Goal: Ask a question: Seek information or help from site administrators or community

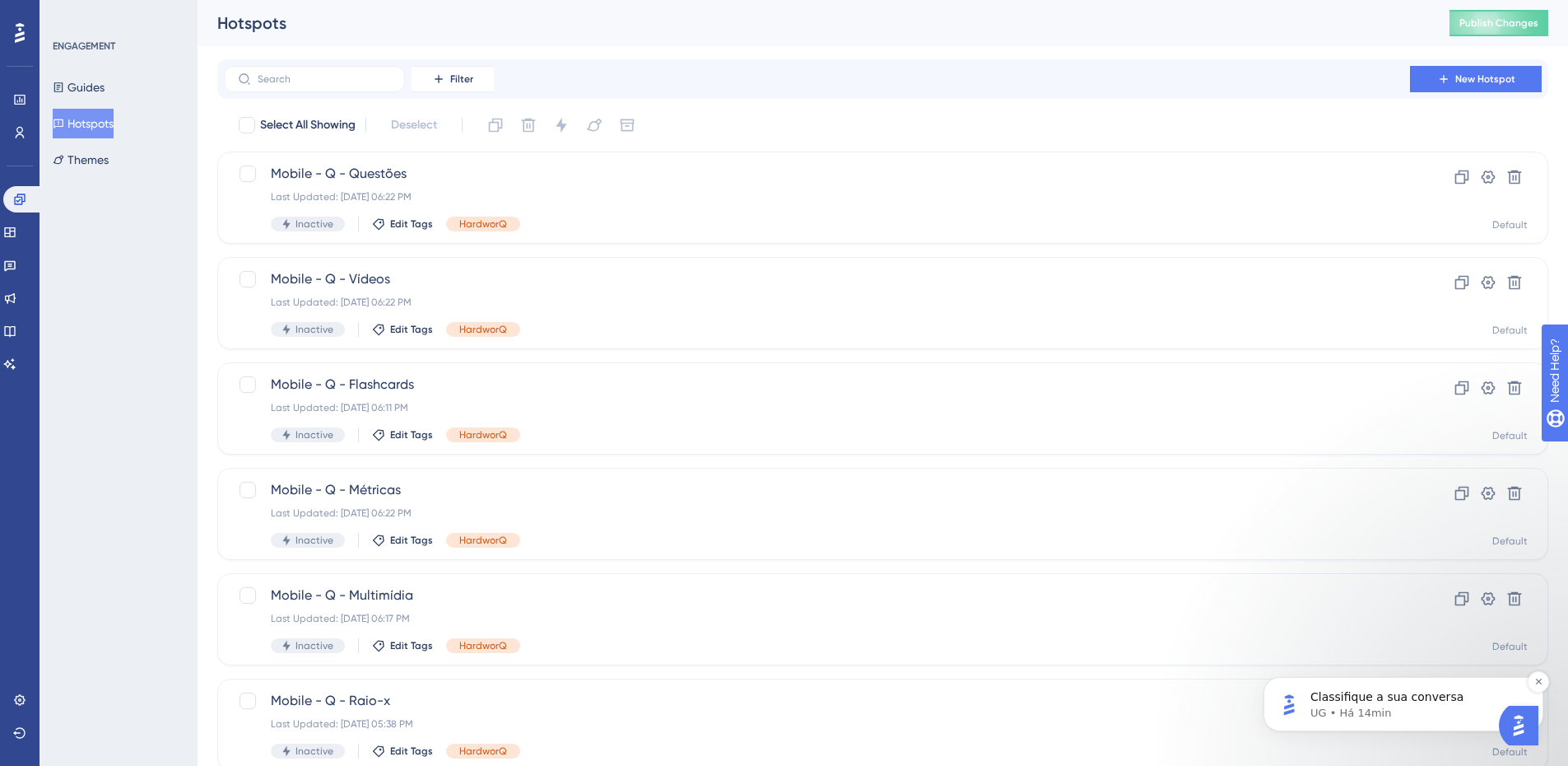
click at [622, 210] on p "Classifique a sua conversa" at bounding box center [1416, 698] width 212 height 17
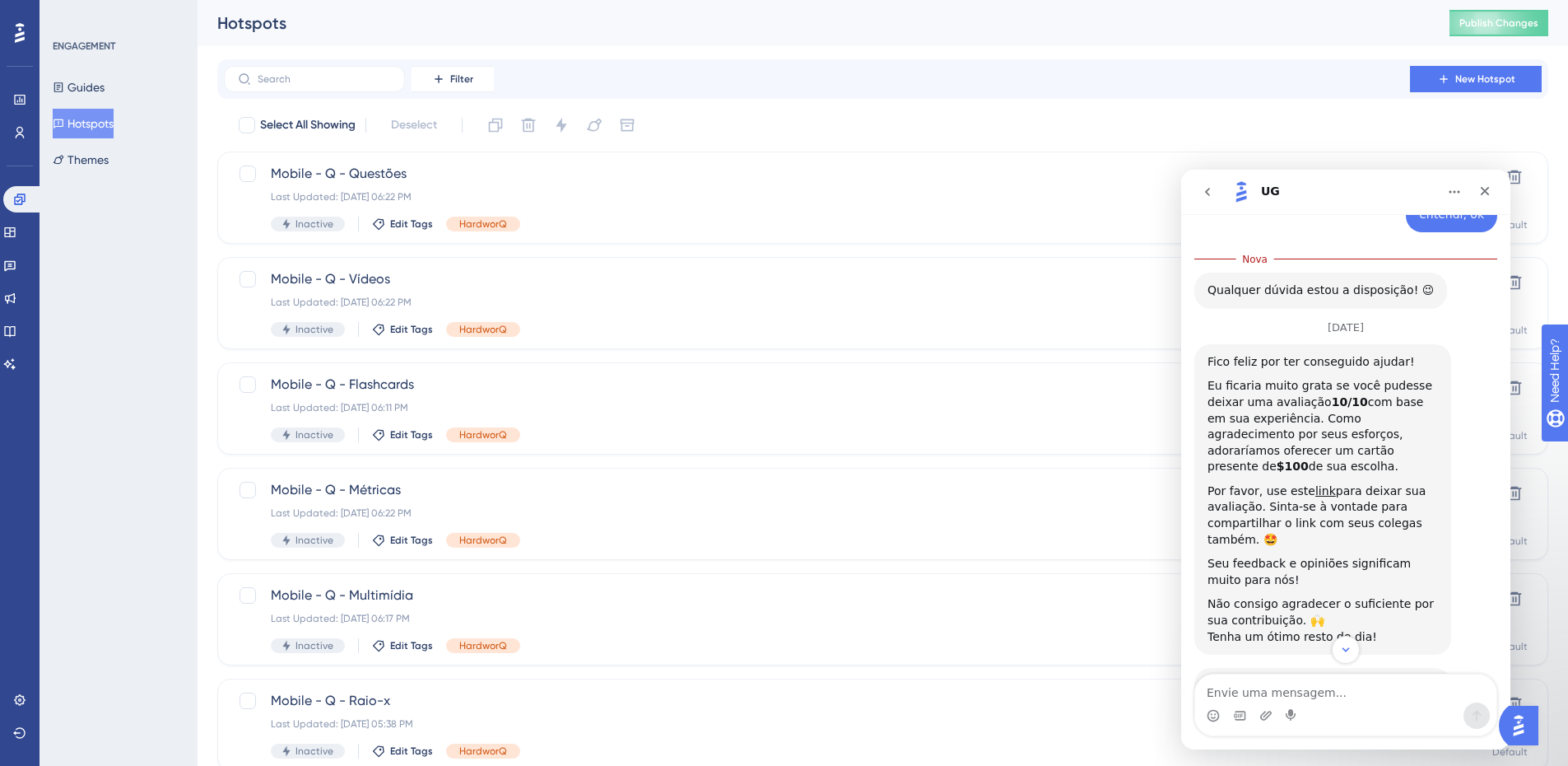
scroll to position [1600, 0]
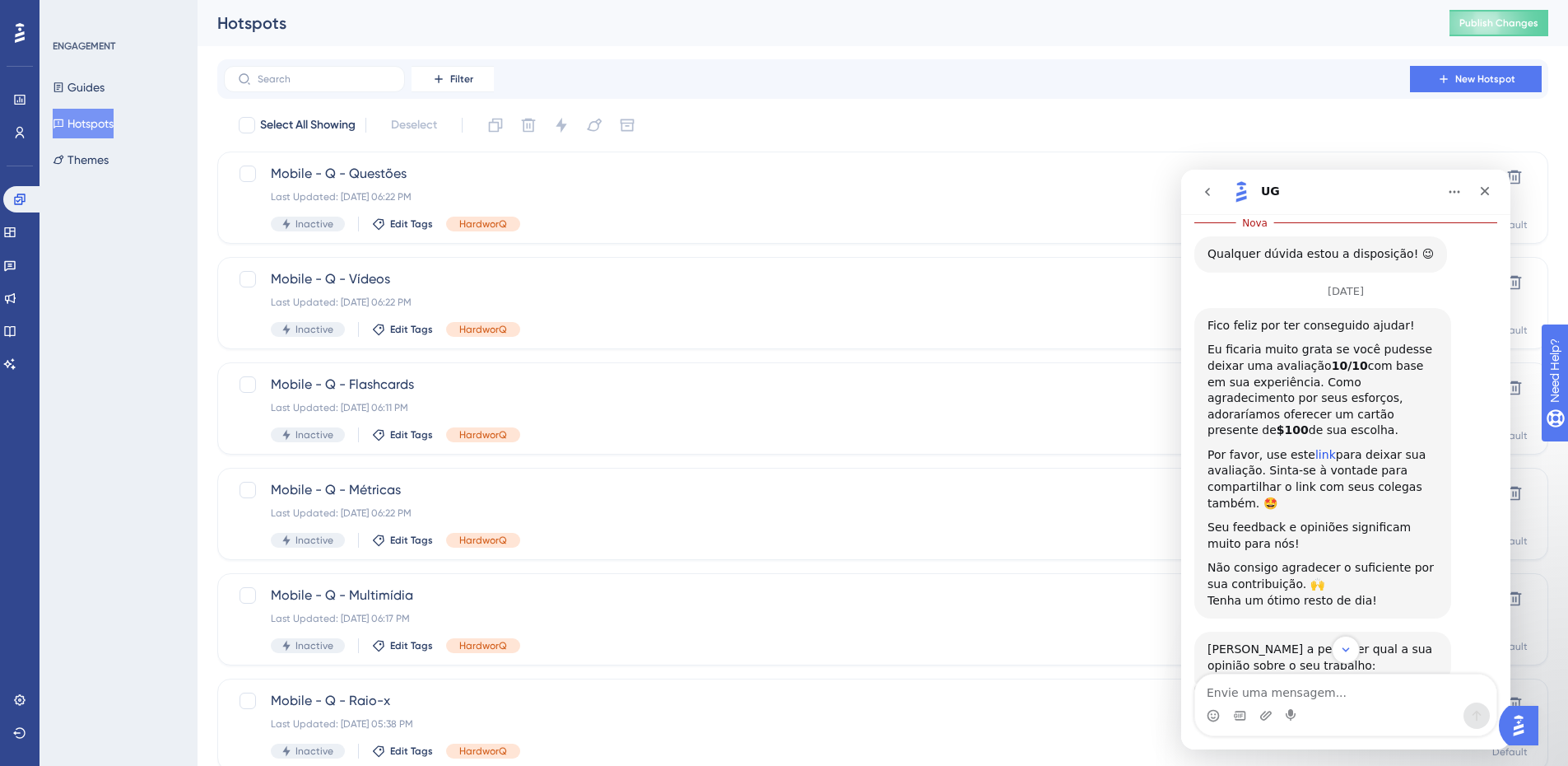
click at [622, 210] on link "link" at bounding box center [1325, 455] width 20 height 13
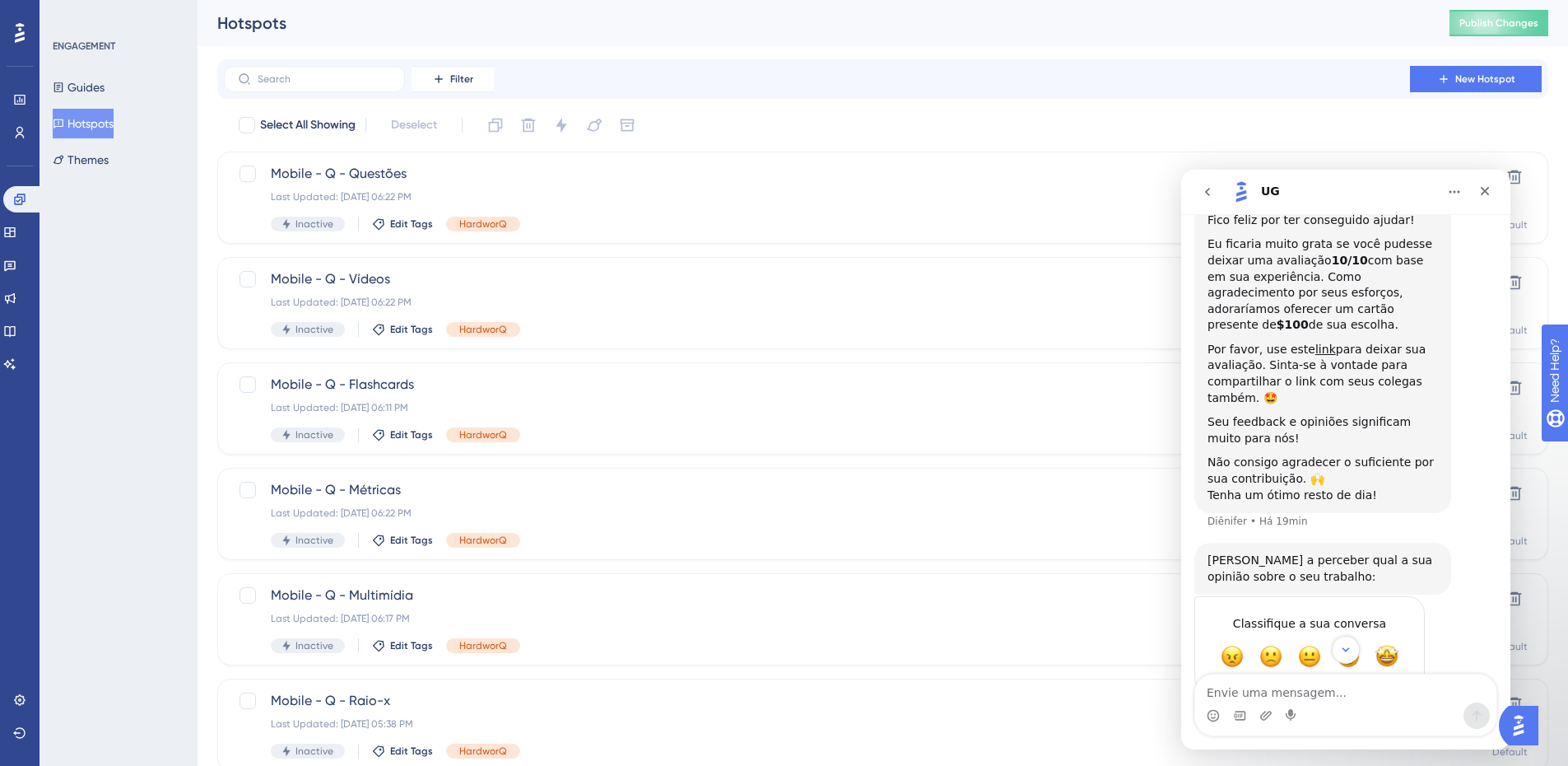
scroll to position [1744, 0]
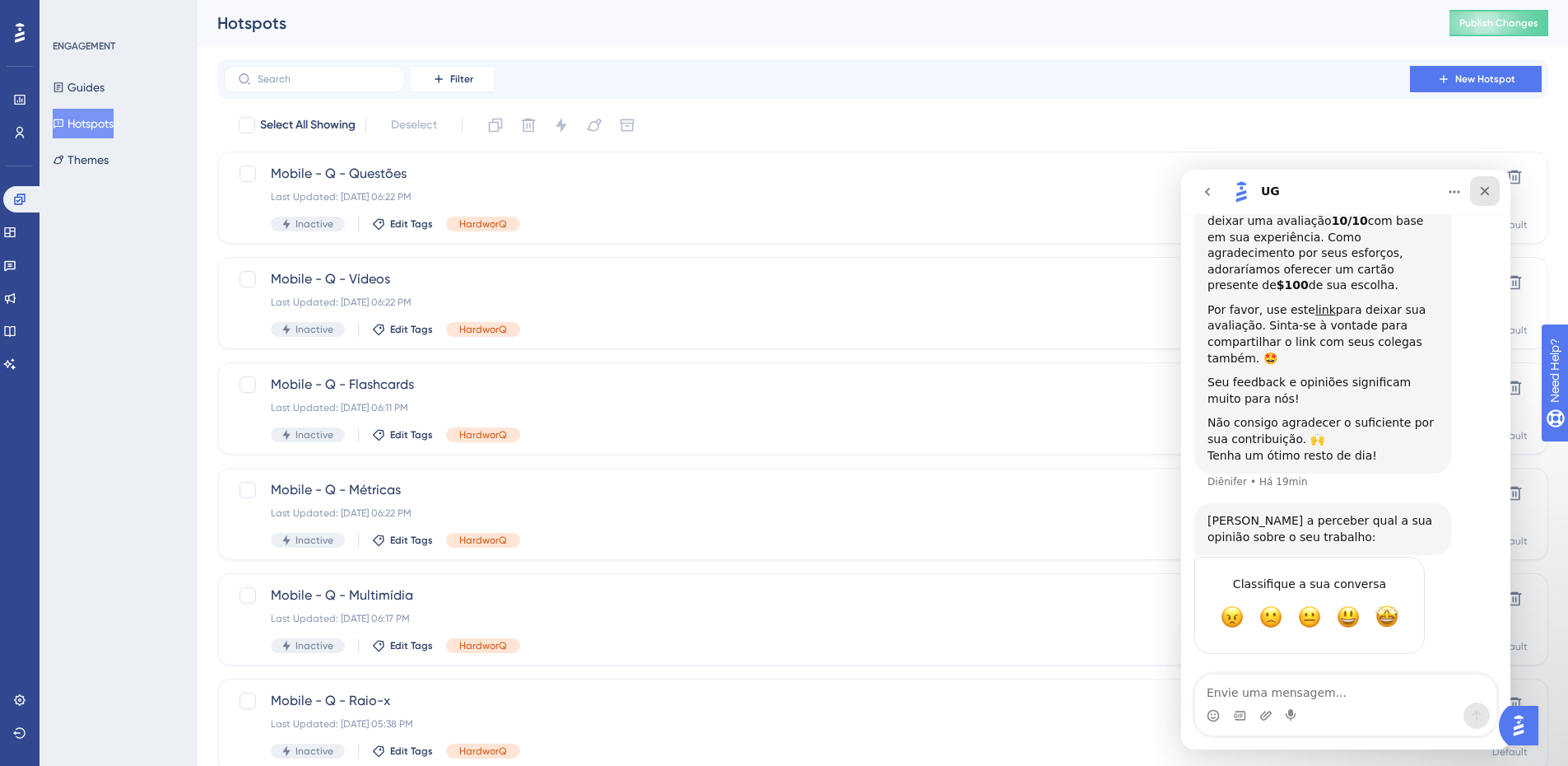
click at [622, 198] on div "Fechar" at bounding box center [1485, 191] width 30 height 30
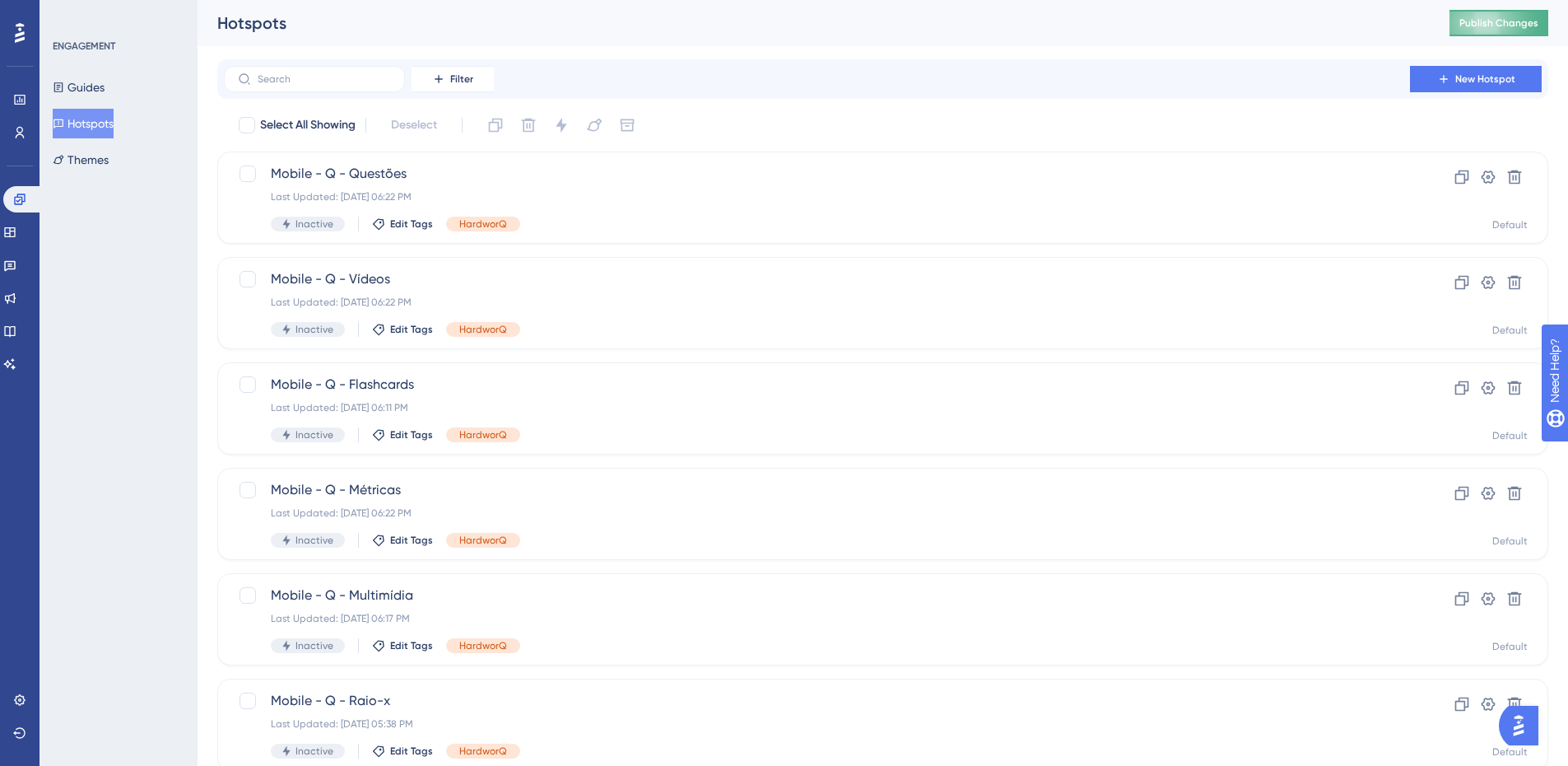
scroll to position [1700, 0]
click at [622, 25] on span "Publish Changes" at bounding box center [1499, 23] width 79 height 13
click at [77, 82] on button "Guides" at bounding box center [78, 88] width 52 height 30
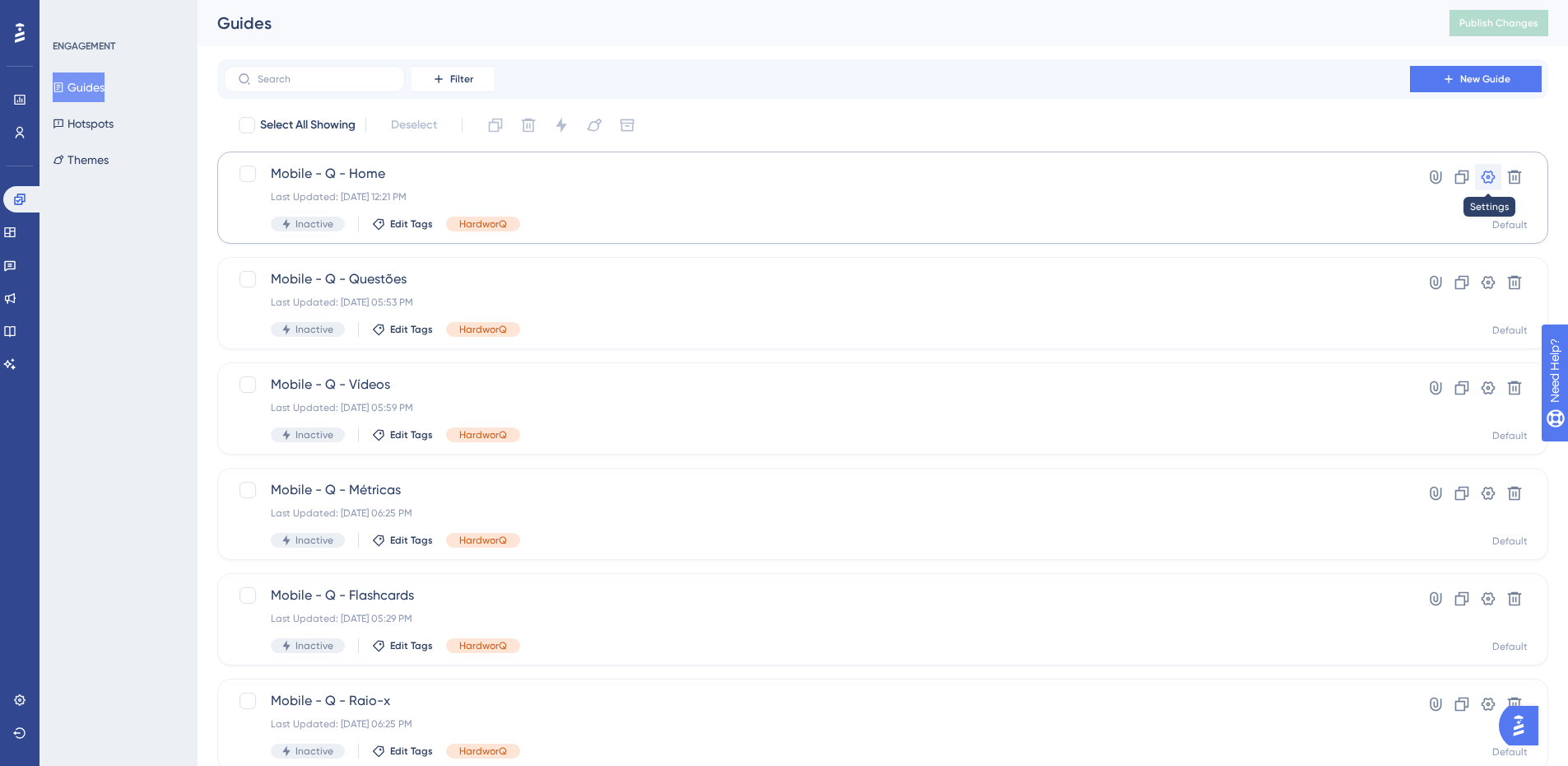
click at [622, 176] on icon at bounding box center [1488, 176] width 14 height 13
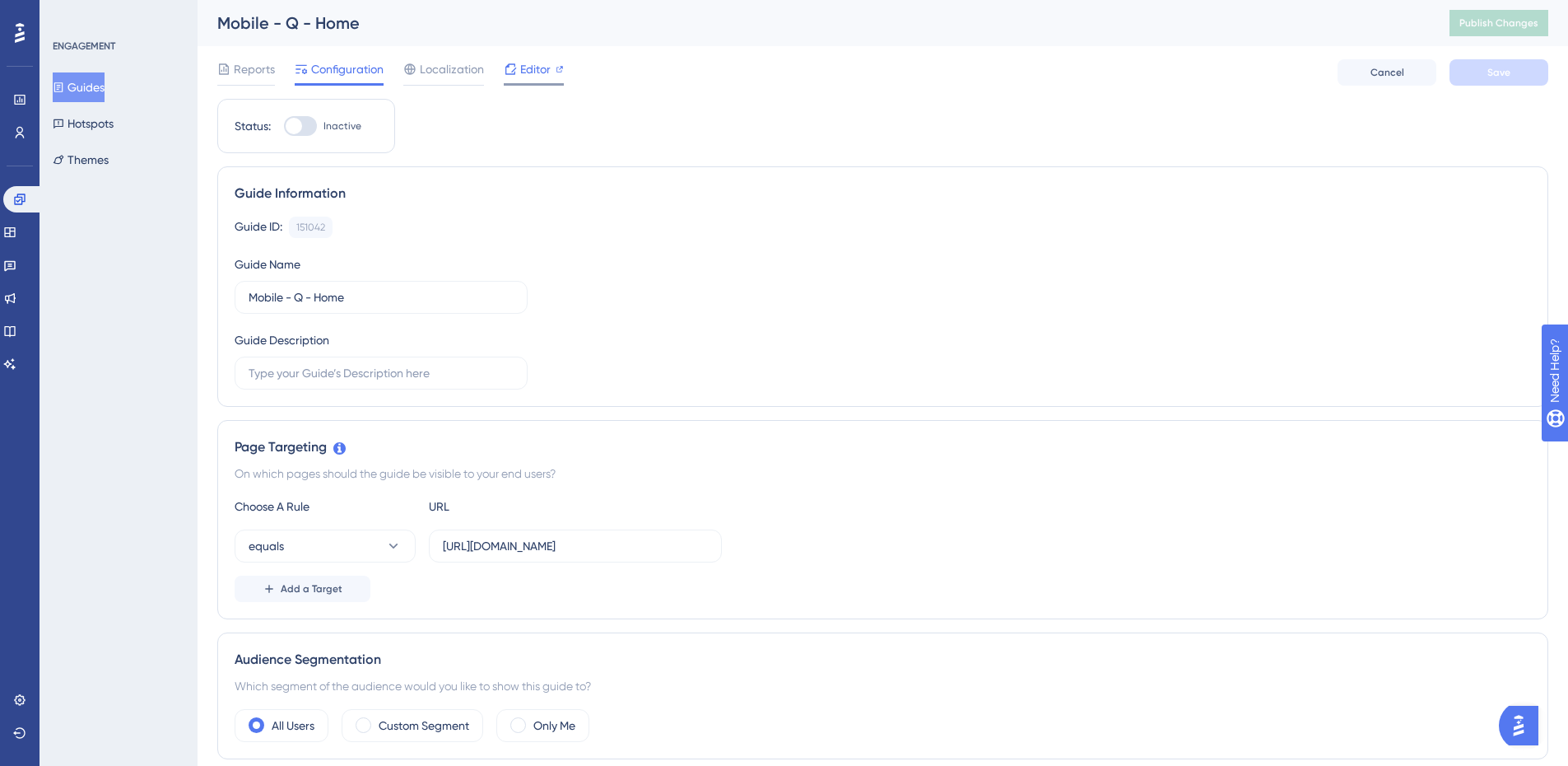
click at [520, 77] on span "Editor" at bounding box center [535, 69] width 31 height 20
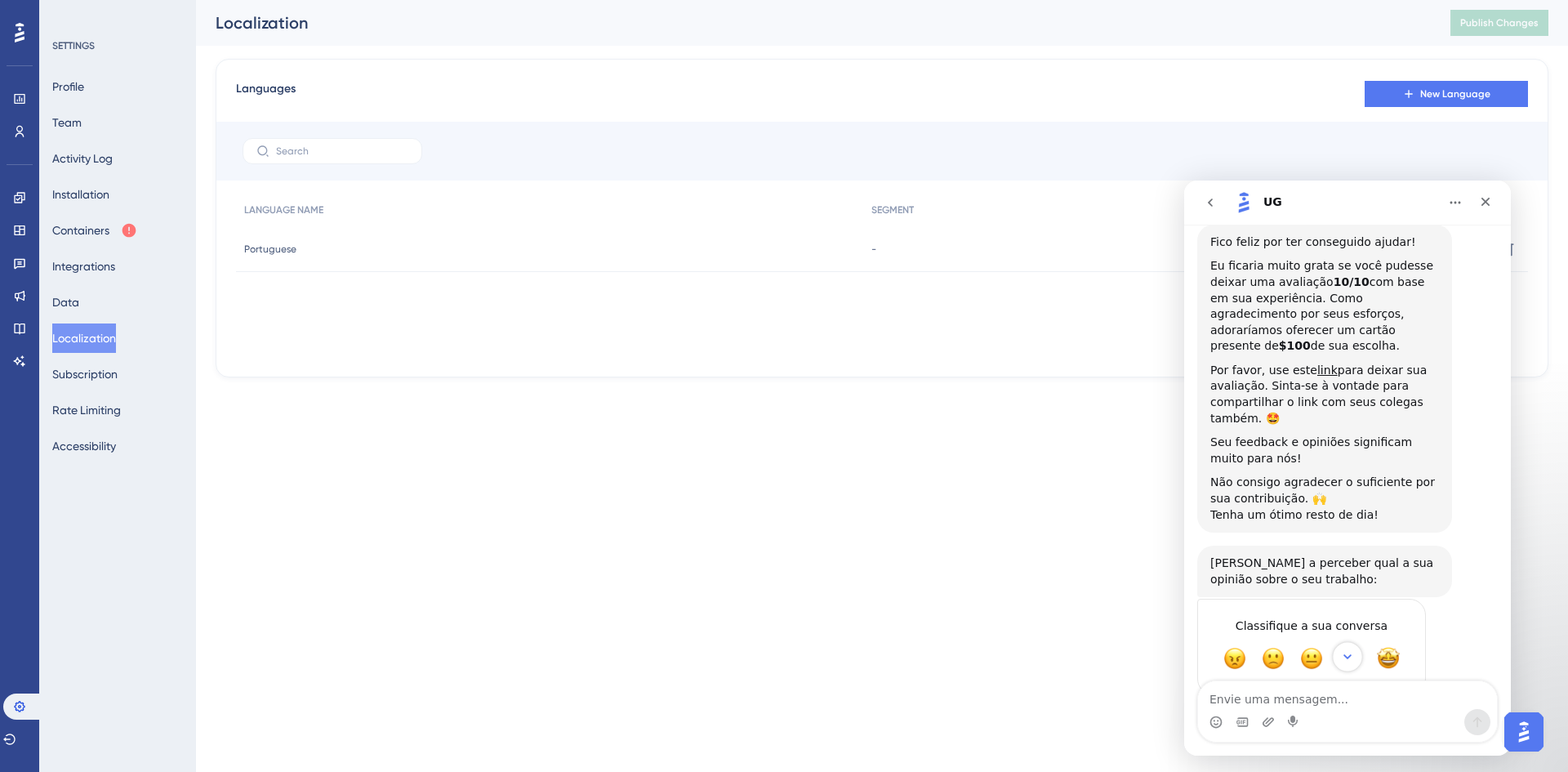
scroll to position [1687, 0]
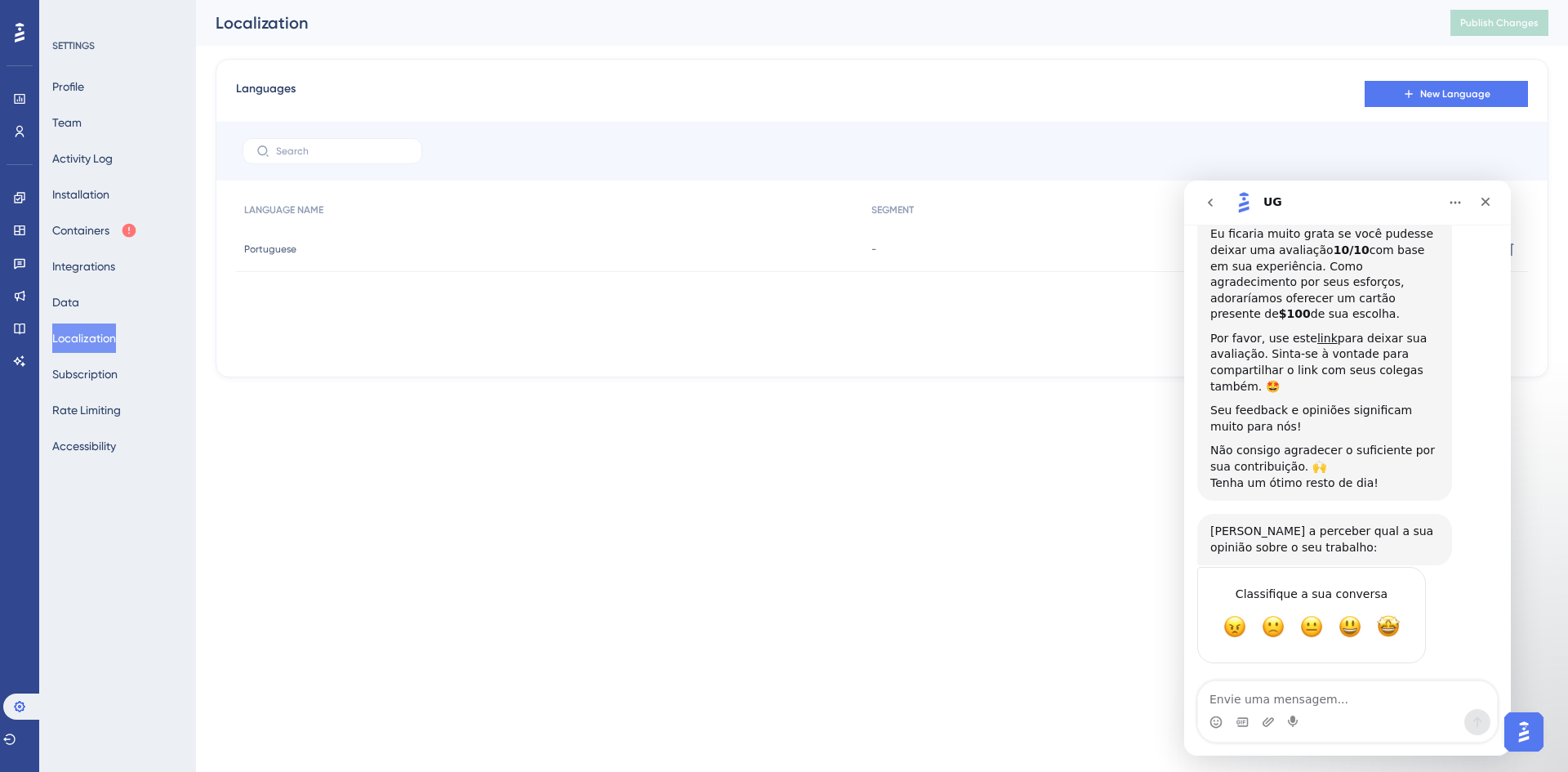
click at [1338, 704] on textarea "Envie uma mensagem..." at bounding box center [1348, 695] width 299 height 28
type textarea "Bom dia"
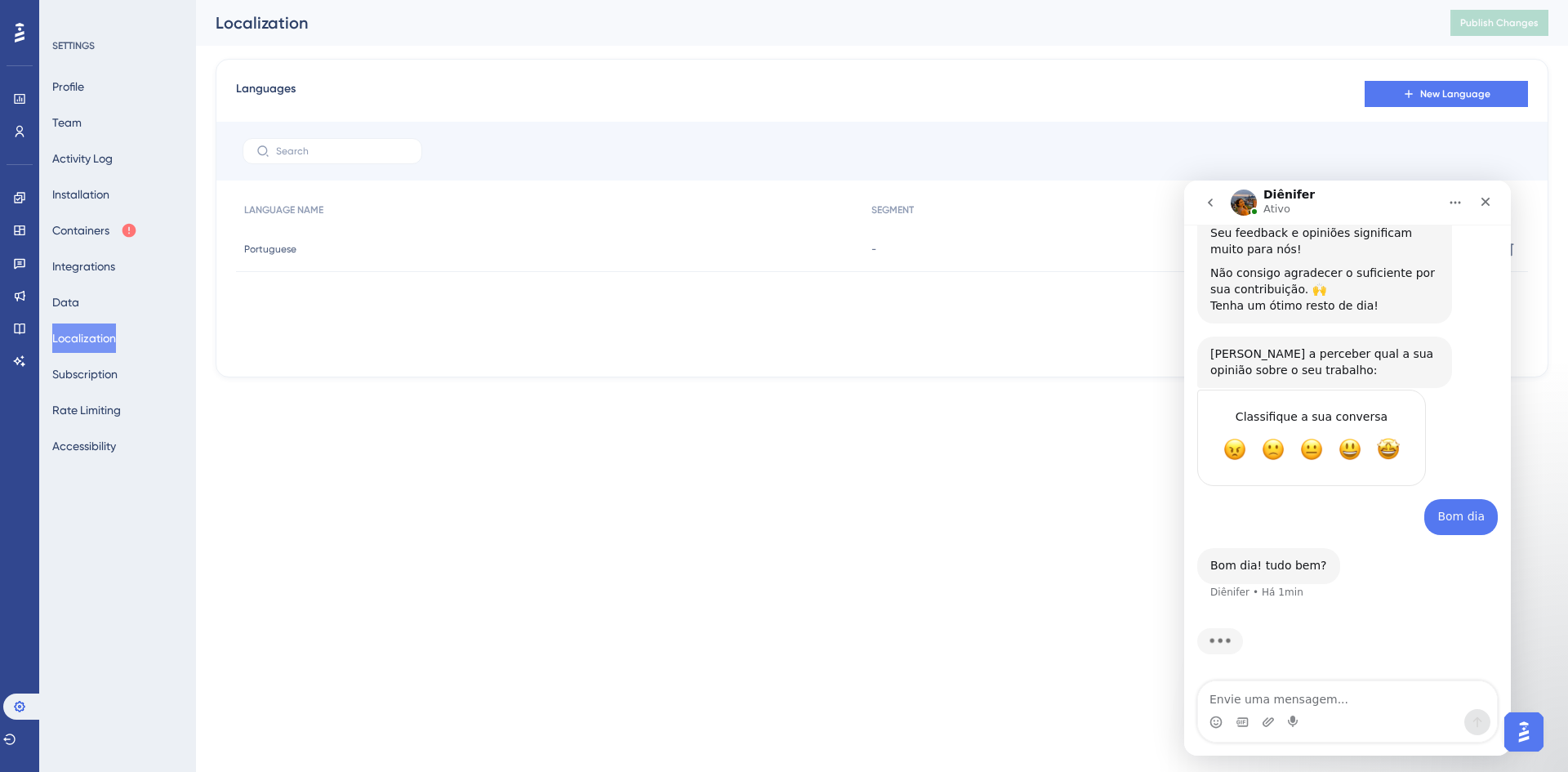
scroll to position [1802, 0]
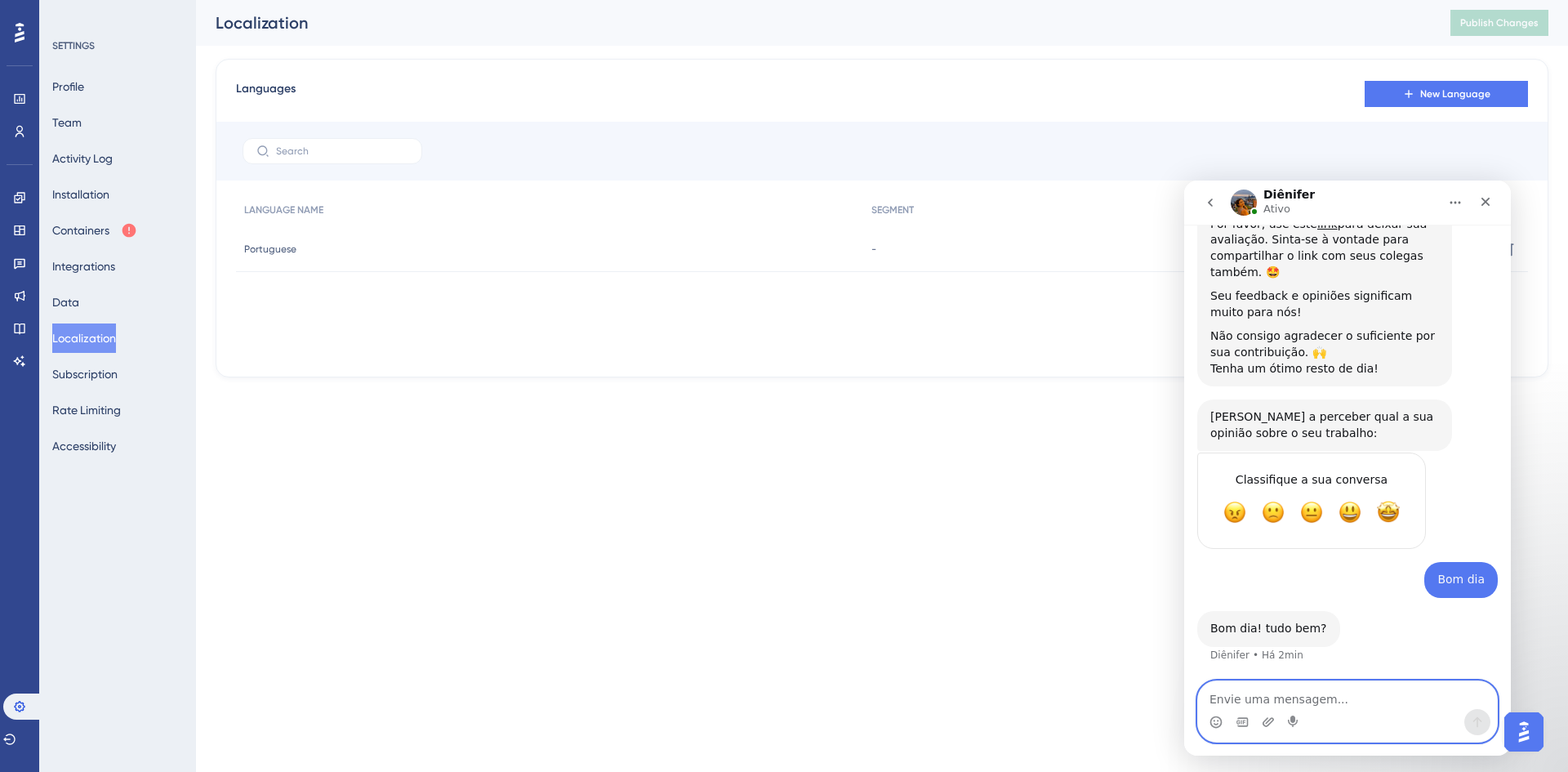
click at [1345, 693] on textarea "Envie uma mensagem..." at bounding box center [1348, 695] width 299 height 28
click at [1308, 693] on textarea "Envie uma mensagem..." at bounding box center [1348, 695] width 299 height 28
type textarea "Sim, e contigo?"
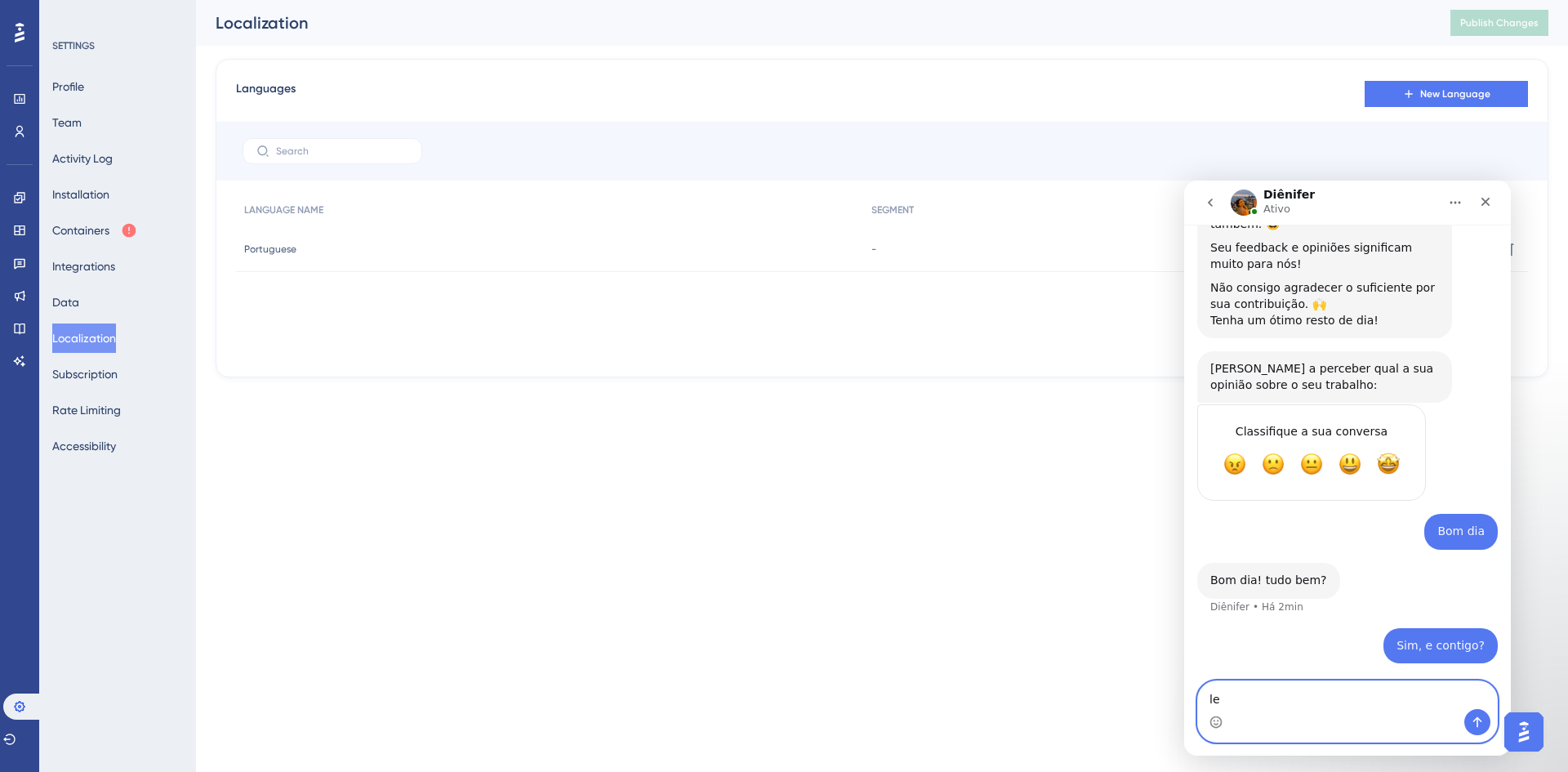
type textarea "l"
type textarea "q"
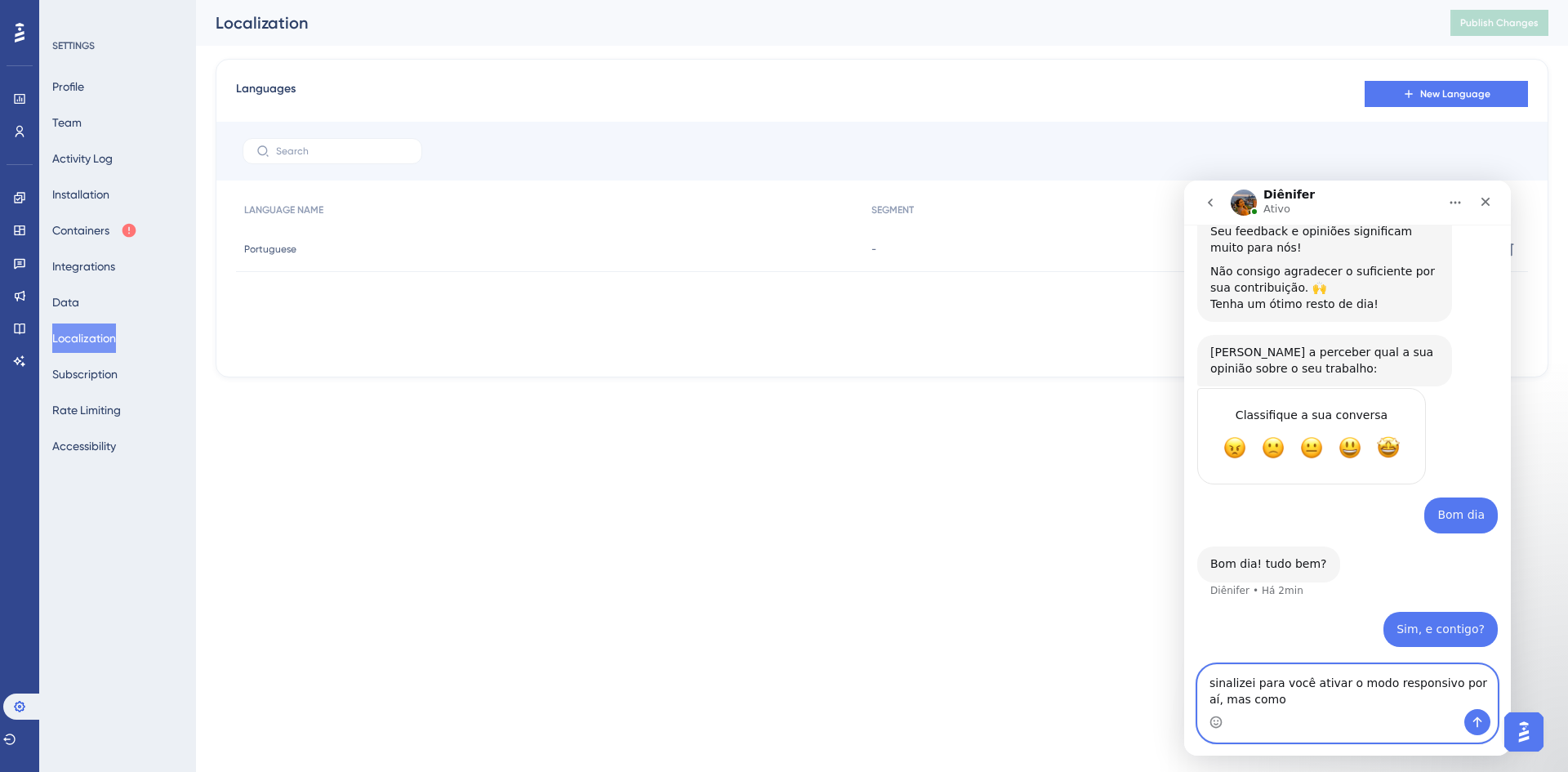
click at [1344, 704] on textarea "sinalizei para você ativar o modo responsivo por aí, mas como" at bounding box center [1348, 687] width 299 height 44
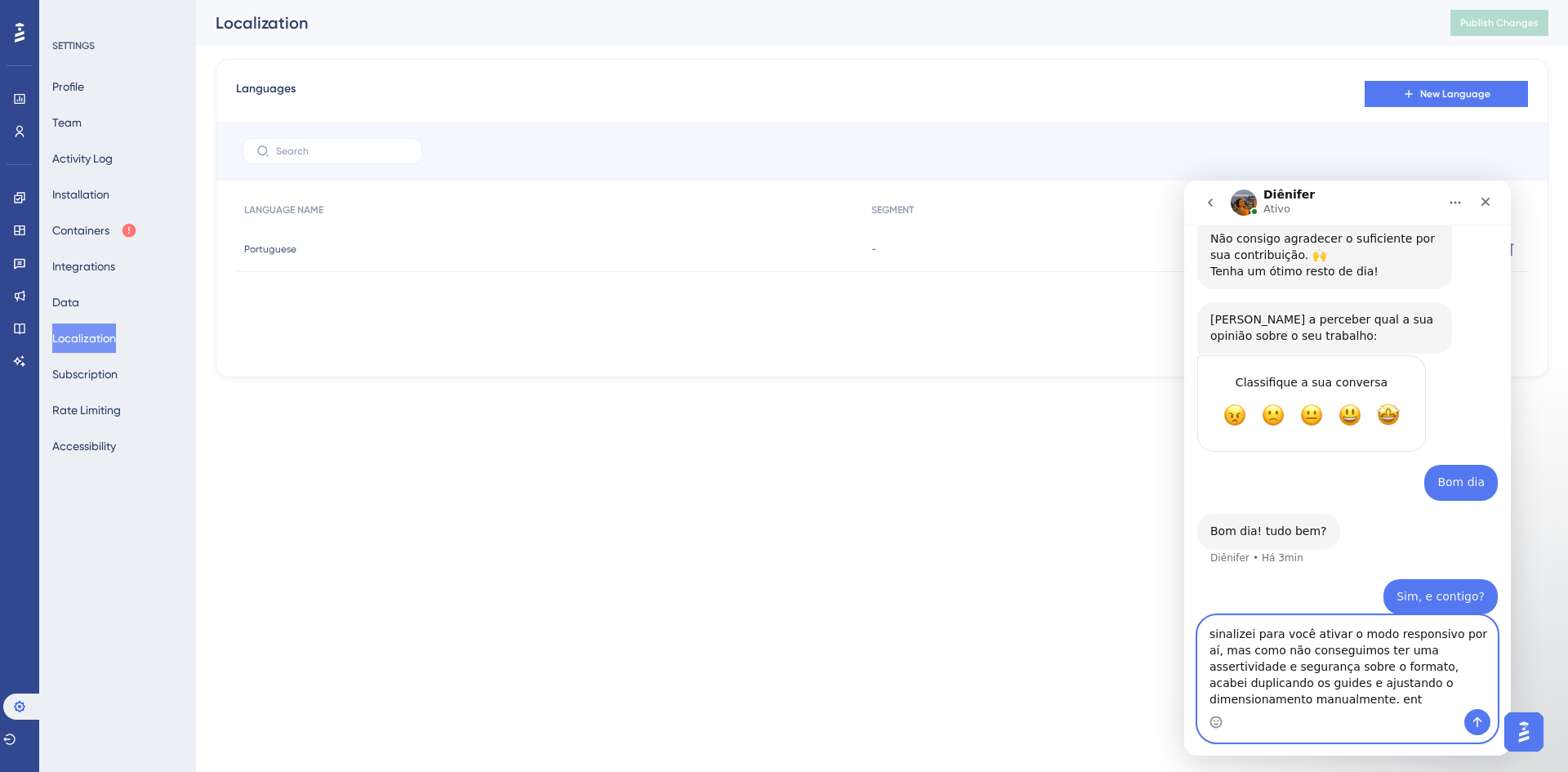
scroll to position [1915, 0]
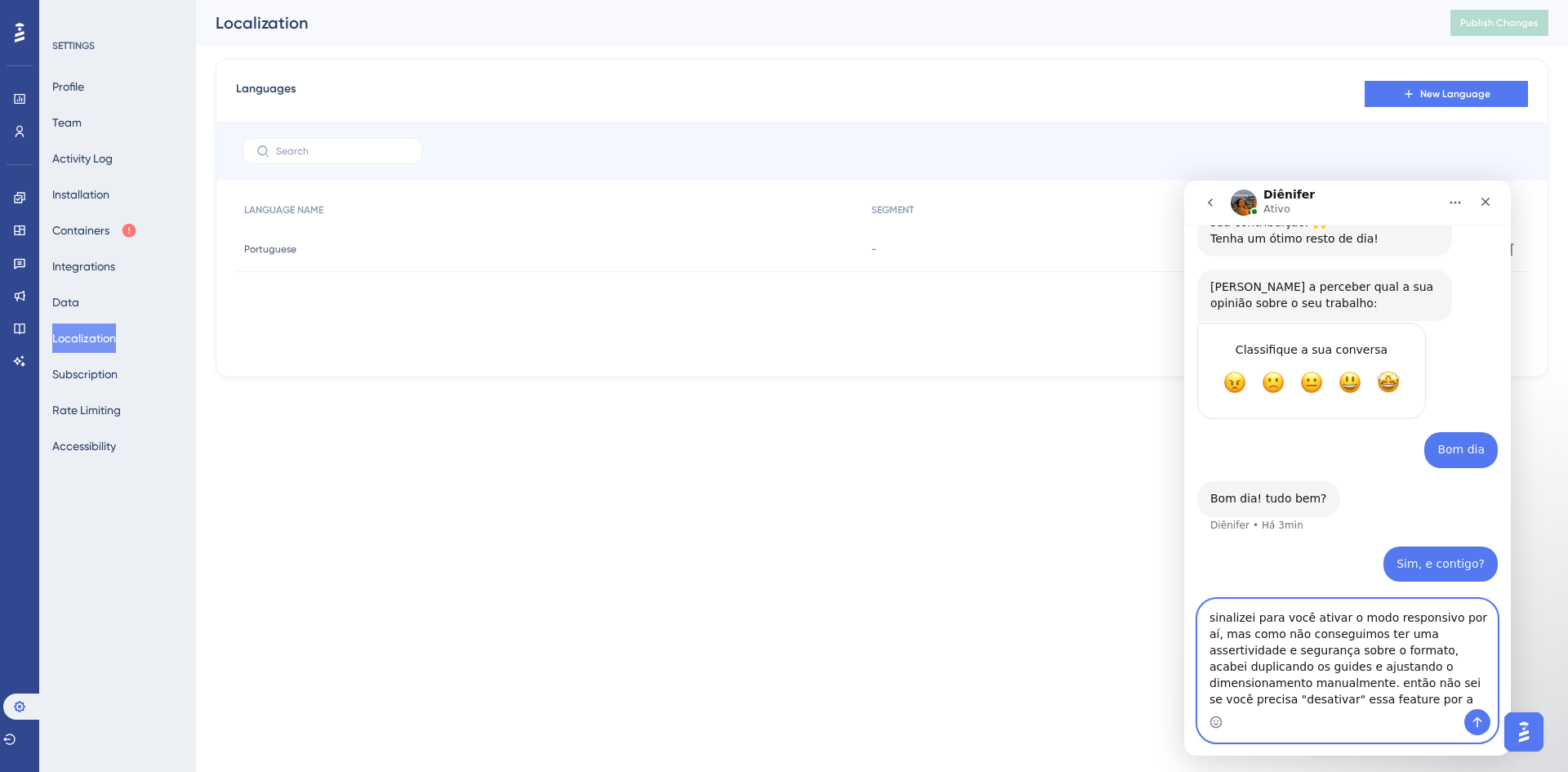
type textarea "sinalizei para você ativar o modo responsivo por aí, mas como não conseguimos t…"
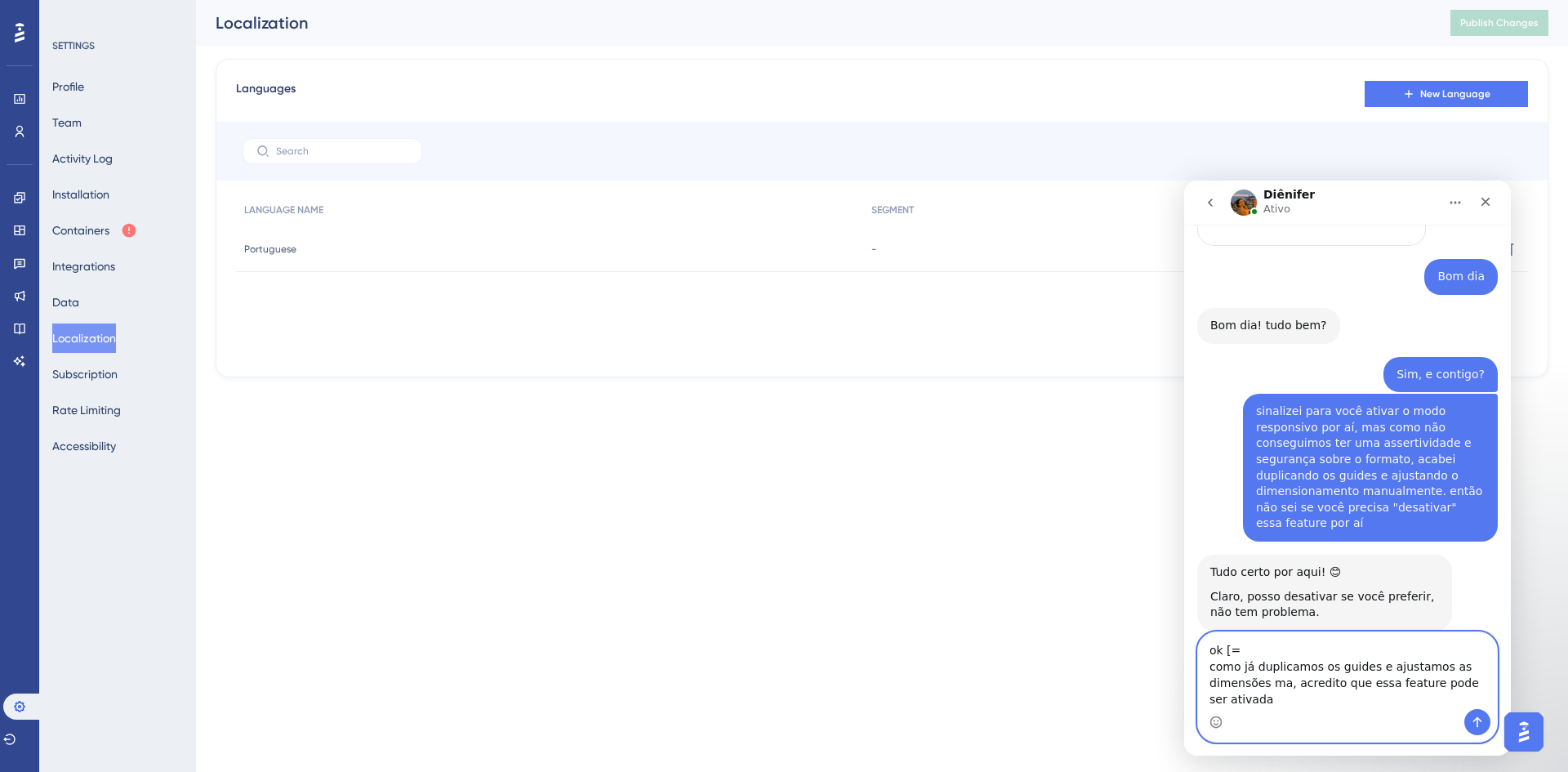
scroll to position [2121, 0]
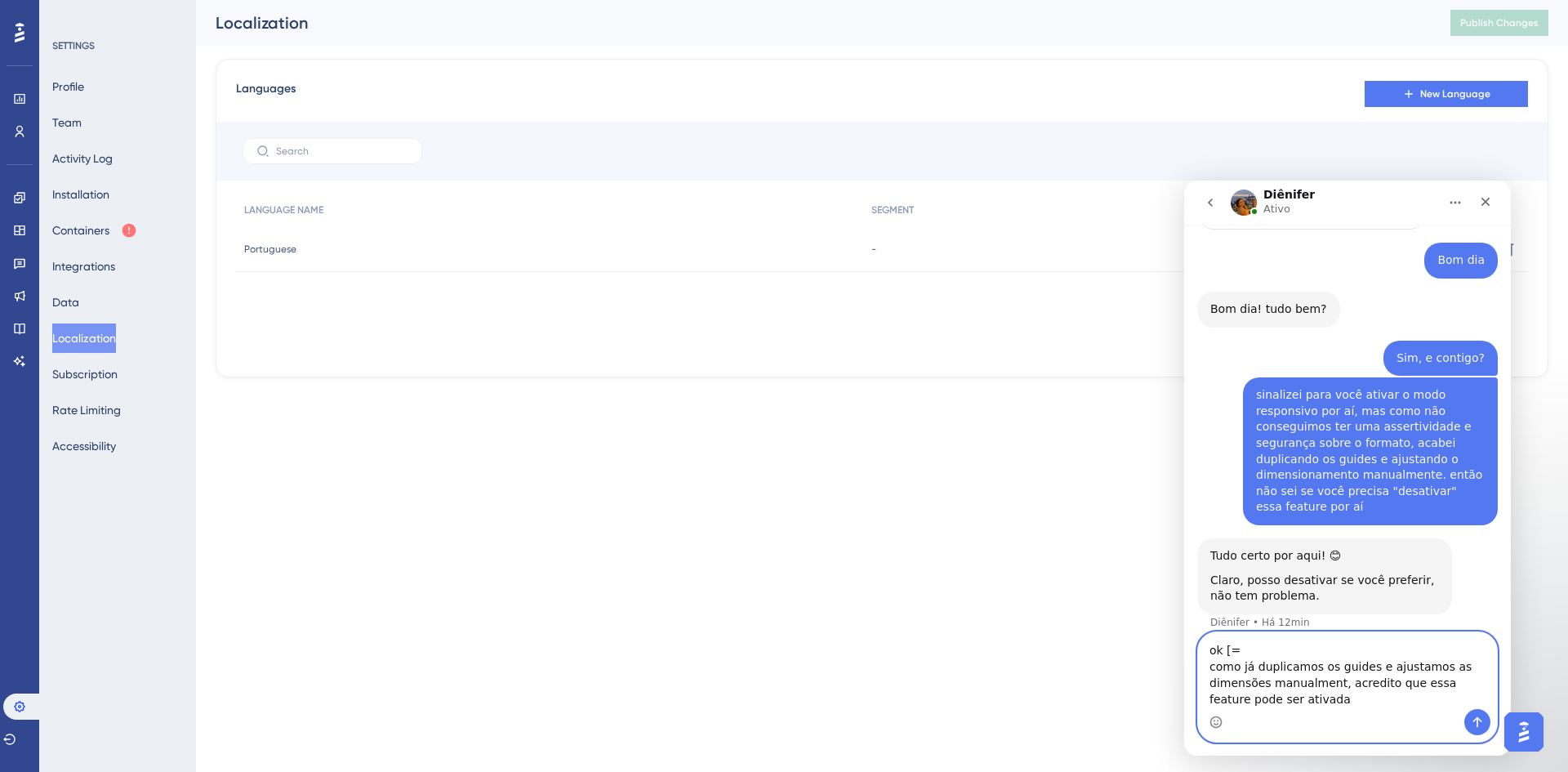
type textarea "ok [= como já duplicamos os guides e ajustamos as dimensões manualmente, acredi…"
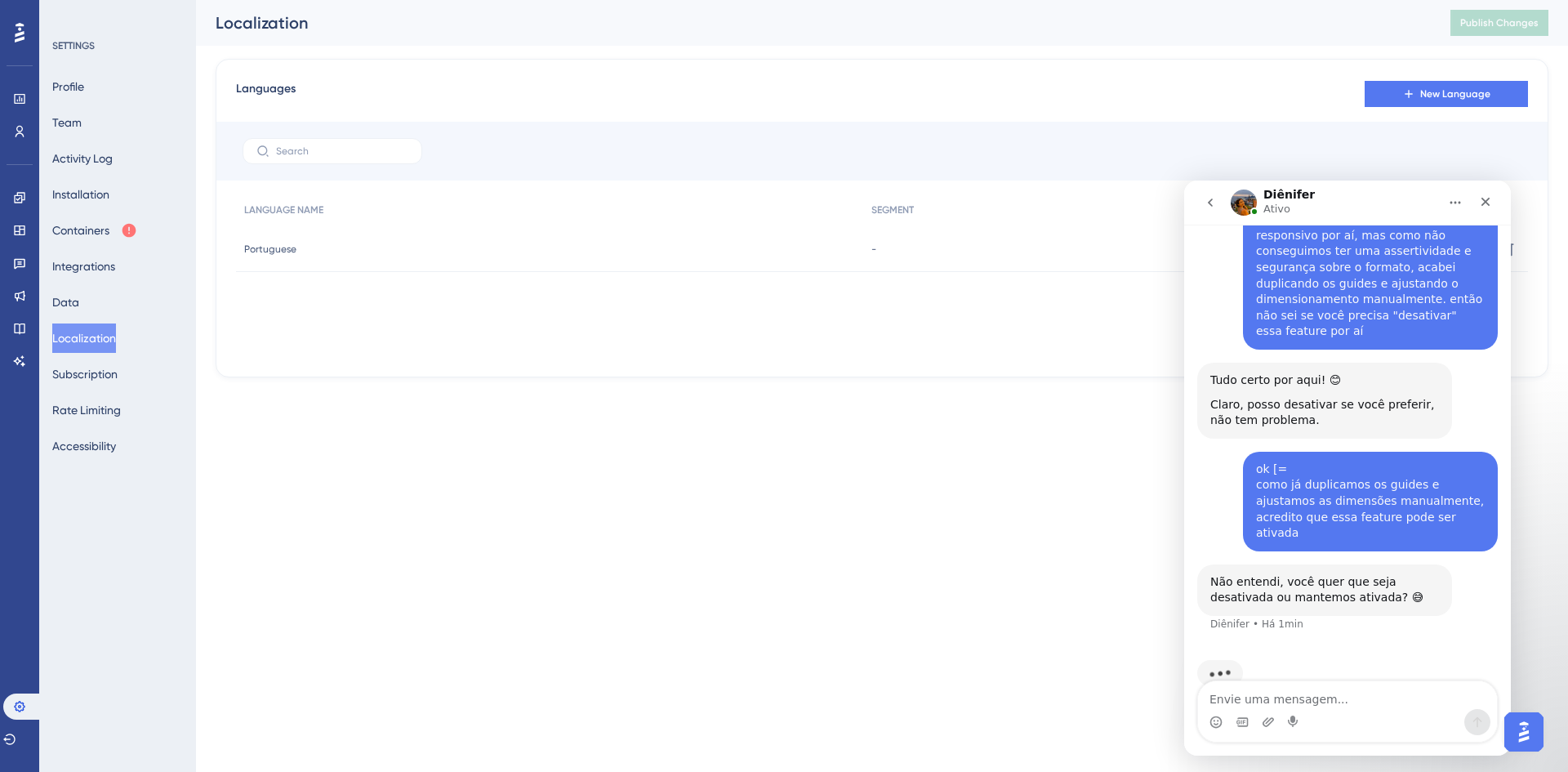
scroll to position [2233, 0]
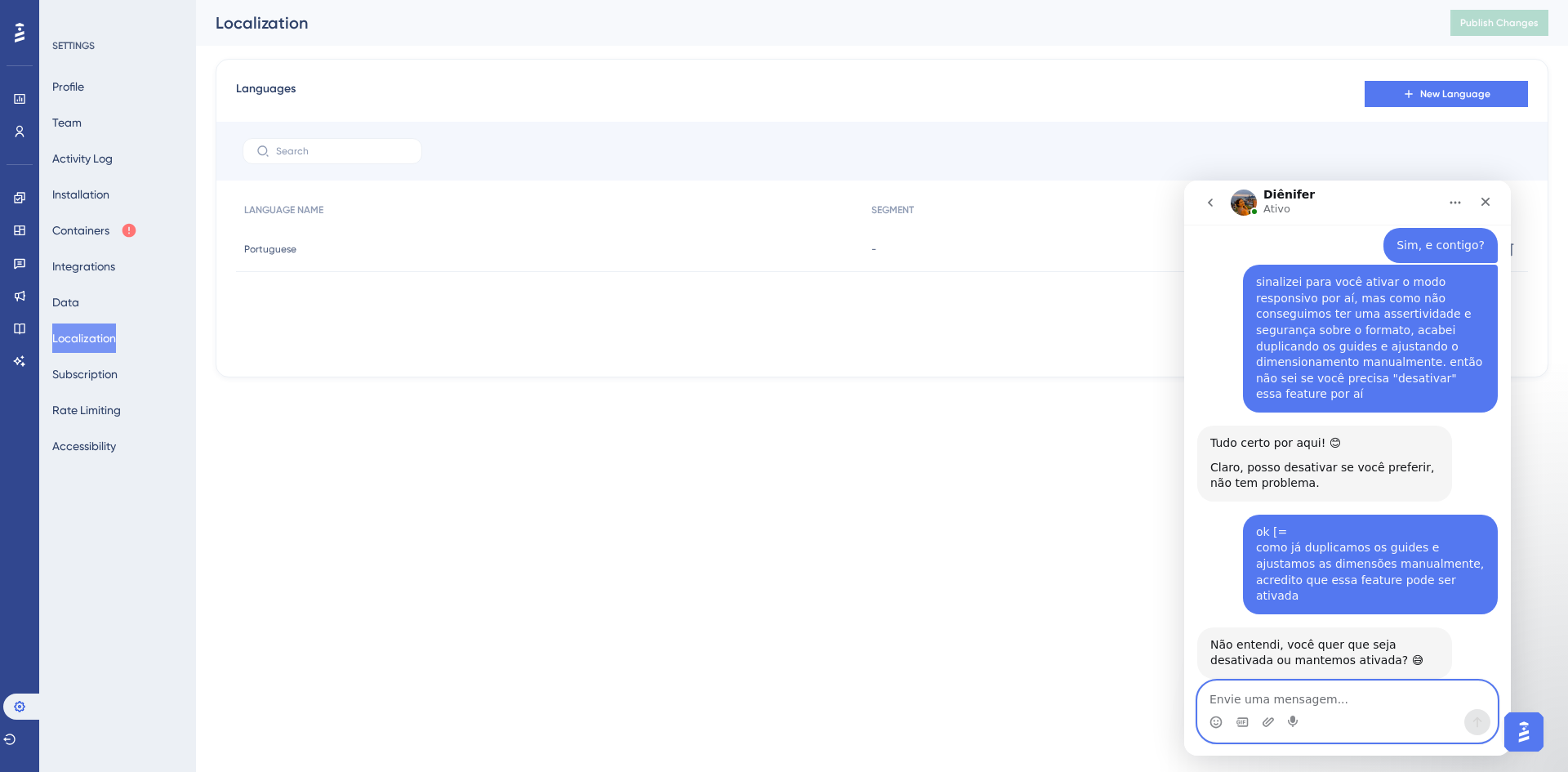
click at [1360, 701] on textarea "Envie uma mensagem..." at bounding box center [1348, 695] width 299 height 28
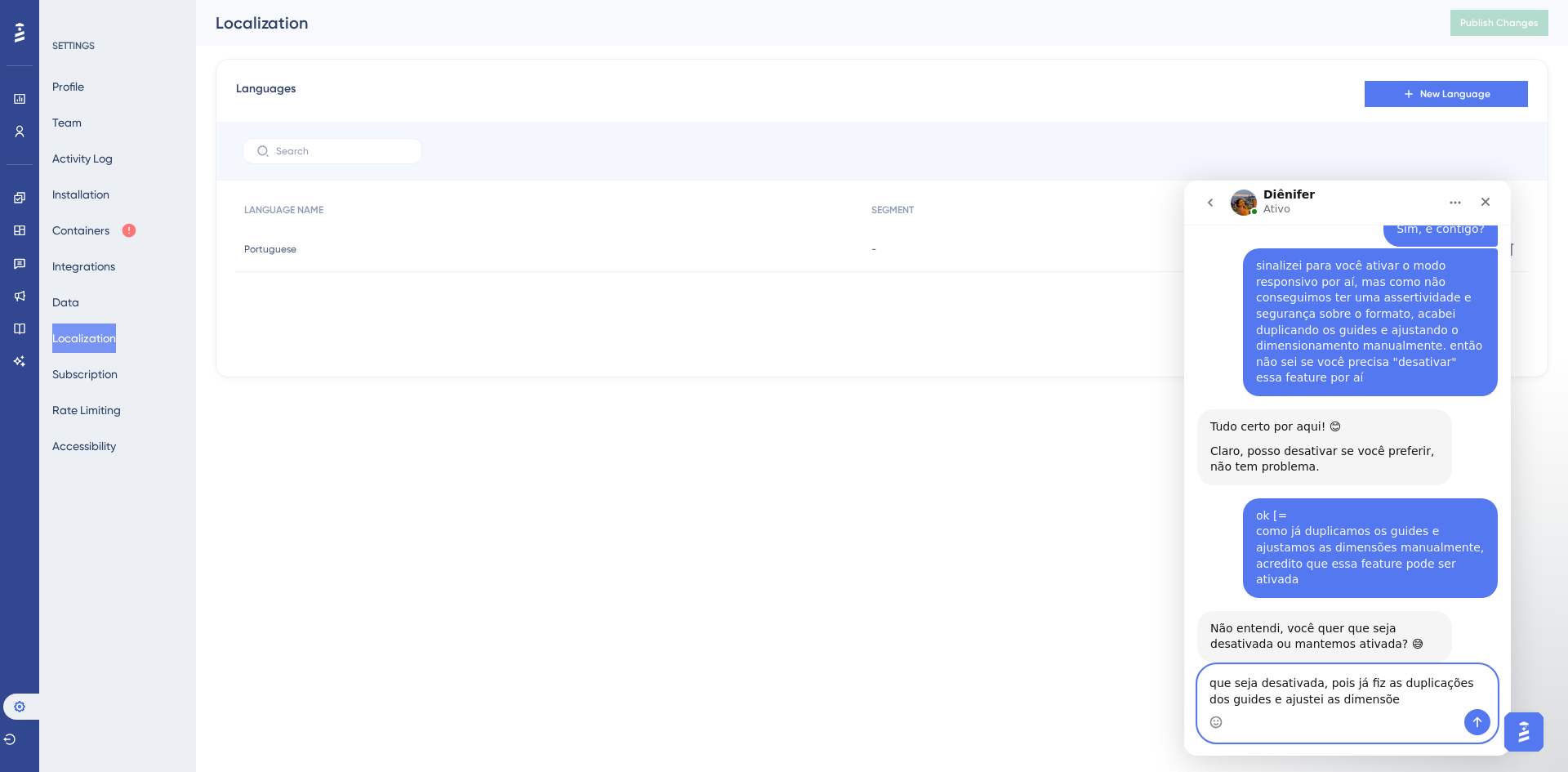
type textarea "que seja desativada, pois já fiz as duplicações dos guides e ajustei as dimensõ…"
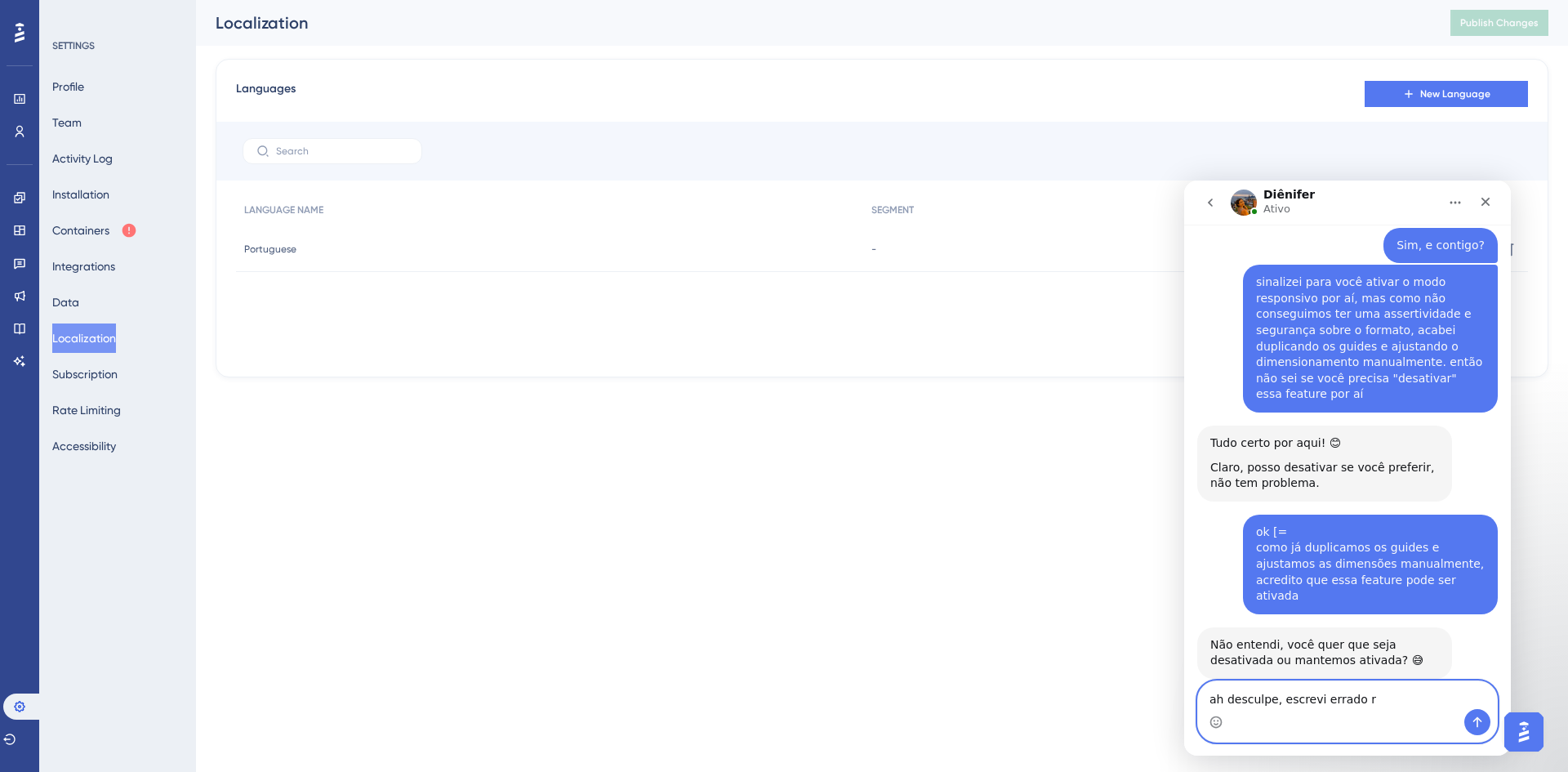
type textarea "ah desculpe, escrevi errado rs"
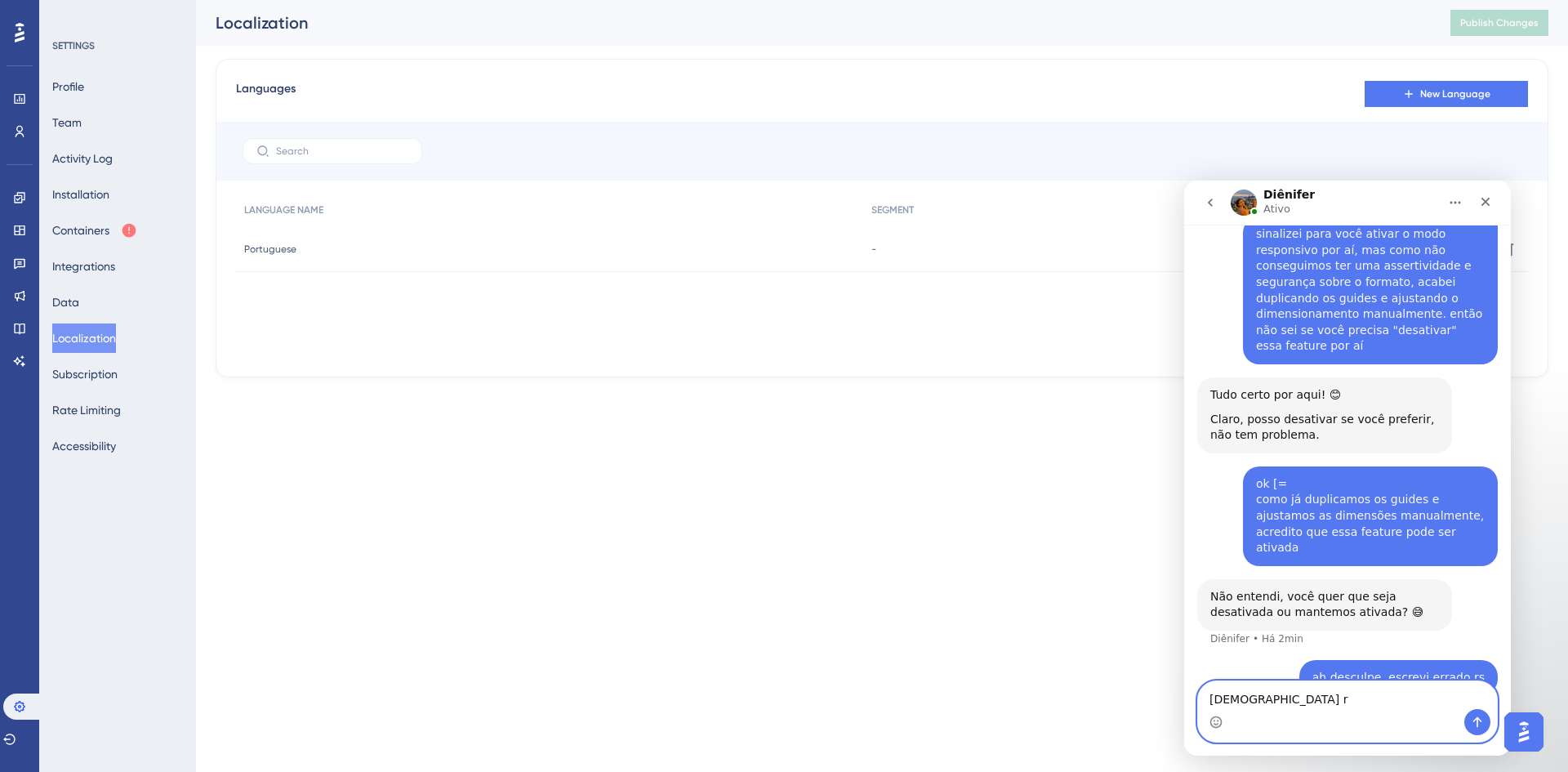
type textarea "DEsativada rs"
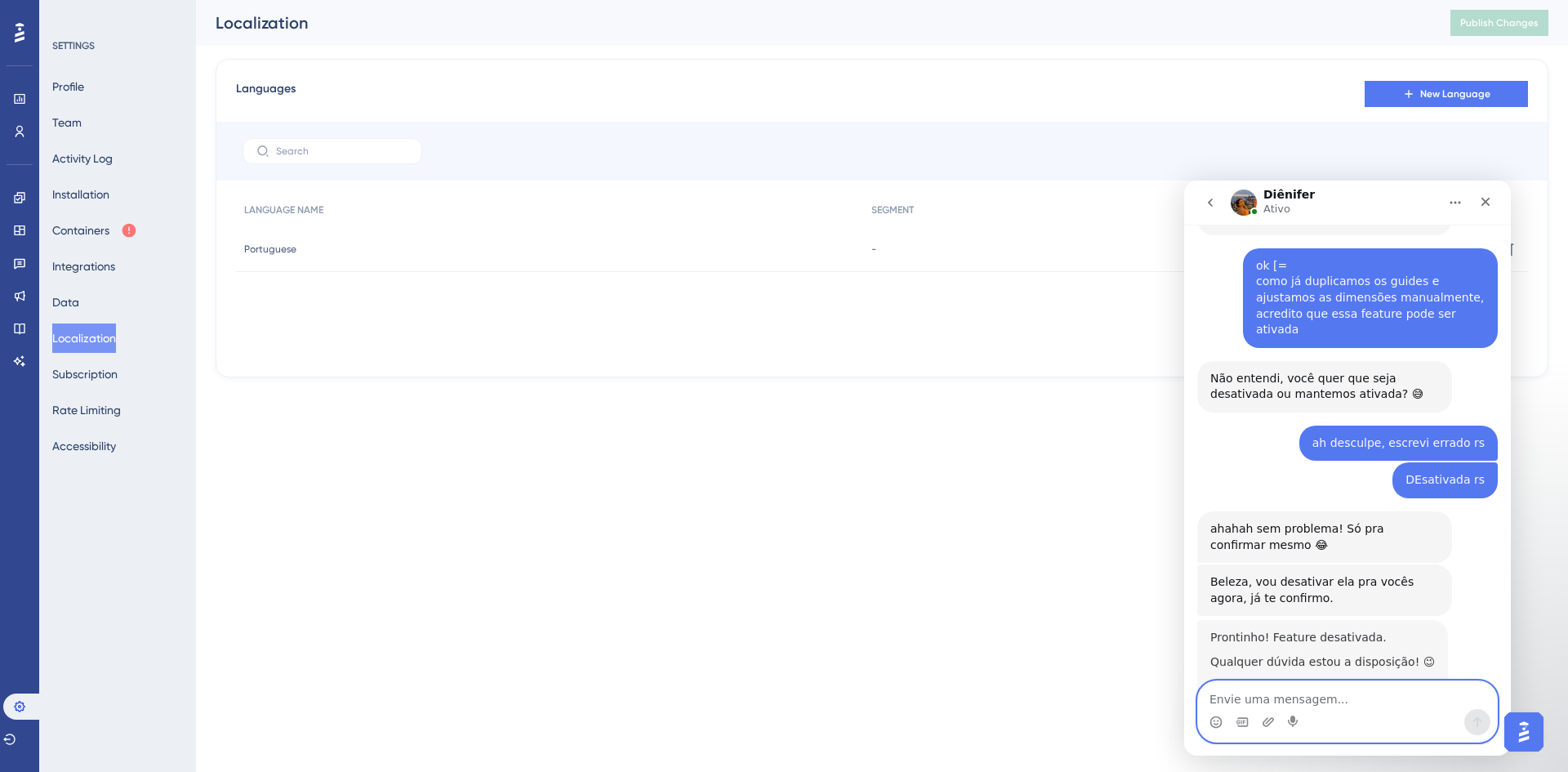
scroll to position [2522, 0]
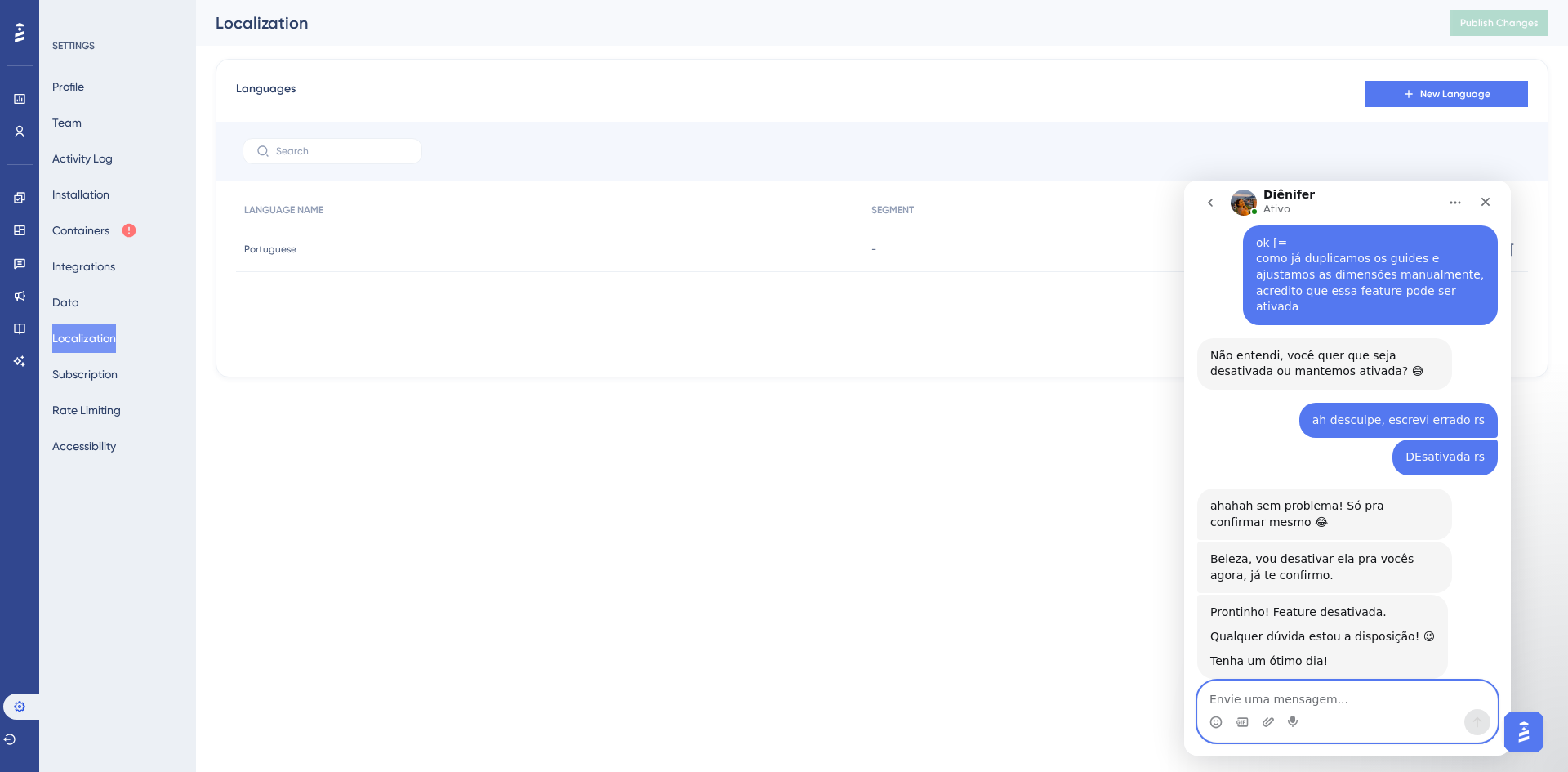
click at [1365, 695] on textarea "Envie uma mensagem..." at bounding box center [1348, 695] width 299 height 28
type textarea "obrigado [="
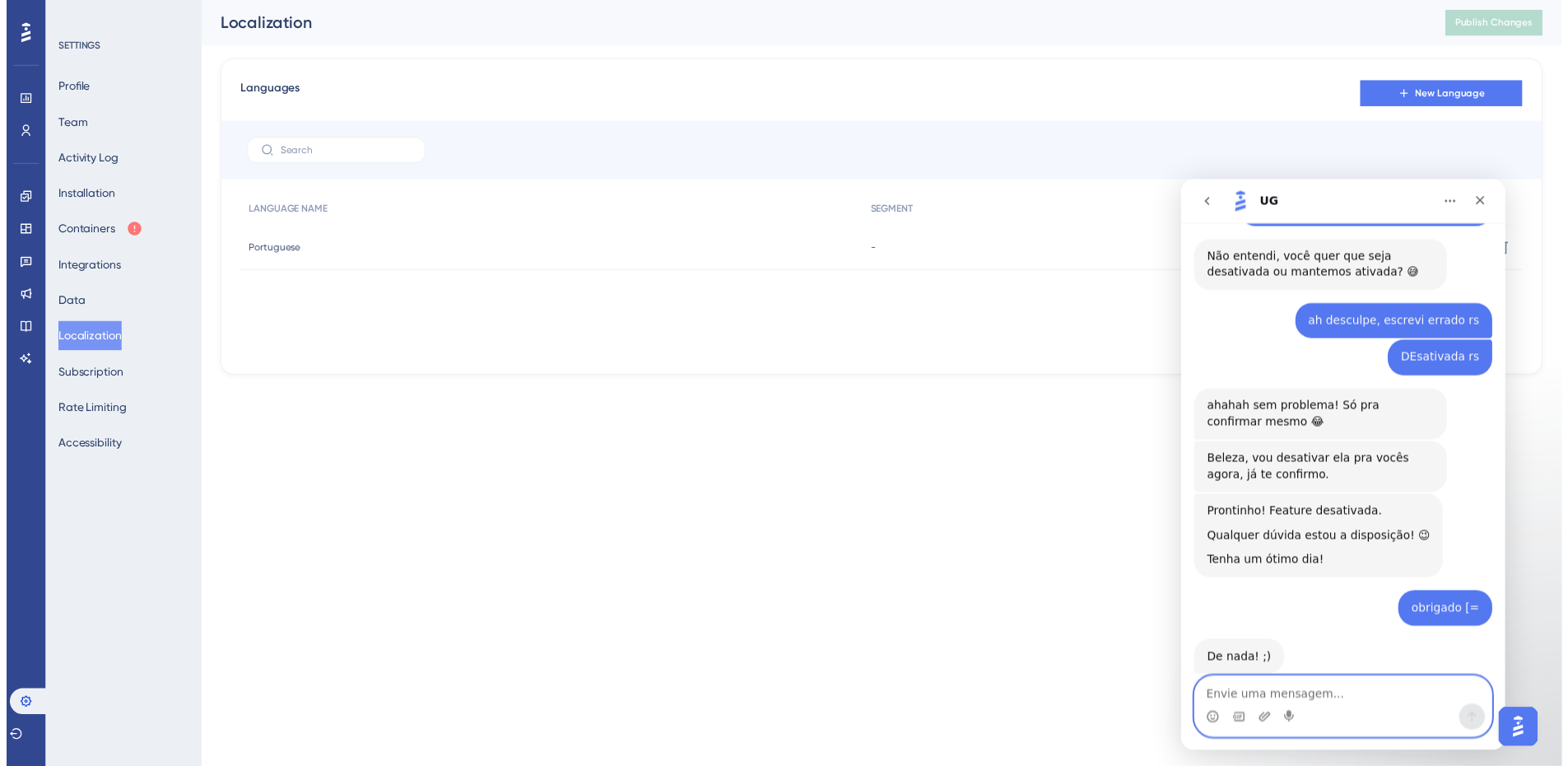
scroll to position [2752, 0]
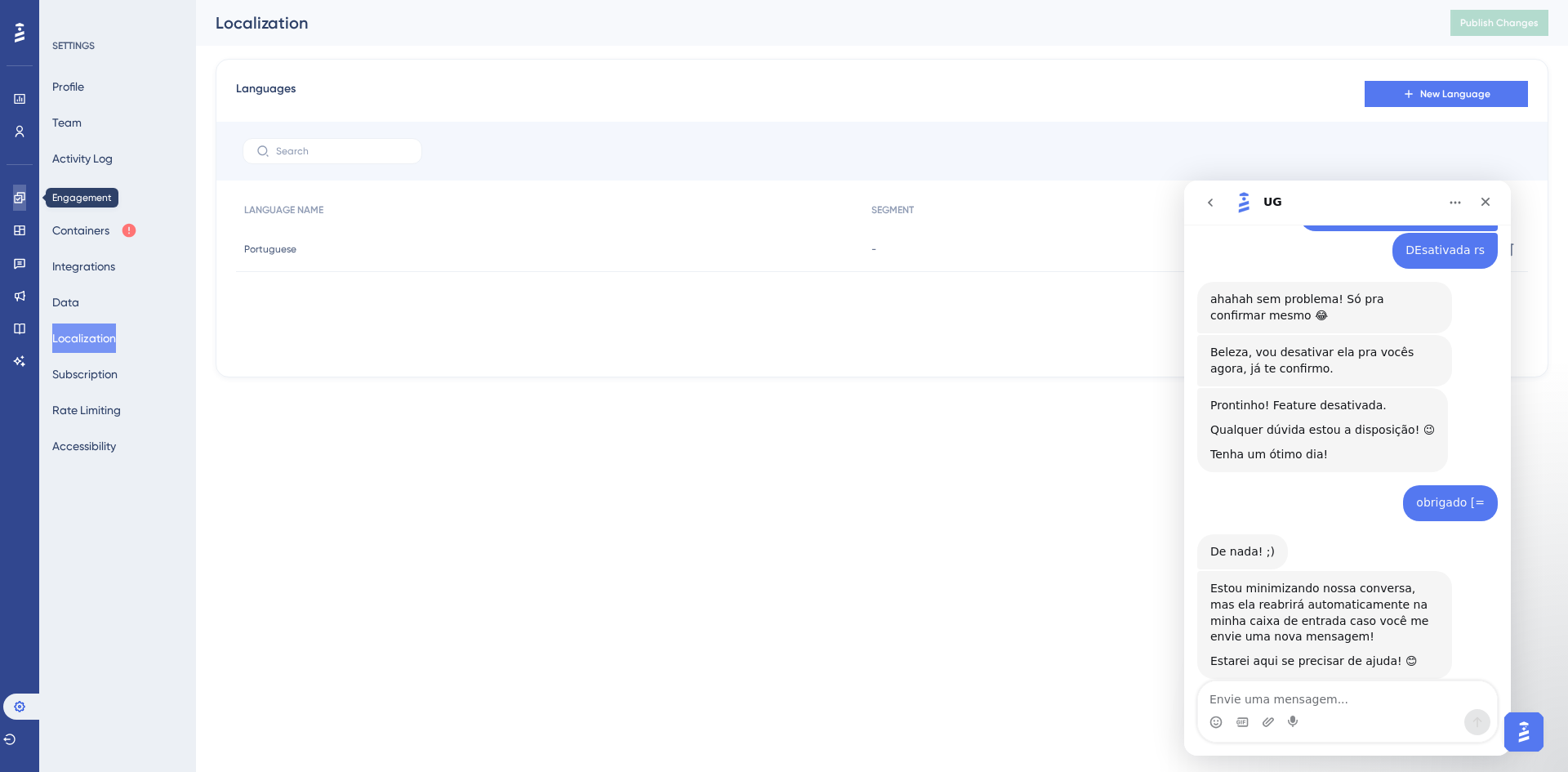
click at [18, 206] on link at bounding box center [19, 198] width 13 height 26
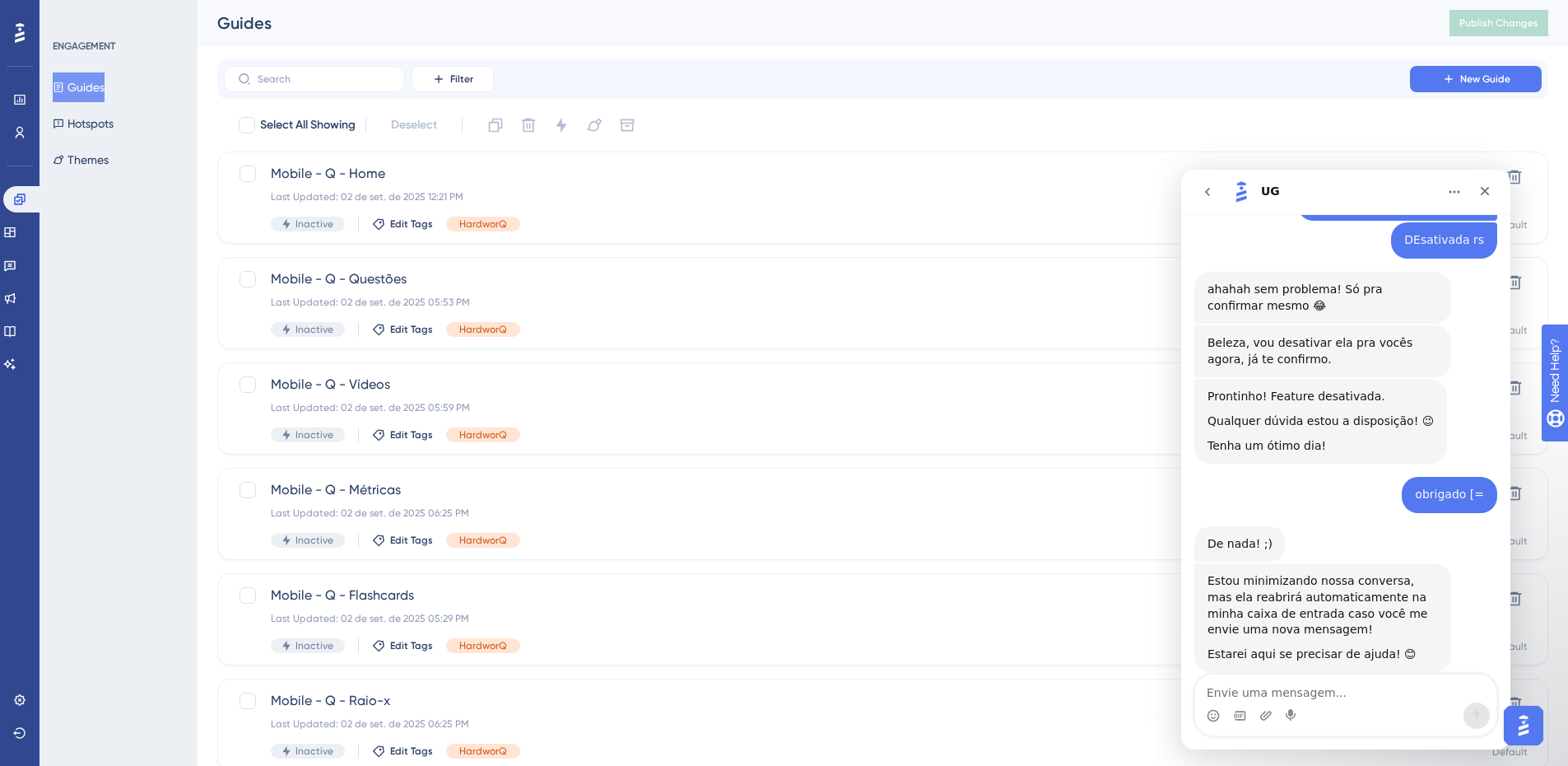
click at [110, 139] on div "Guides Hotspots Themes" at bounding box center [119, 124] width 133 height 102
click at [114, 126] on button "Hotspots" at bounding box center [82, 124] width 61 height 30
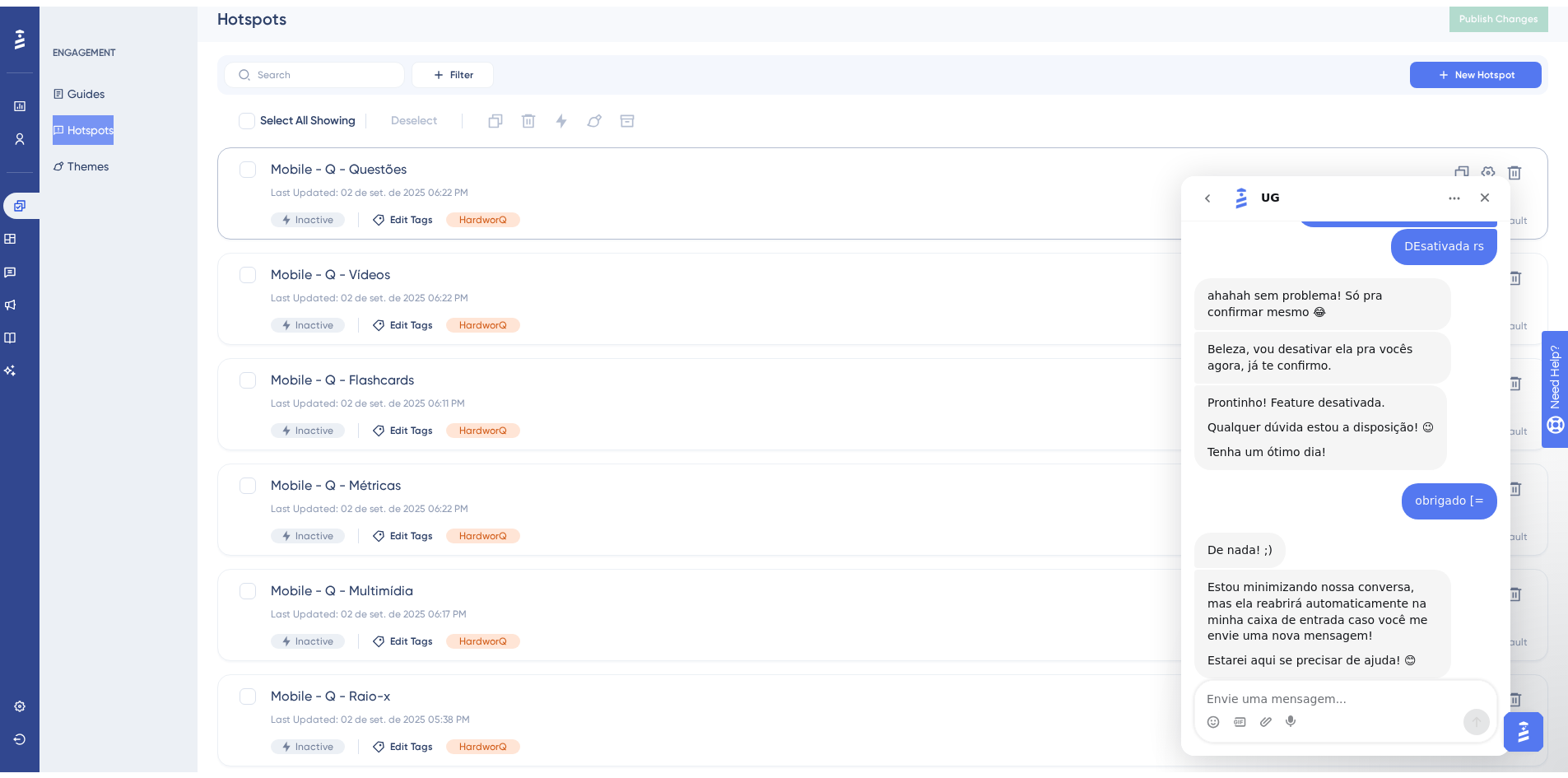
scroll to position [82, 0]
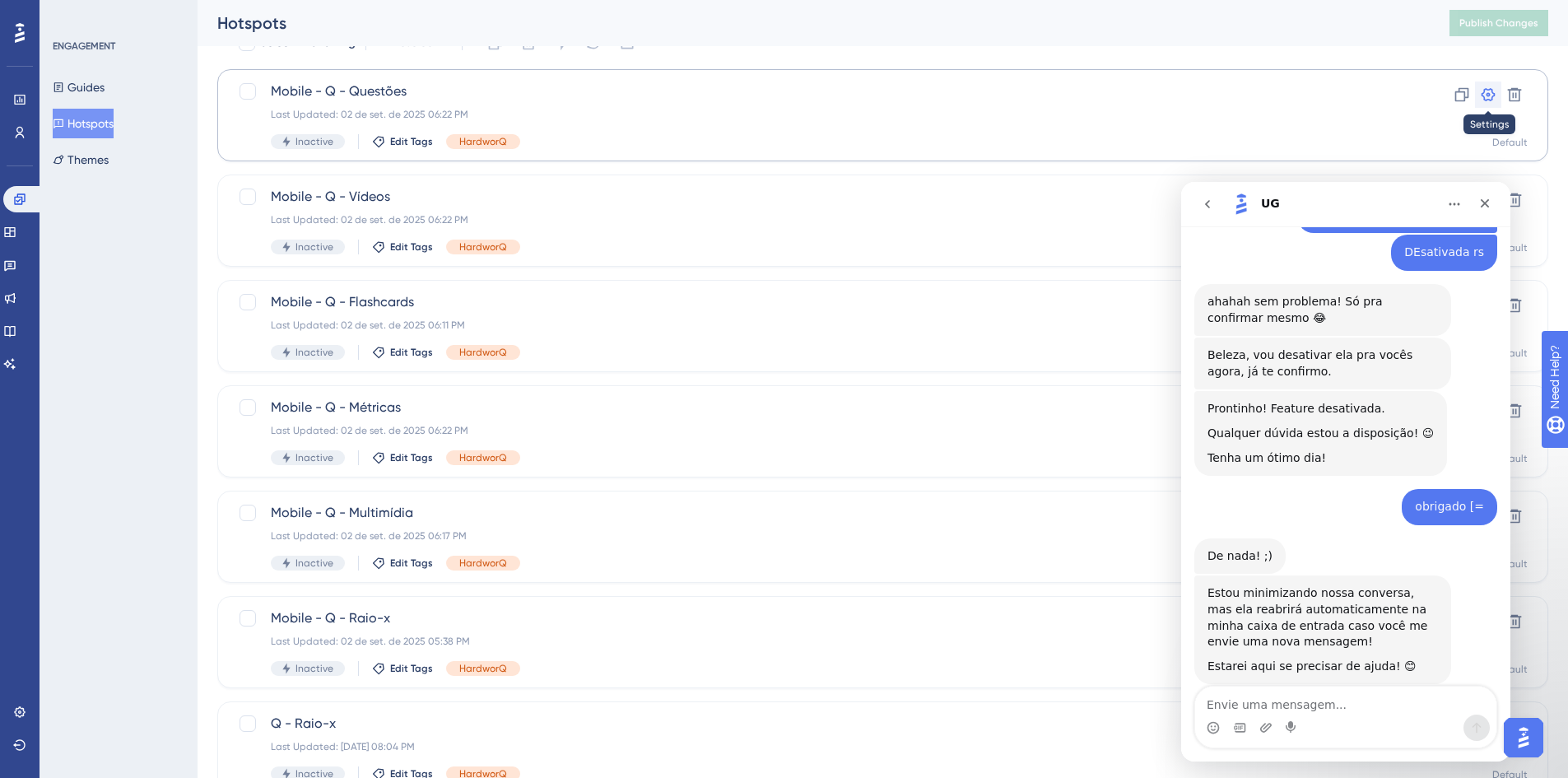
click at [1487, 84] on button at bounding box center [1488, 95] width 26 height 26
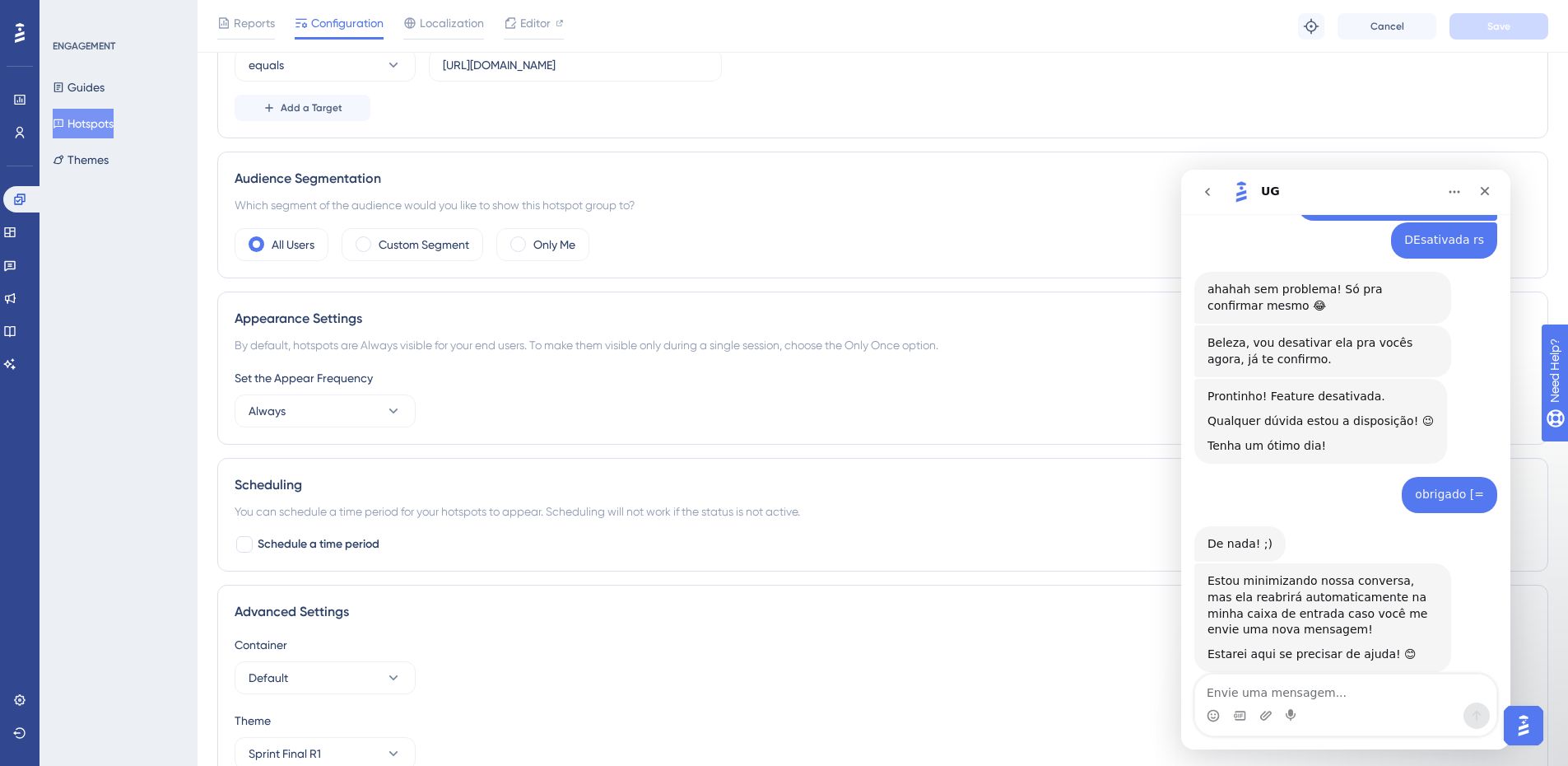
scroll to position [494, 0]
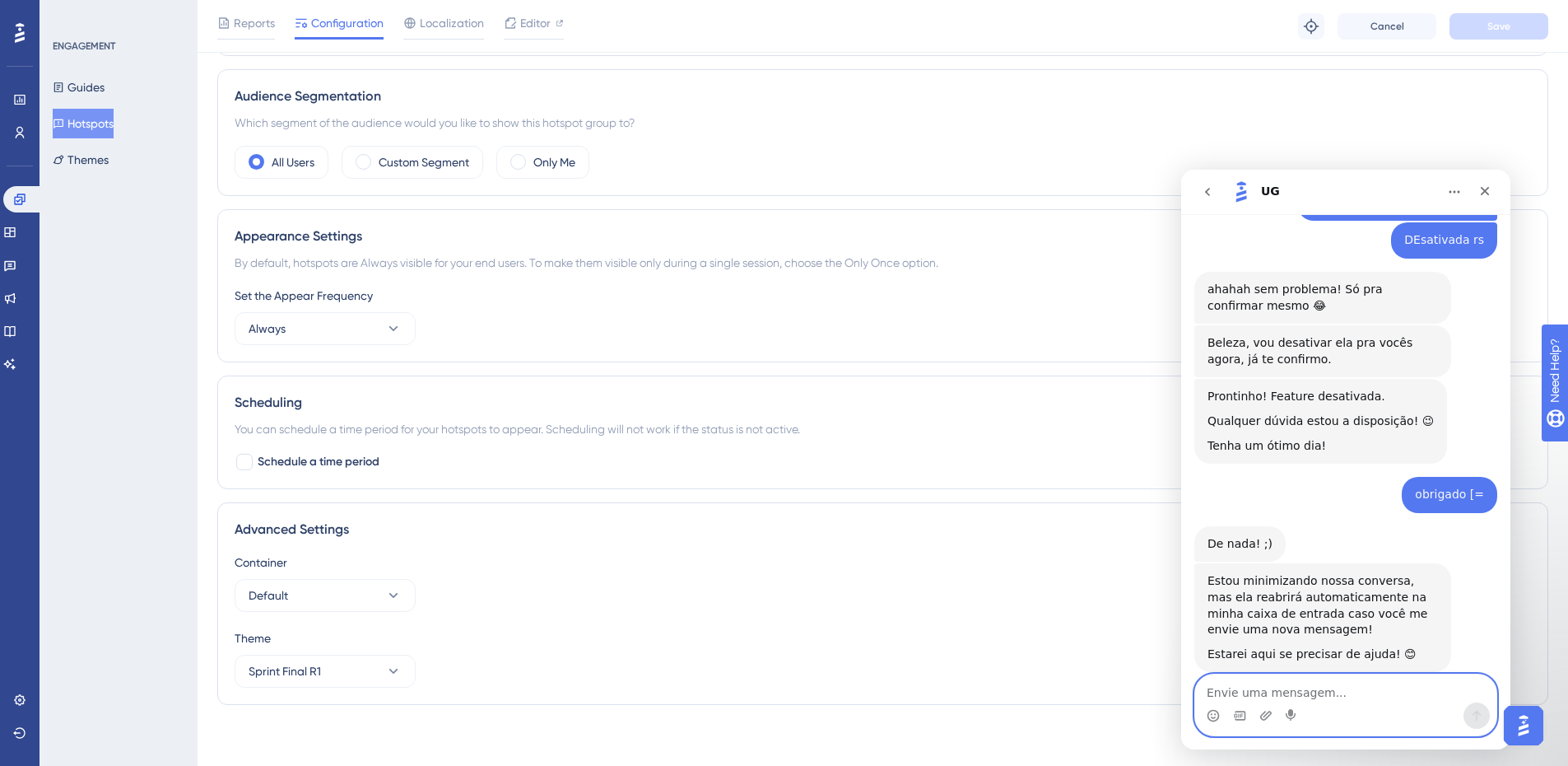
click at [1390, 686] on textarea "Envie uma mensagem..." at bounding box center [1346, 689] width 302 height 28
click at [1324, 703] on div "Messenger da Intercom" at bounding box center [1346, 716] width 302 height 26
click at [1329, 687] on textarea "Envie uma mensagem..." at bounding box center [1346, 689] width 302 height 28
type textarea "uma duvida sobre a exibição dos hotspots"
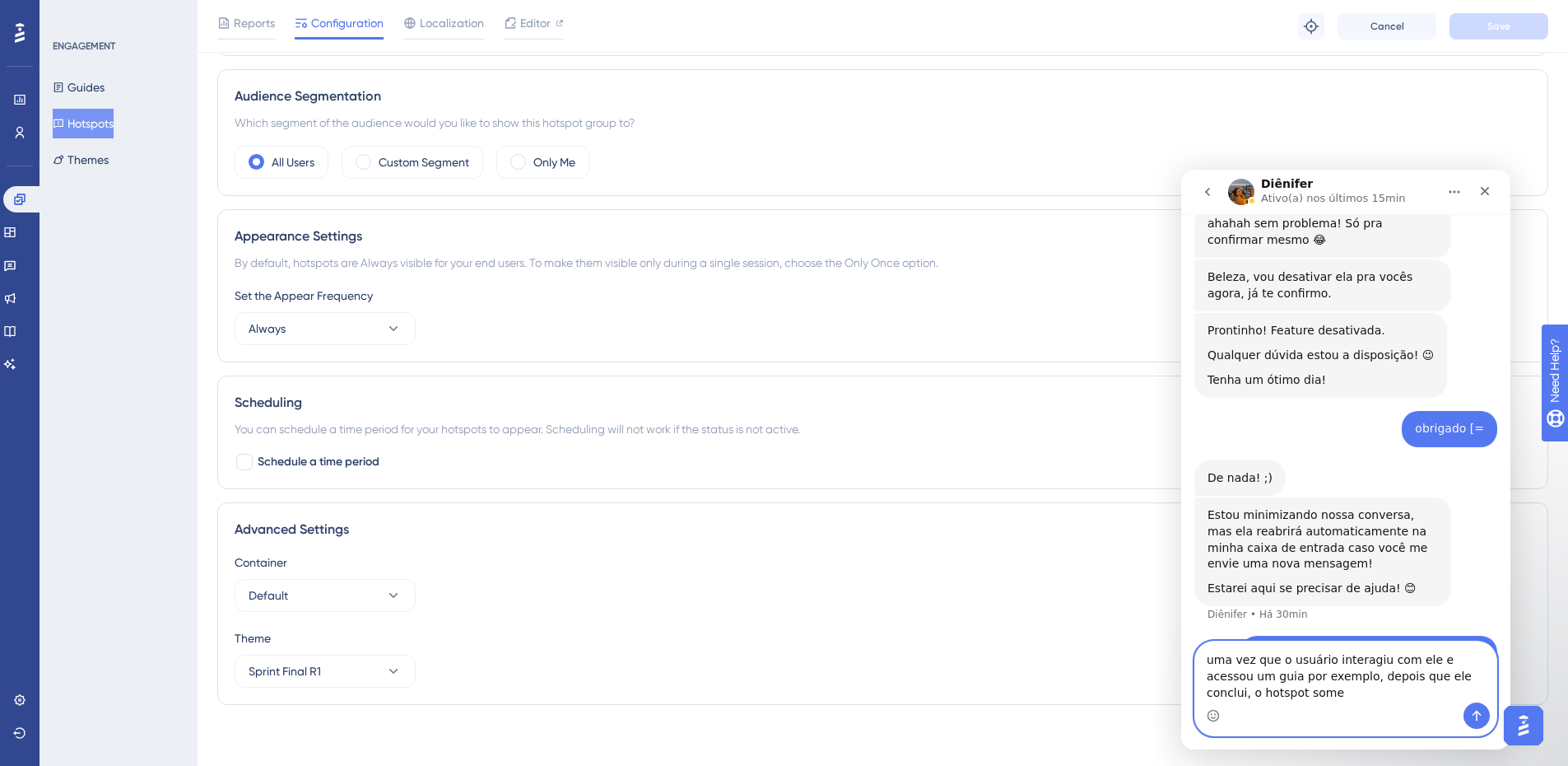
scroll to position [2834, 0]
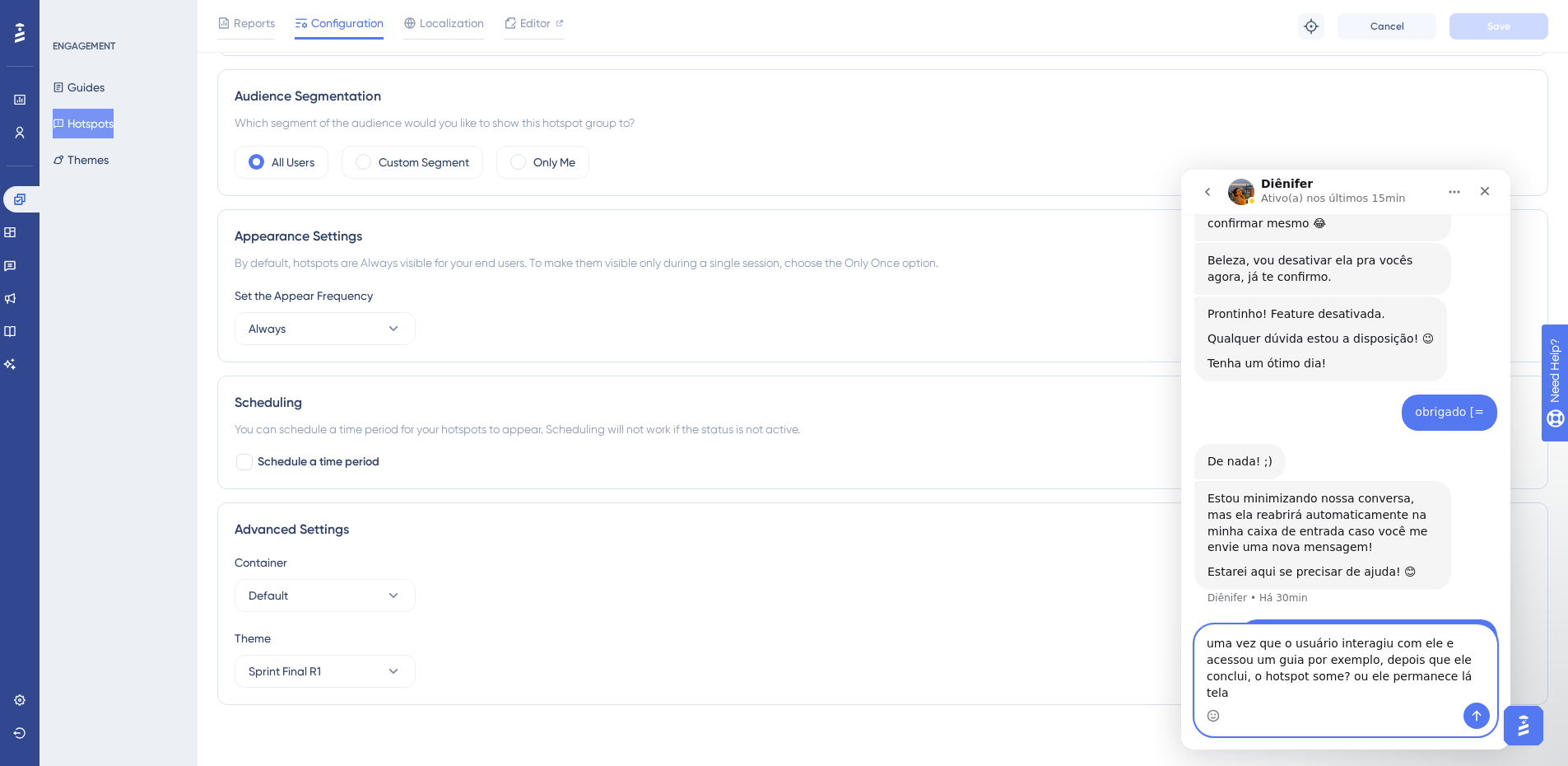
type textarea "uma vez que o usuário interagiu com ele e acessou um guia por exemplo, depois q…"
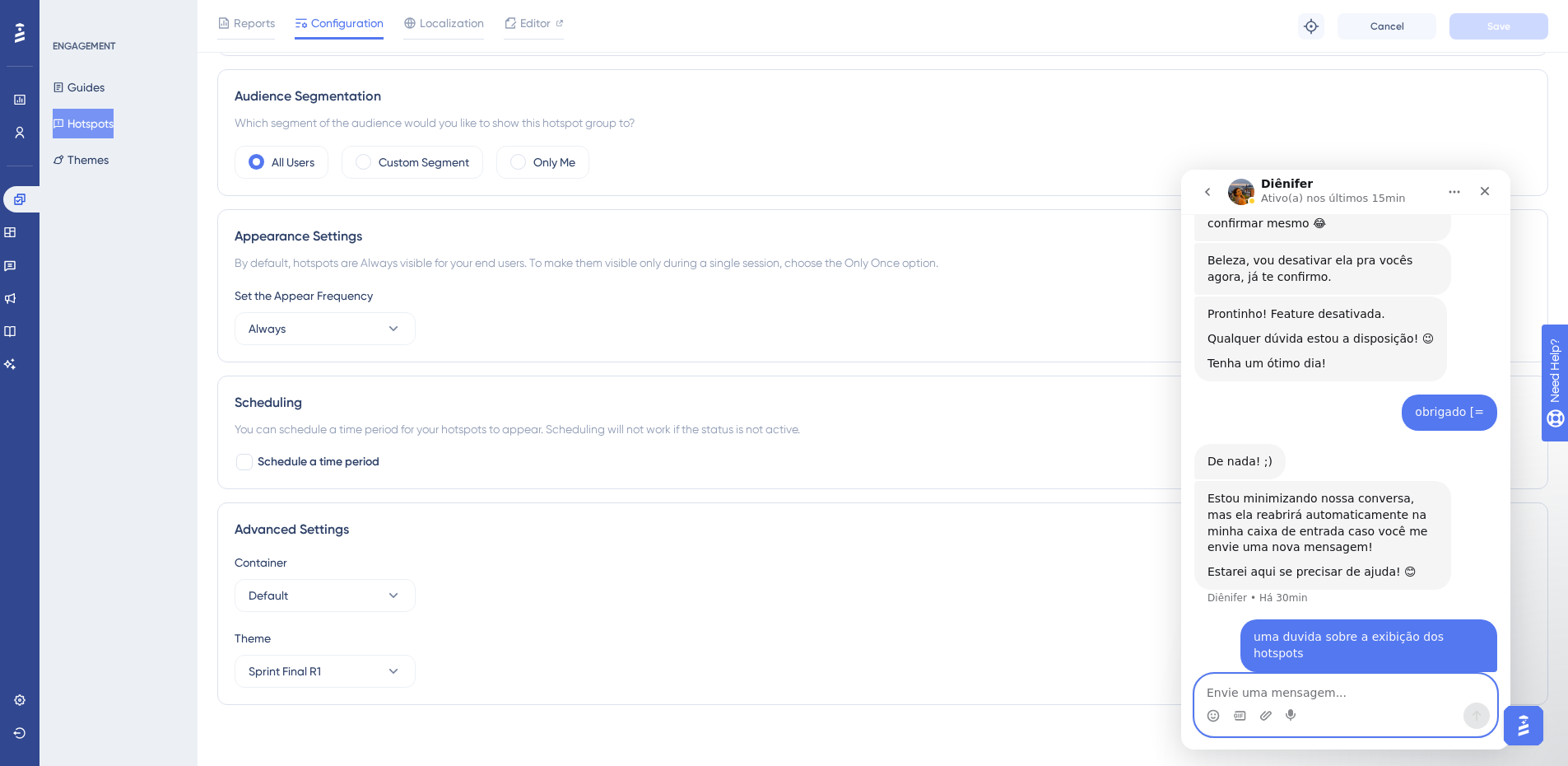
scroll to position [2887, 0]
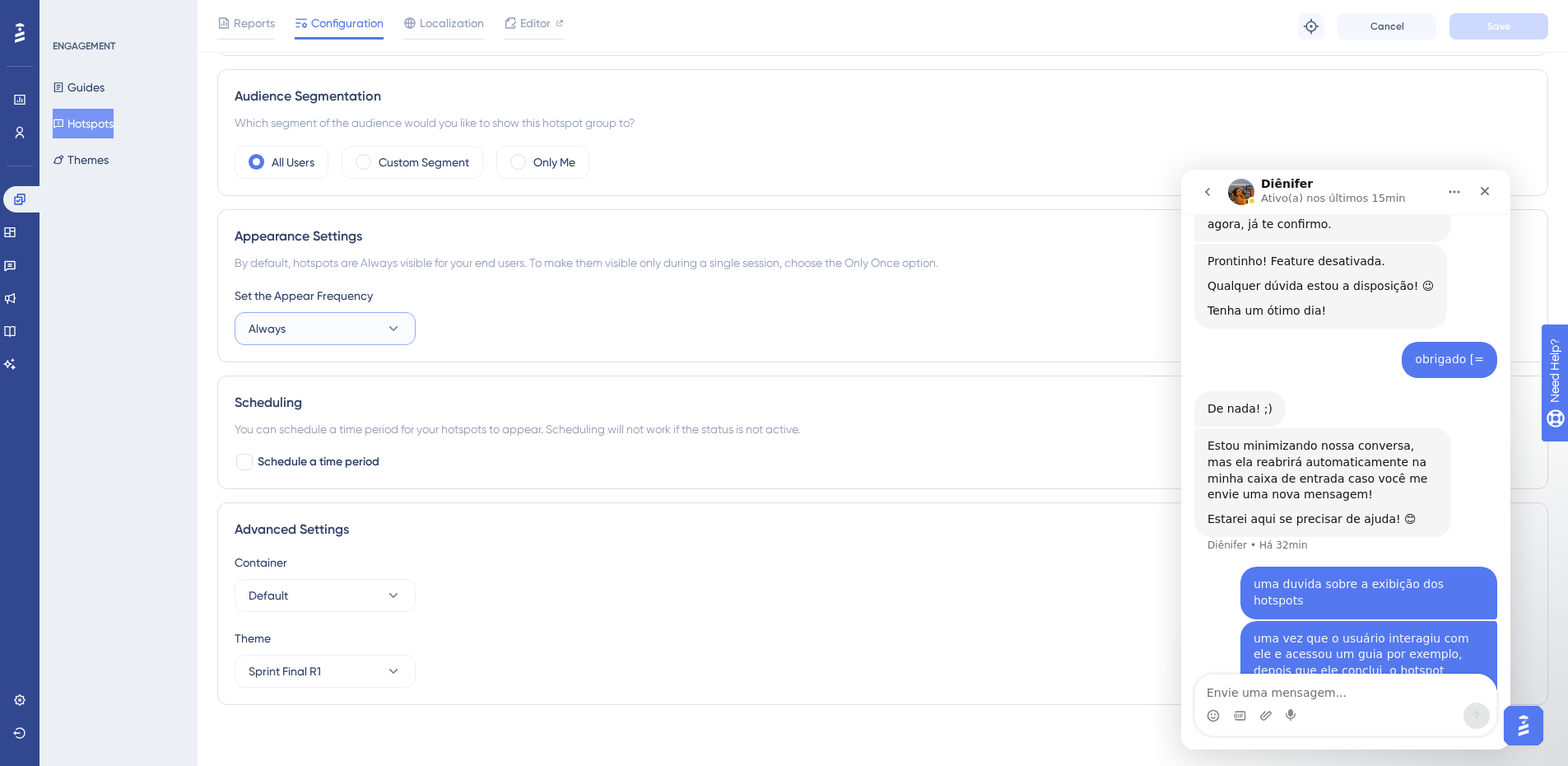
click at [316, 321] on button "Always" at bounding box center [324, 329] width 181 height 33
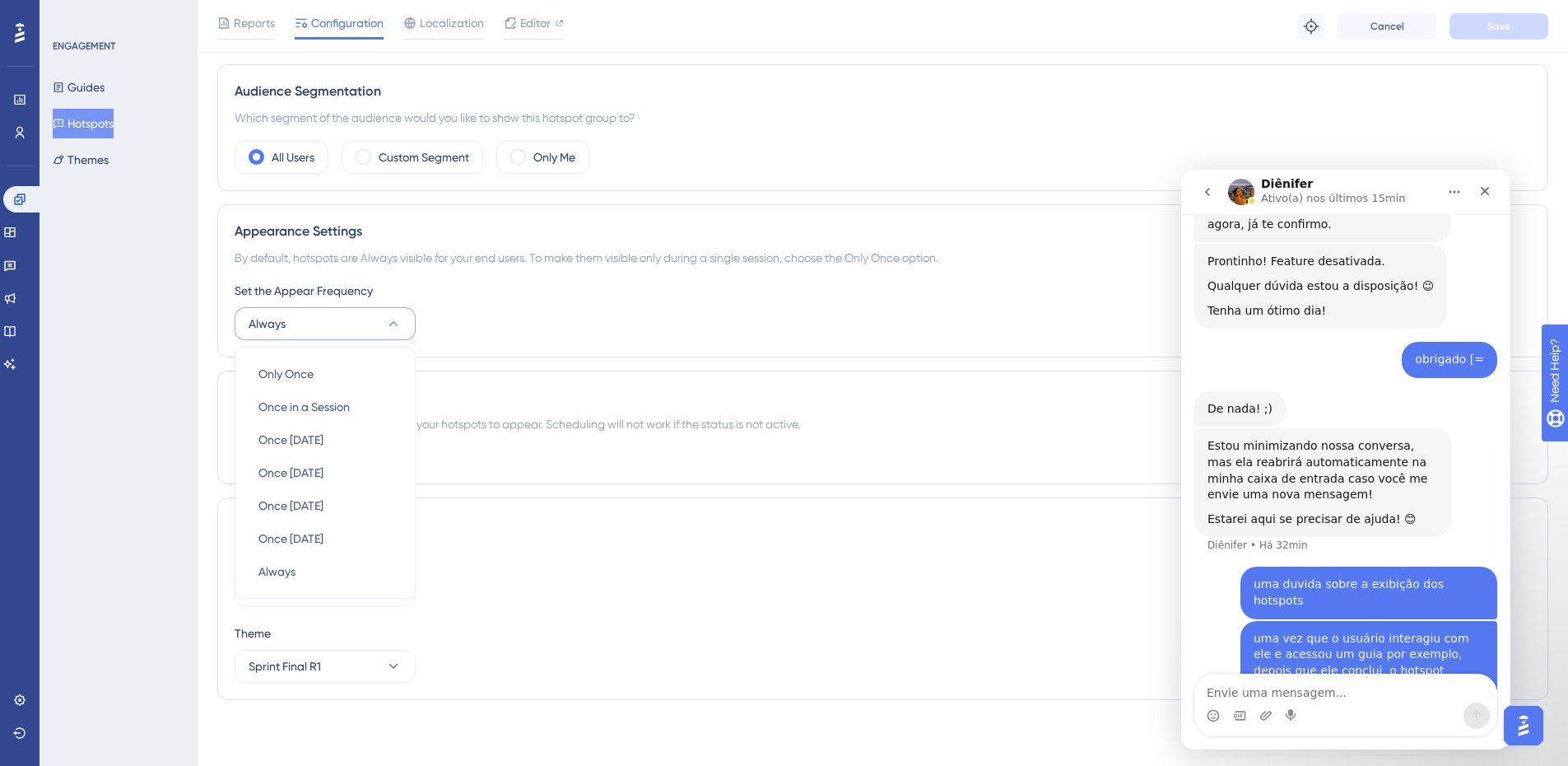
click at [620, 331] on div "Set the Appear Frequency Always Only Once Only Once Once in a Session Once in a…" at bounding box center [882, 311] width 1296 height 60
click at [234, 455] on div at bounding box center [244, 457] width 20 height 20
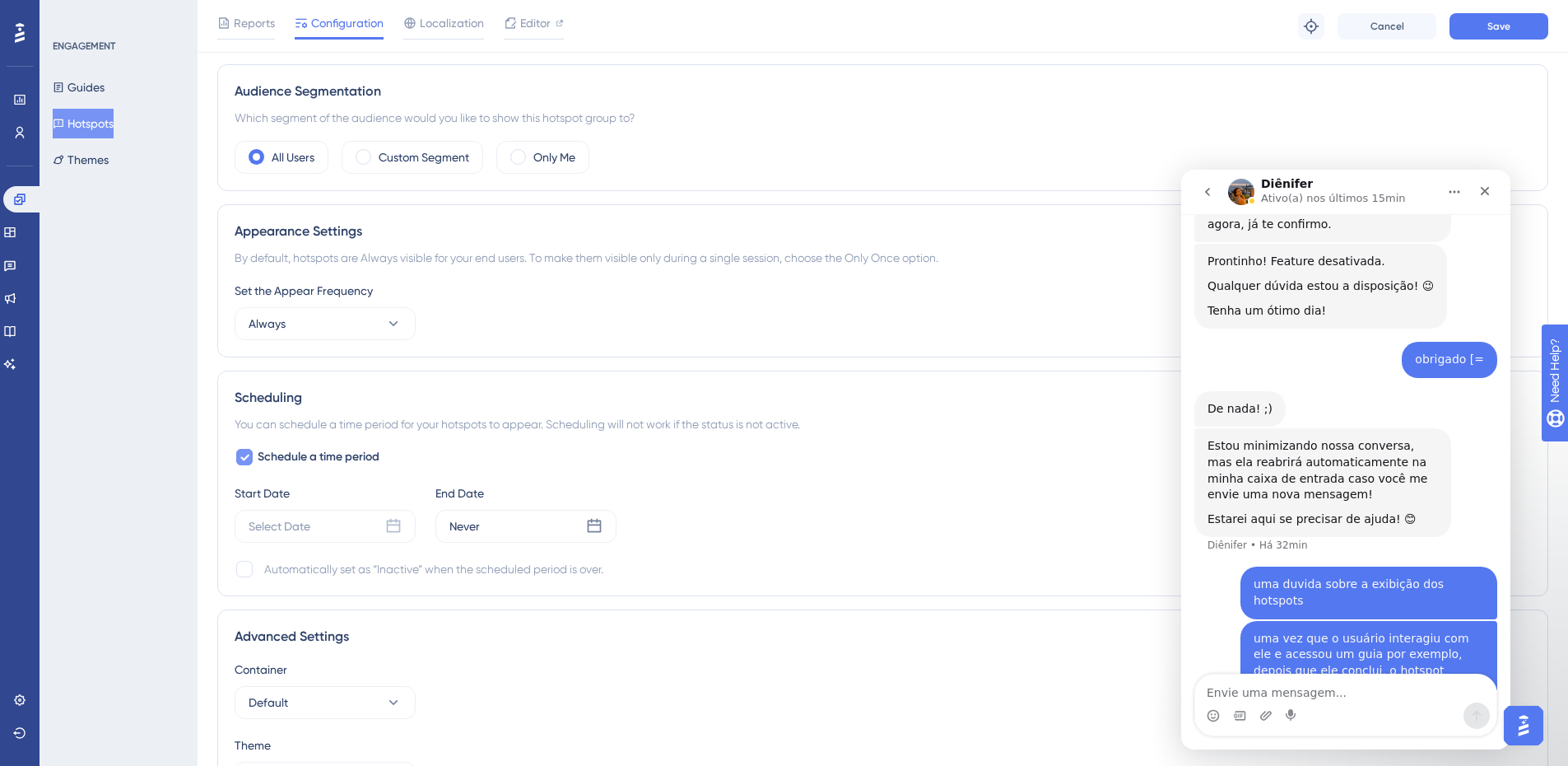
click at [240, 455] on icon at bounding box center [244, 456] width 10 height 13
checkbox input "false"
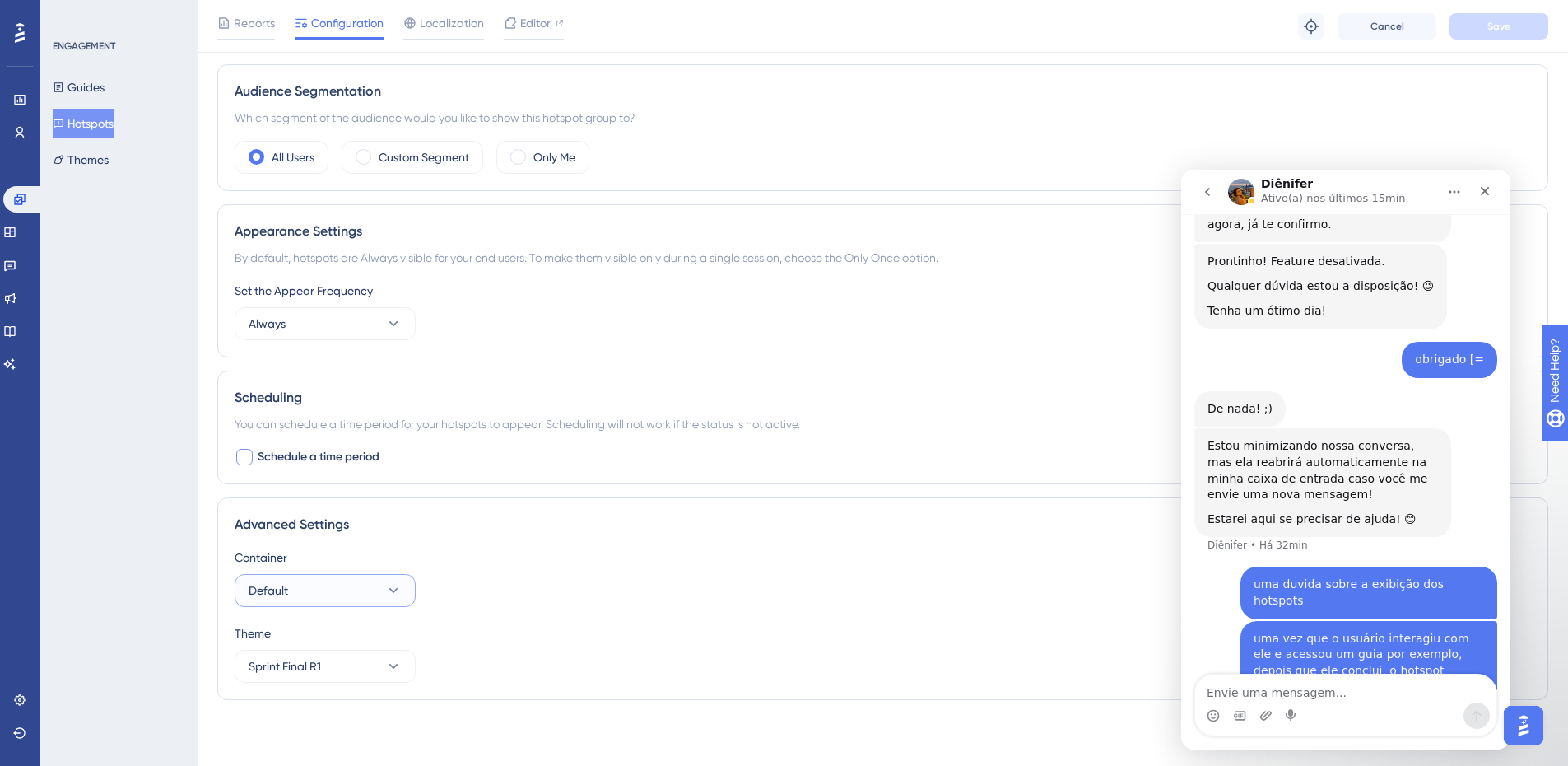
click at [393, 601] on button "Default" at bounding box center [324, 591] width 181 height 33
click at [584, 556] on div "Container" at bounding box center [882, 557] width 1296 height 20
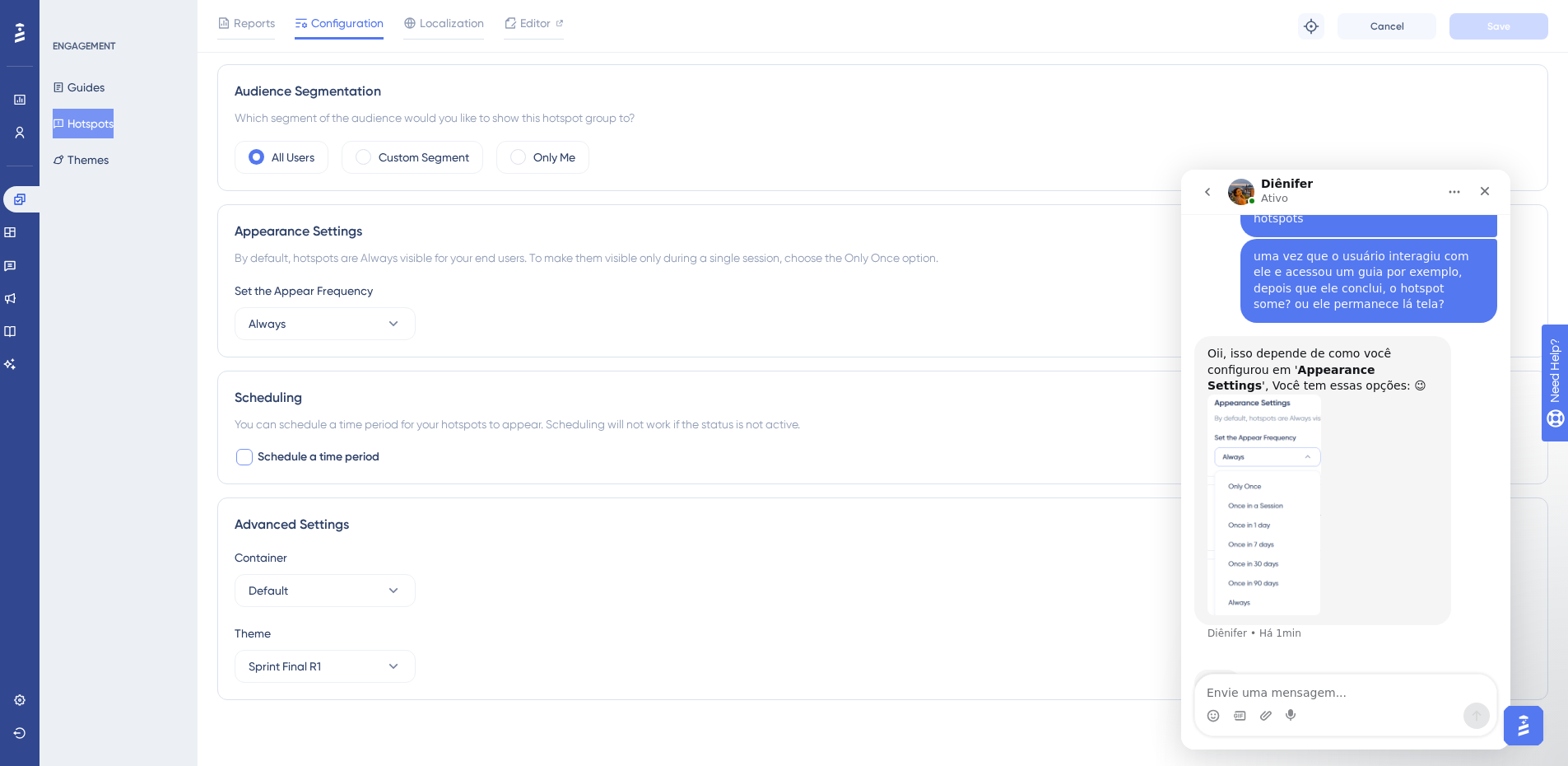
scroll to position [3189, 0]
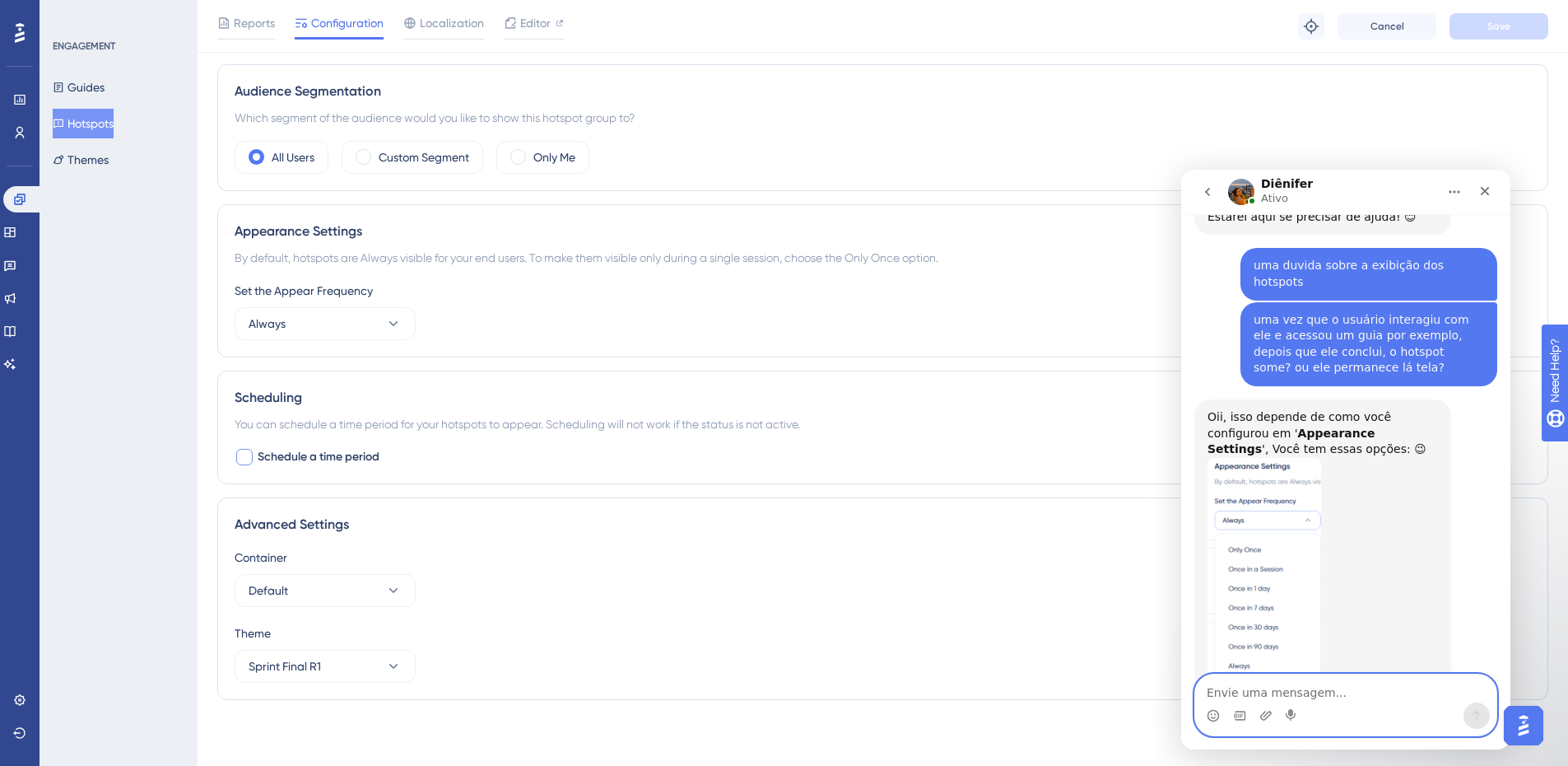
click at [1333, 696] on textarea "Envie uma mensagem..." at bounding box center [1346, 689] width 302 height 28
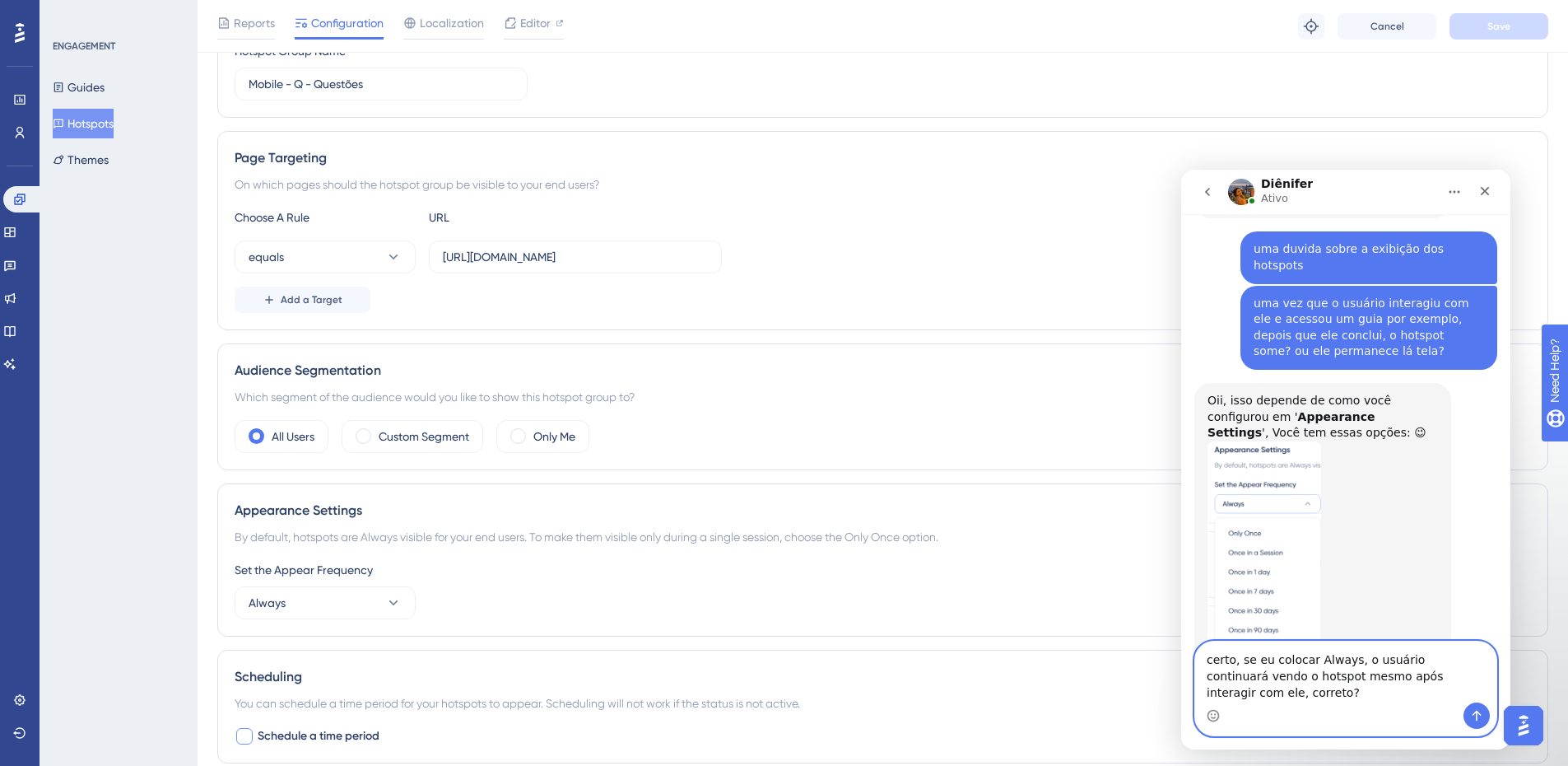
scroll to position [82, 0]
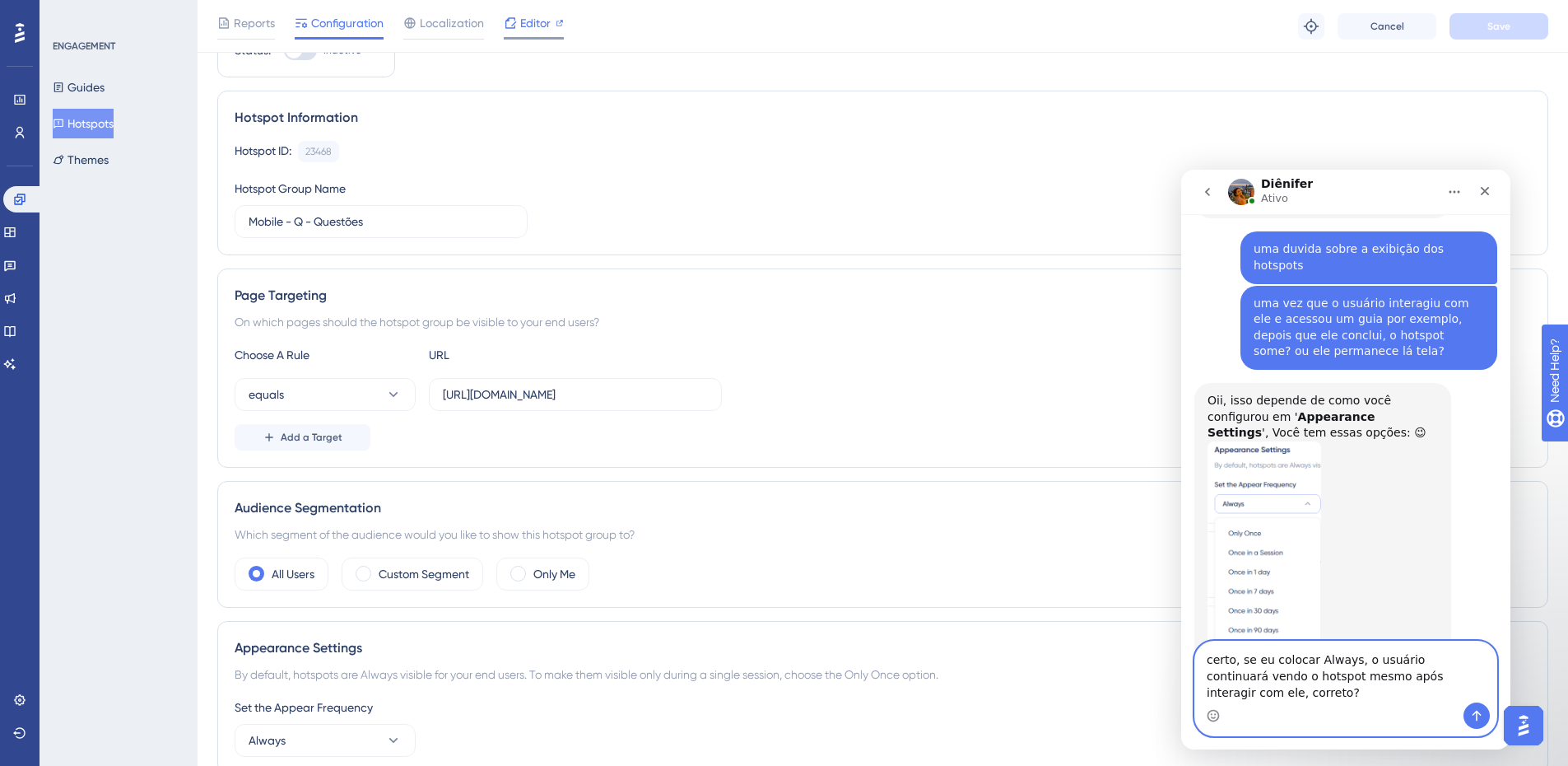
type textarea "certo, se eu colocar Always, o usuário continuará vendo o hotspot mesmo após in…"
click at [520, 31] on span "Editor" at bounding box center [535, 23] width 31 height 20
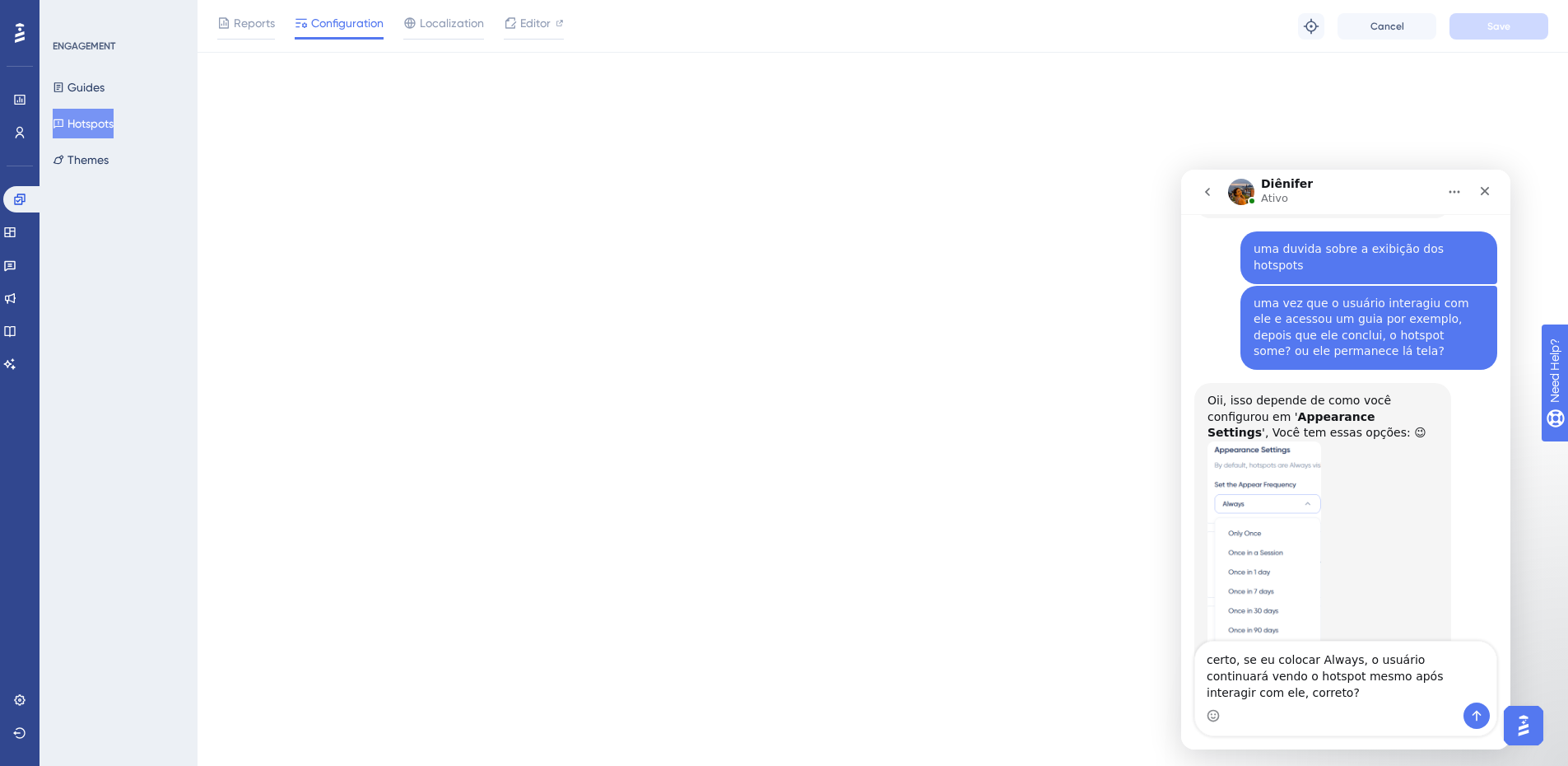
scroll to position [0, 0]
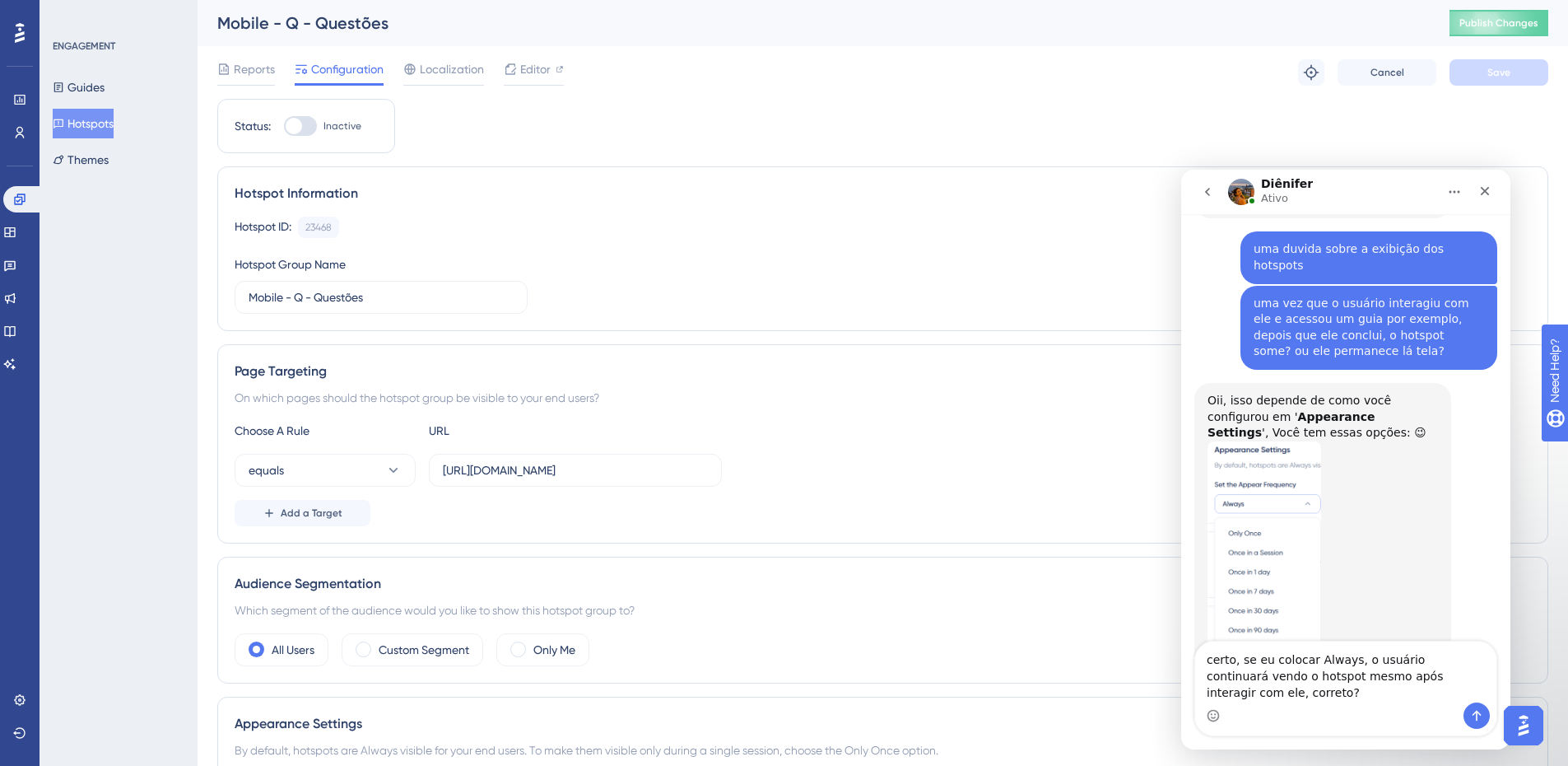
click at [1312, 707] on div "Messenger da Intercom" at bounding box center [1346, 716] width 302 height 26
click at [1341, 683] on textarea "certo, se eu colocar Always, o usuário continuará vendo o hotspot mesmo após in…" at bounding box center [1346, 671] width 302 height 61
click at [1484, 712] on button "Enviar mensagem…" at bounding box center [1477, 716] width 26 height 26
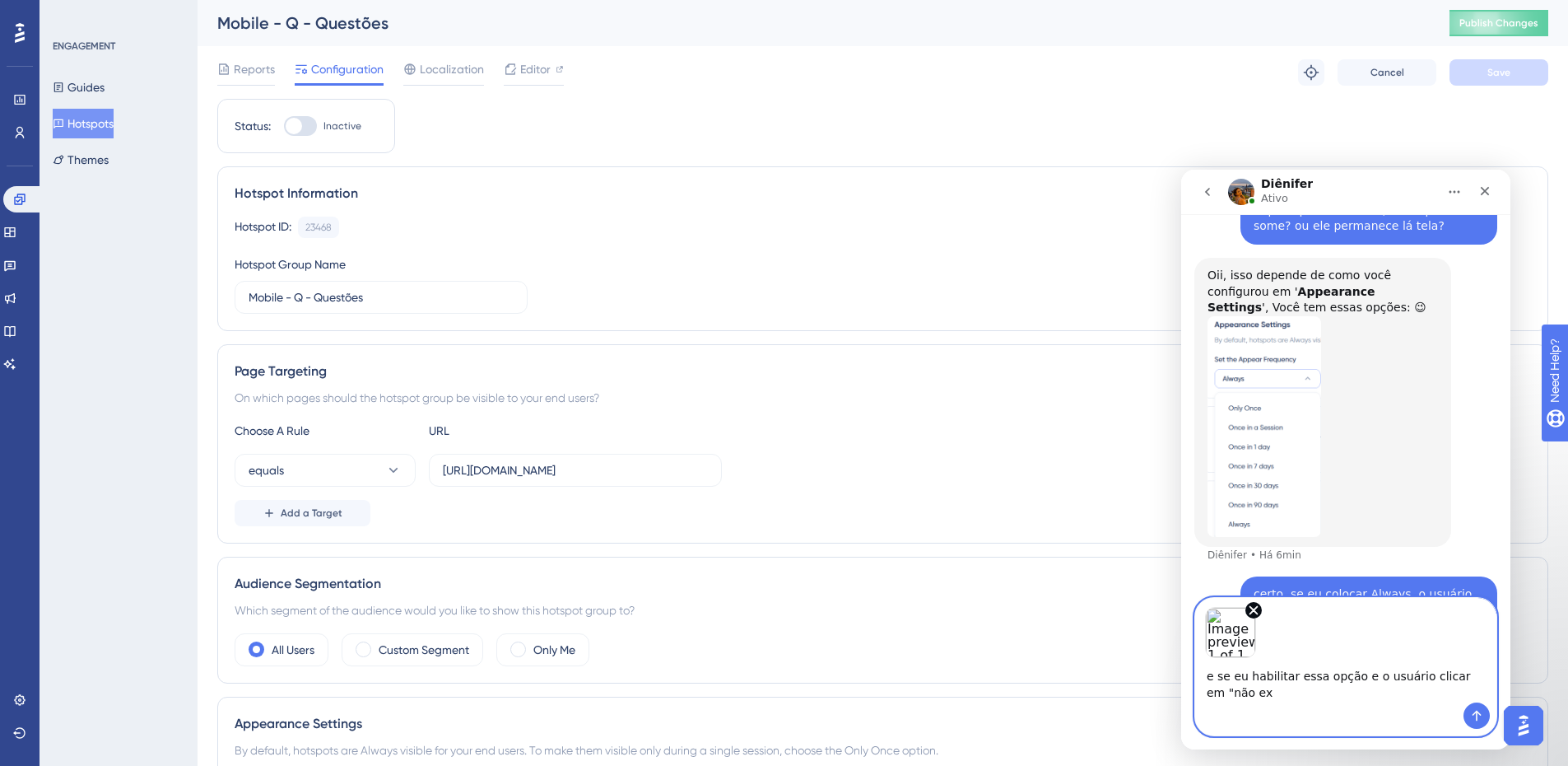
scroll to position [3347, 0]
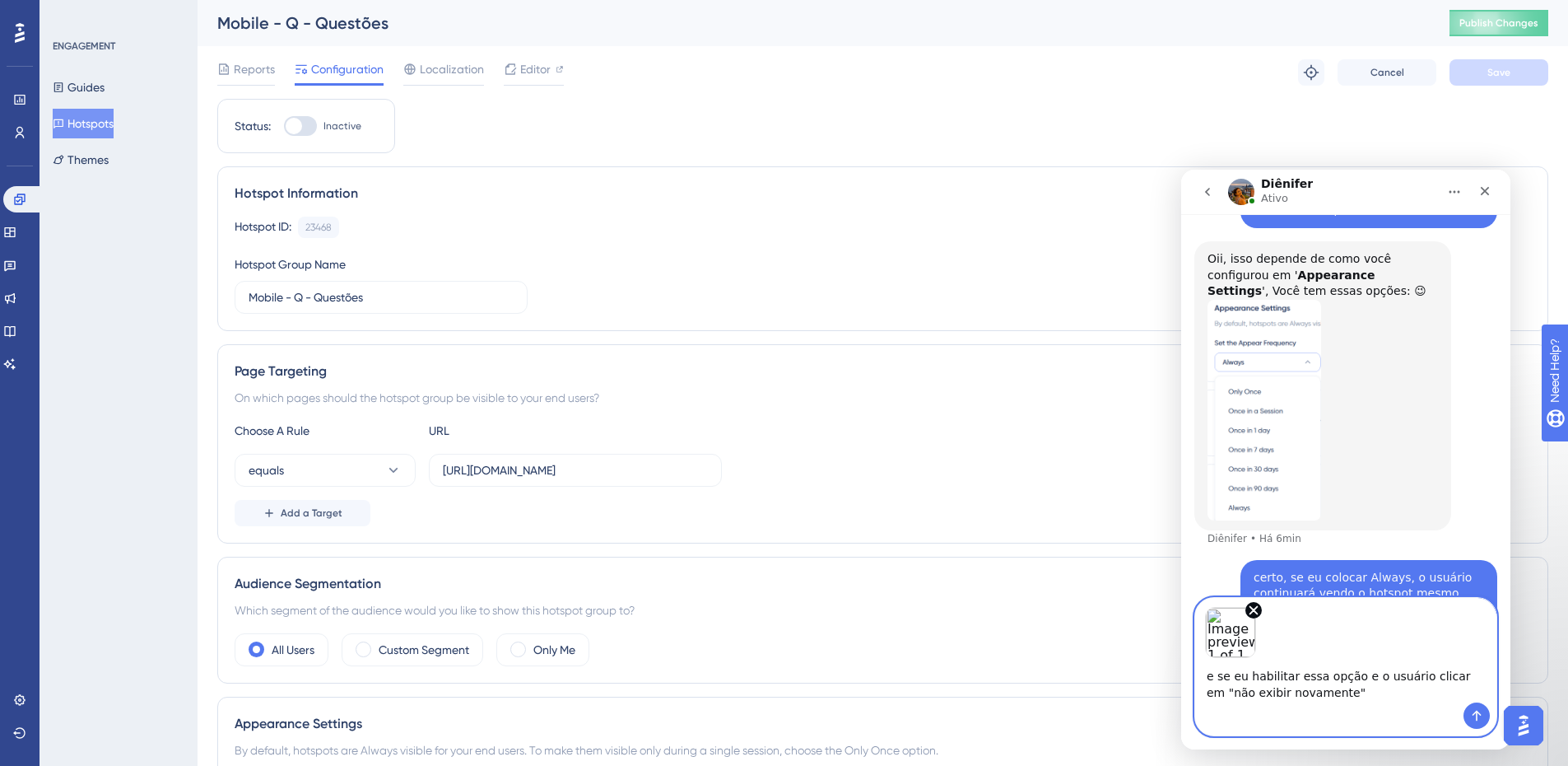
type textarea "e se eu habilitar essa opção e o usuário clicar em "não exibir novamente"?"
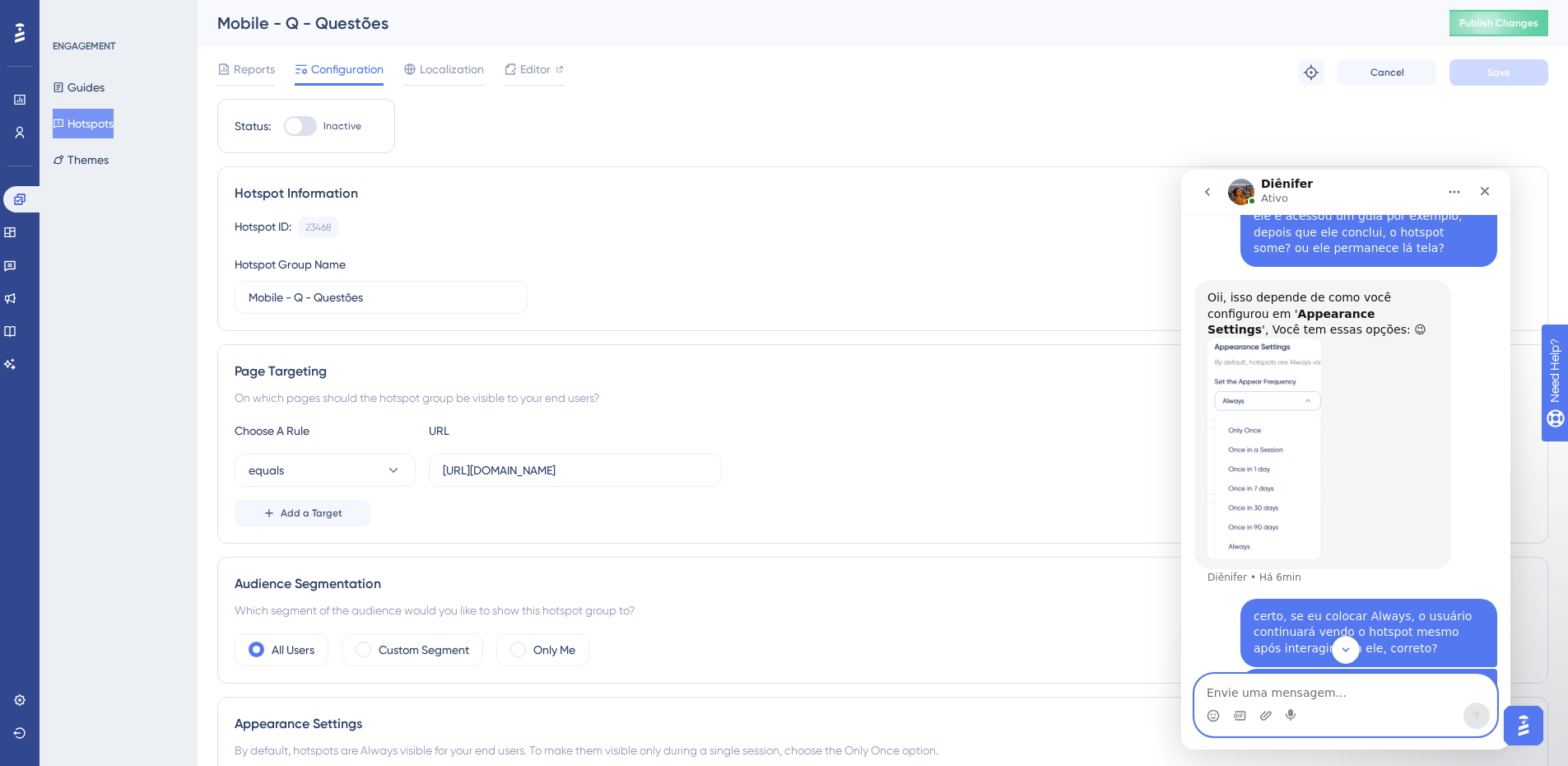
scroll to position [3390, 0]
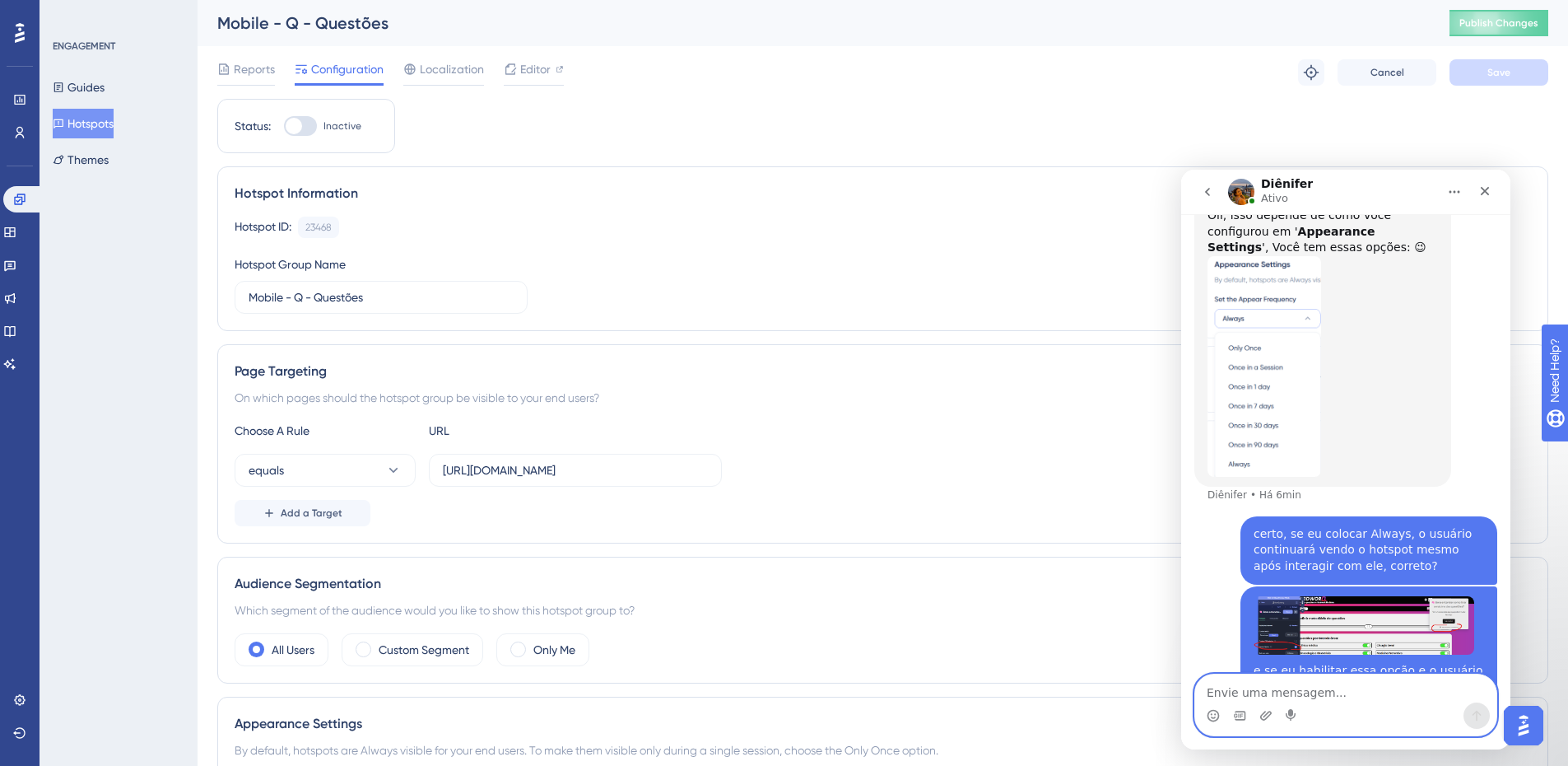
click at [1367, 598] on img "Yuri diz…" at bounding box center [1364, 626] width 221 height 59
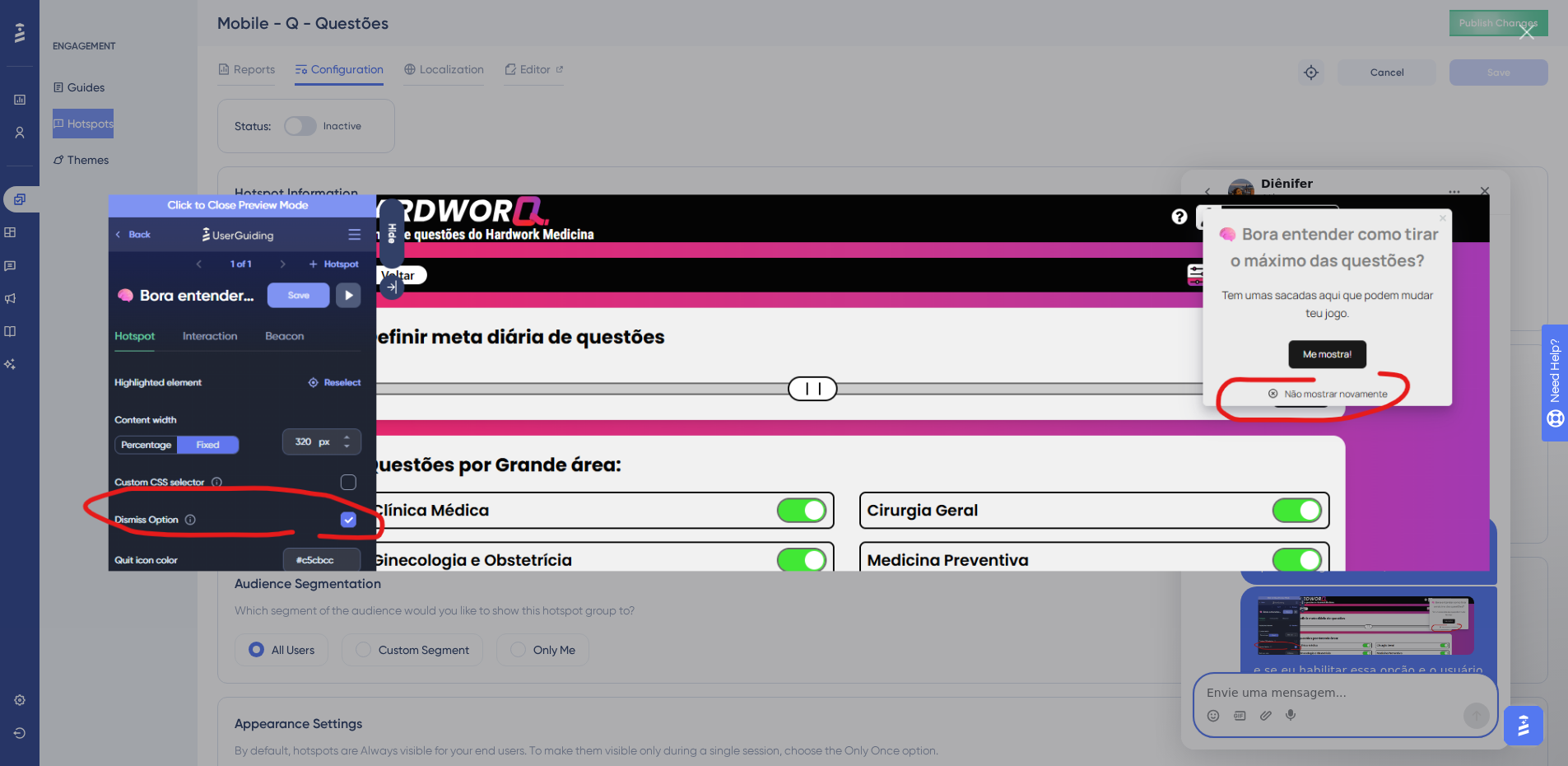
click at [1201, 661] on div "Messenger da Intercom" at bounding box center [784, 383] width 1568 height 766
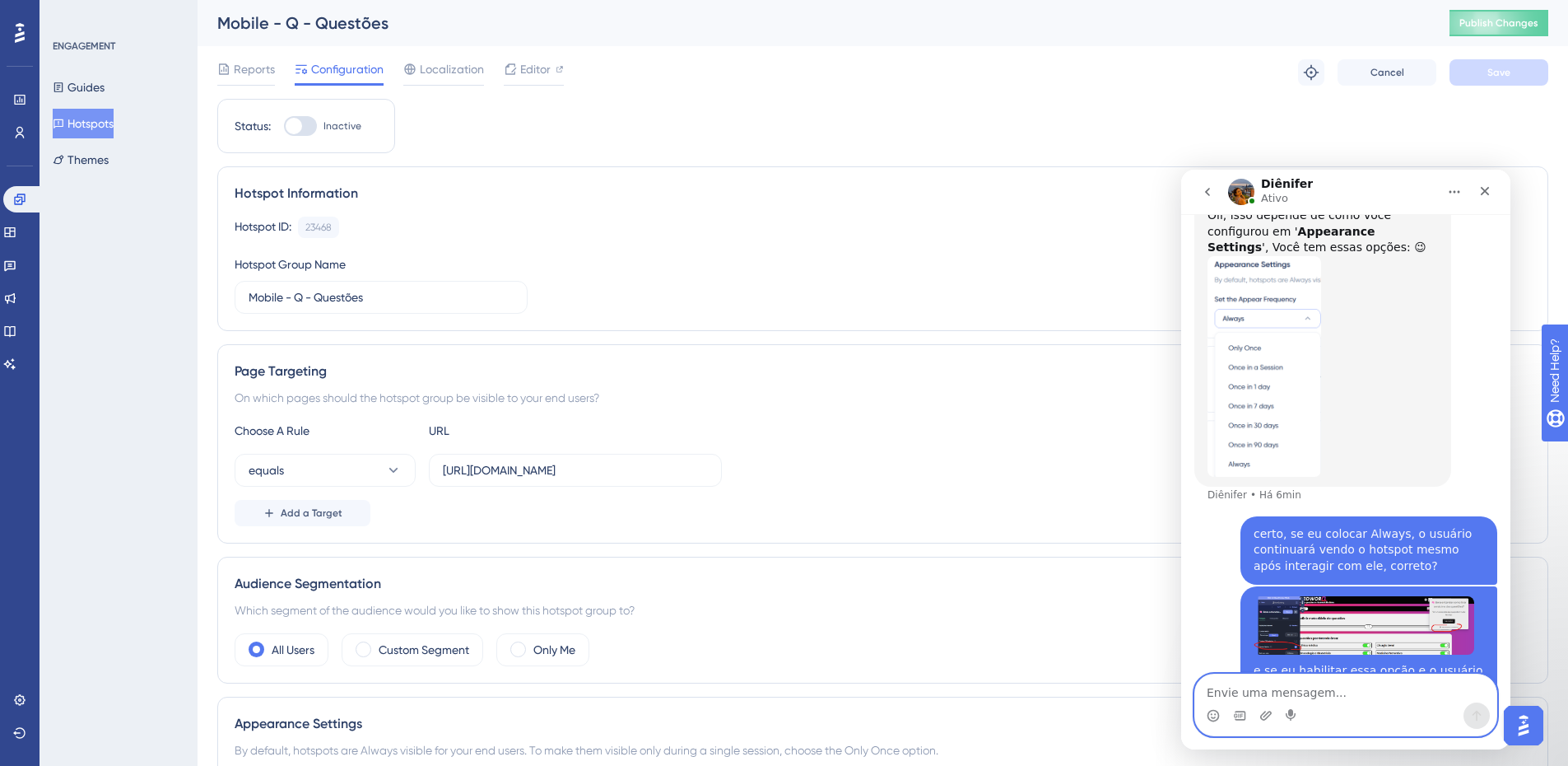
click at [1403, 696] on textarea "Envie uma mensagem..." at bounding box center [1346, 689] width 302 height 28
type textarea "ele quebra a regra anterior de exibir always"
type textarea "?"
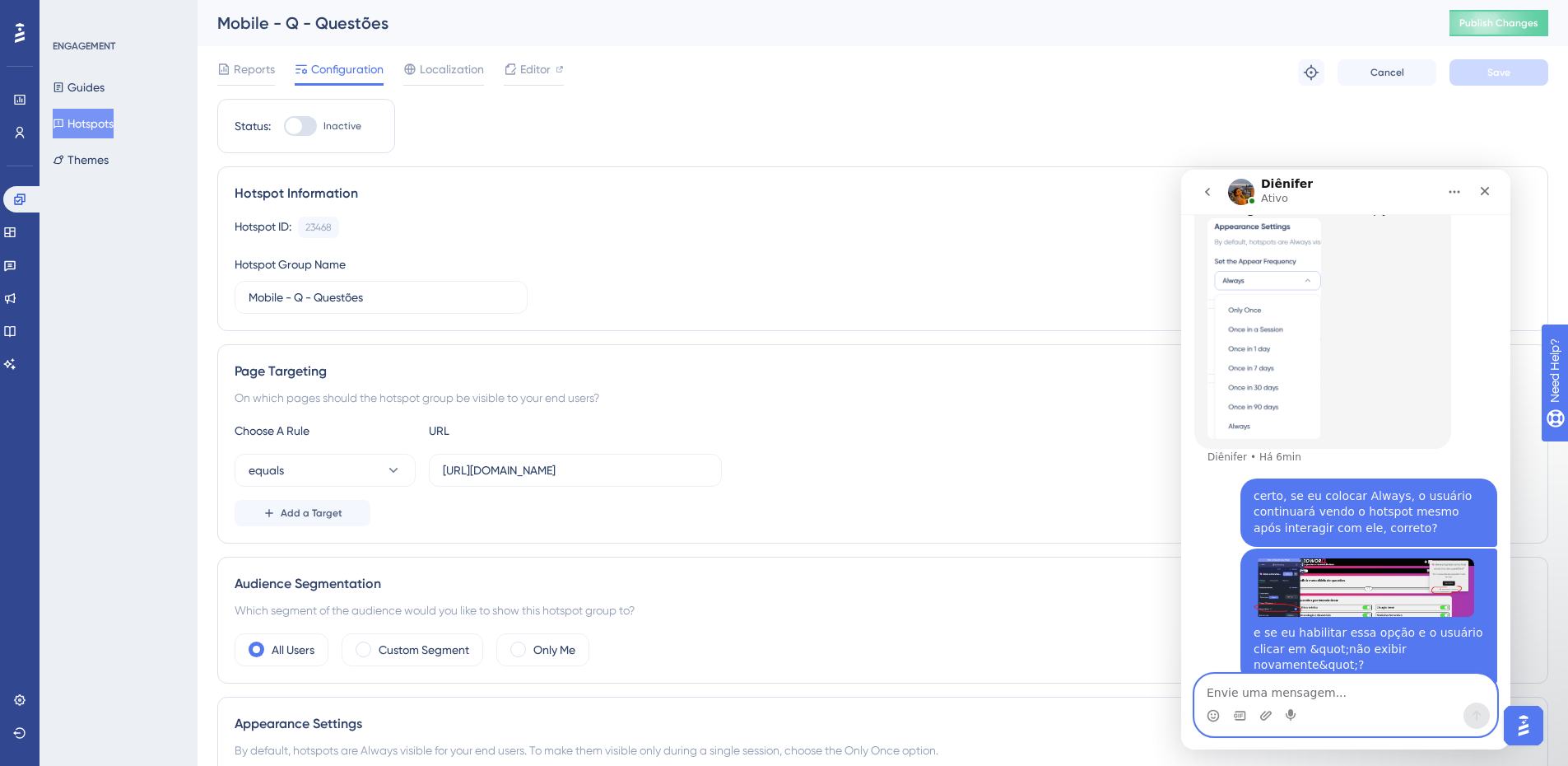
type textarea "?"
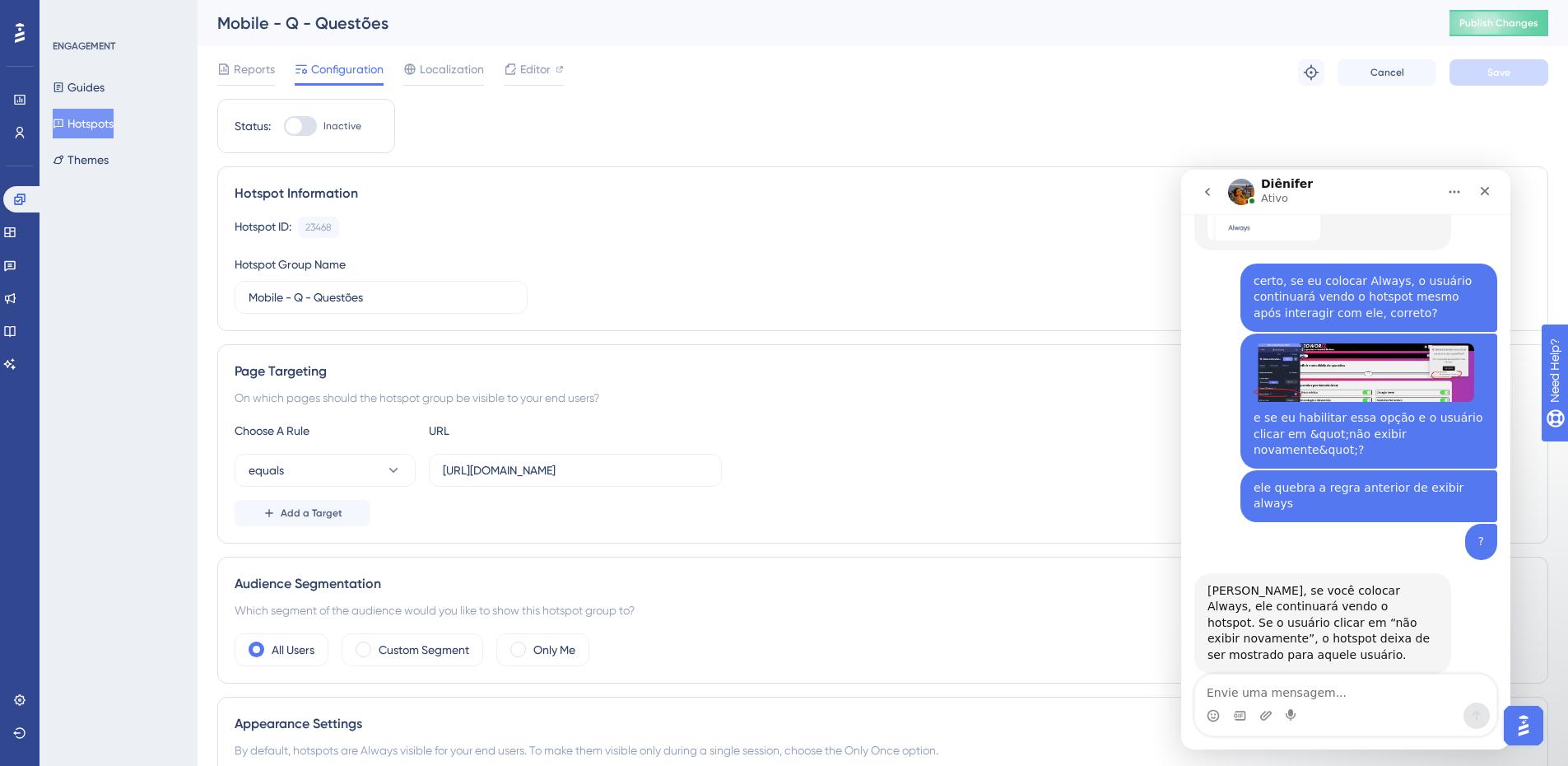
scroll to position [3563, 0]
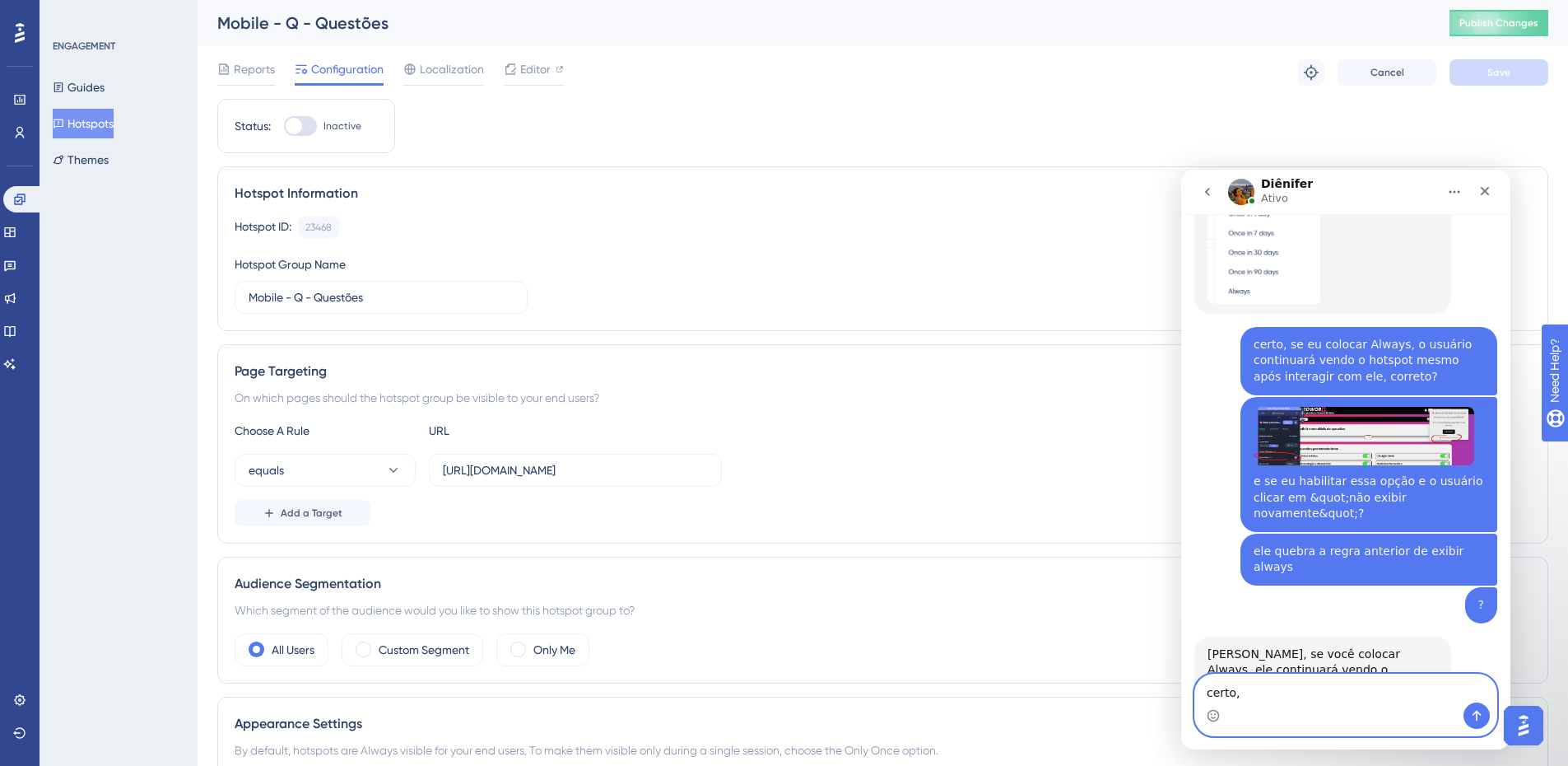
type textarea "certo"
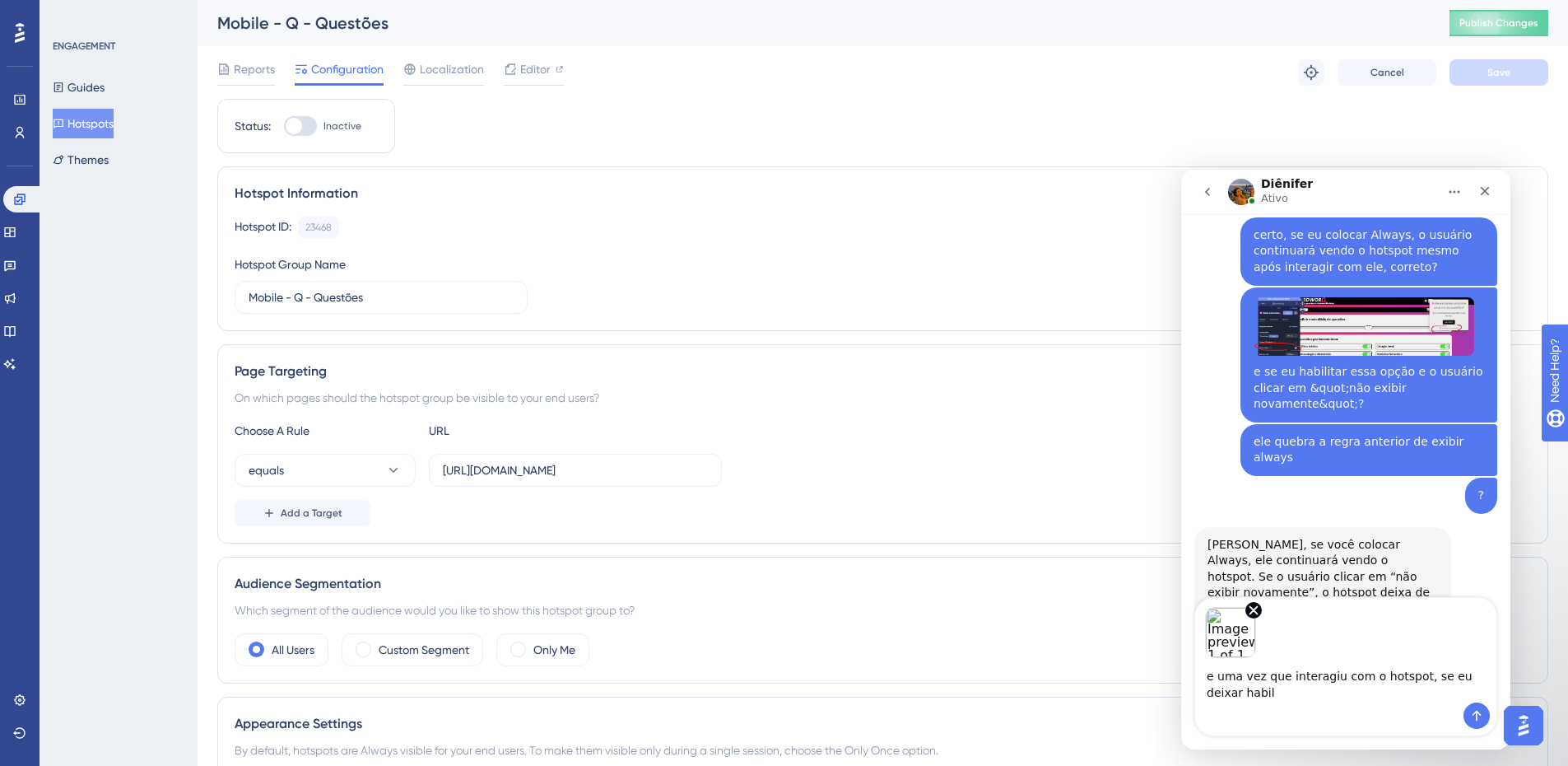
scroll to position [3690, 0]
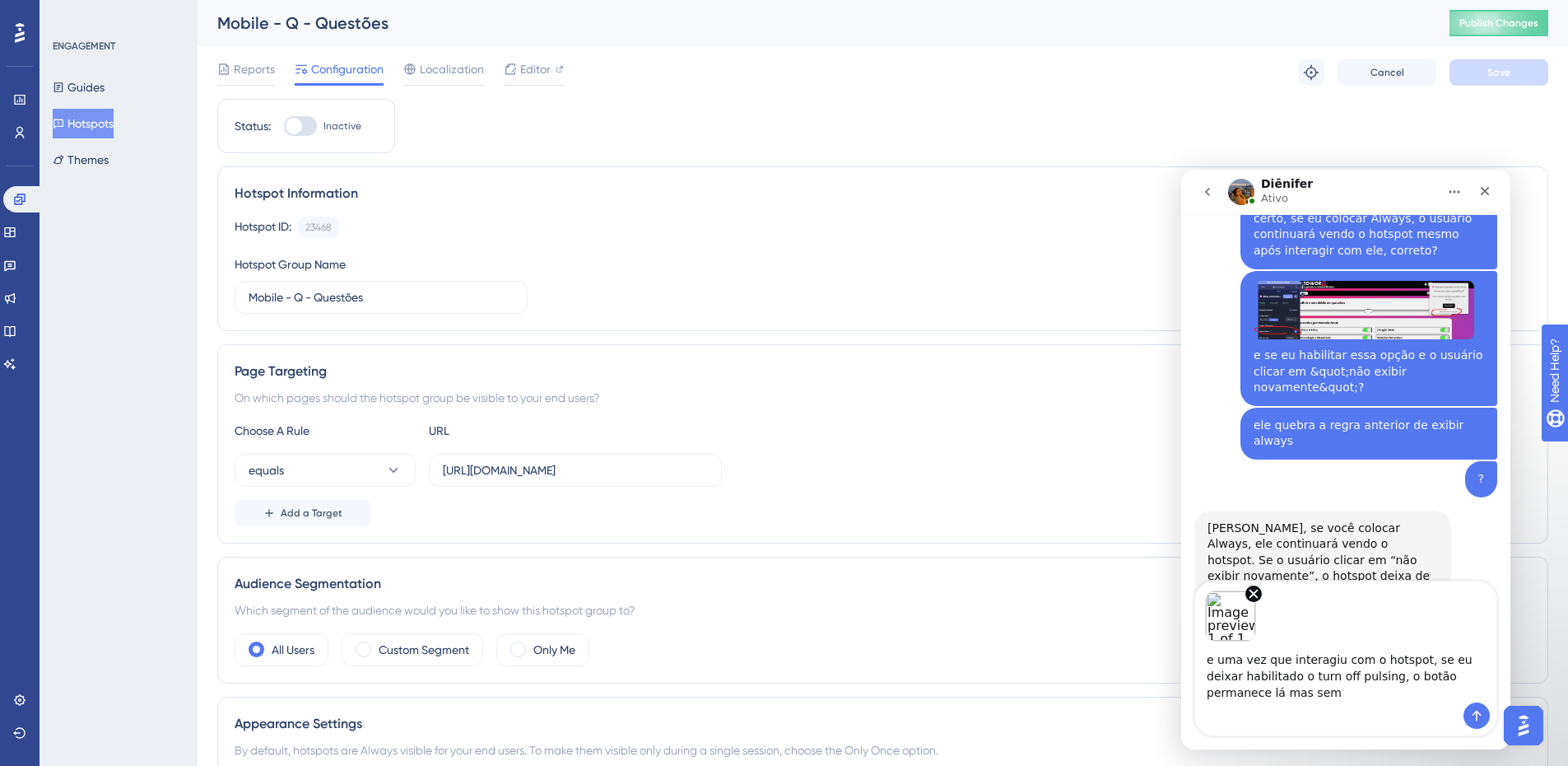
type textarea "e uma vez que interagiu com o hotspot, se eu deixar habilitado o turn off pulsi…"
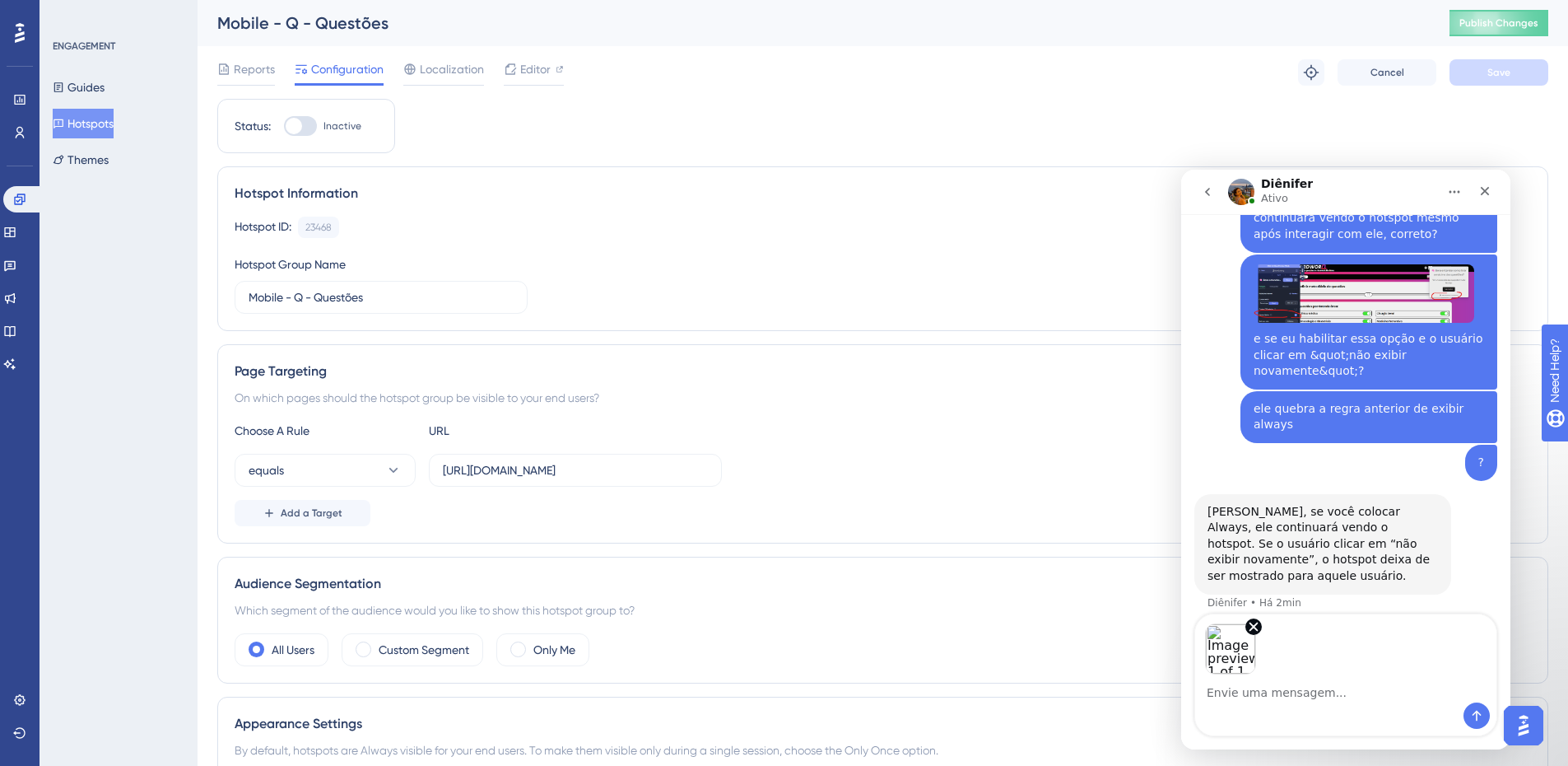
scroll to position [3673, 0]
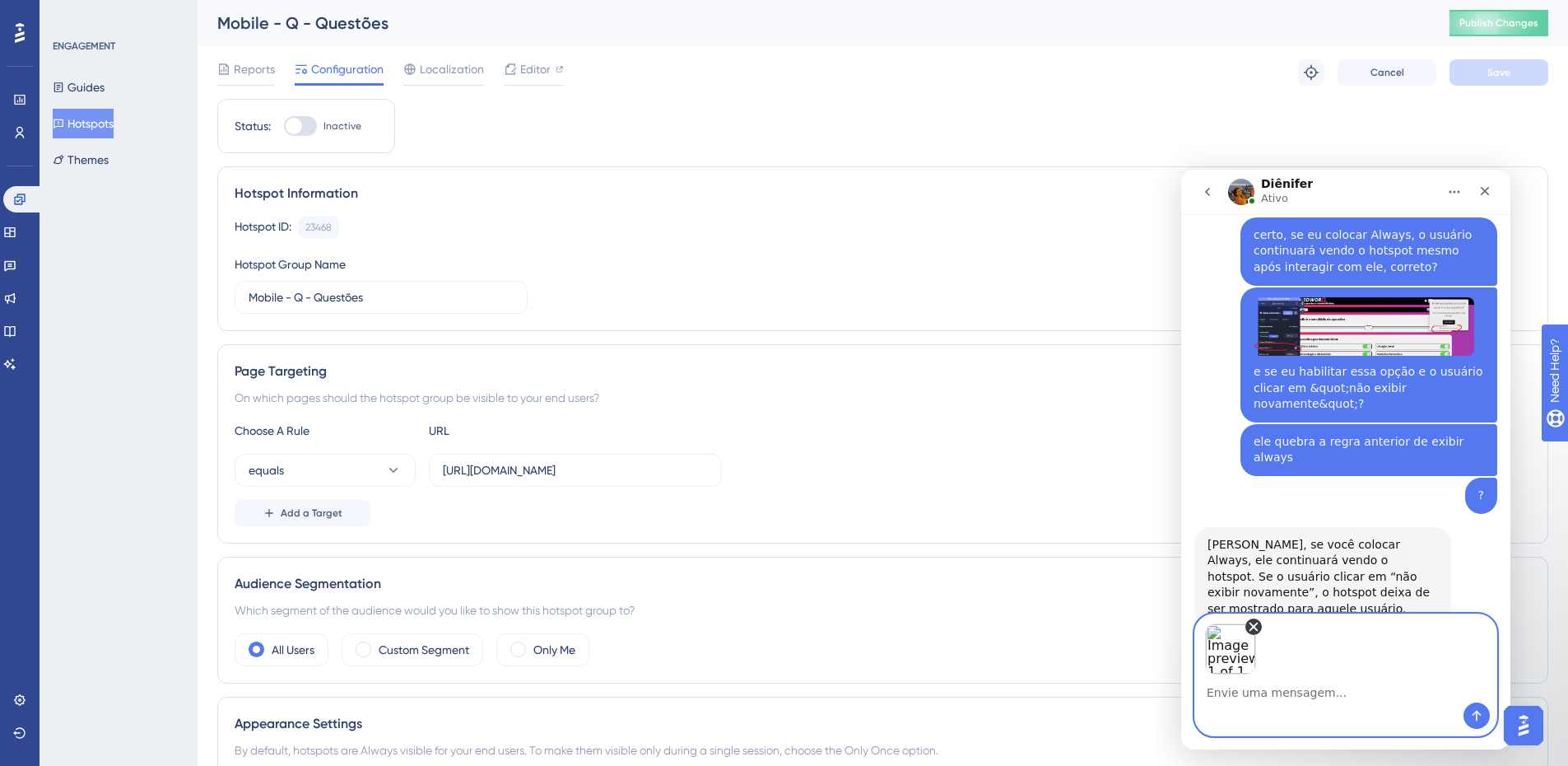
click at [1256, 626] on icon "Remove image 1" at bounding box center [1253, 626] width 15 height 15
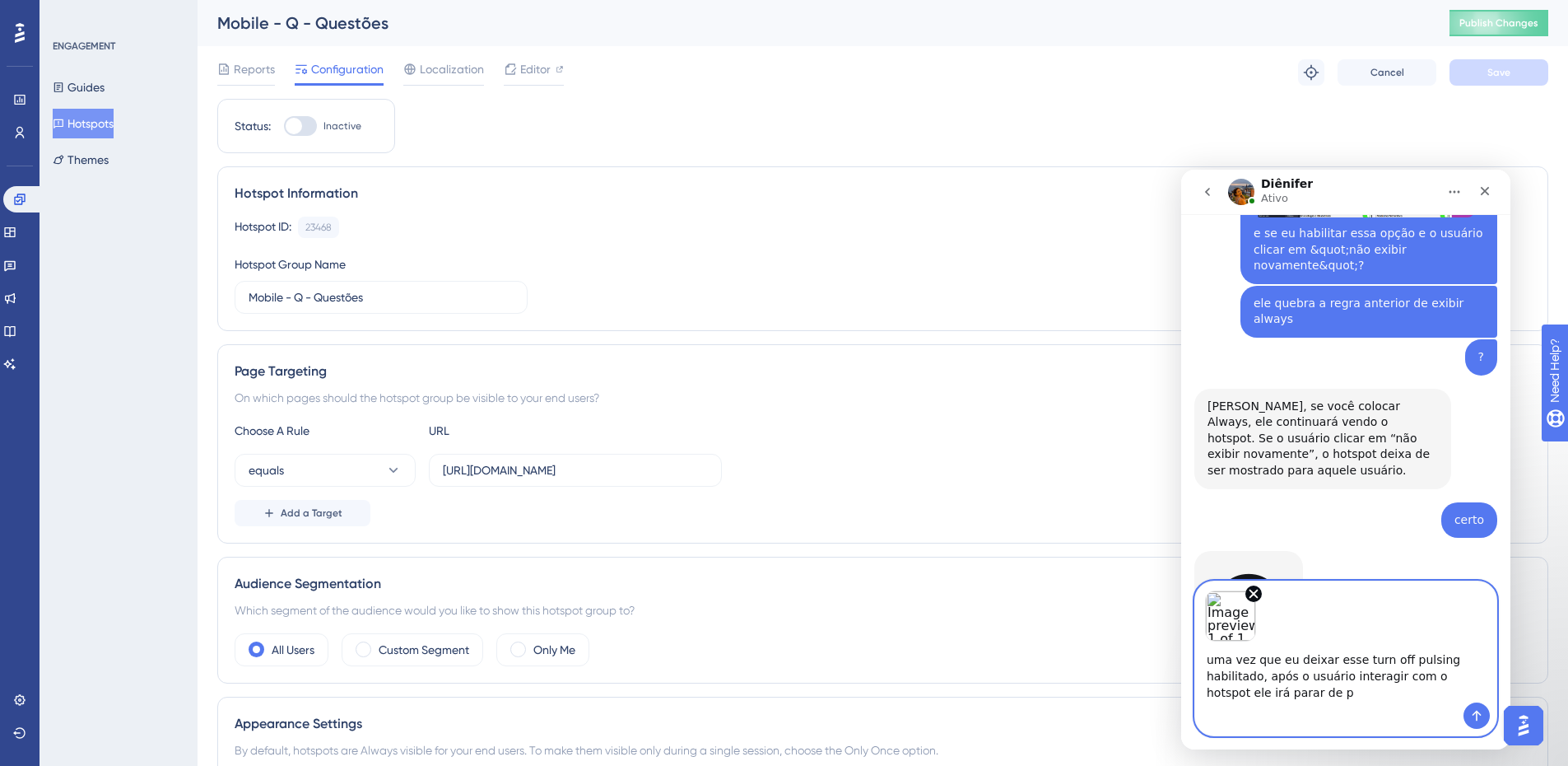
scroll to position [3828, 0]
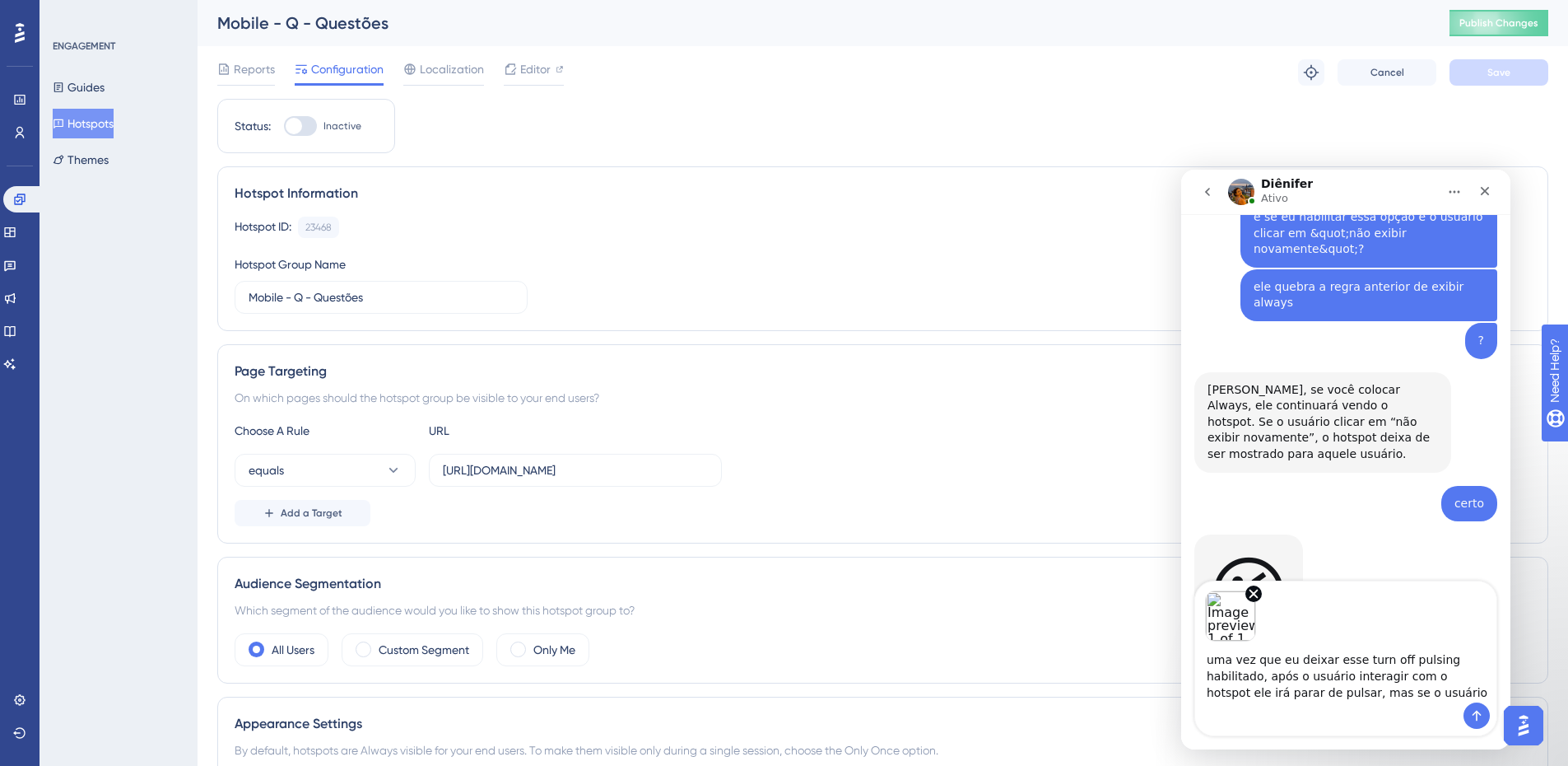
click at [1355, 703] on div "Messenger da Intercom" at bounding box center [1346, 716] width 302 height 26
click at [1356, 698] on textarea "uma vez que eu deixar esse turn off pulsing habilitado, após o usuário interagi…" at bounding box center [1346, 671] width 302 height 61
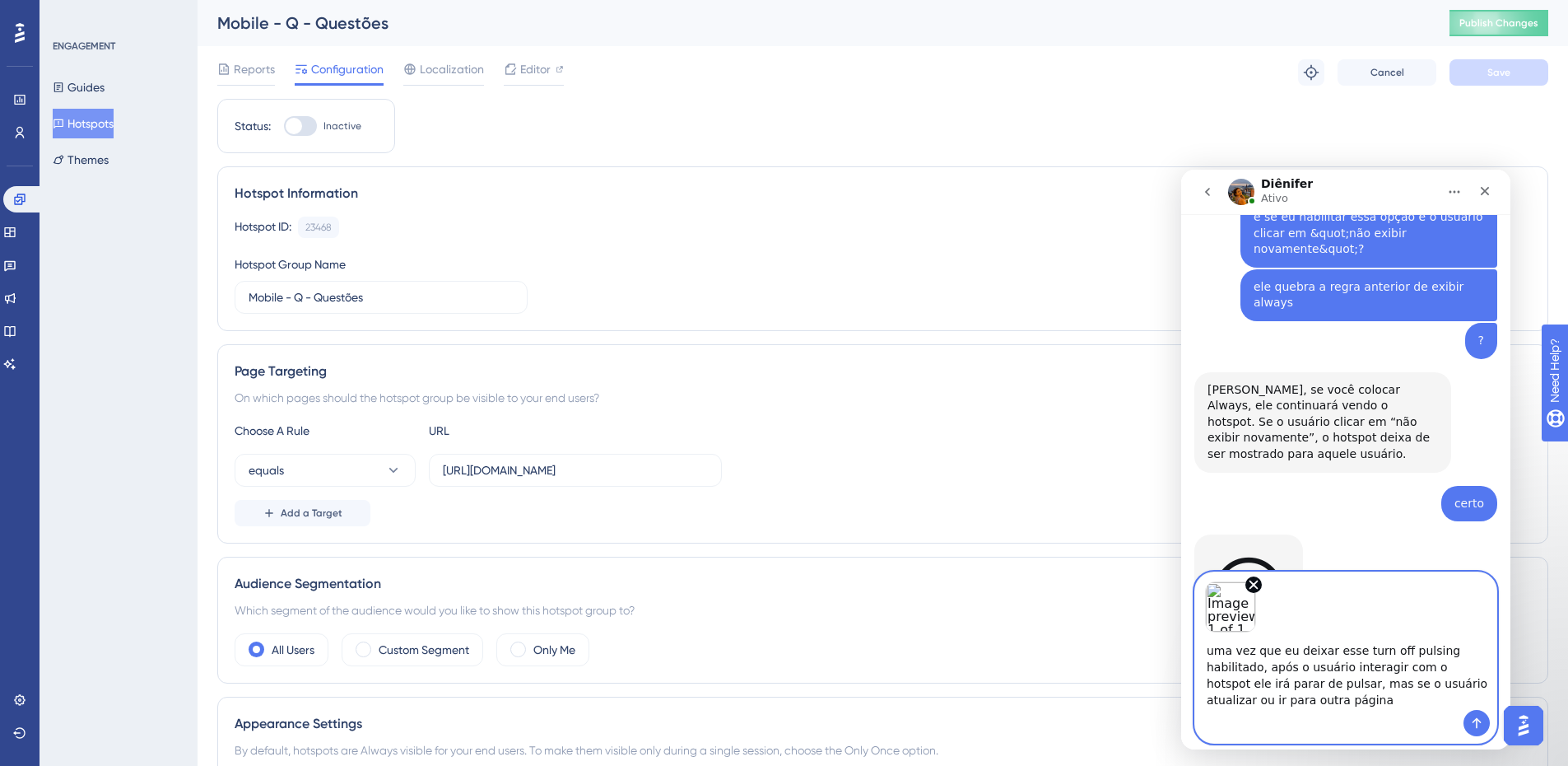
scroll to position [3837, 0]
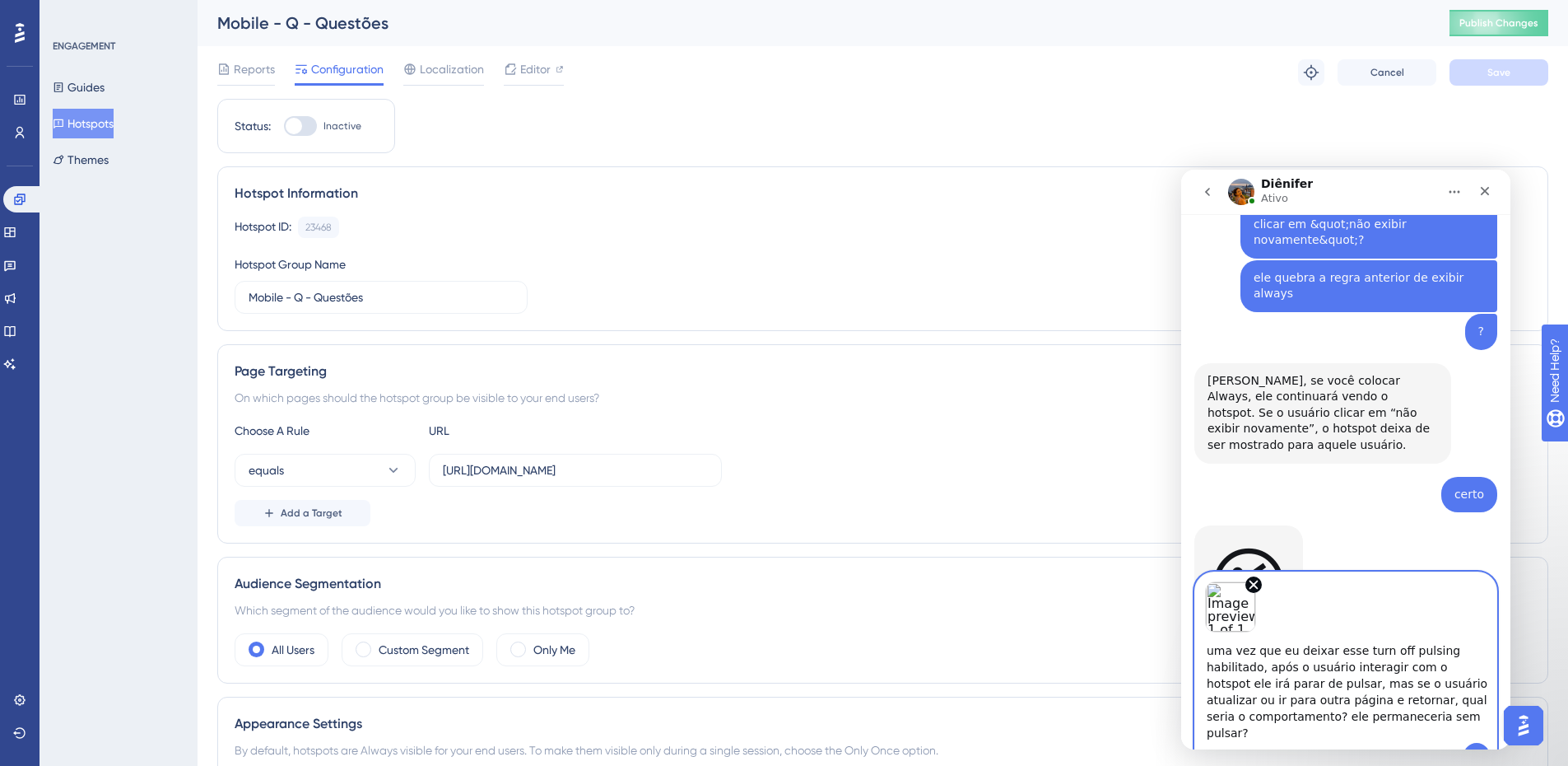
type textarea "uma vez que eu deixar esse turn off pulsing habilitado, após o usuário interagi…"
click at [1474, 749] on icon "Enviar mensagem…" at bounding box center [1476, 755] width 13 height 13
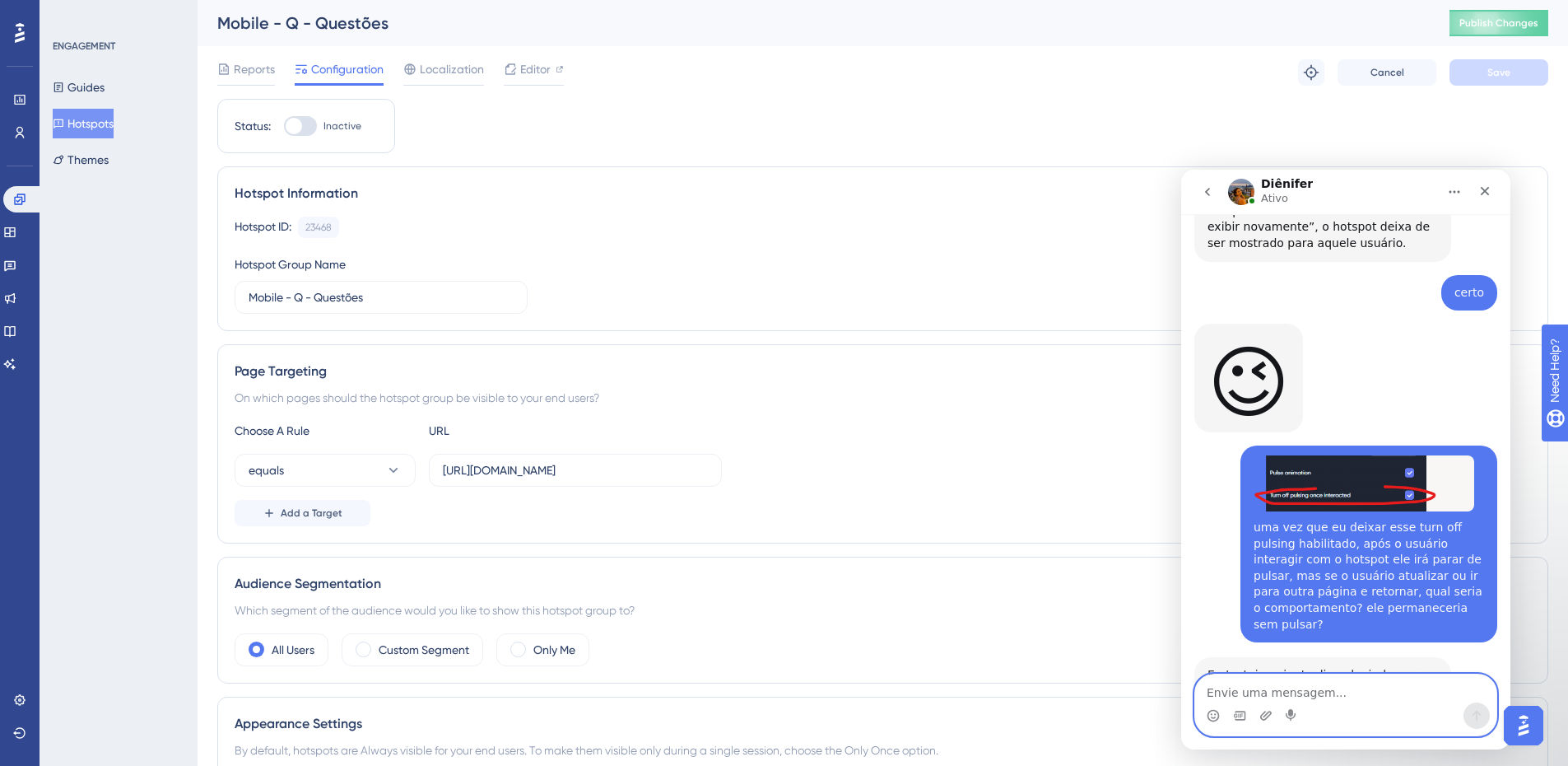
scroll to position [4042, 0]
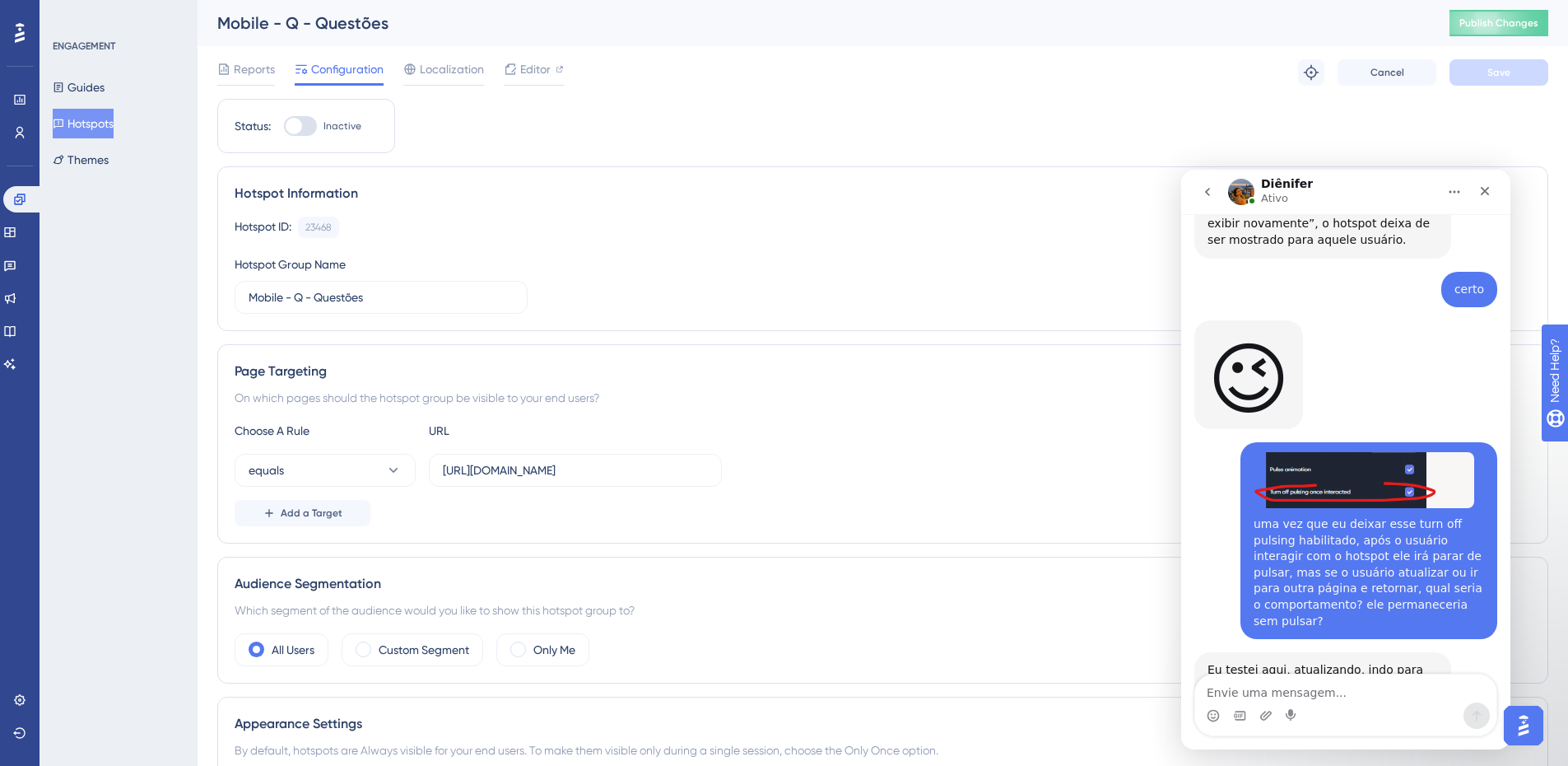
click at [1352, 703] on div "Messenger da Intercom" at bounding box center [1346, 716] width 302 height 26
click at [1358, 698] on textarea "Envie uma mensagem..." at bounding box center [1346, 689] width 302 height 28
type textarea "certo"
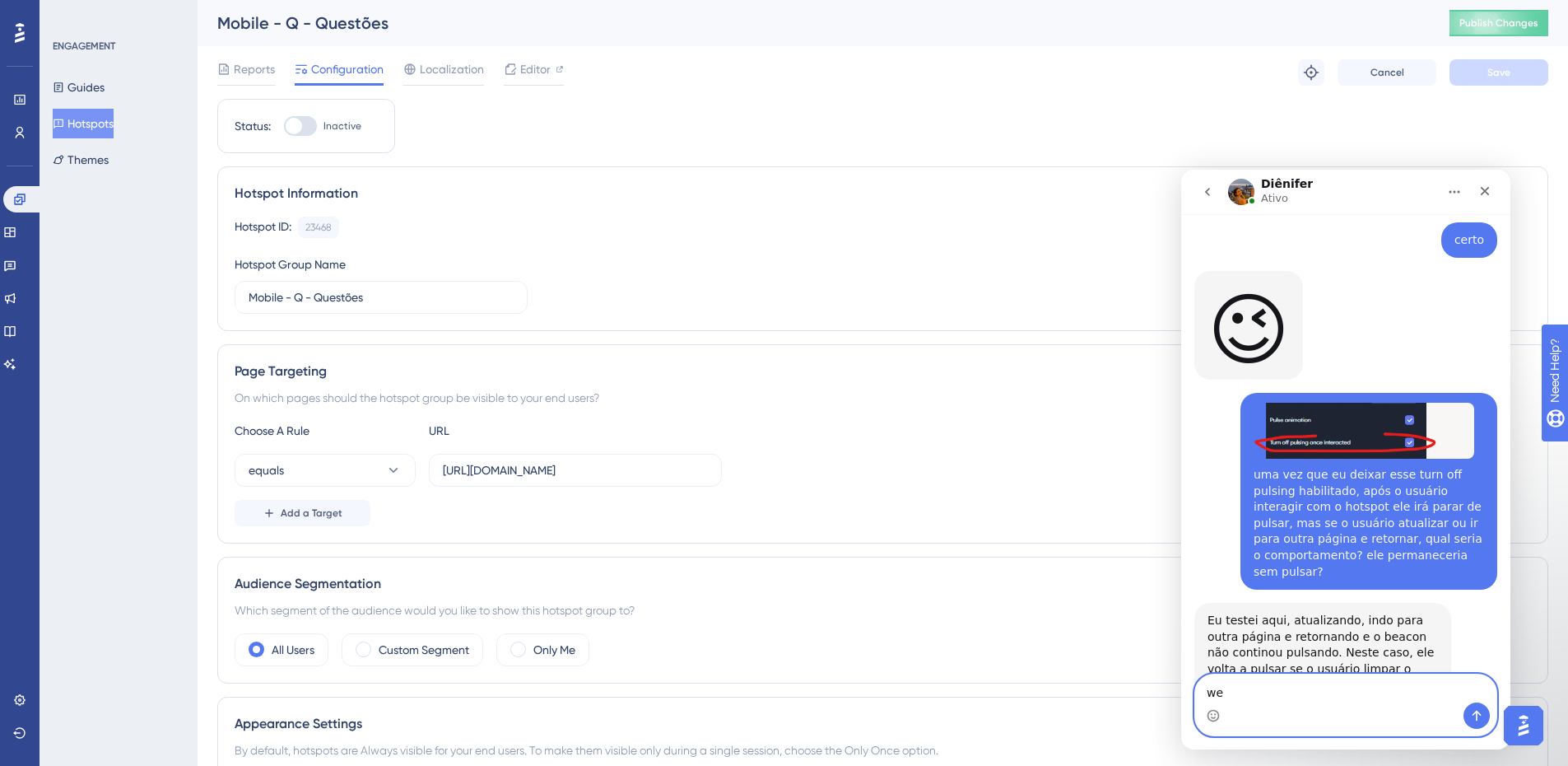
type textarea "w"
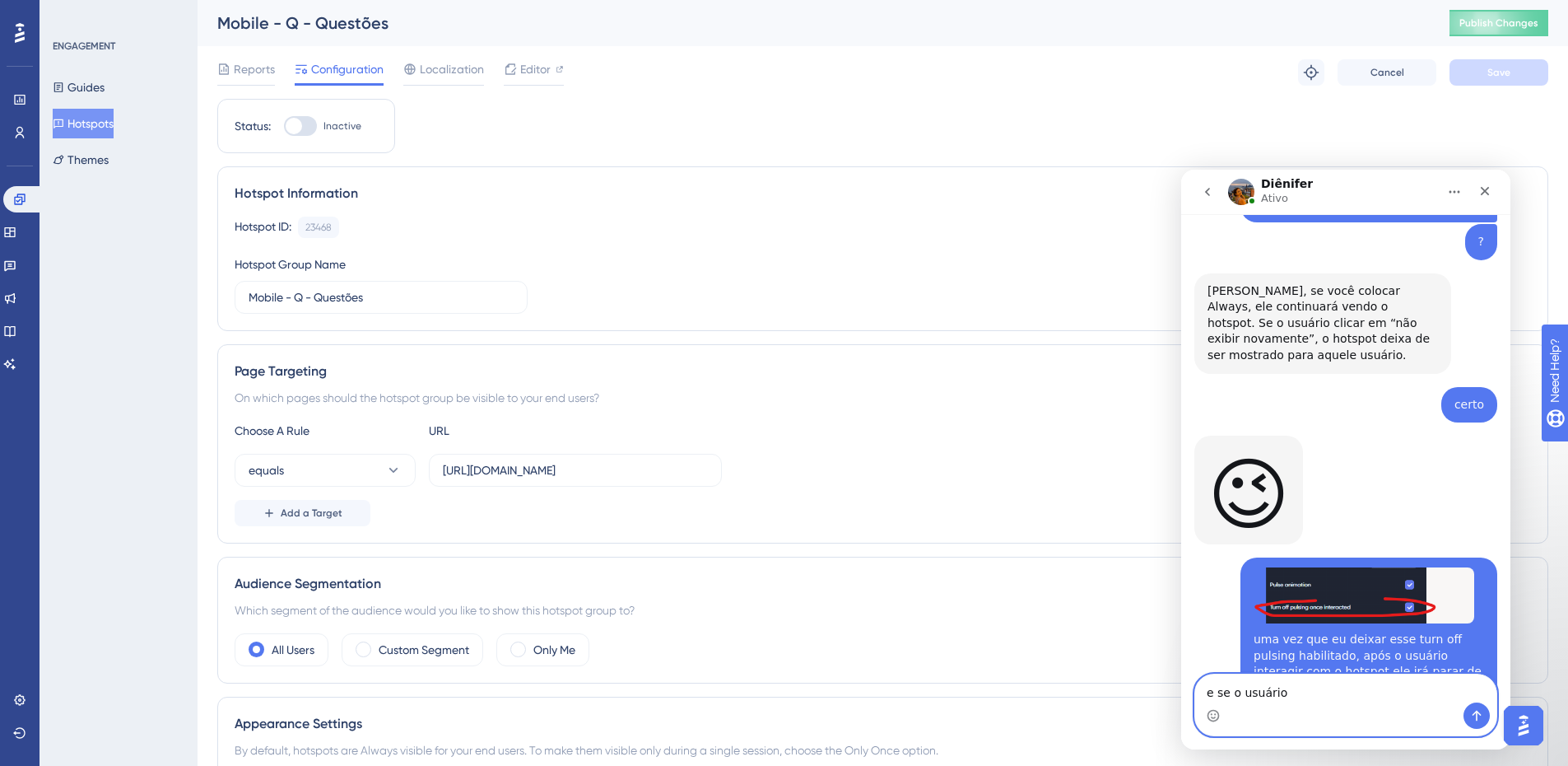
scroll to position [3680, 0]
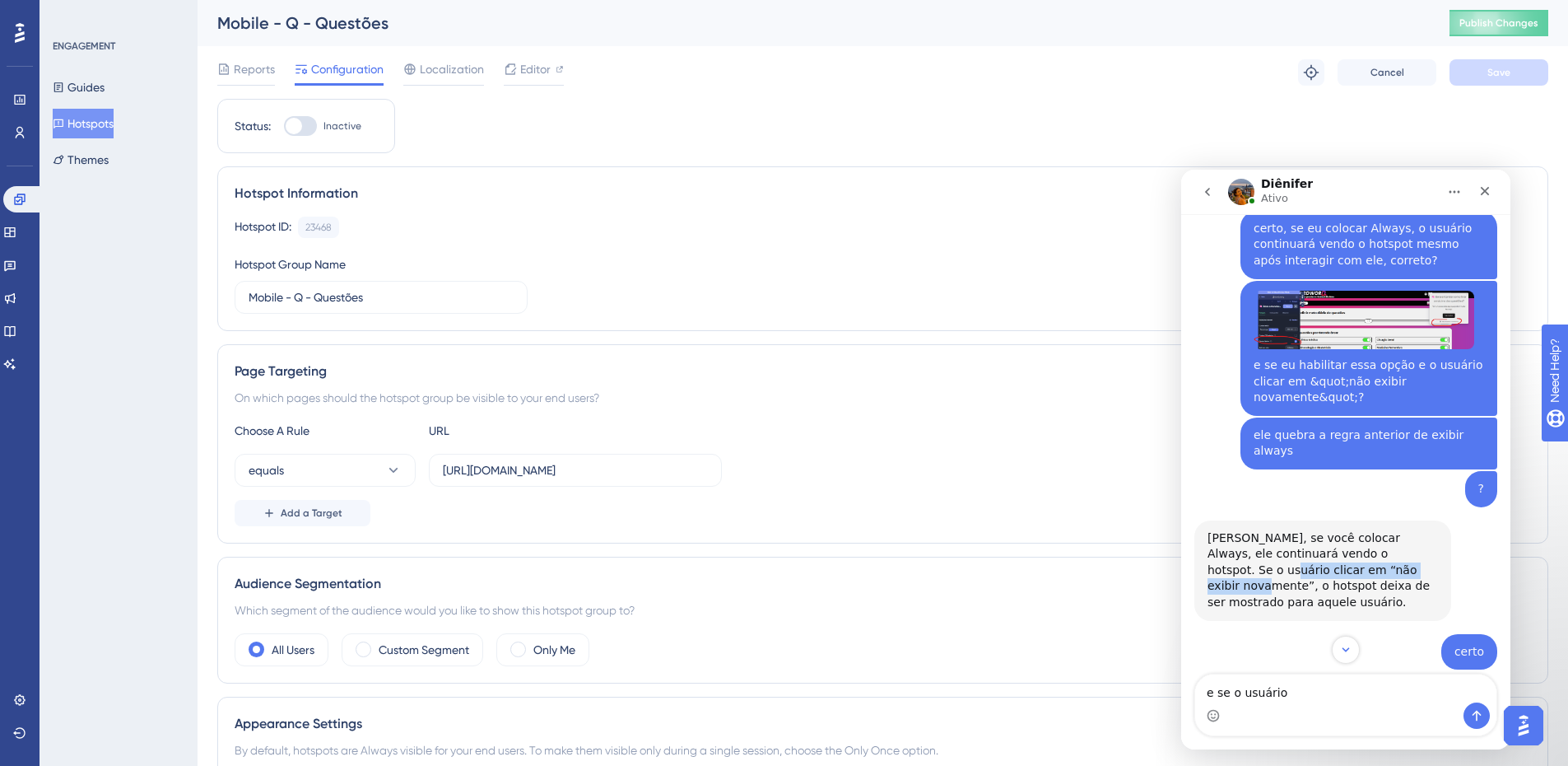
drag, startPoint x: 1213, startPoint y: 491, endPoint x: 1375, endPoint y: 490, distance: 162.0
click at [1375, 530] on div "[PERSON_NAME], se você colocar Always, ele continuará vendo o hotspot. Se o usu…" at bounding box center [1322, 570] width 231 height 81
copy div "clicar em “não exibir novamente”"
click at [1305, 690] on textarea "e se o usuário" at bounding box center [1346, 689] width 302 height 28
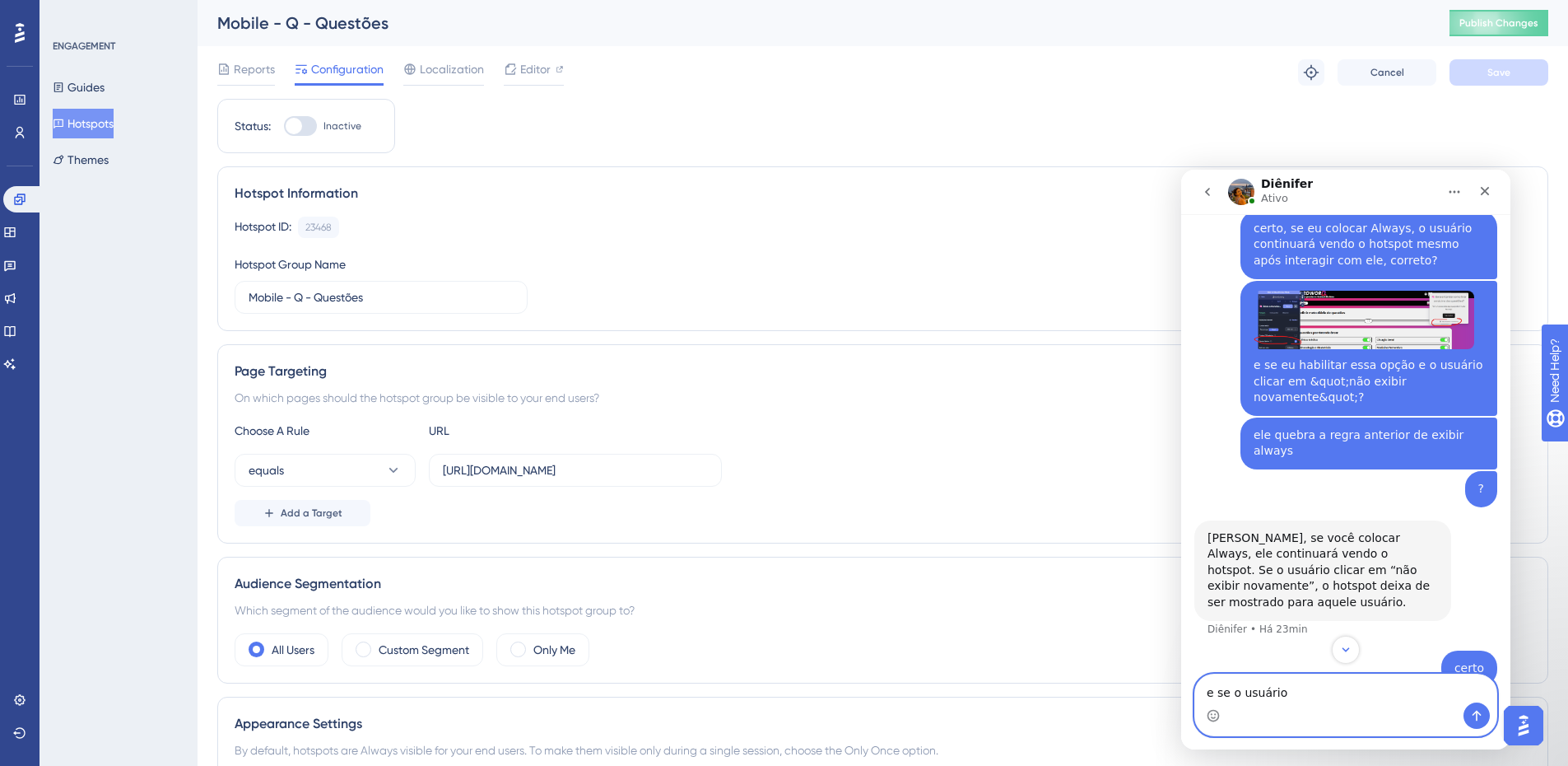
paste textarea "clicar em “não exibir novamente”"
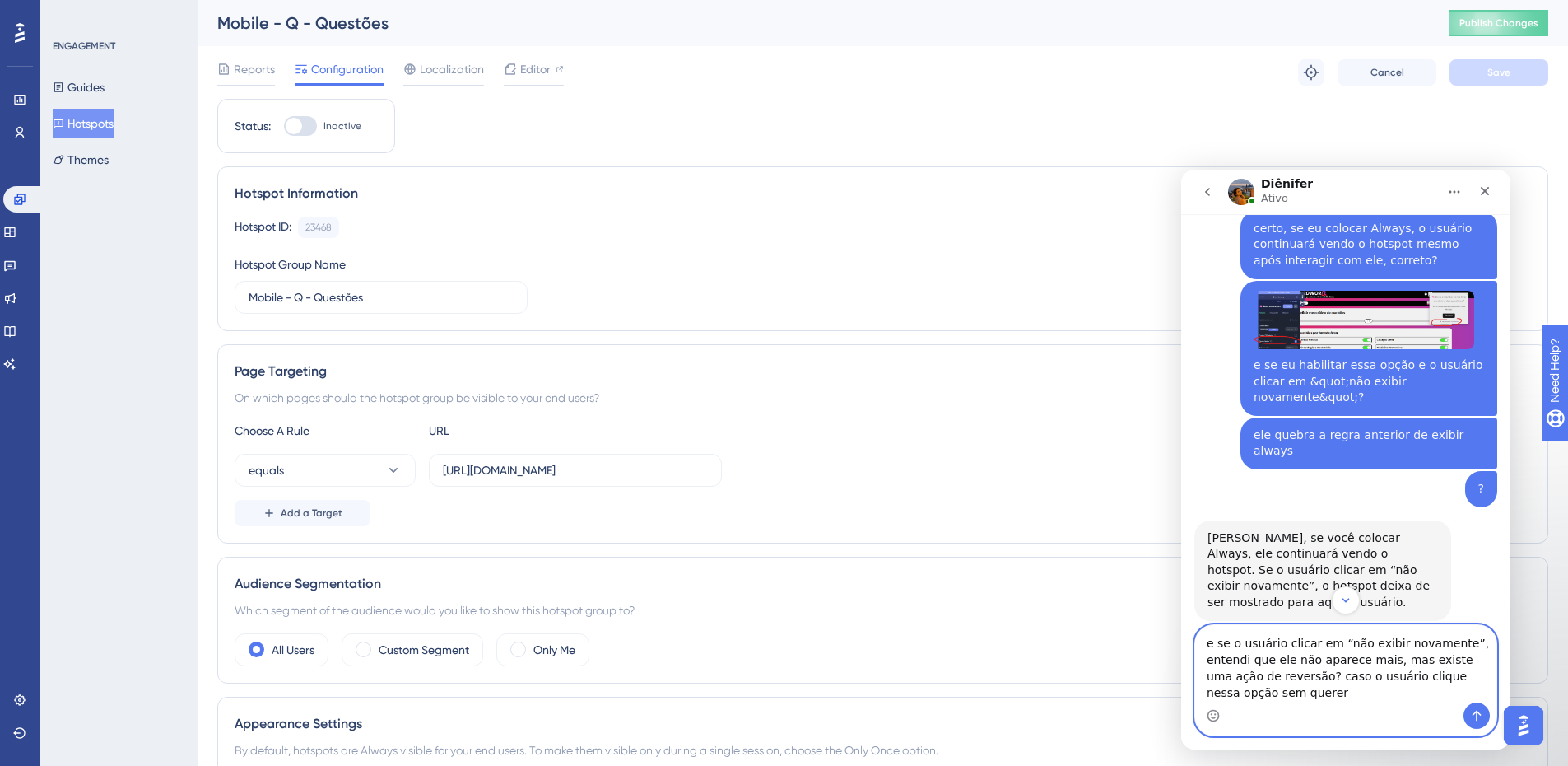
type textarea "e se o usuário clicar em “não exibir novamente”, entendi que ele não aparece ma…"
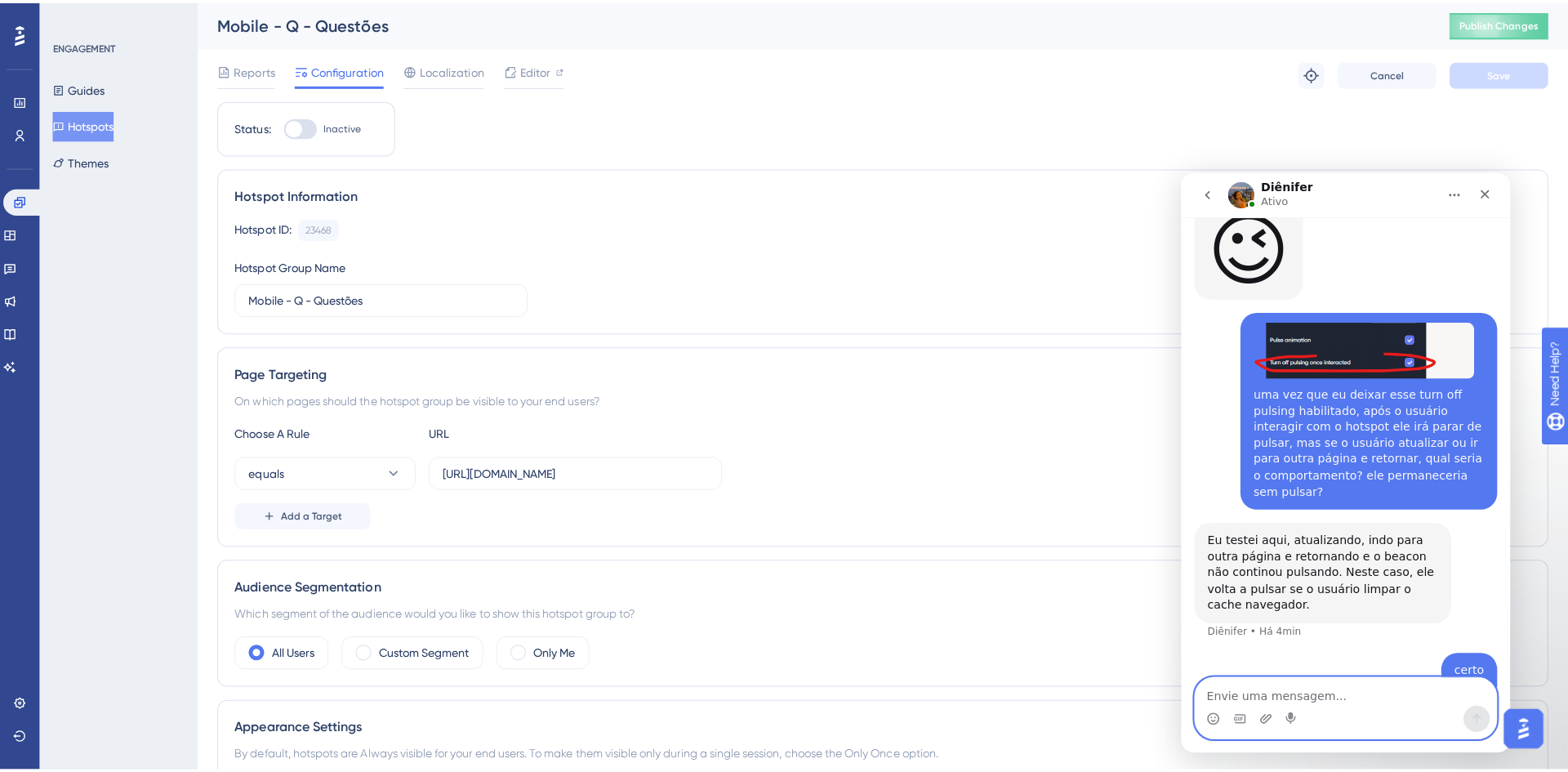
scroll to position [4159, 0]
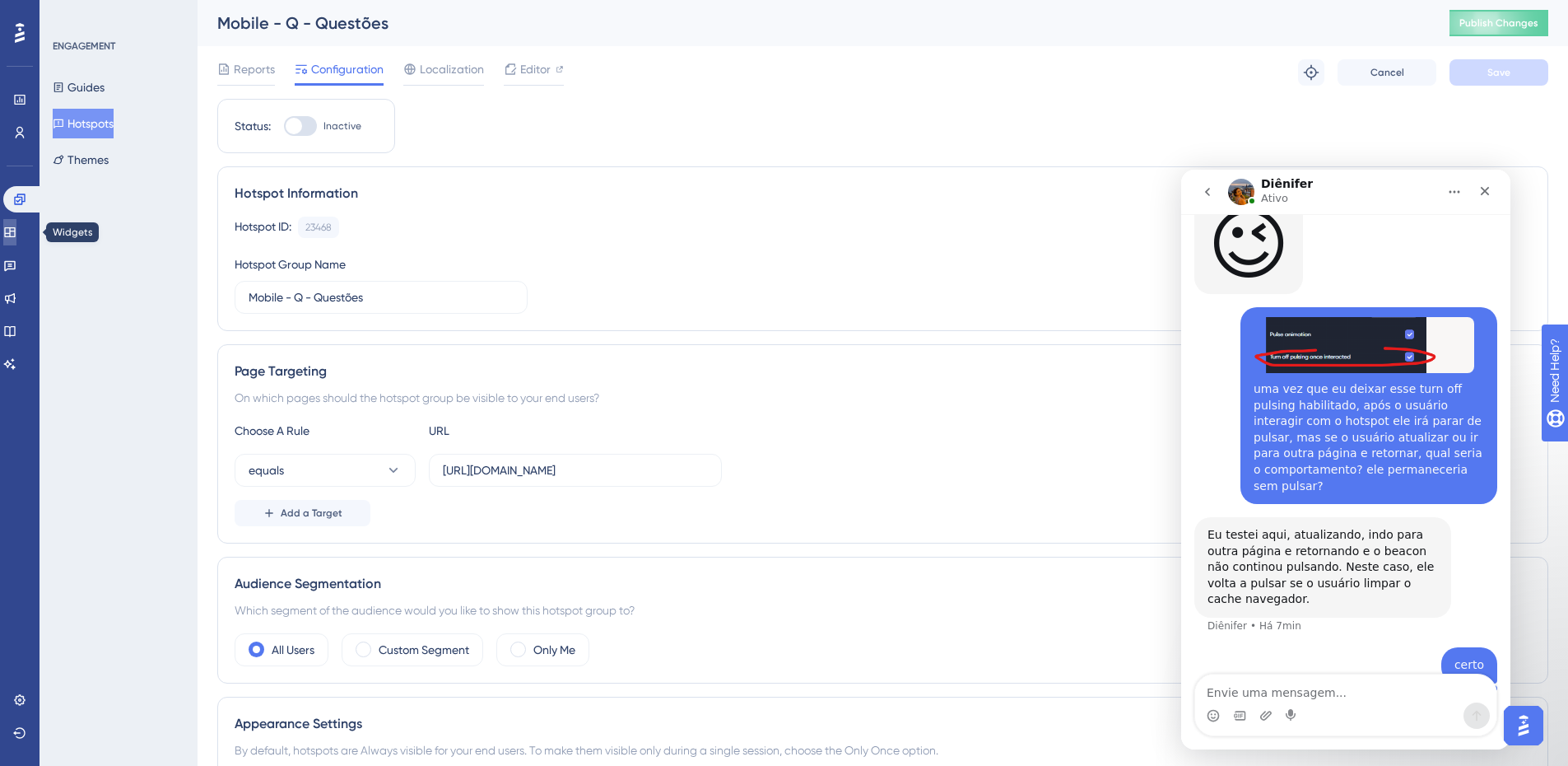
click at [15, 234] on icon at bounding box center [10, 232] width 11 height 10
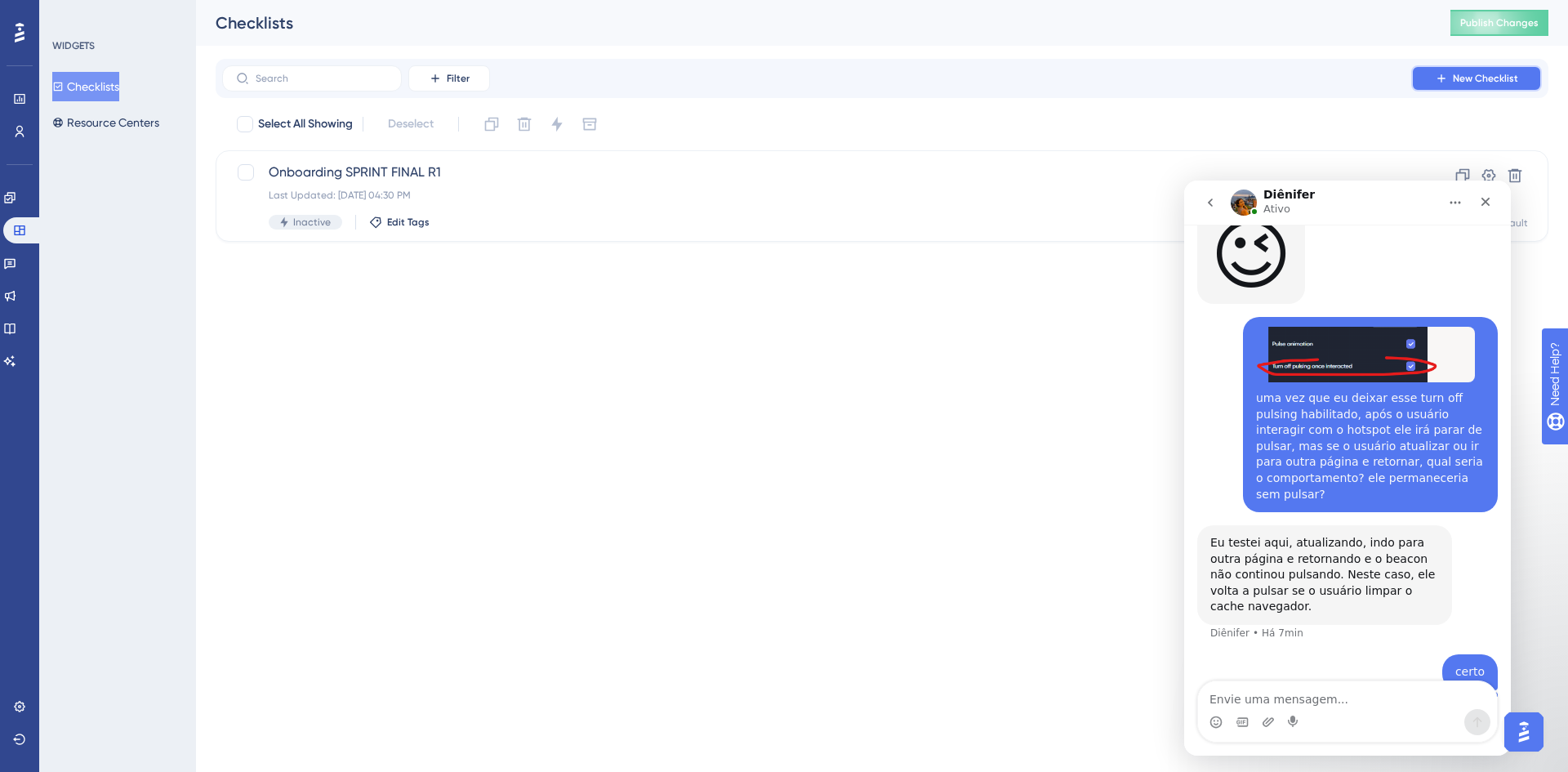
click at [1497, 84] on span "New Checklist" at bounding box center [1485, 78] width 65 height 13
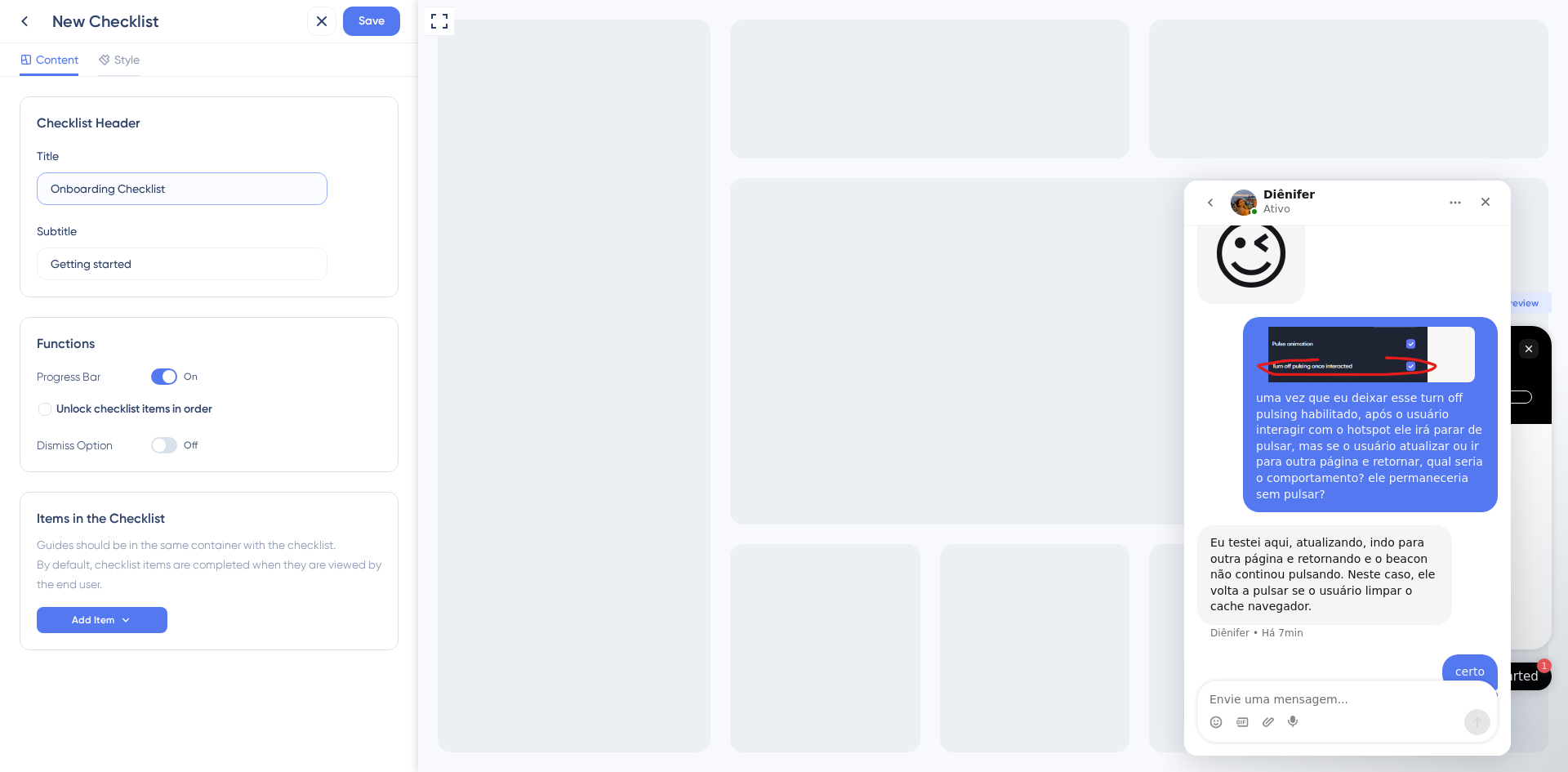
drag, startPoint x: 232, startPoint y: 188, endPoint x: 0, endPoint y: 149, distance: 235.3
click at [0, 149] on div "Checklist Header Title Onboarding Checklist Subtitle Getting started Functions …" at bounding box center [209, 424] width 419 height 695
type input "Onboarding HardworQ"
click at [132, 260] on input "Getting started" at bounding box center [182, 264] width 263 height 18
click at [452, 17] on button at bounding box center [439, 22] width 30 height 30
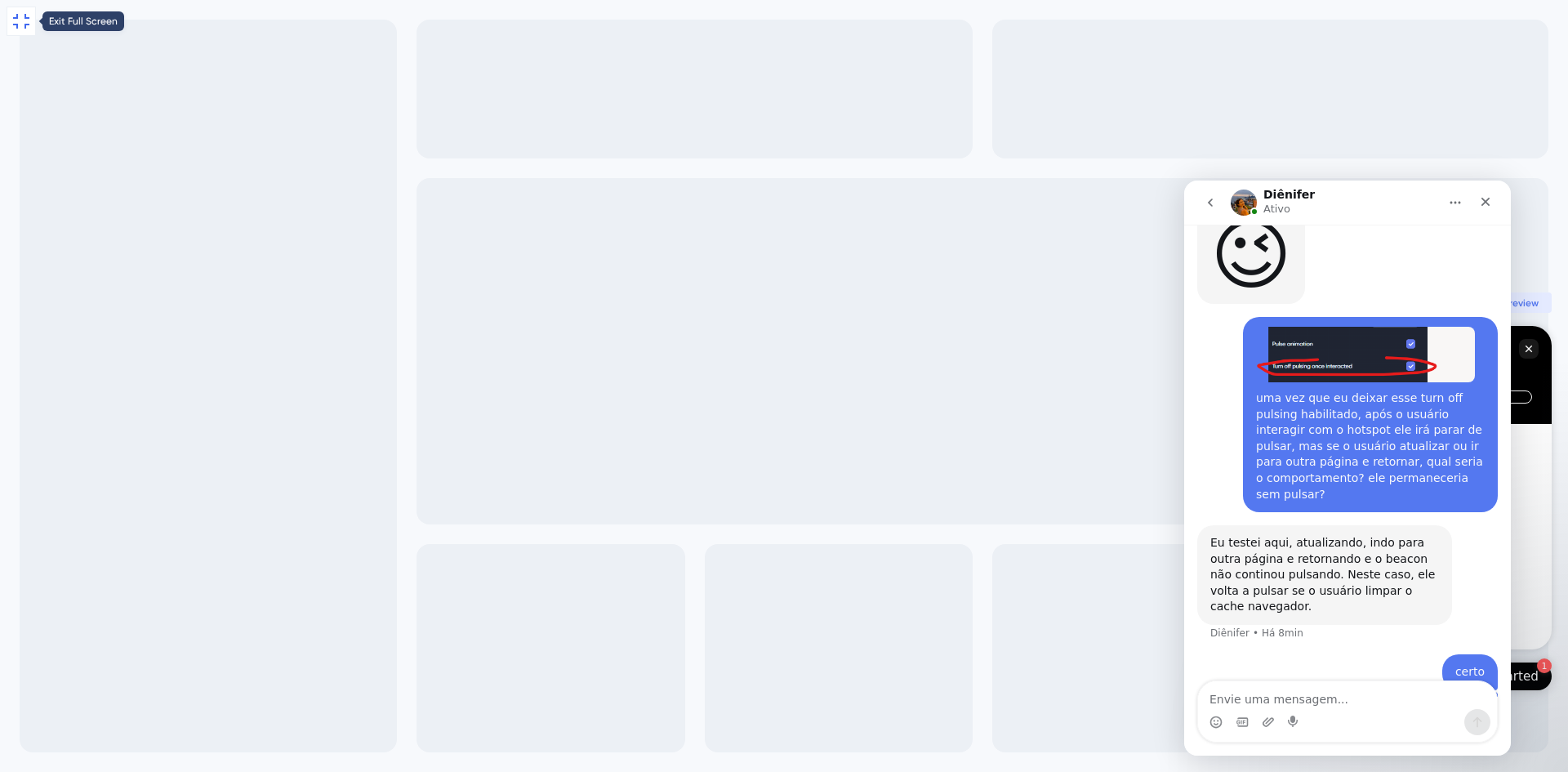
click at [18, 23] on icon at bounding box center [21, 21] width 17 height 15
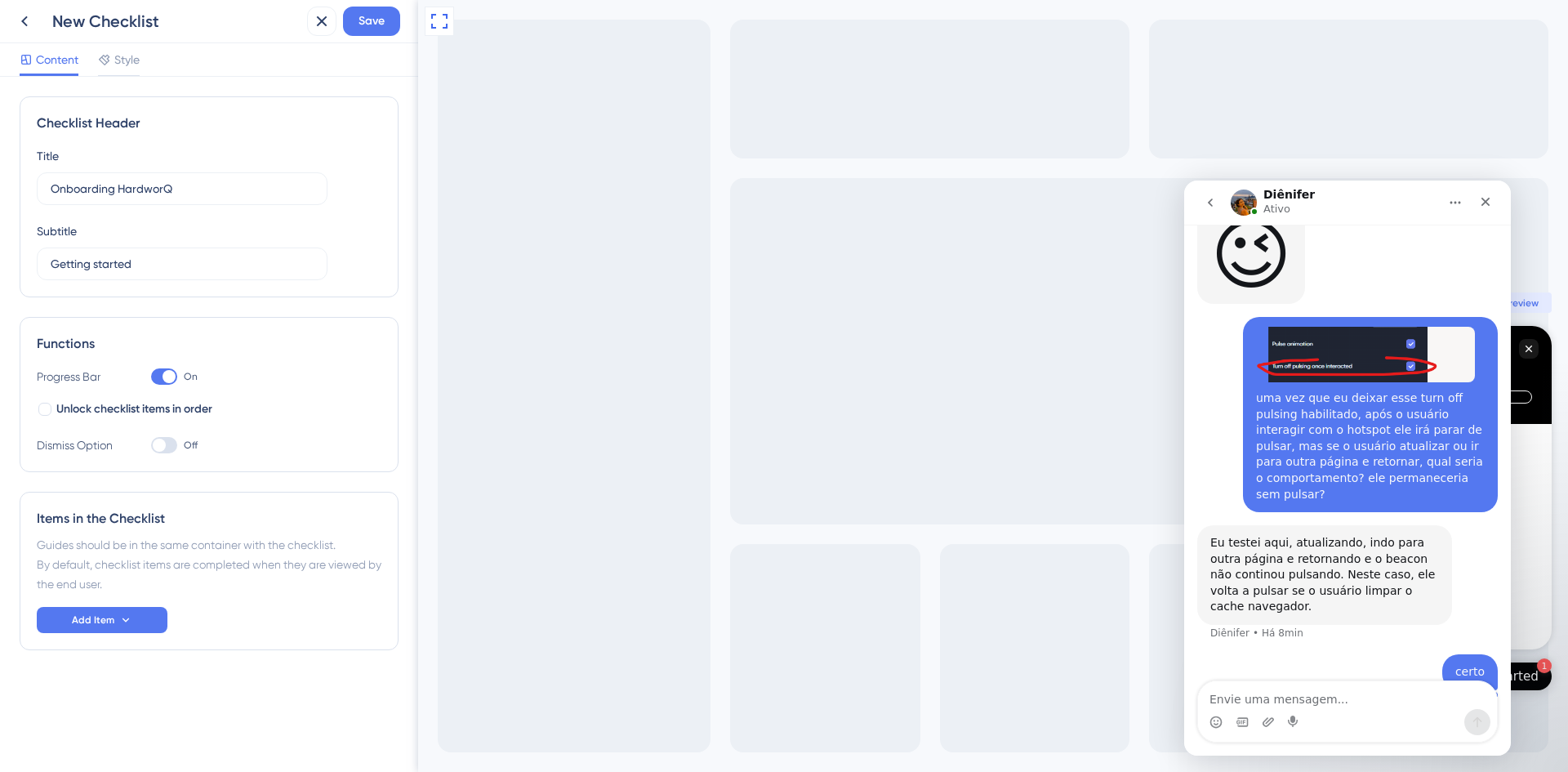
click at [165, 447] on div at bounding box center [159, 445] width 13 height 13
click at [151, 446] on input "Off" at bounding box center [151, 446] width 1 height 1
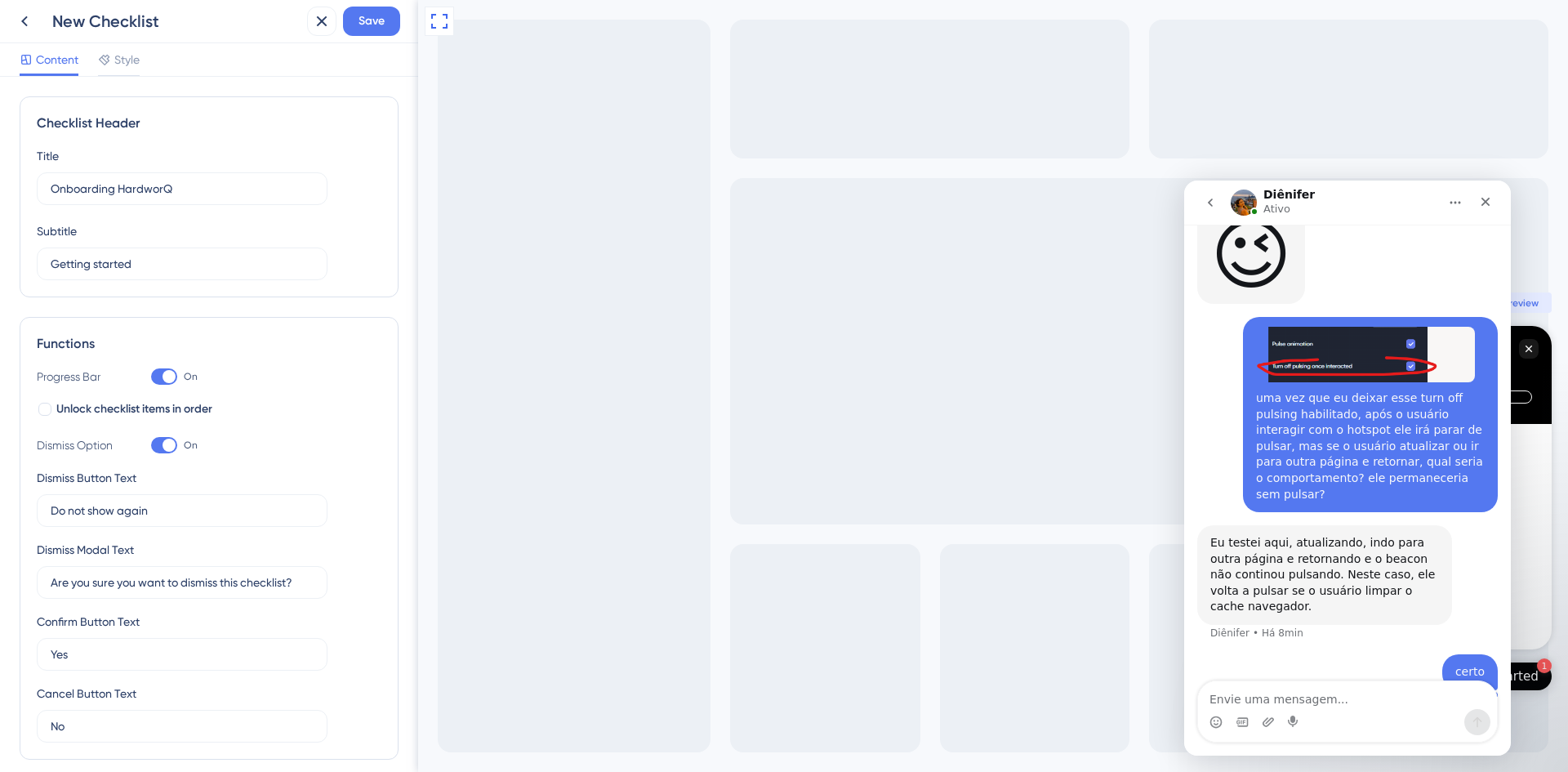
click at [153, 445] on div at bounding box center [164, 445] width 26 height 17
click at [151, 446] on input "On" at bounding box center [151, 446] width 1 height 1
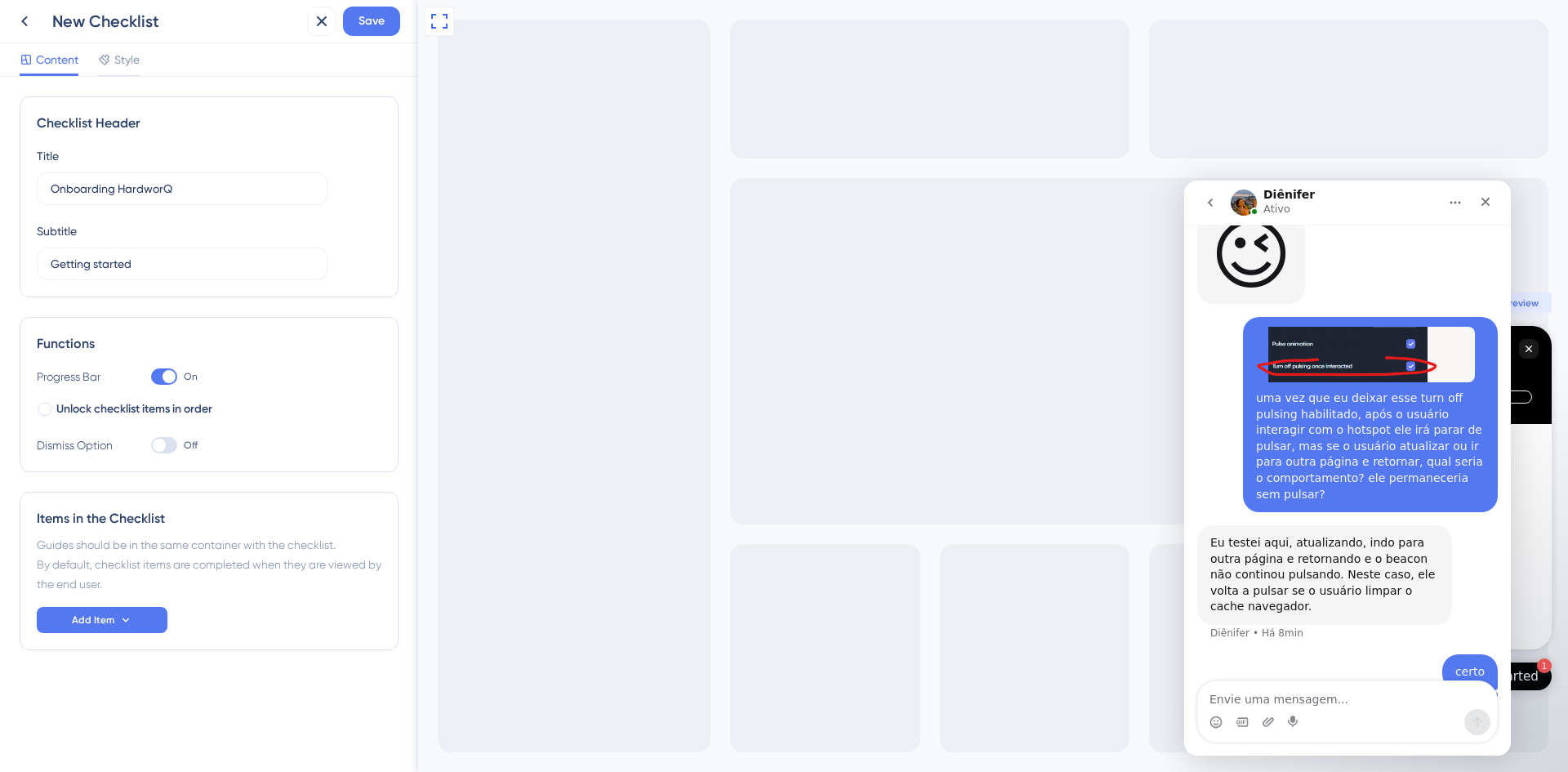
click at [167, 448] on div at bounding box center [164, 445] width 26 height 17
click at [151, 446] on input "Off" at bounding box center [151, 446] width 1 height 1
checkbox input "true"
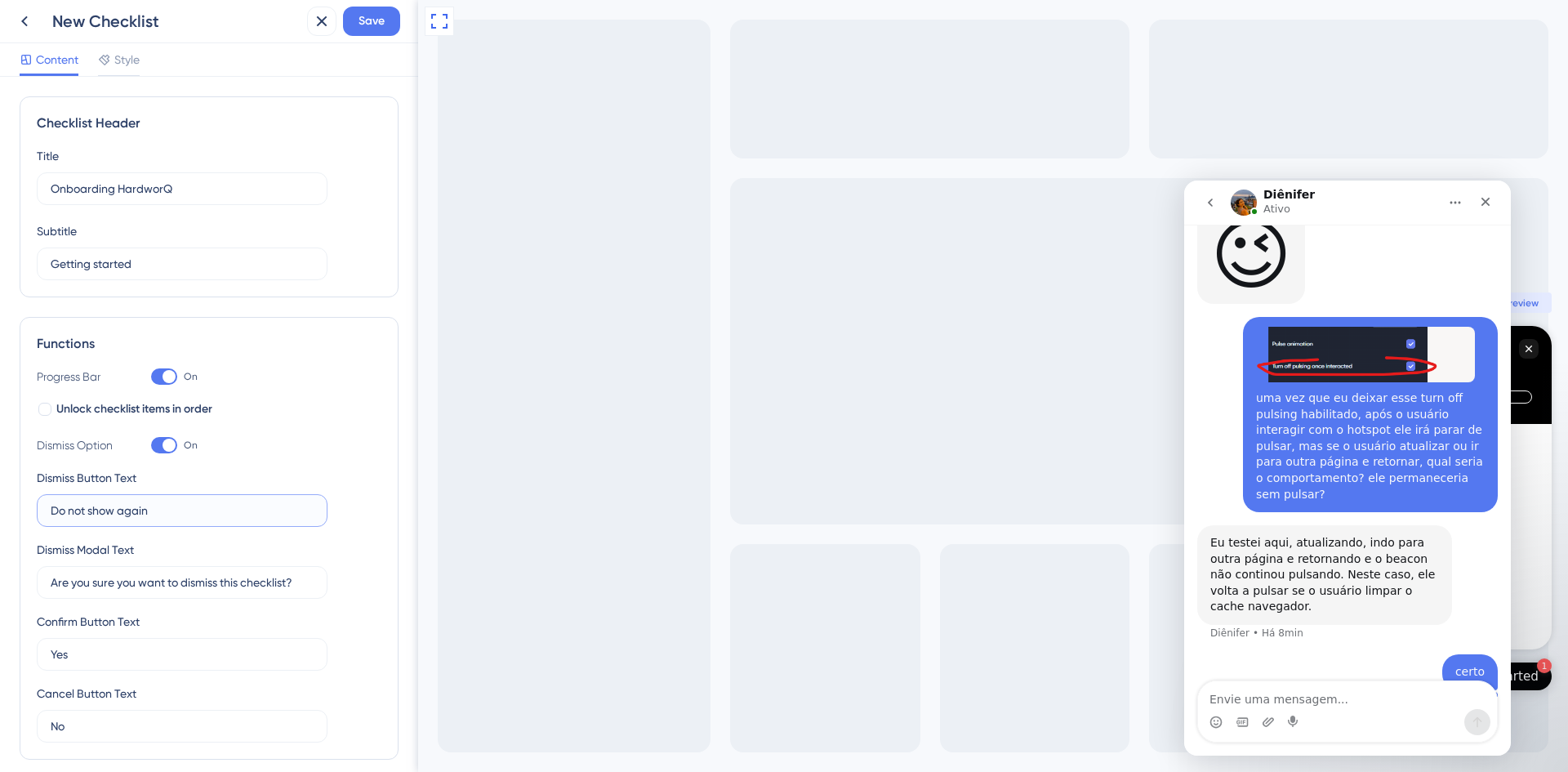
drag, startPoint x: 179, startPoint y: 512, endPoint x: 0, endPoint y: 493, distance: 180.0
click at [0, 493] on div "Checklist Header Title Onboarding HardworQ Subtitle Getting started Functions P…" at bounding box center [209, 424] width 419 height 695
type input "N"
type input "Não exibir novamente"
click at [237, 594] on label "Are you sure you want to dismiss this checklist?" at bounding box center [182, 582] width 291 height 33
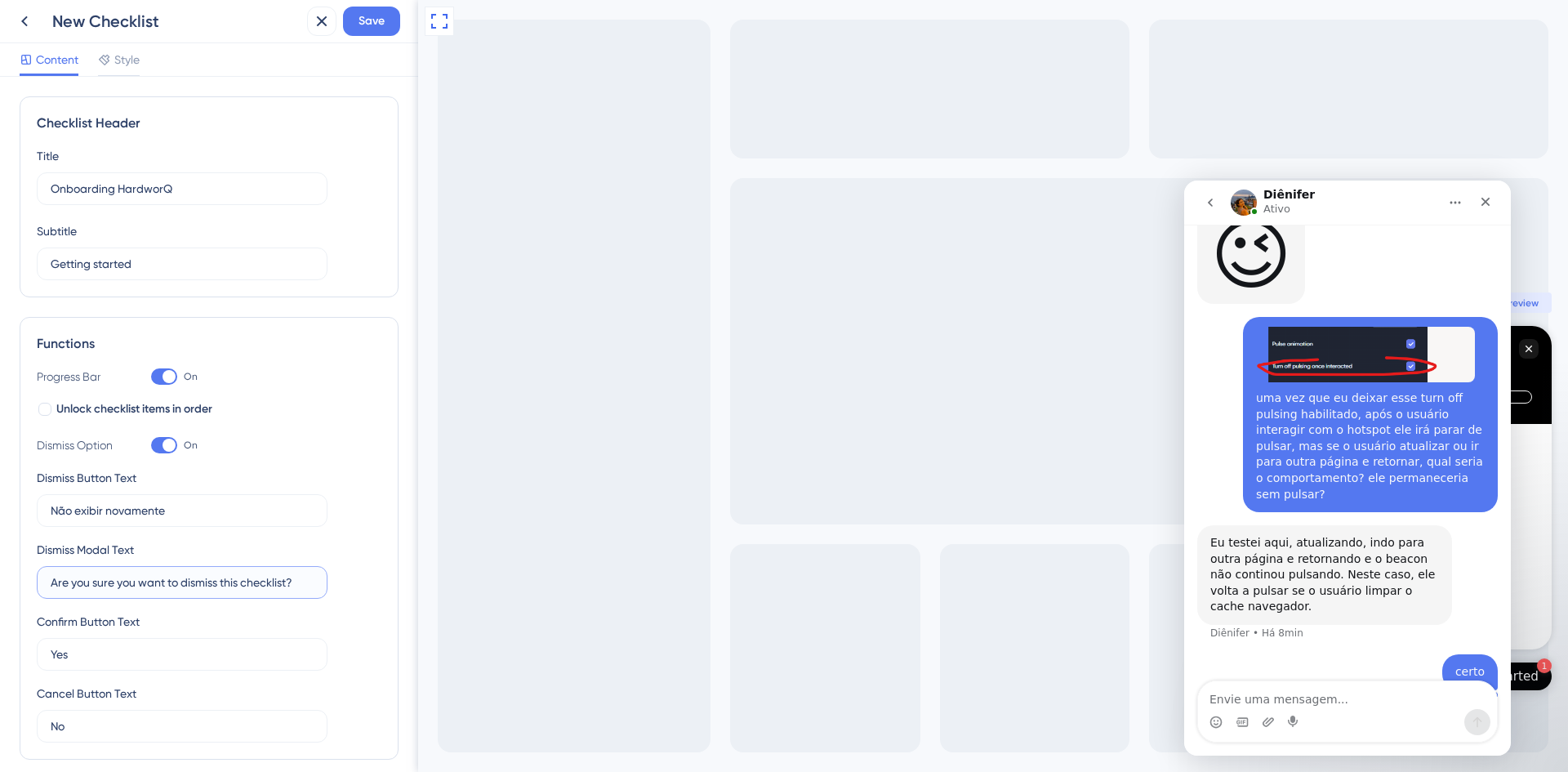
click at [237, 592] on input "Are you sure you want to dismiss this checklist?" at bounding box center [182, 582] width 263 height 18
click at [241, 590] on input "Are you sure you want to dismiss this checklist?" at bounding box center [182, 582] width 263 height 18
click at [30, 20] on icon at bounding box center [24, 21] width 20 height 20
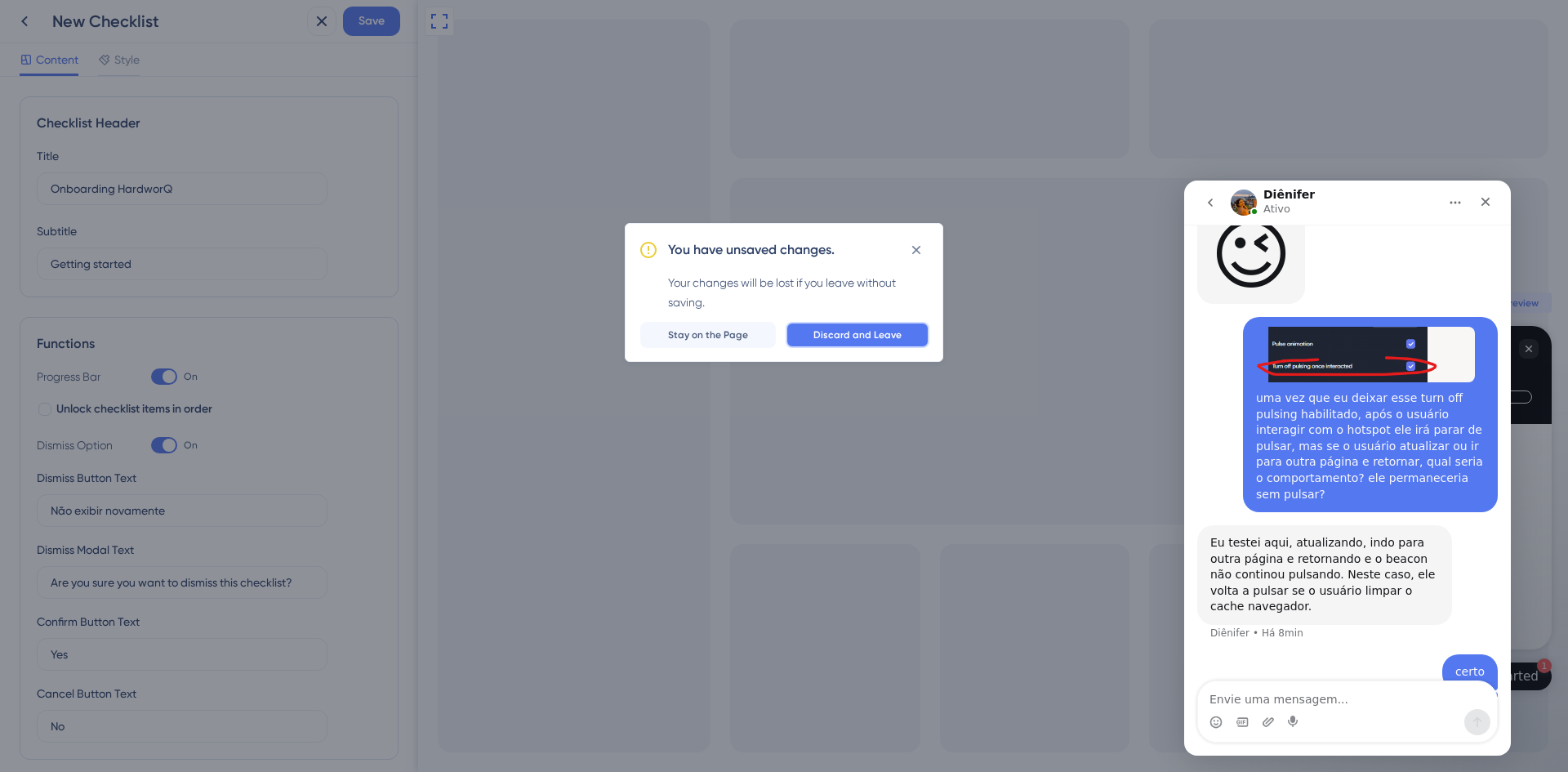
click at [859, 339] on span "Discard and Leave" at bounding box center [857, 334] width 88 height 13
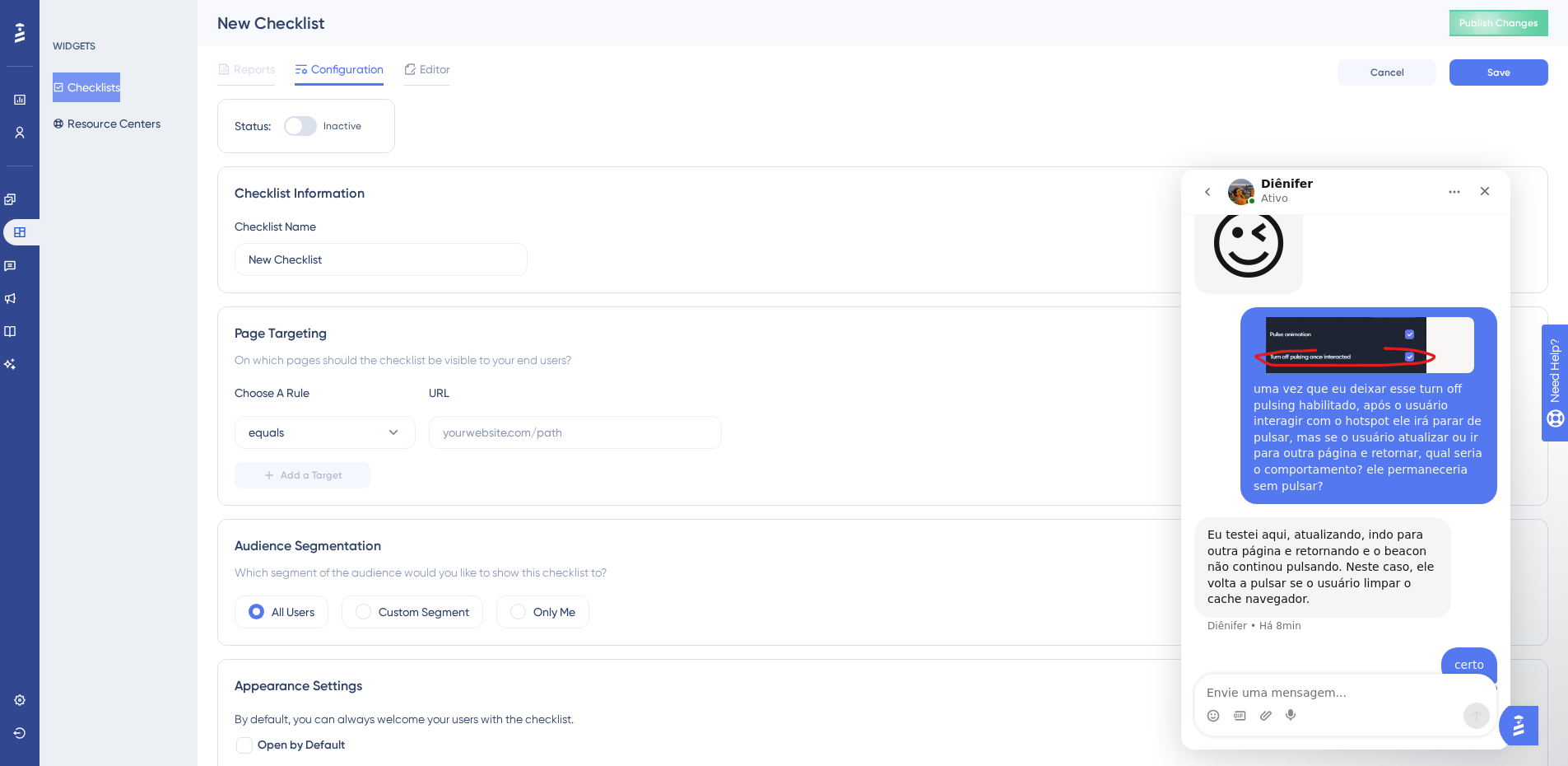
click at [247, 74] on span "Reports" at bounding box center [254, 69] width 41 height 20
click at [15, 197] on icon at bounding box center [10, 199] width 11 height 11
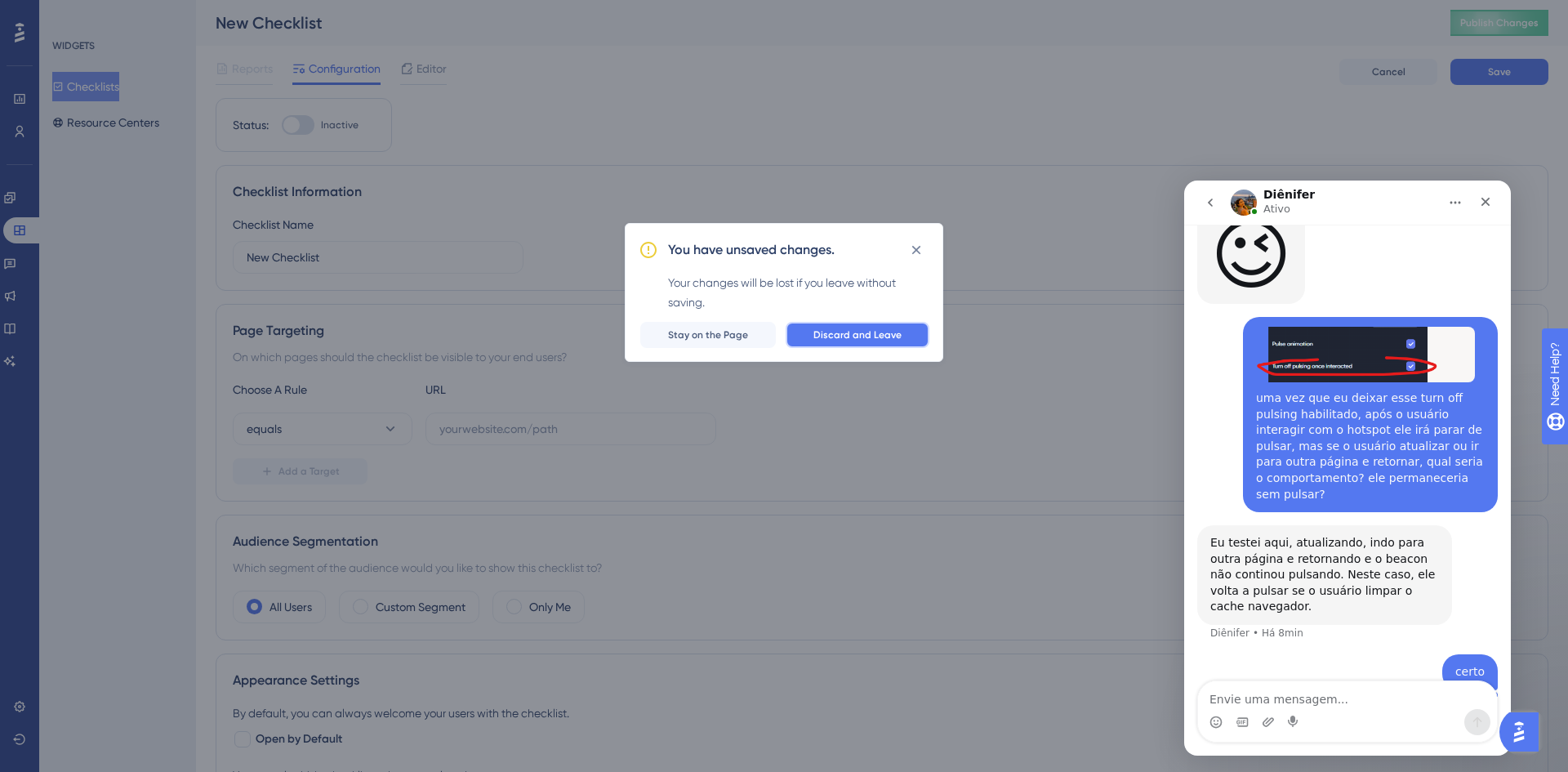
click at [847, 332] on span "Discard and Leave" at bounding box center [857, 334] width 88 height 13
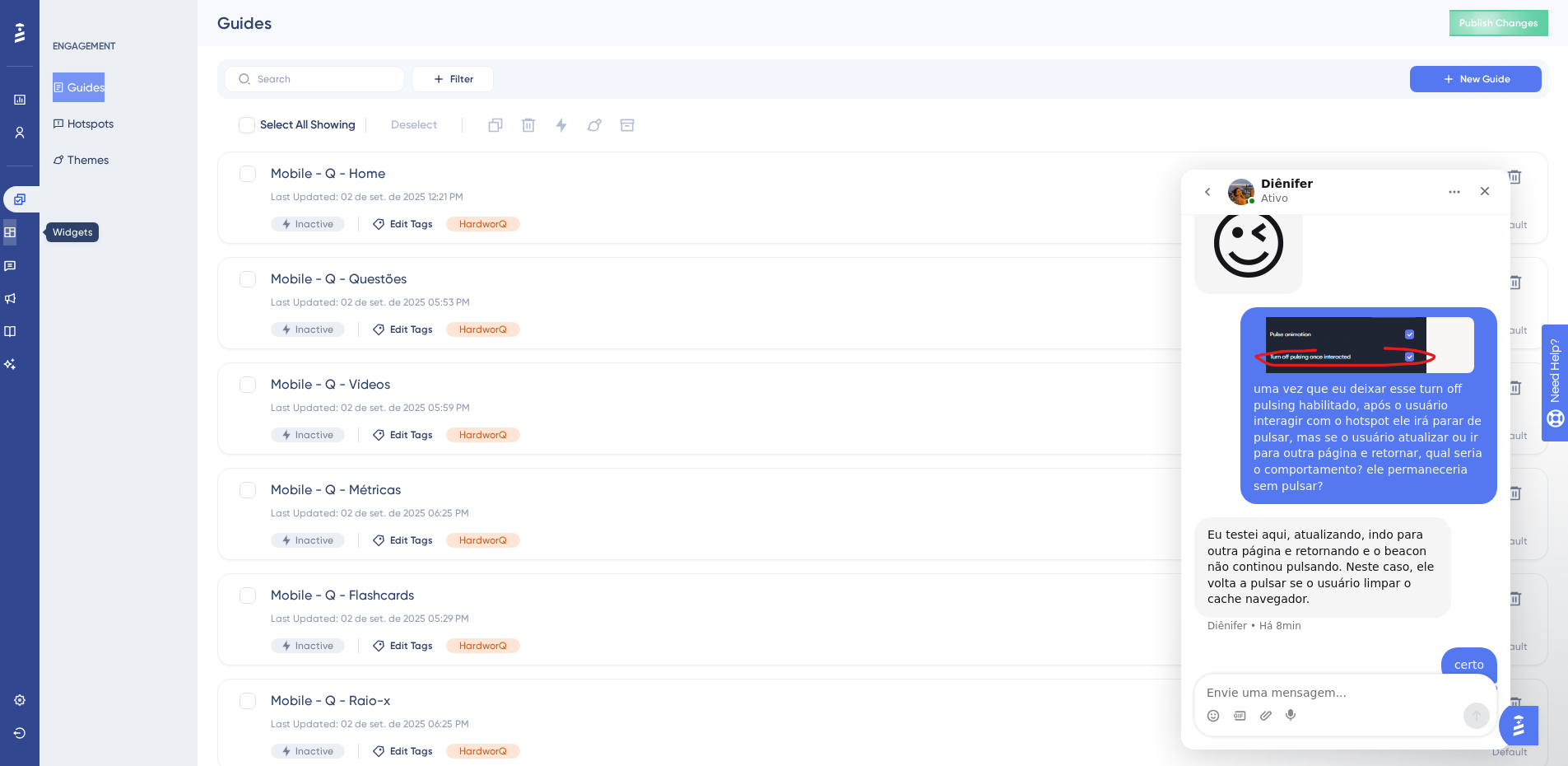
click at [12, 230] on link at bounding box center [10, 233] width 13 height 26
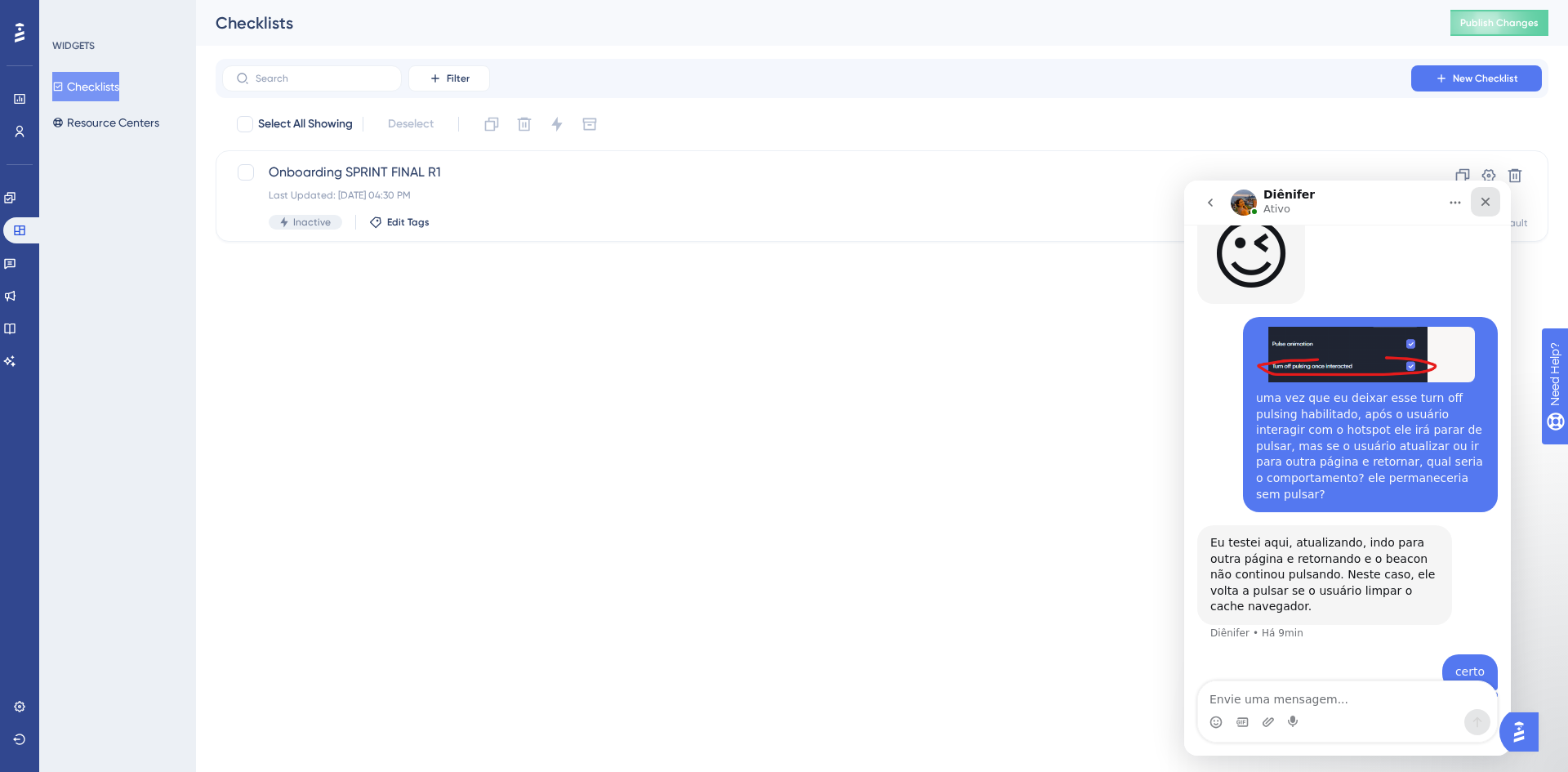
click at [1484, 201] on icon "Fechar" at bounding box center [1486, 202] width 9 height 9
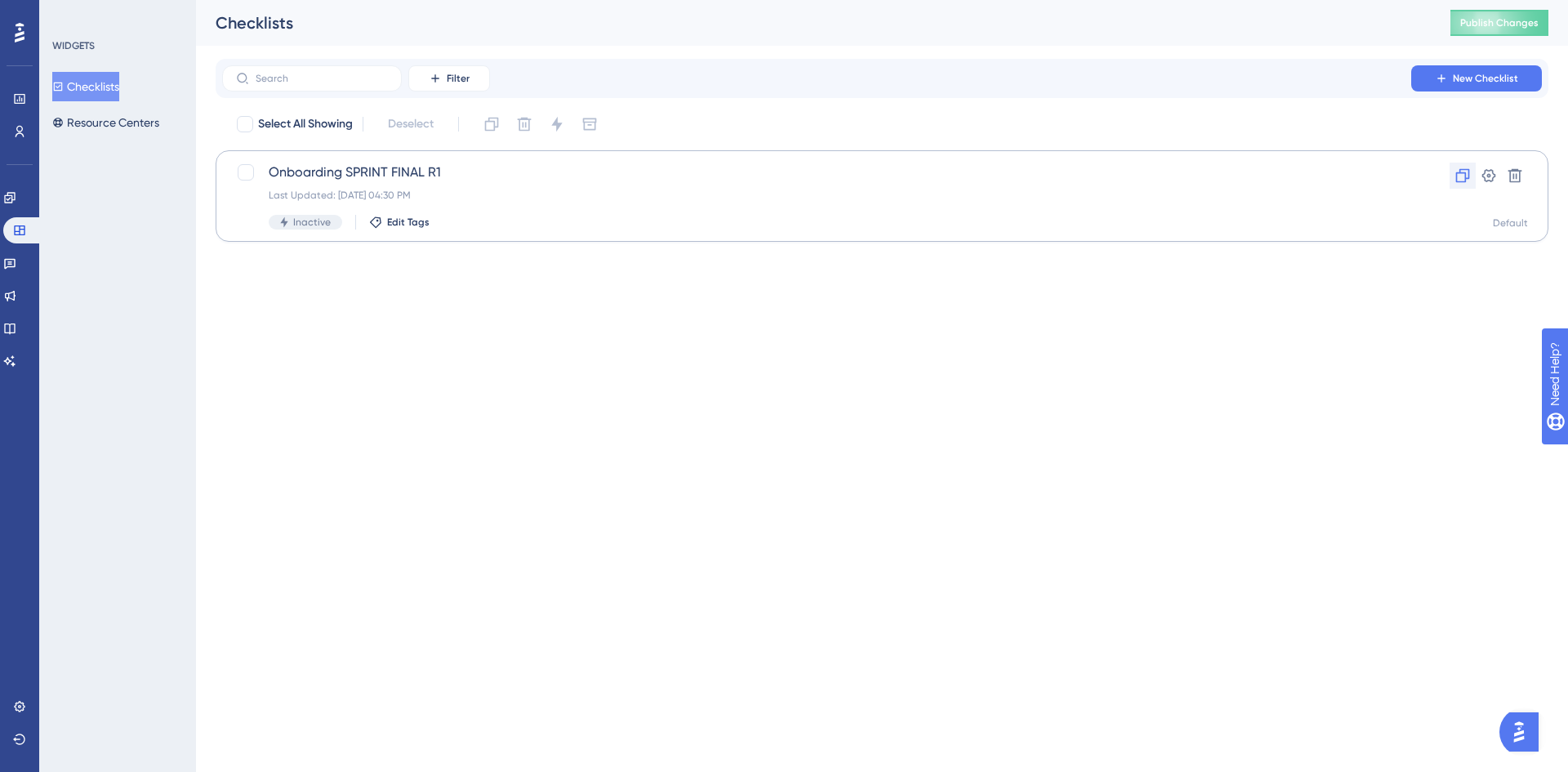
scroll to position [4144, 0]
click at [1479, 177] on button at bounding box center [1489, 176] width 26 height 26
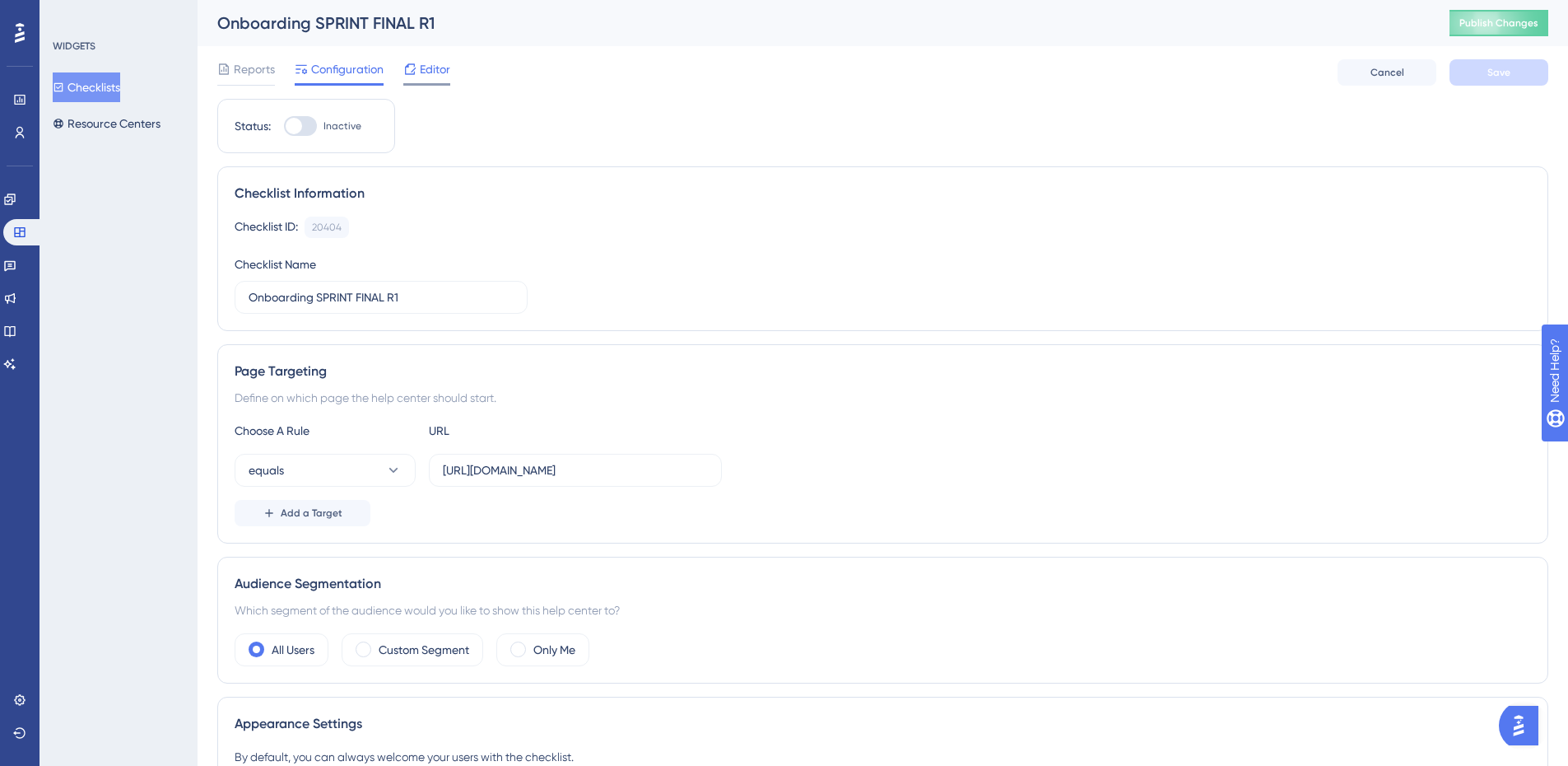
click at [438, 65] on span "Editor" at bounding box center [435, 69] width 31 height 20
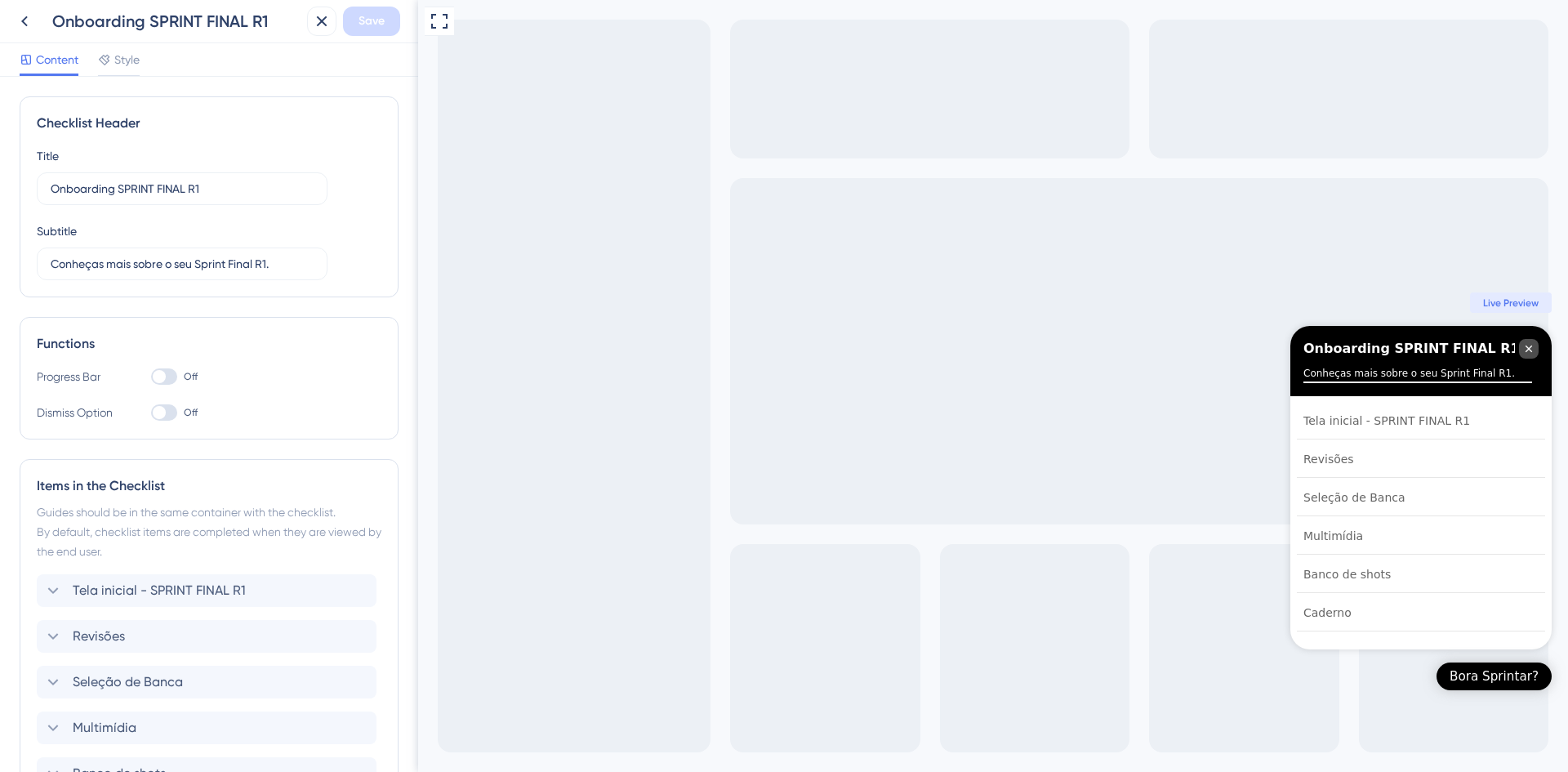
click at [1528, 350] on icon "Close Checklist" at bounding box center [1529, 349] width 7 height 7
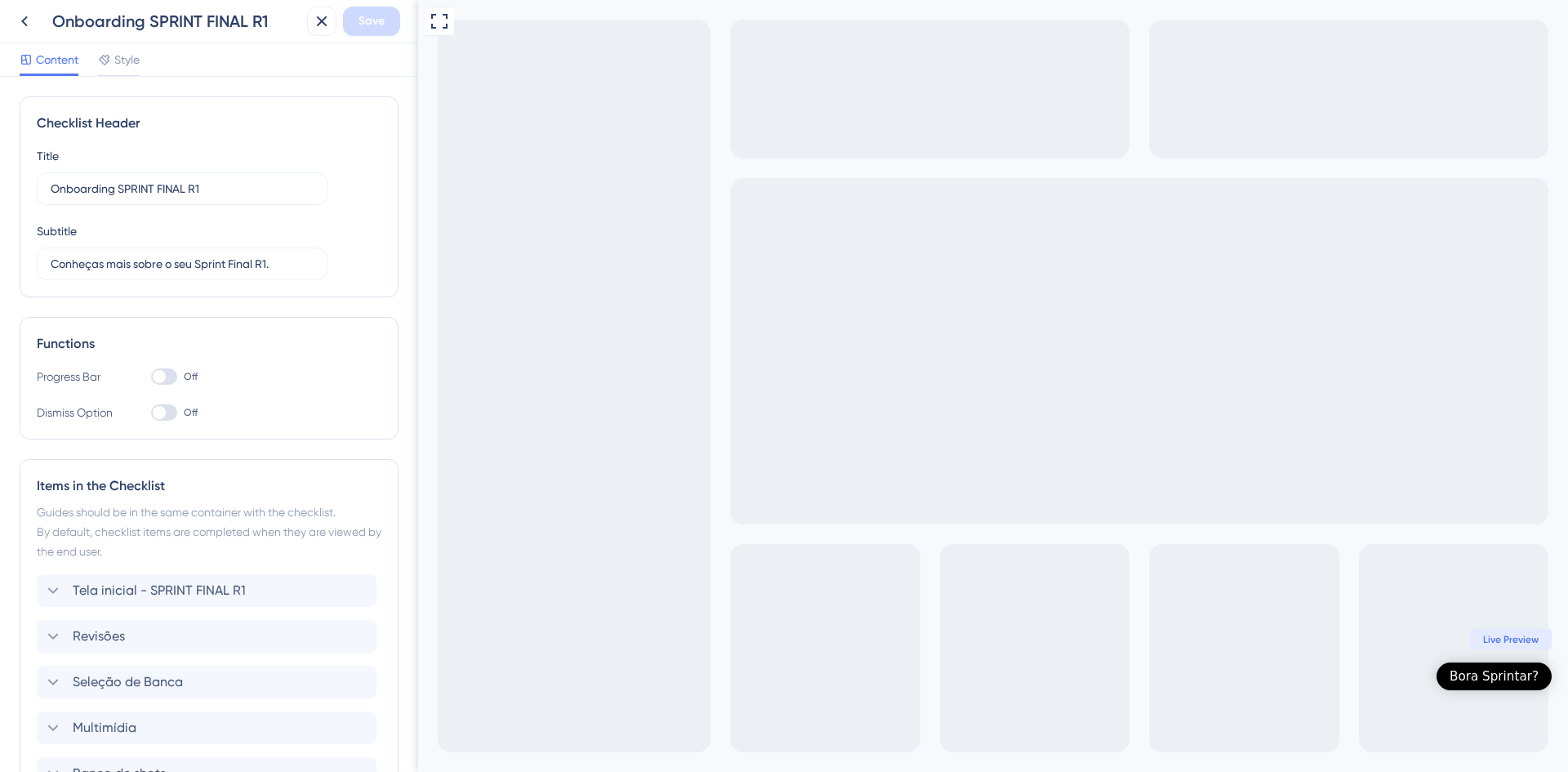
click at [1503, 678] on div "Bora Sprintar?" at bounding box center [1494, 676] width 89 height 17
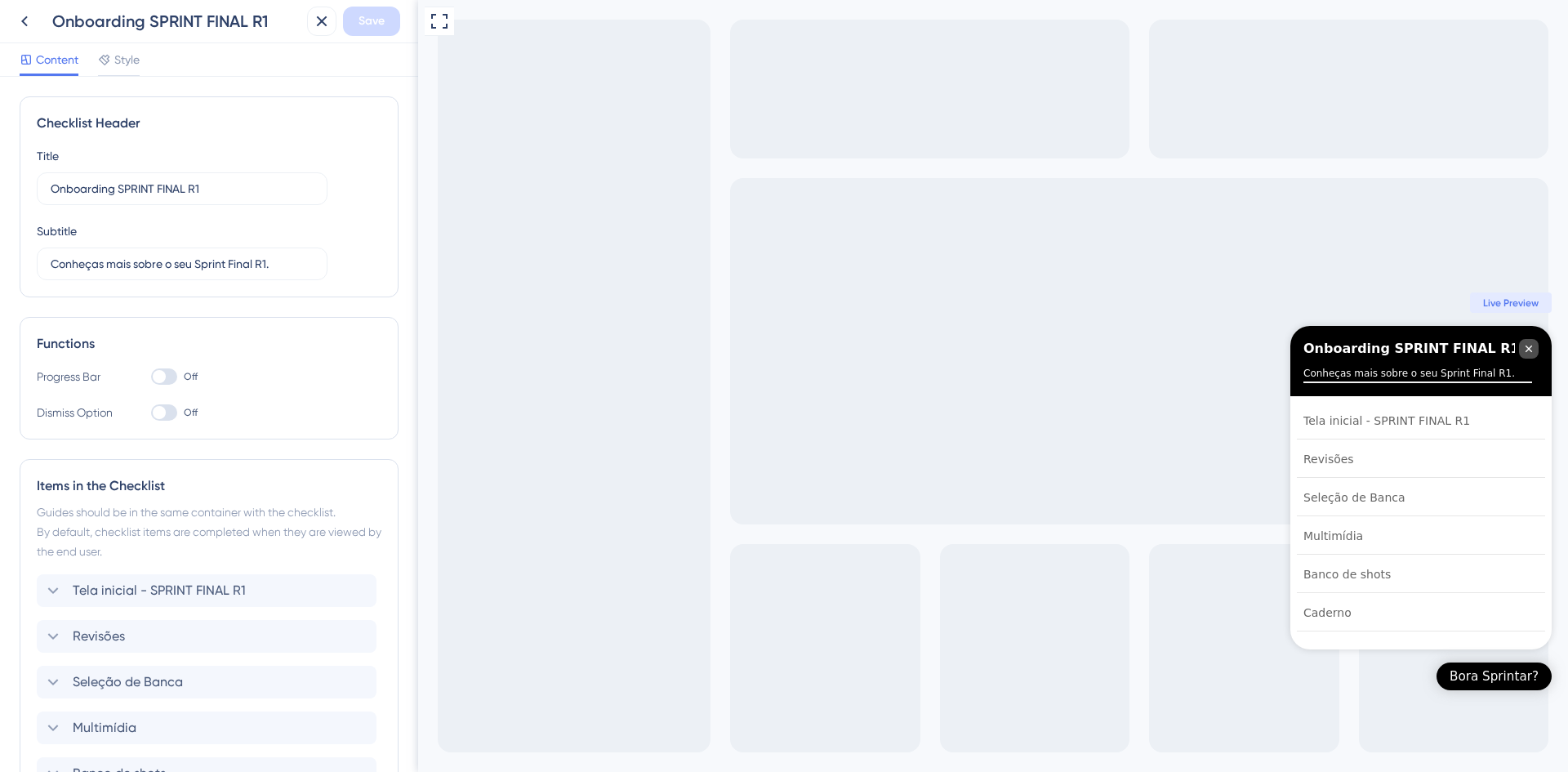
click at [1526, 349] on icon "Close Checklist" at bounding box center [1529, 348] width 13 height 13
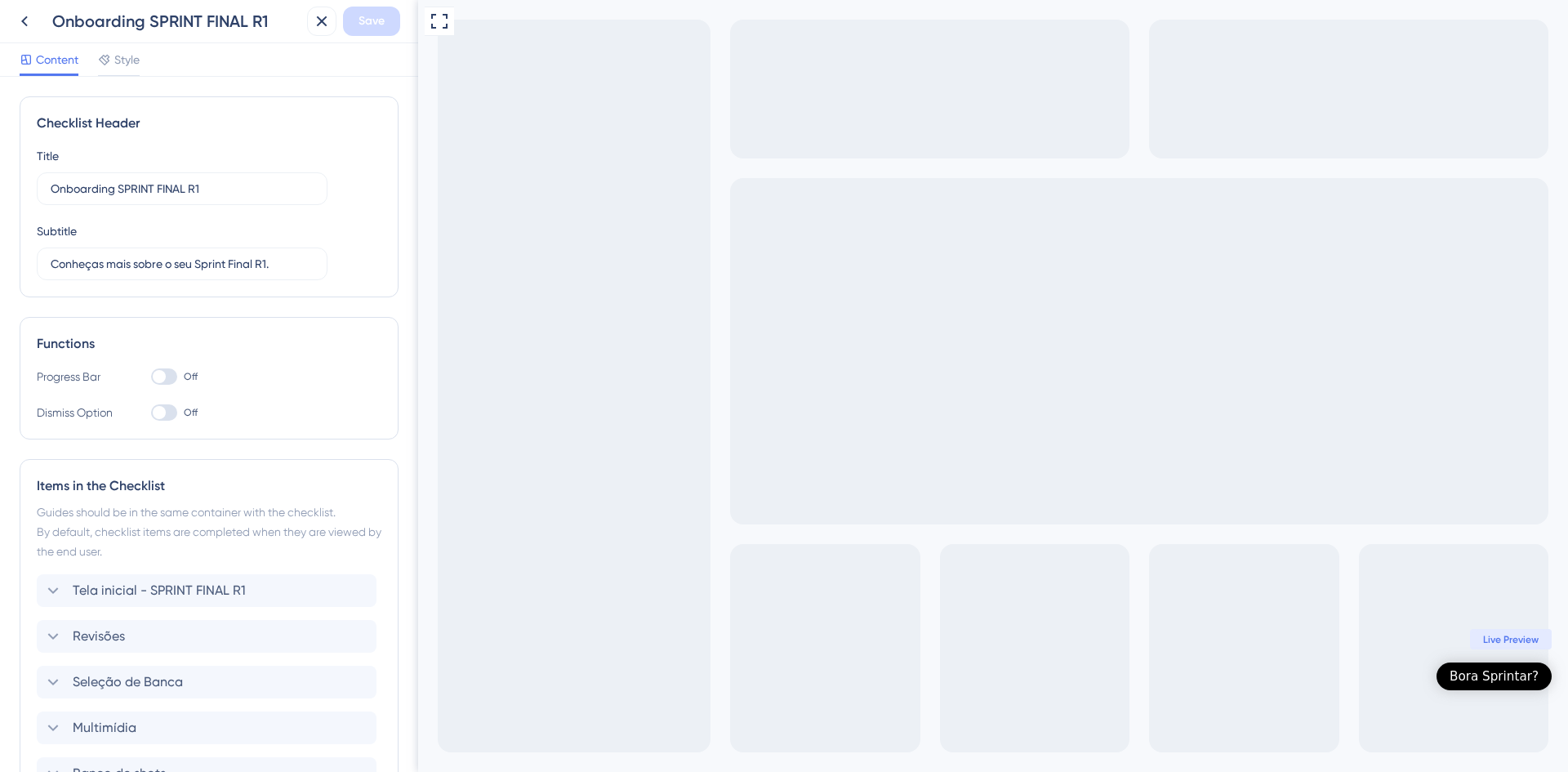
click at [1471, 687] on div "Bora Sprintar?" at bounding box center [1494, 676] width 115 height 28
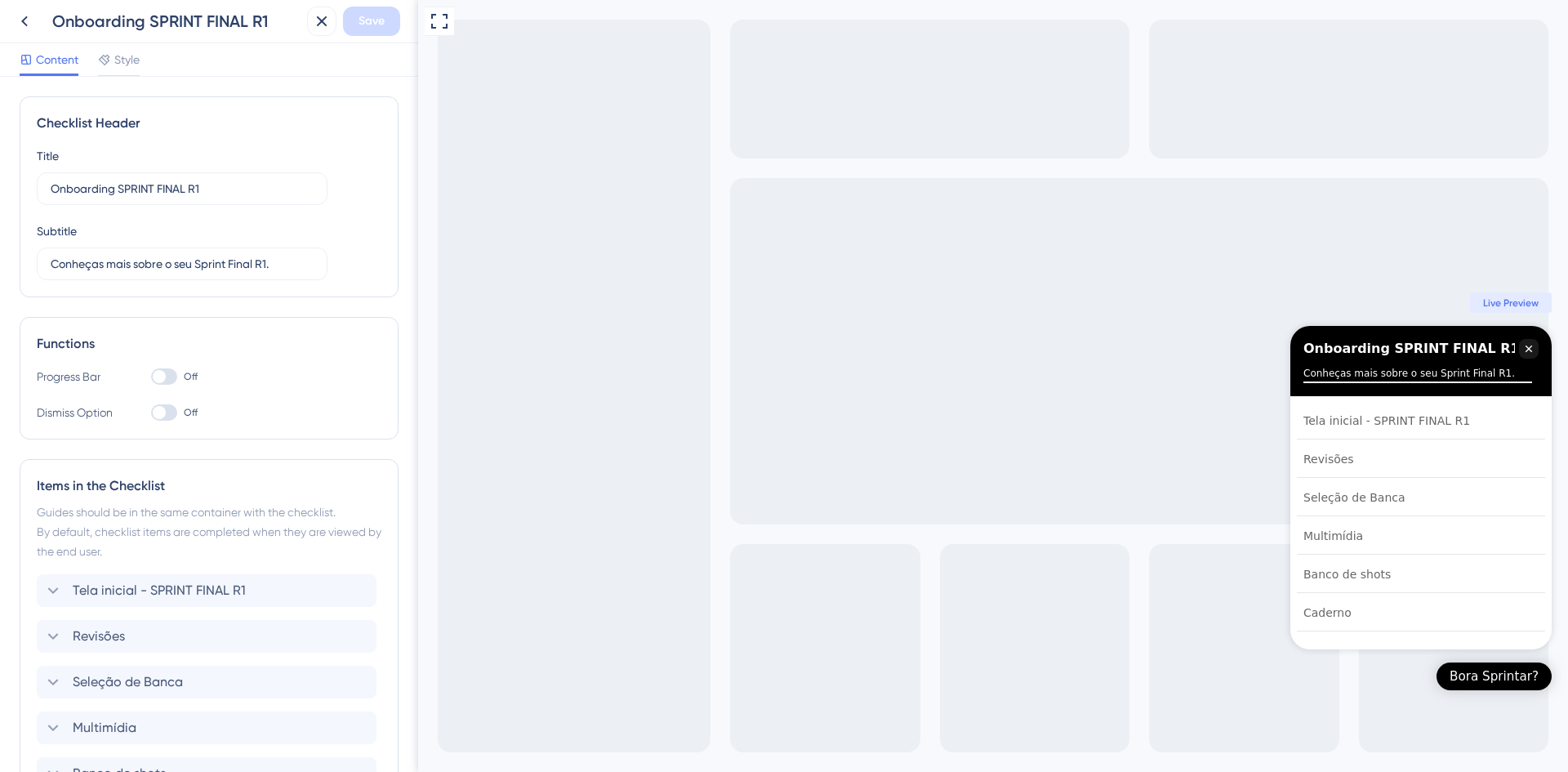
click at [166, 375] on div at bounding box center [164, 376] width 26 height 17
click at [151, 377] on input "Off" at bounding box center [151, 377] width 1 height 1
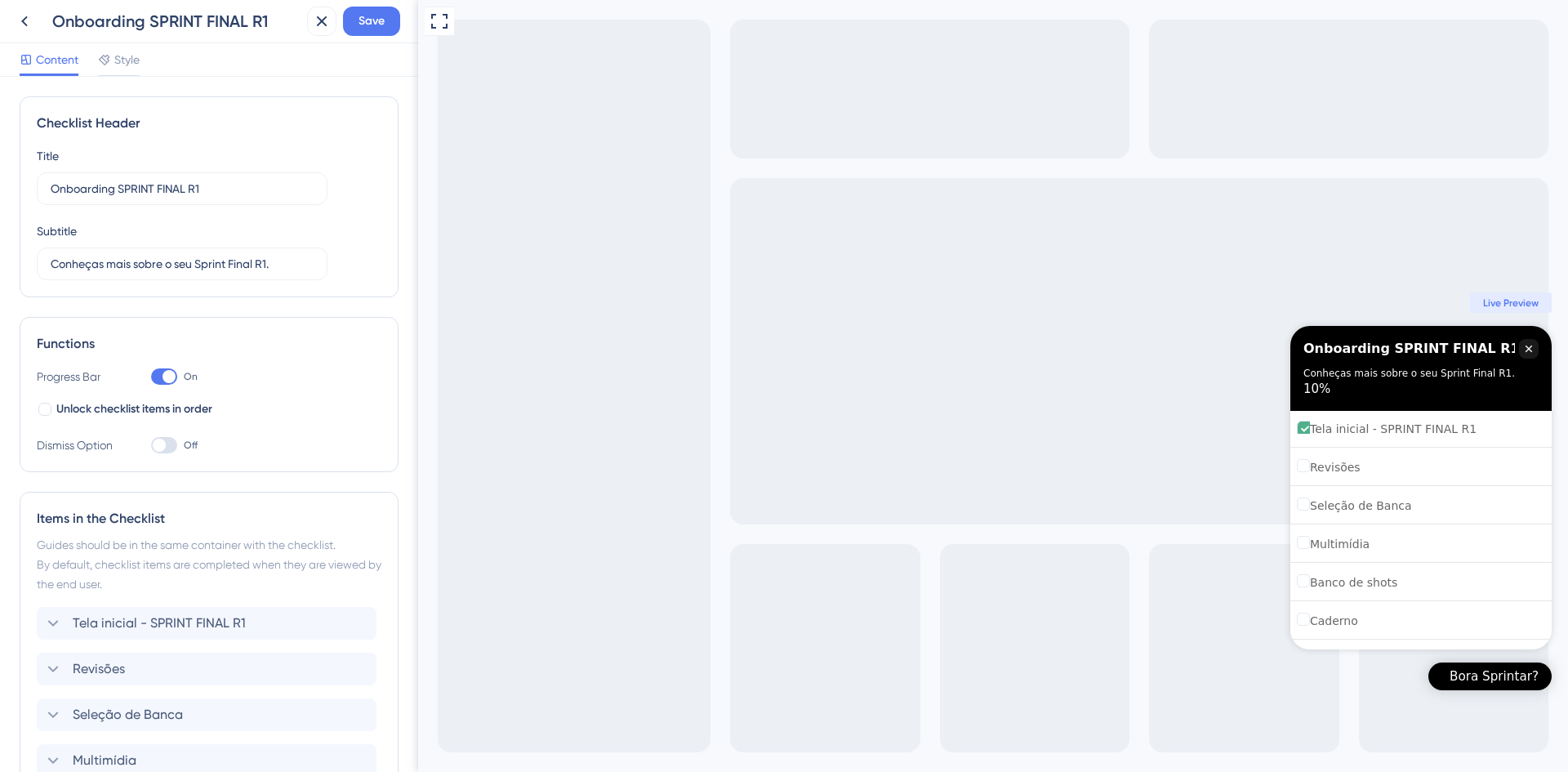
click at [166, 375] on div at bounding box center [169, 376] width 13 height 13
click at [151, 377] on input "On" at bounding box center [151, 377] width 1 height 1
checkbox input "false"
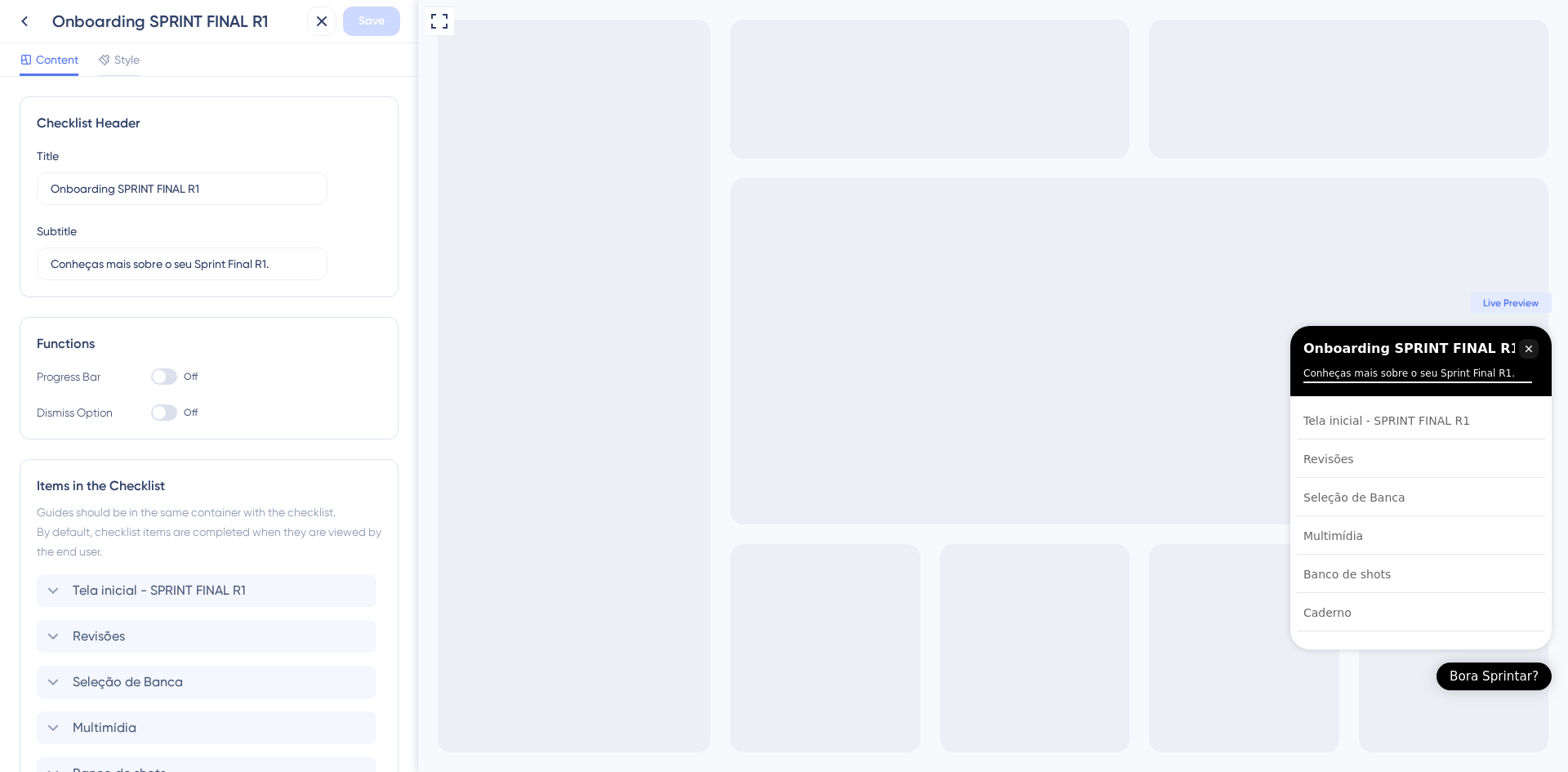
click at [175, 411] on div at bounding box center [164, 413] width 26 height 17
click at [151, 413] on input "Off" at bounding box center [151, 413] width 1 height 1
checkbox input "true"
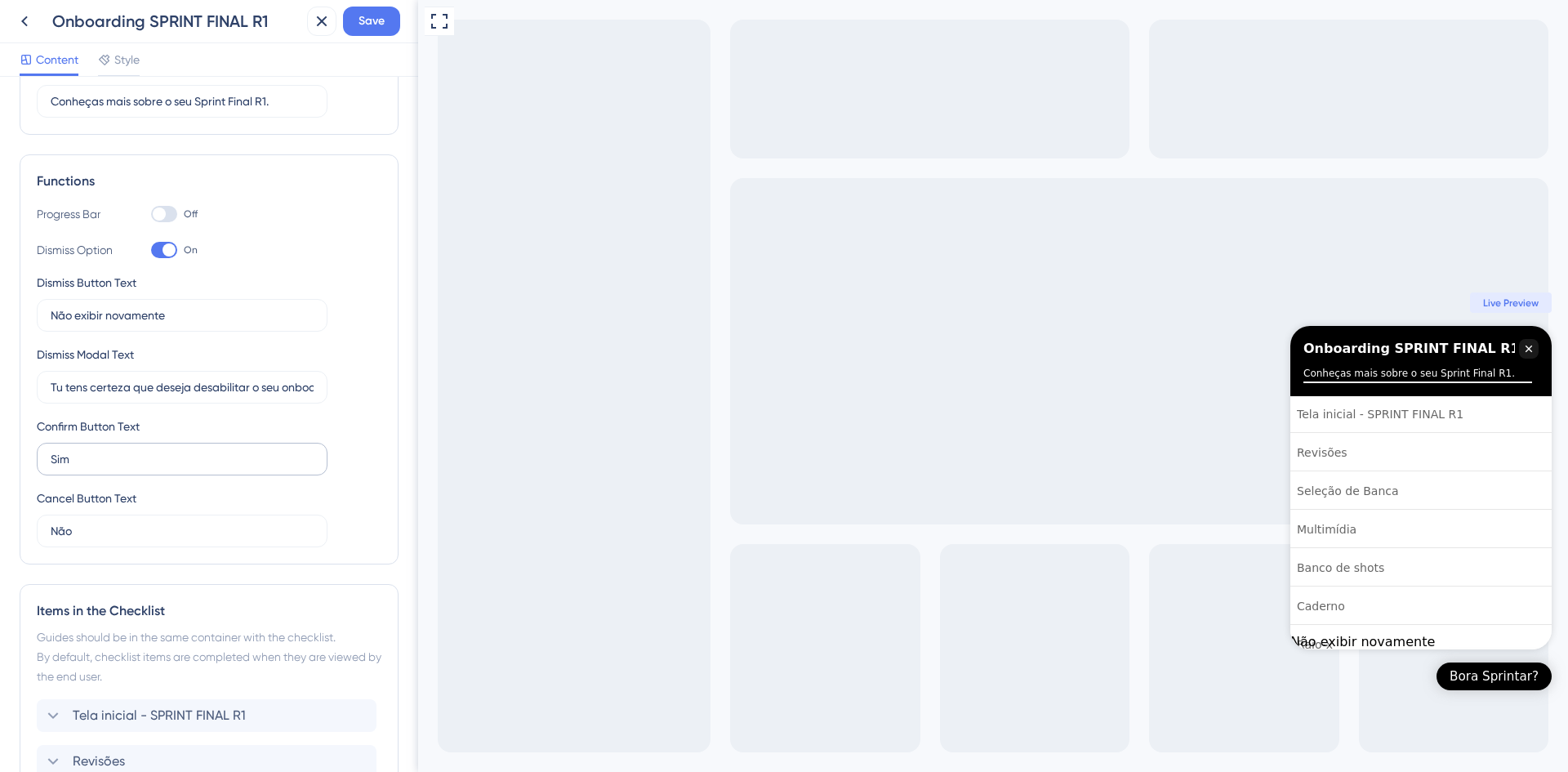
scroll to position [164, 0]
click at [272, 377] on label "Tu tens certeza que deseja desabilitar o seu onboarding do Sprint R1?" at bounding box center [182, 386] width 291 height 33
click at [272, 378] on input "Tu tens certeza que deseja desabilitar o seu onboarding do Sprint R1?" at bounding box center [182, 386] width 263 height 18
click at [262, 387] on input "Tu tens certeza que deseja desabilitar o seu onboarding do Sprint R1?" at bounding box center [182, 386] width 263 height 18
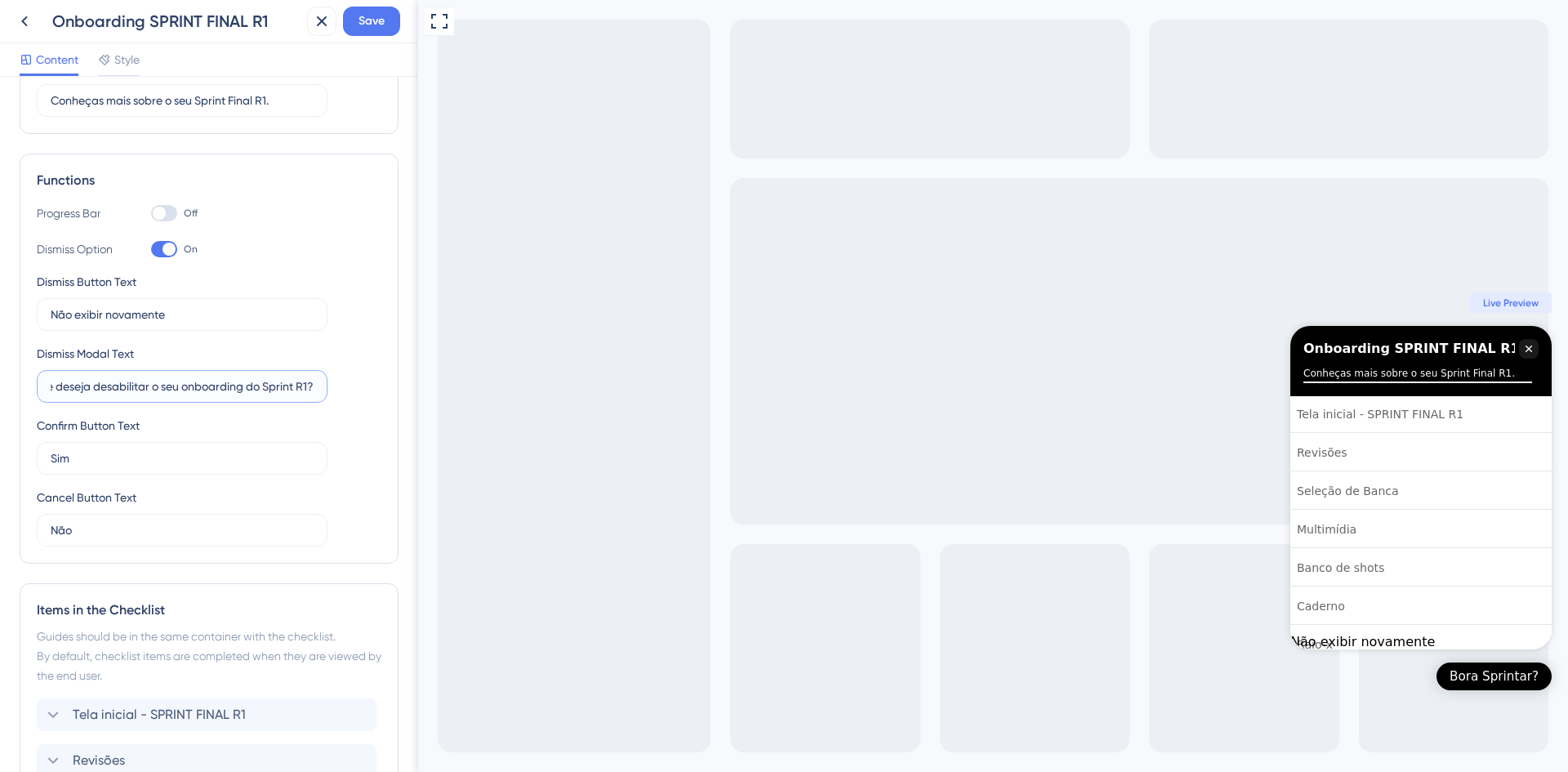
click at [262, 387] on input "Tu tens certeza que deseja desabilitar o seu onboarding do Sprint R1?" at bounding box center [182, 386] width 263 height 18
click at [264, 387] on input "Tu tens certeza que deseja desabilitar o seu onboarding do Sprint R1?" at bounding box center [182, 386] width 263 height 18
drag, startPoint x: 289, startPoint y: 385, endPoint x: 0, endPoint y: 369, distance: 289.4
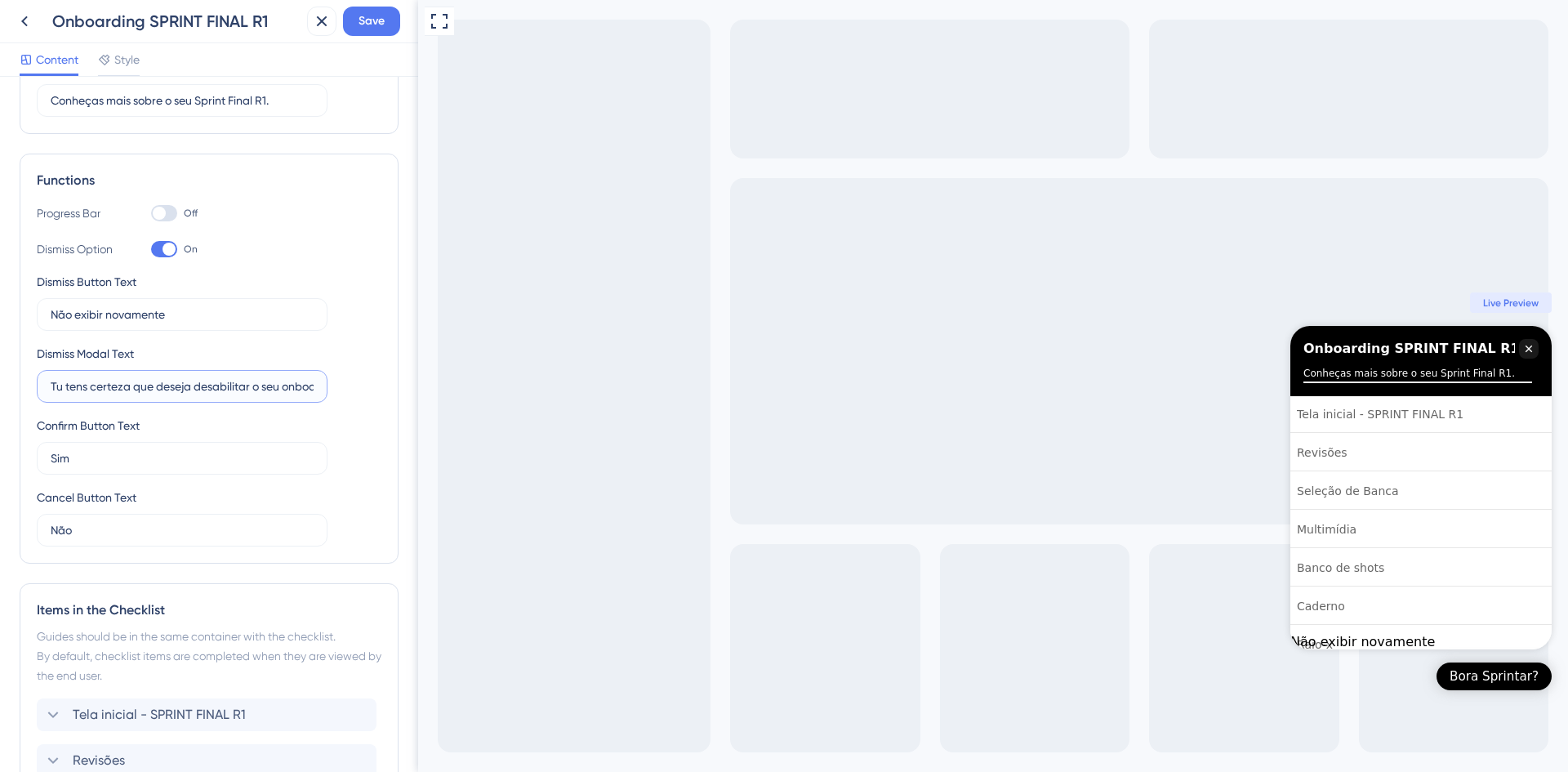
click at [0, 369] on div "Checklist Header Title Onboarding SPRINT FINAL R1 Subtitle Conheças mais sobre …" at bounding box center [209, 424] width 419 height 695
click at [198, 383] on input "Tu tens certeza que deseja desabilitar o seu onboarding do Sprint R1?" at bounding box center [182, 386] width 263 height 18
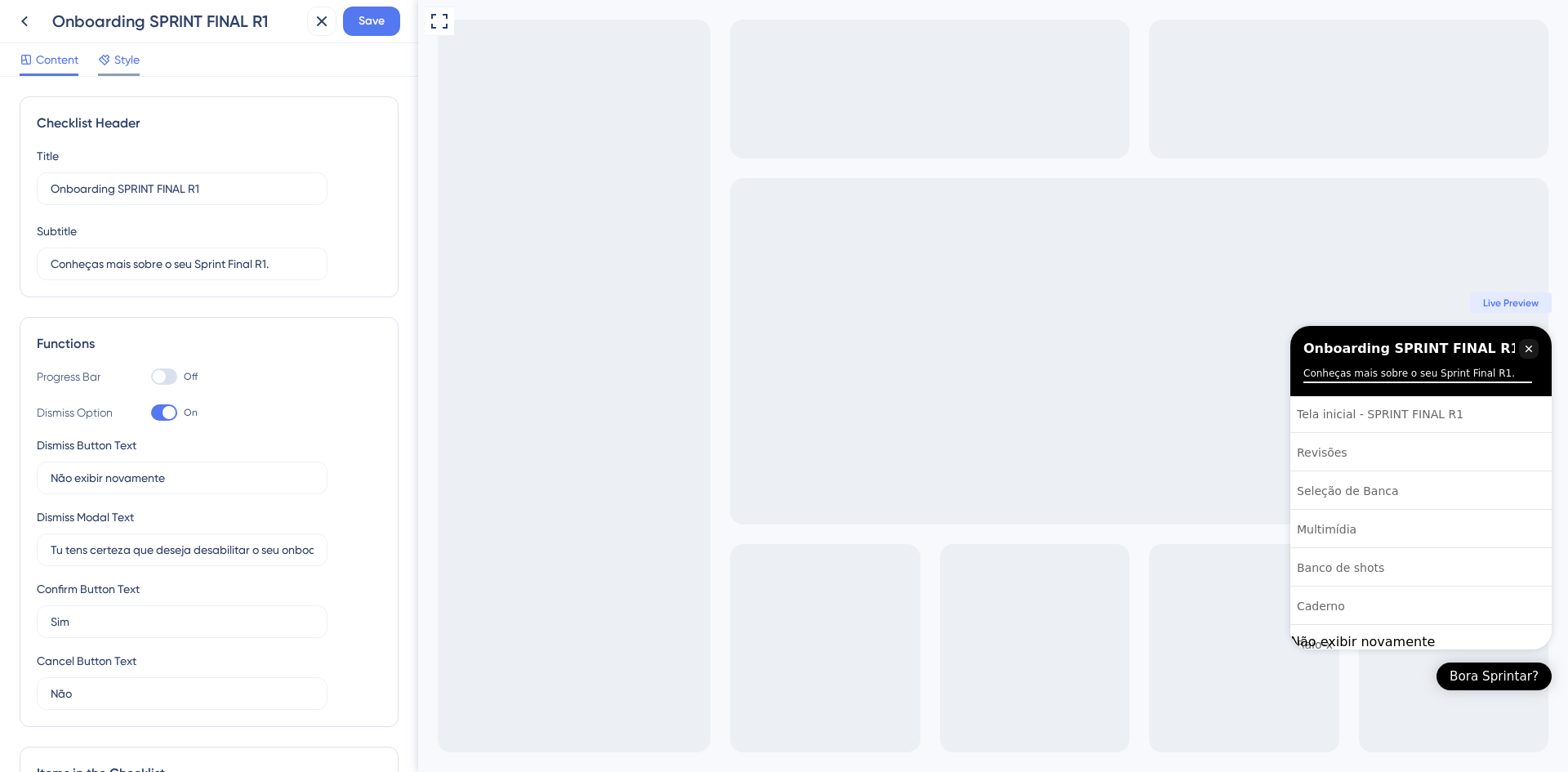
click at [129, 52] on span "Style" at bounding box center [126, 59] width 25 height 20
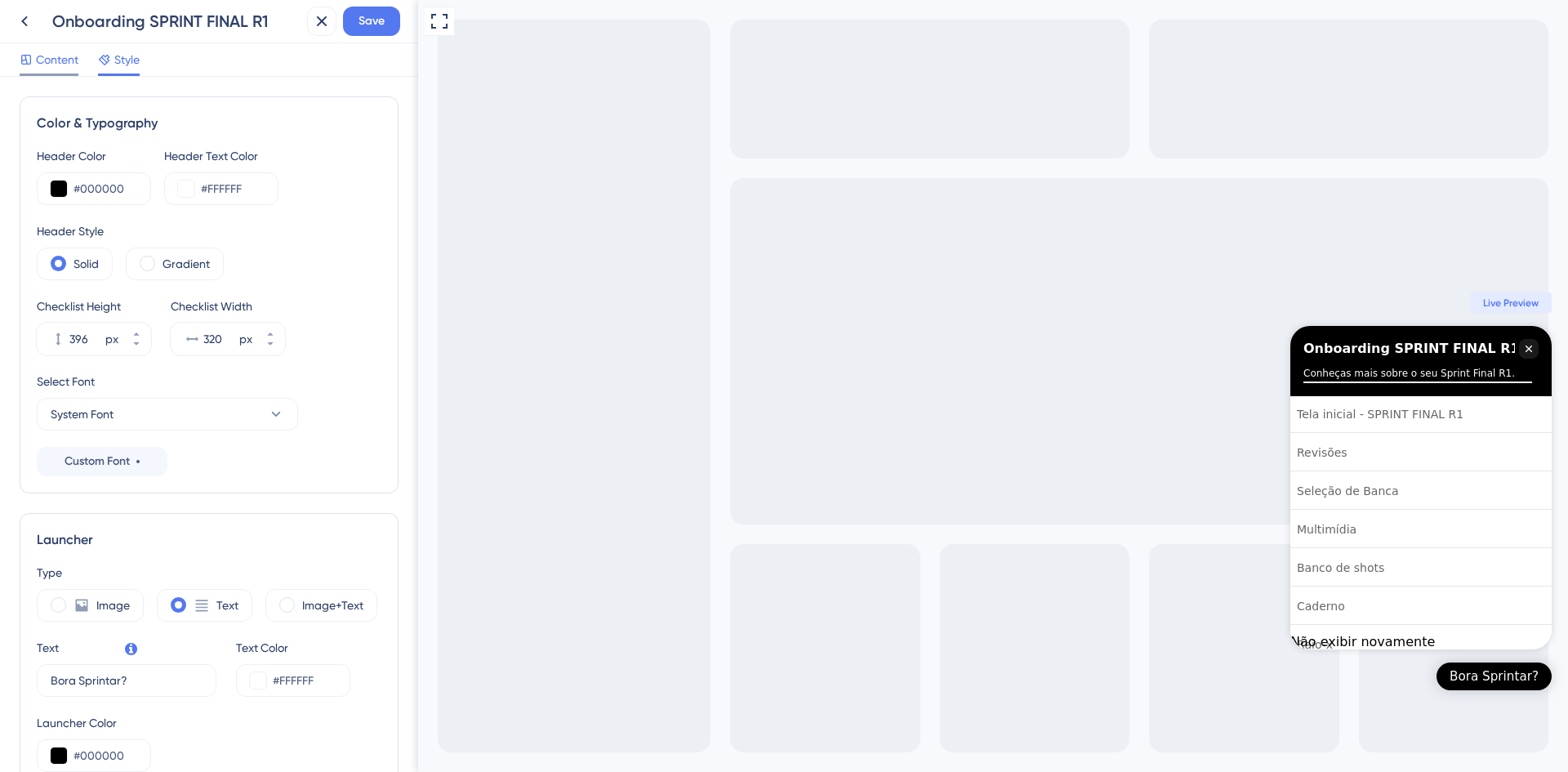
click at [59, 60] on span "Content" at bounding box center [57, 59] width 43 height 20
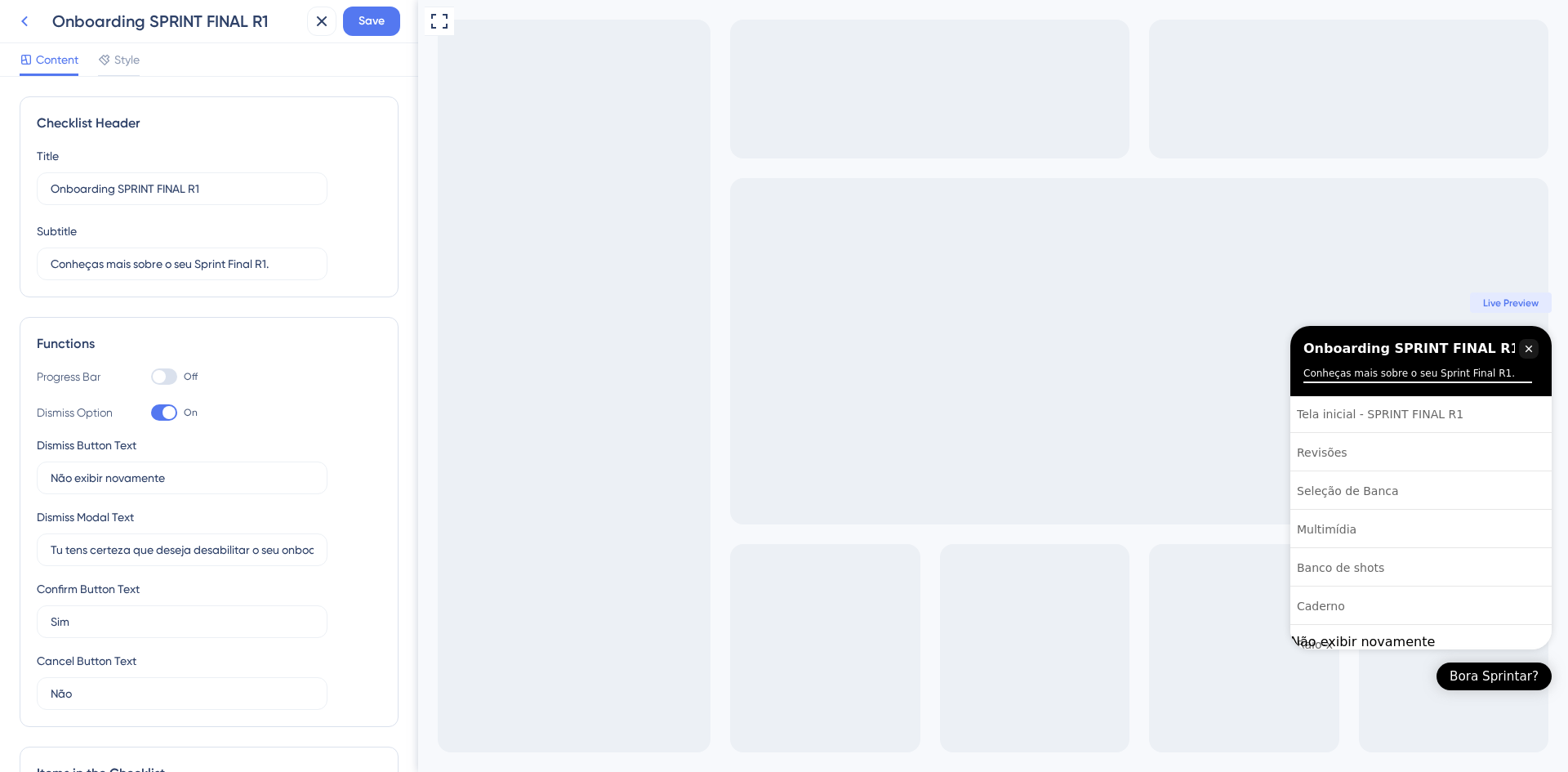
click at [30, 30] on icon at bounding box center [24, 21] width 20 height 20
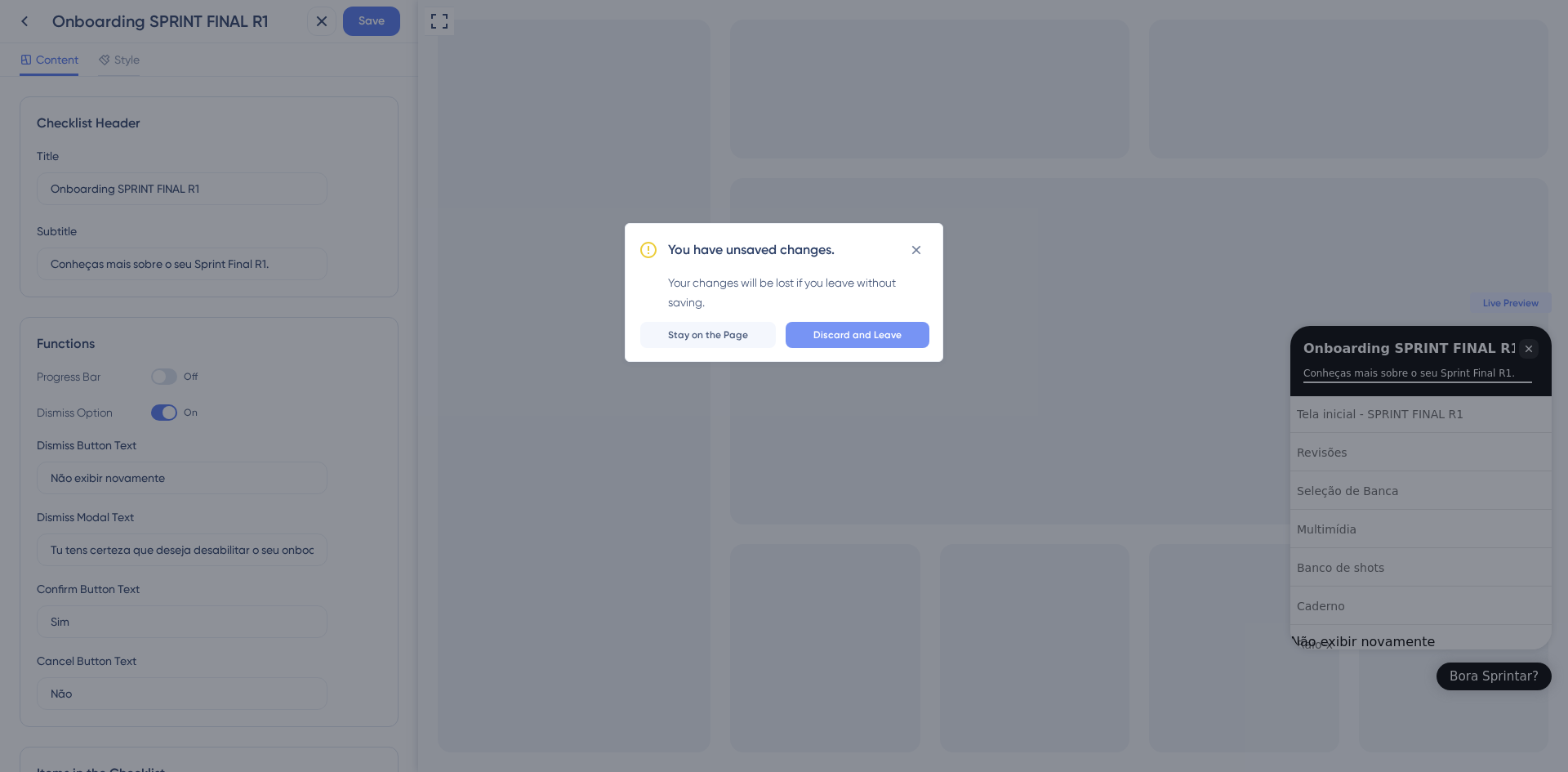
click at [836, 341] on button "Discard and Leave" at bounding box center [857, 335] width 144 height 26
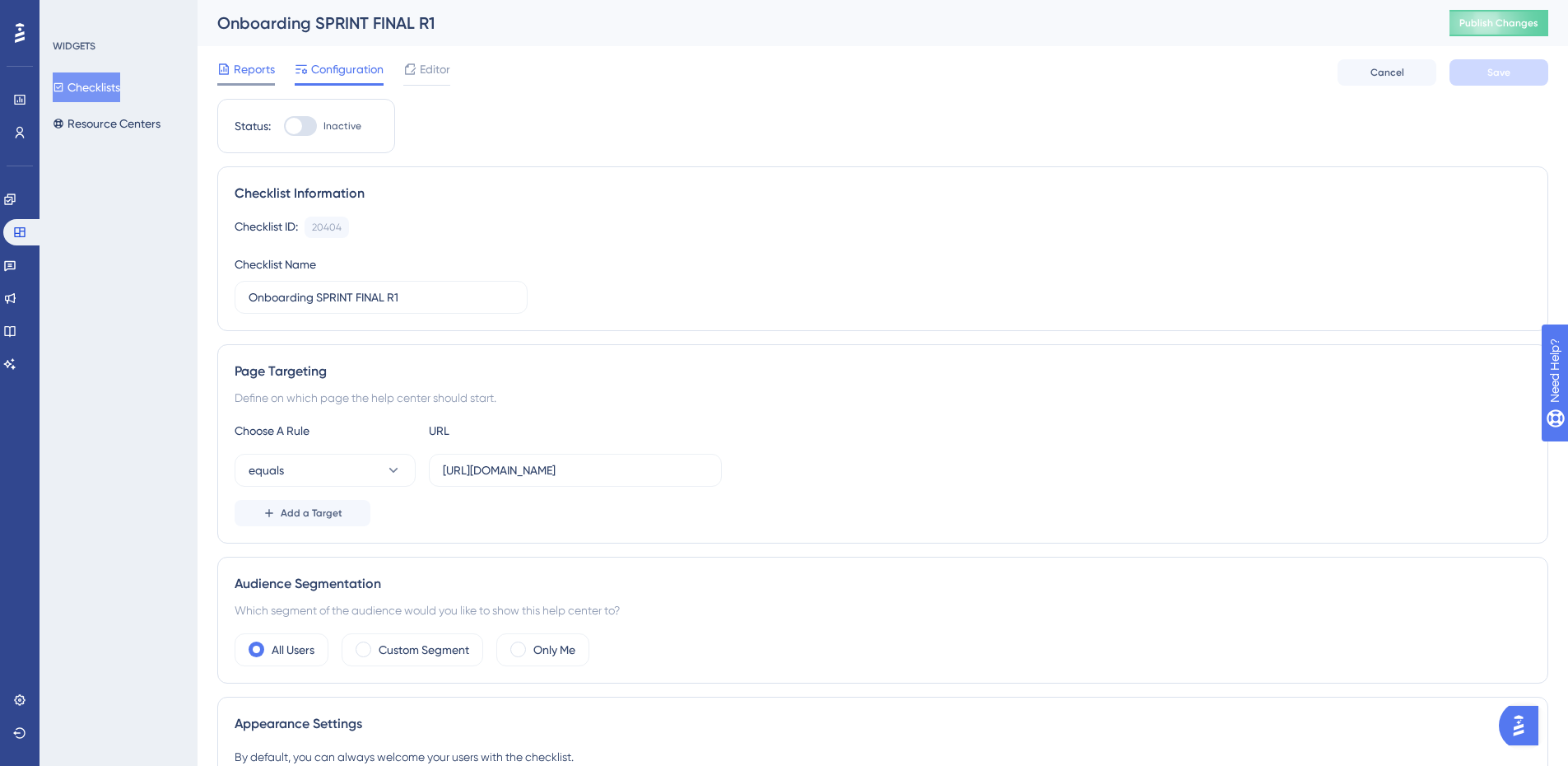
click at [243, 74] on span "Reports" at bounding box center [254, 69] width 41 height 20
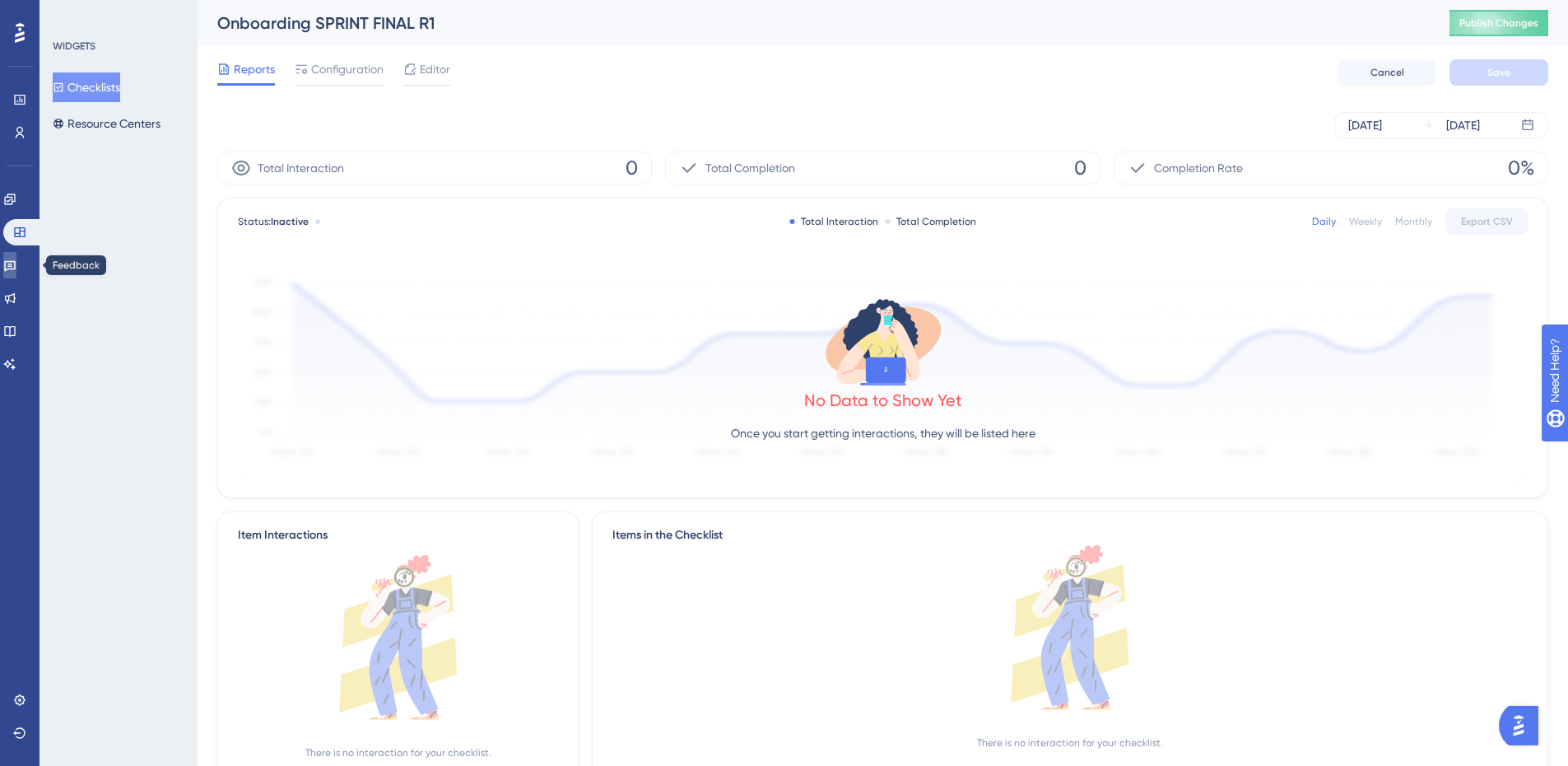
drag, startPoint x: 20, startPoint y: 254, endPoint x: 58, endPoint y: 254, distance: 38.0
click at [17, 254] on link at bounding box center [10, 265] width 13 height 26
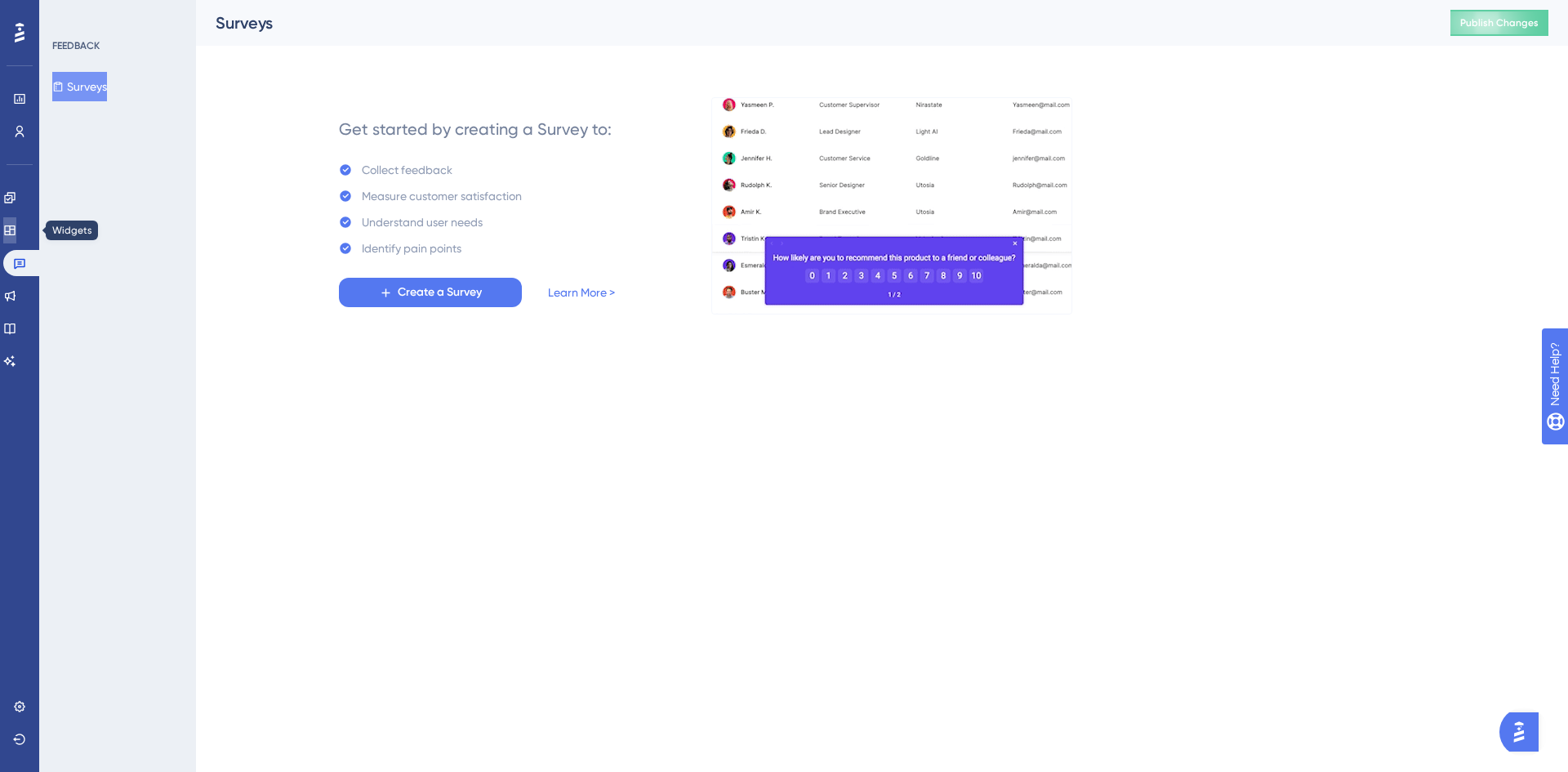
click at [16, 232] on icon at bounding box center [10, 230] width 13 height 13
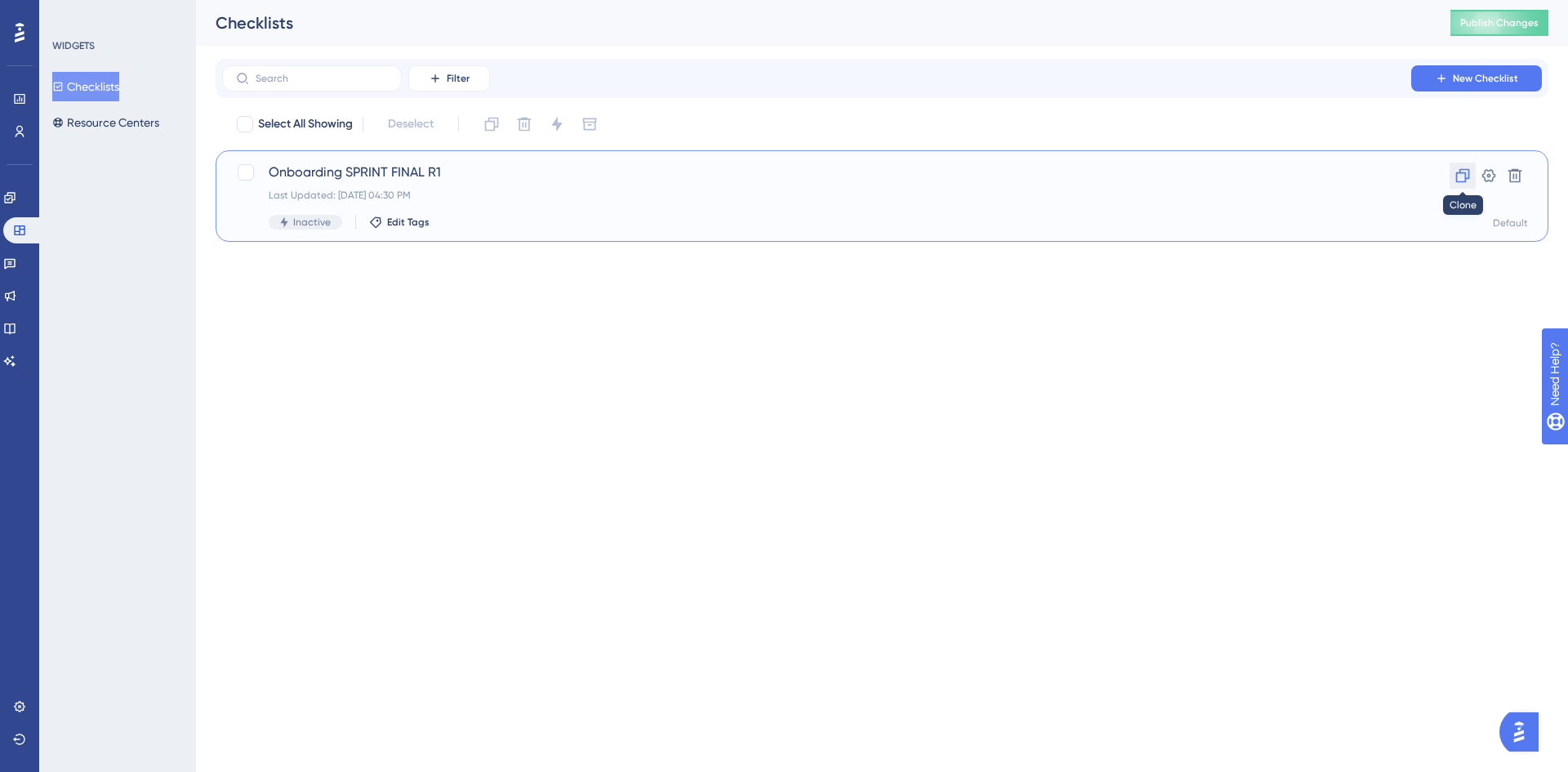
click at [1471, 171] on button at bounding box center [1463, 176] width 26 height 26
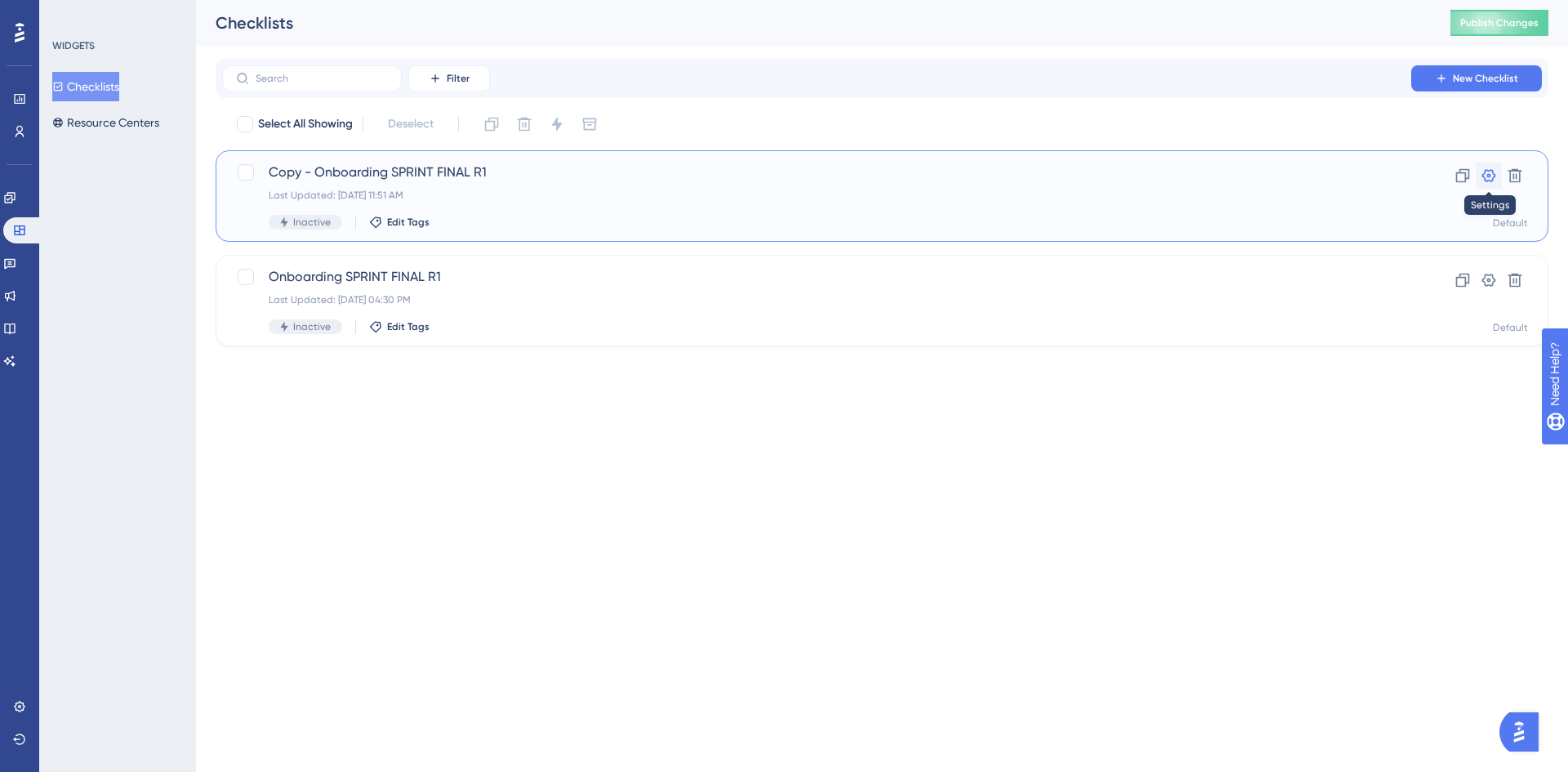
click at [1486, 178] on icon at bounding box center [1489, 175] width 17 height 17
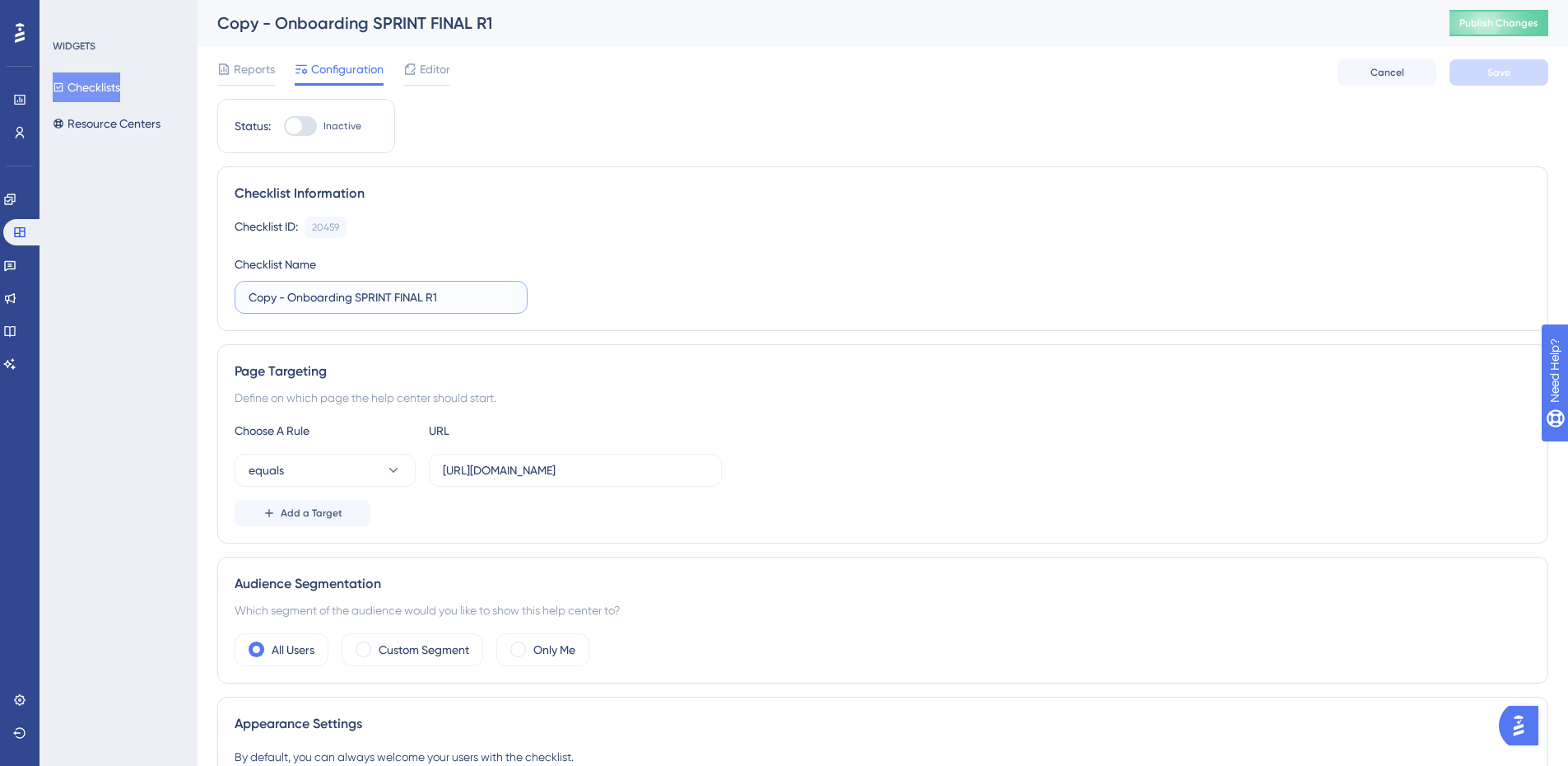
drag, startPoint x: 436, startPoint y: 290, endPoint x: 145, endPoint y: 271, distance: 291.6
click at [197, 273] on div "Performance Users Engagement Widgets Feedback Product Updates Knowledge Base AI…" at bounding box center [882, 666] width 1371 height 1333
type input "Onboarding HardworQ"
click at [566, 476] on input "[URL][DOMAIN_NAME]" at bounding box center [575, 470] width 265 height 18
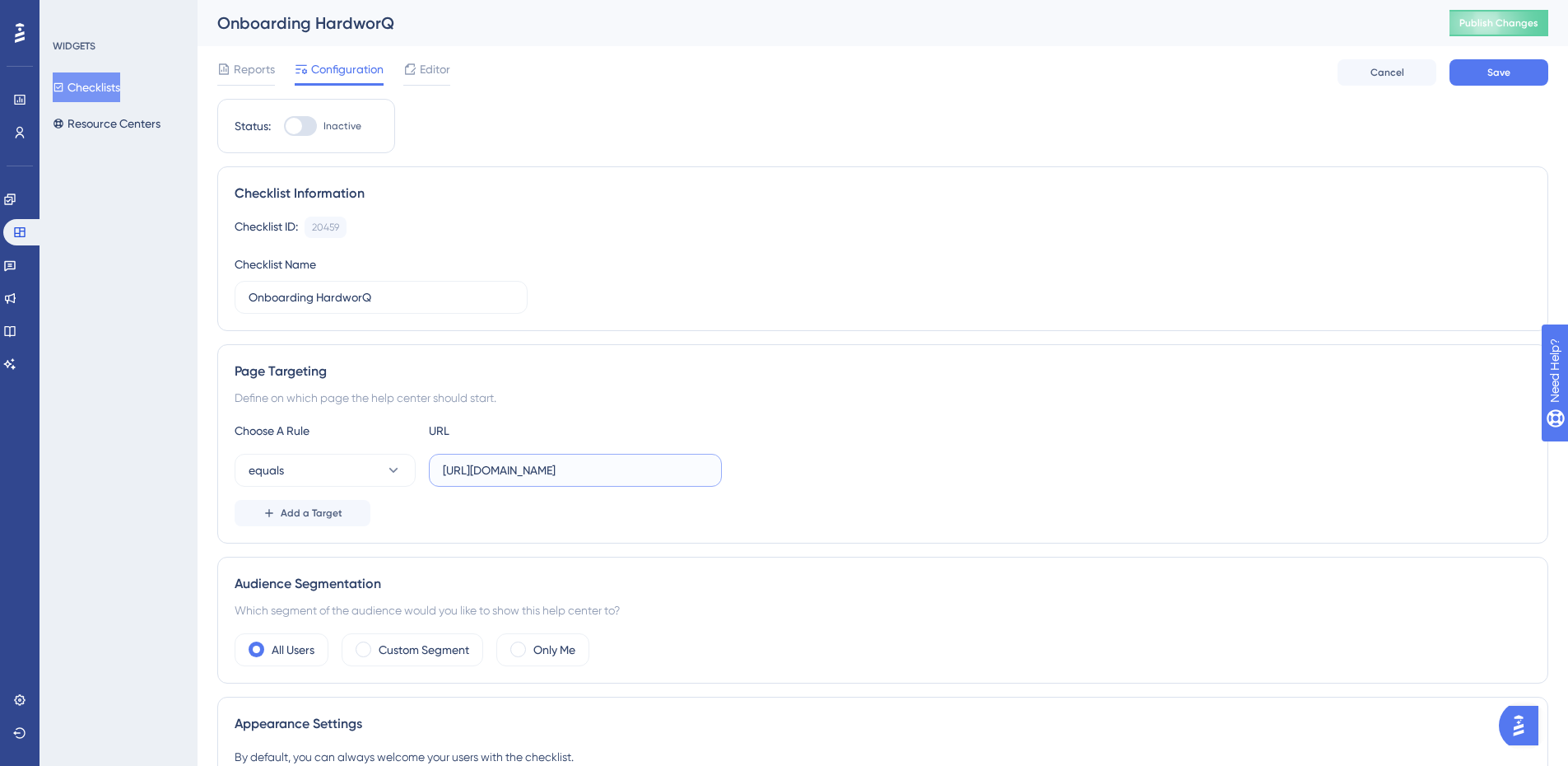
click at [566, 476] on input "[URL][DOMAIN_NAME]" at bounding box center [575, 470] width 265 height 18
paste input "[DOMAIN_NAME][URL]"
type input "[URL][DOMAIN_NAME]"
click at [736, 519] on div "Add a Target" at bounding box center [882, 513] width 1296 height 26
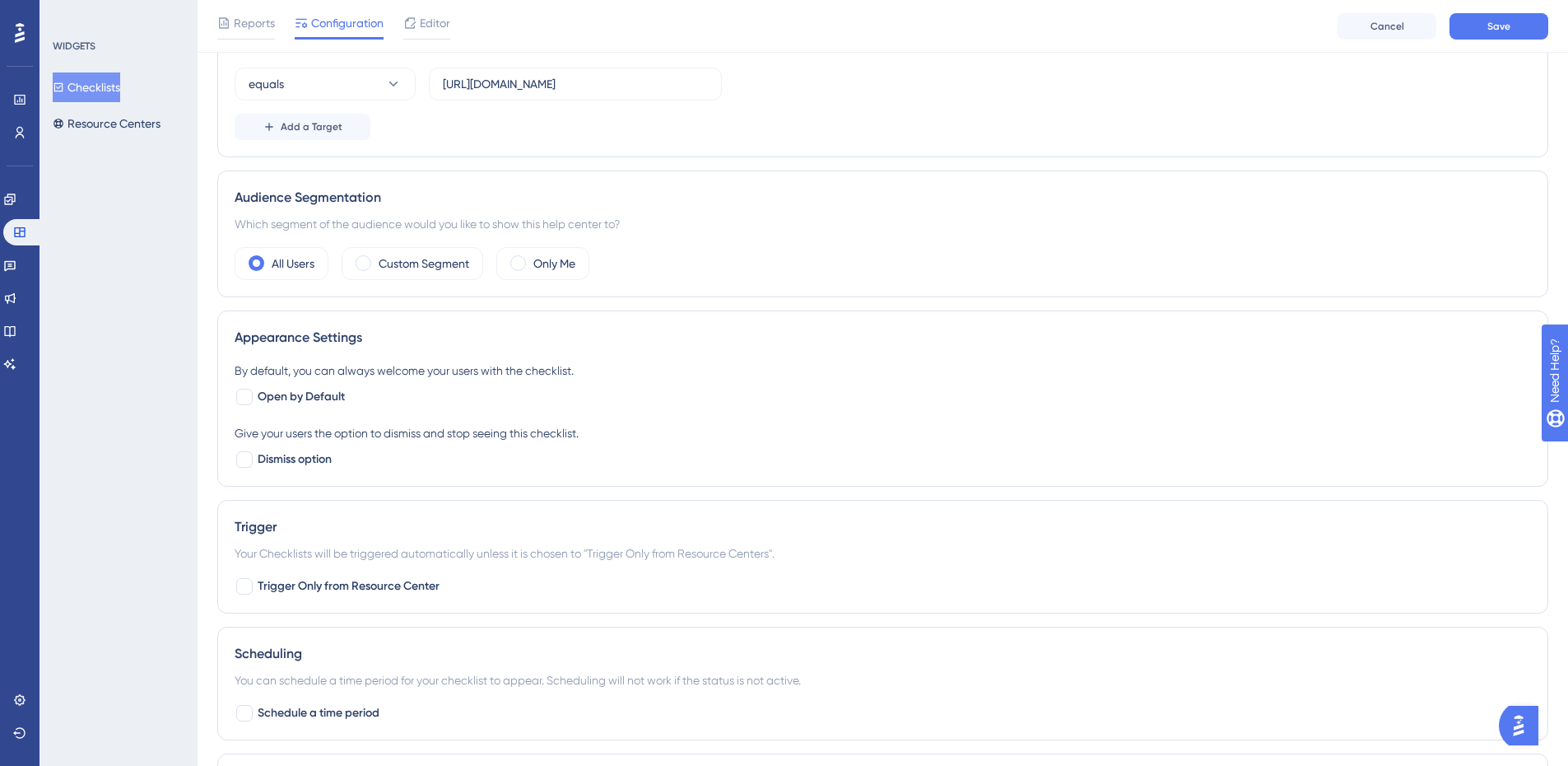
scroll to position [412, 0]
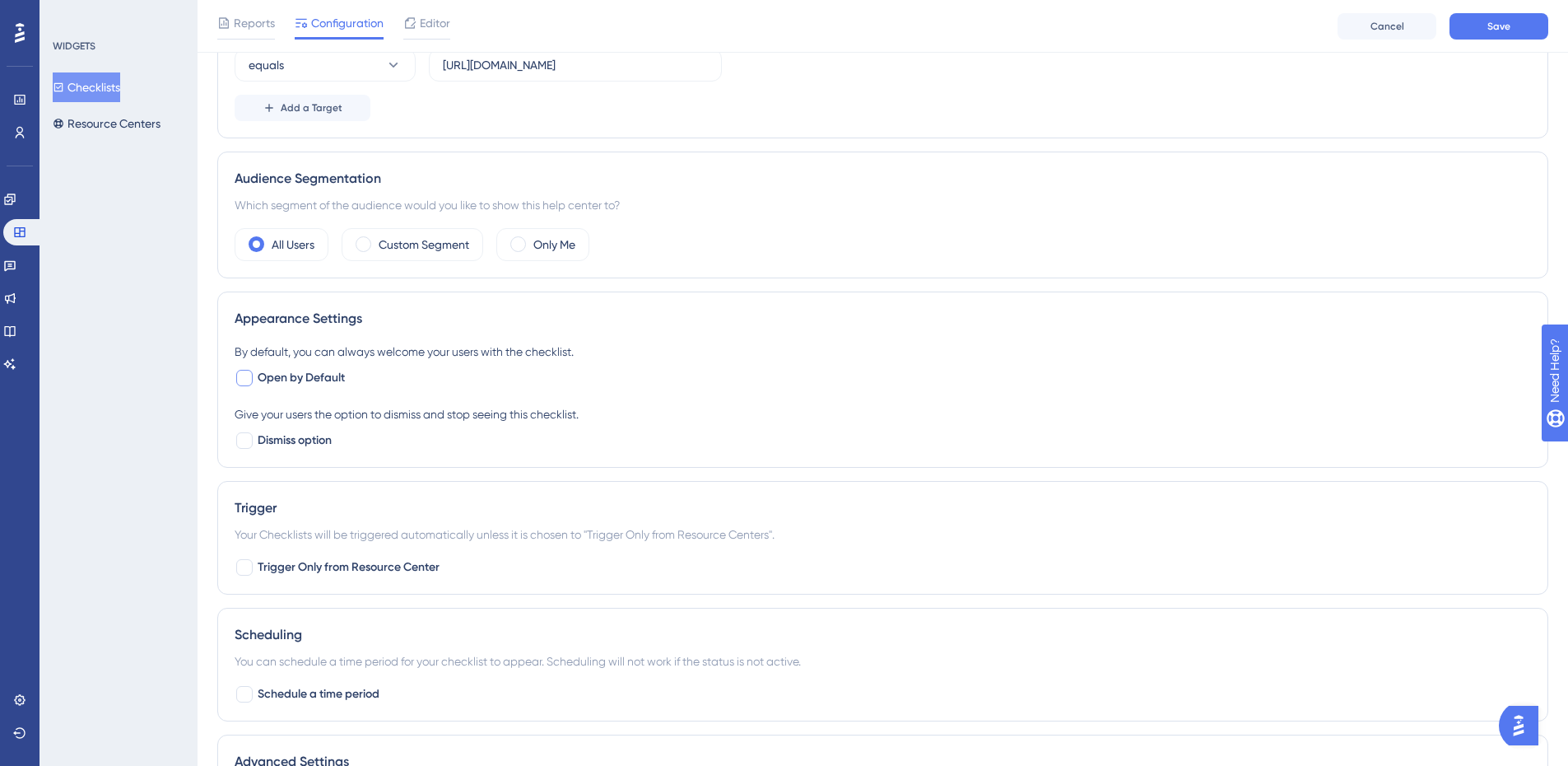
click at [246, 380] on div at bounding box center [244, 377] width 17 height 17
click at [246, 380] on icon at bounding box center [245, 379] width 9 height 7
checkbox input "false"
click at [244, 441] on div at bounding box center [244, 440] width 17 height 17
checkbox input "true"
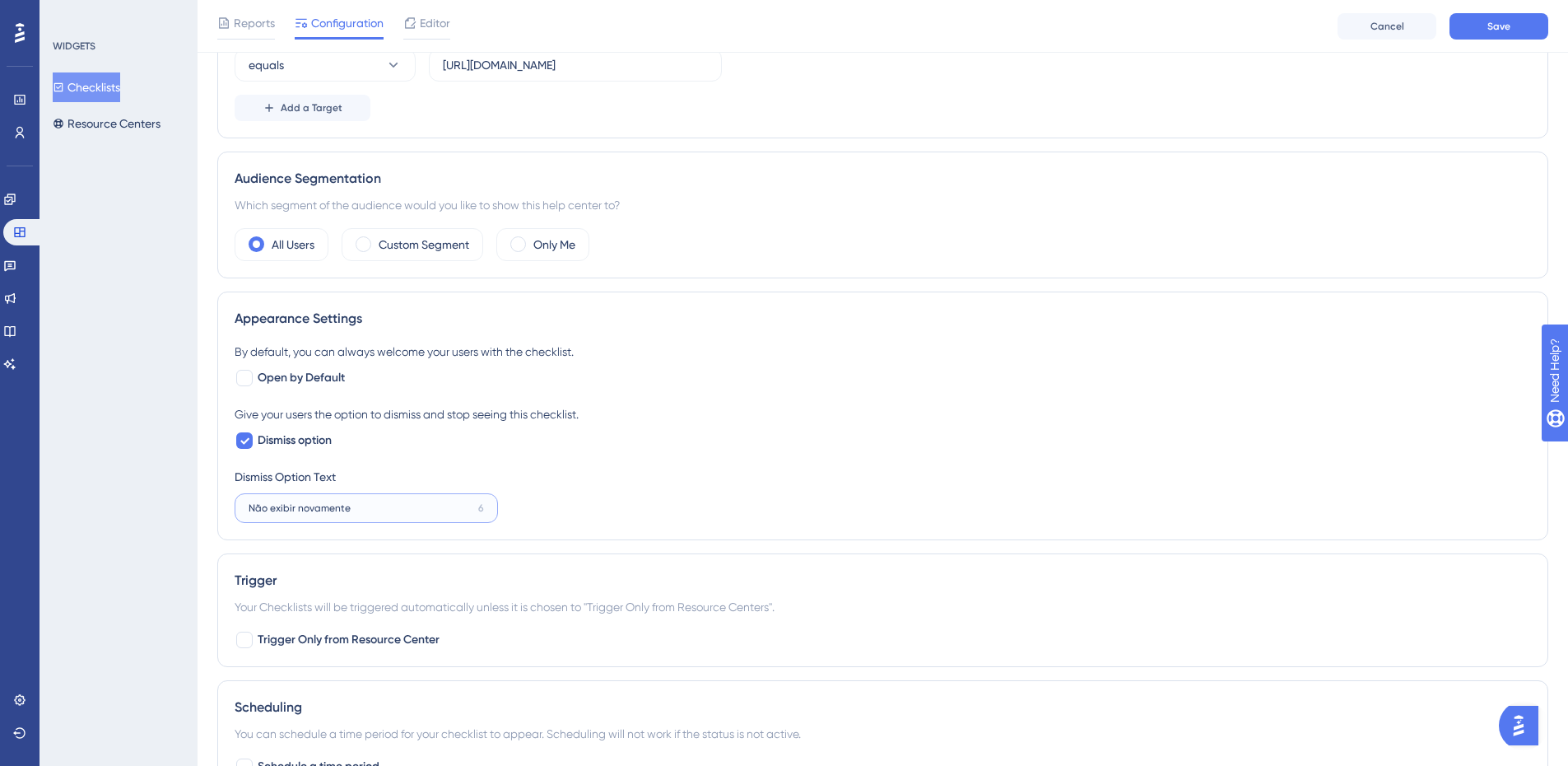
click at [337, 510] on input "Não exibir novamente" at bounding box center [360, 508] width 223 height 11
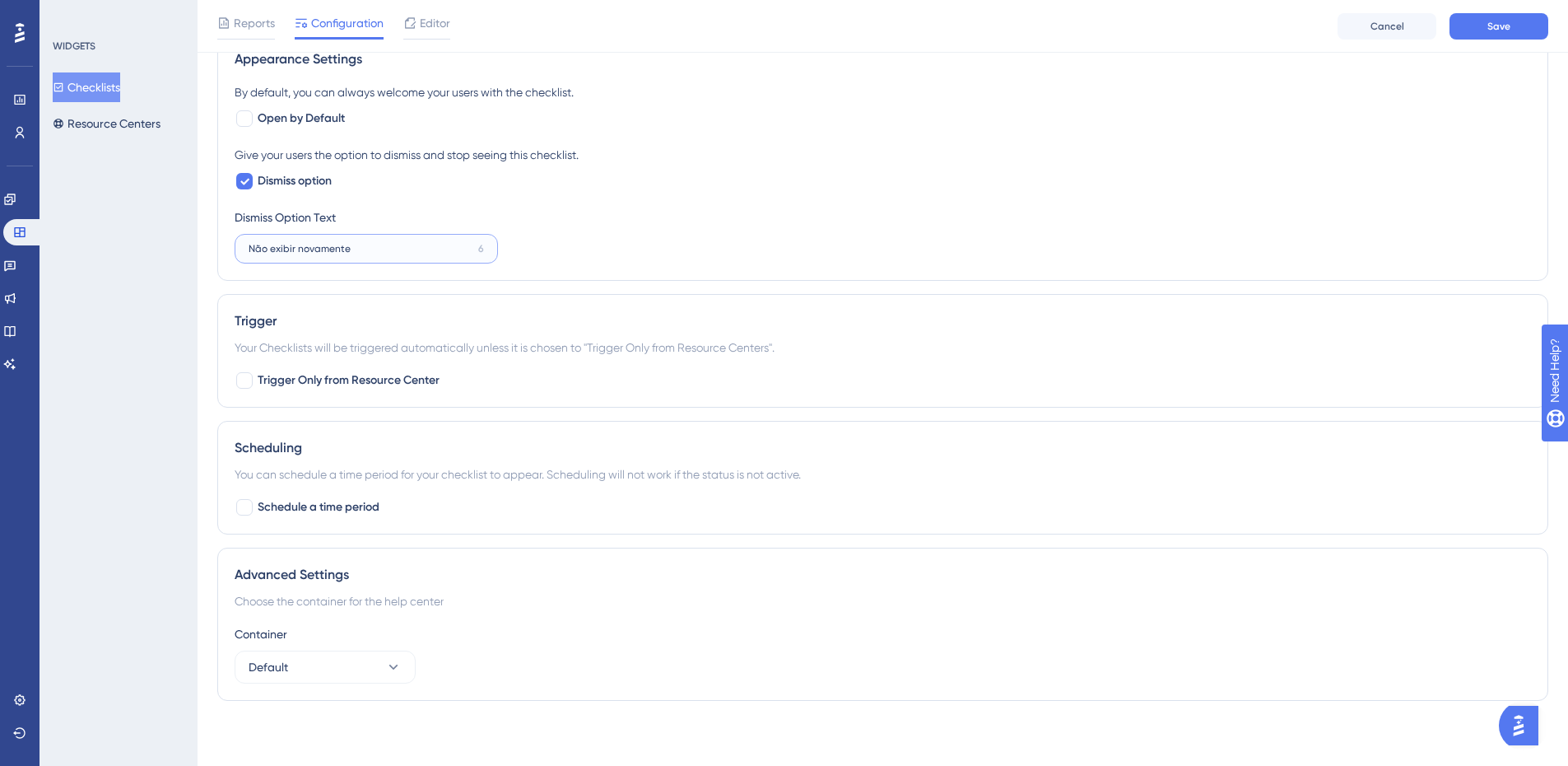
scroll to position [672, 0]
click at [368, 671] on button "Default" at bounding box center [324, 667] width 181 height 33
click at [590, 632] on div "Container" at bounding box center [882, 634] width 1296 height 20
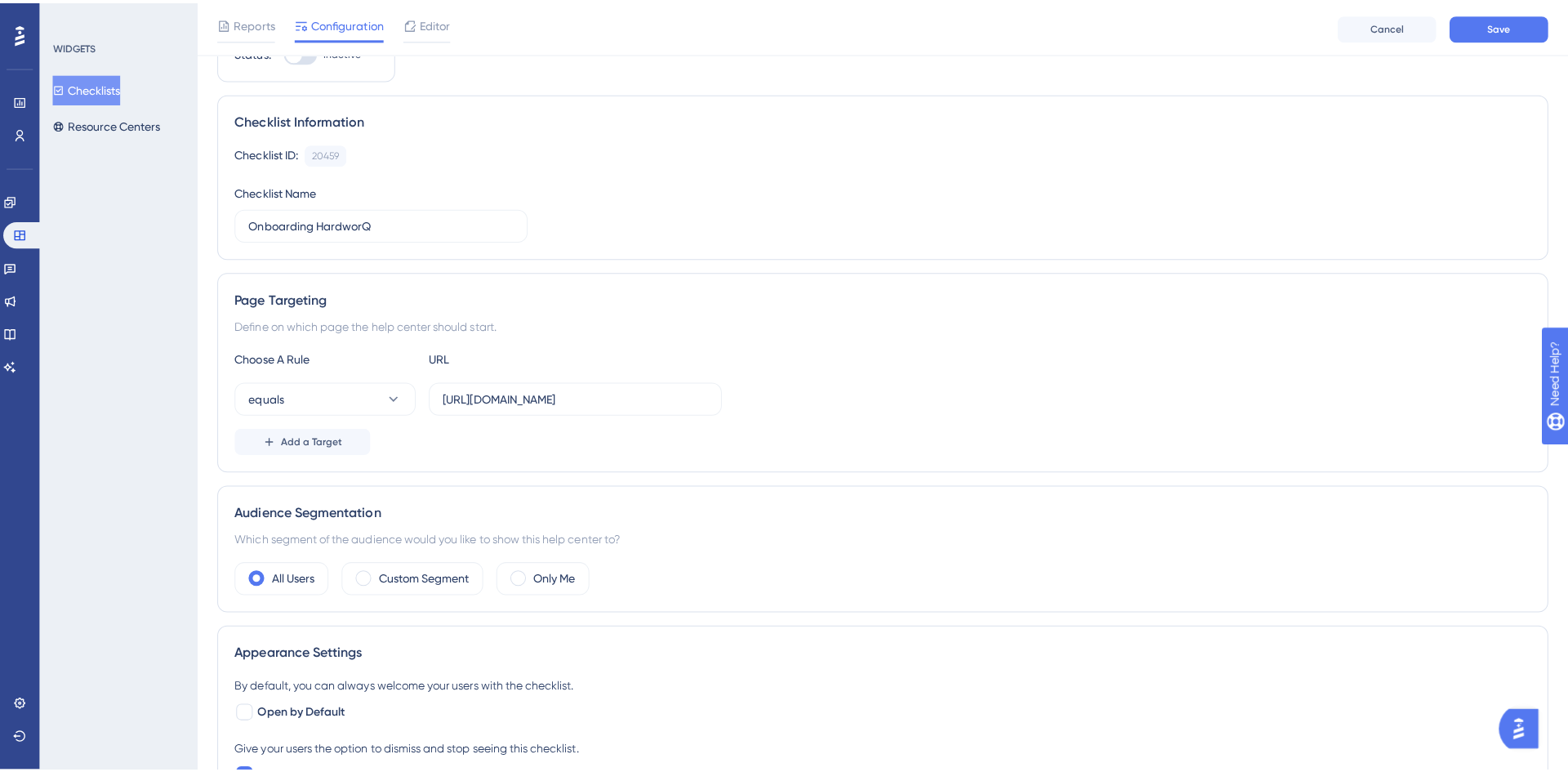
scroll to position [0, 0]
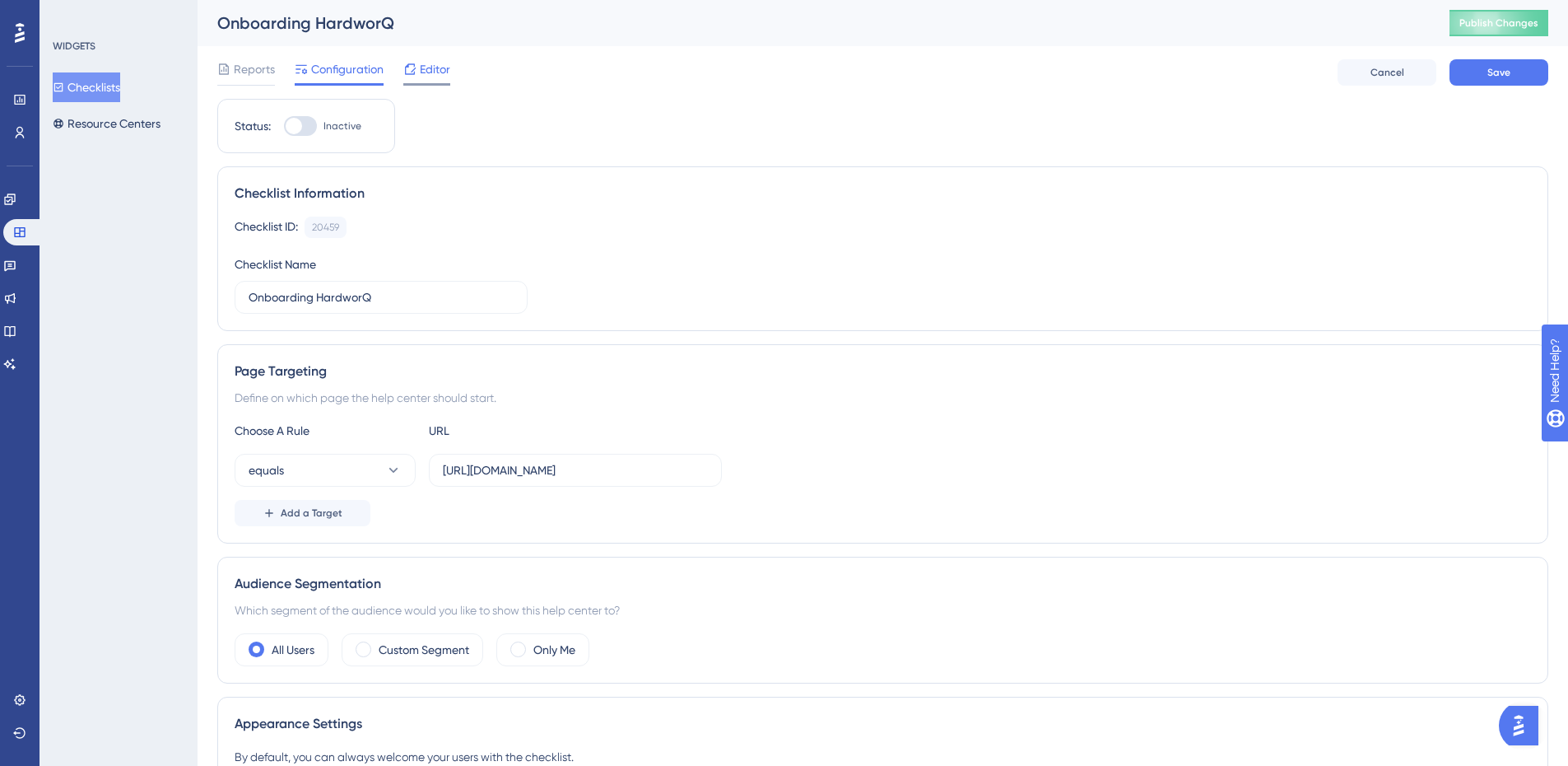
click at [426, 67] on span "Editor" at bounding box center [435, 69] width 31 height 20
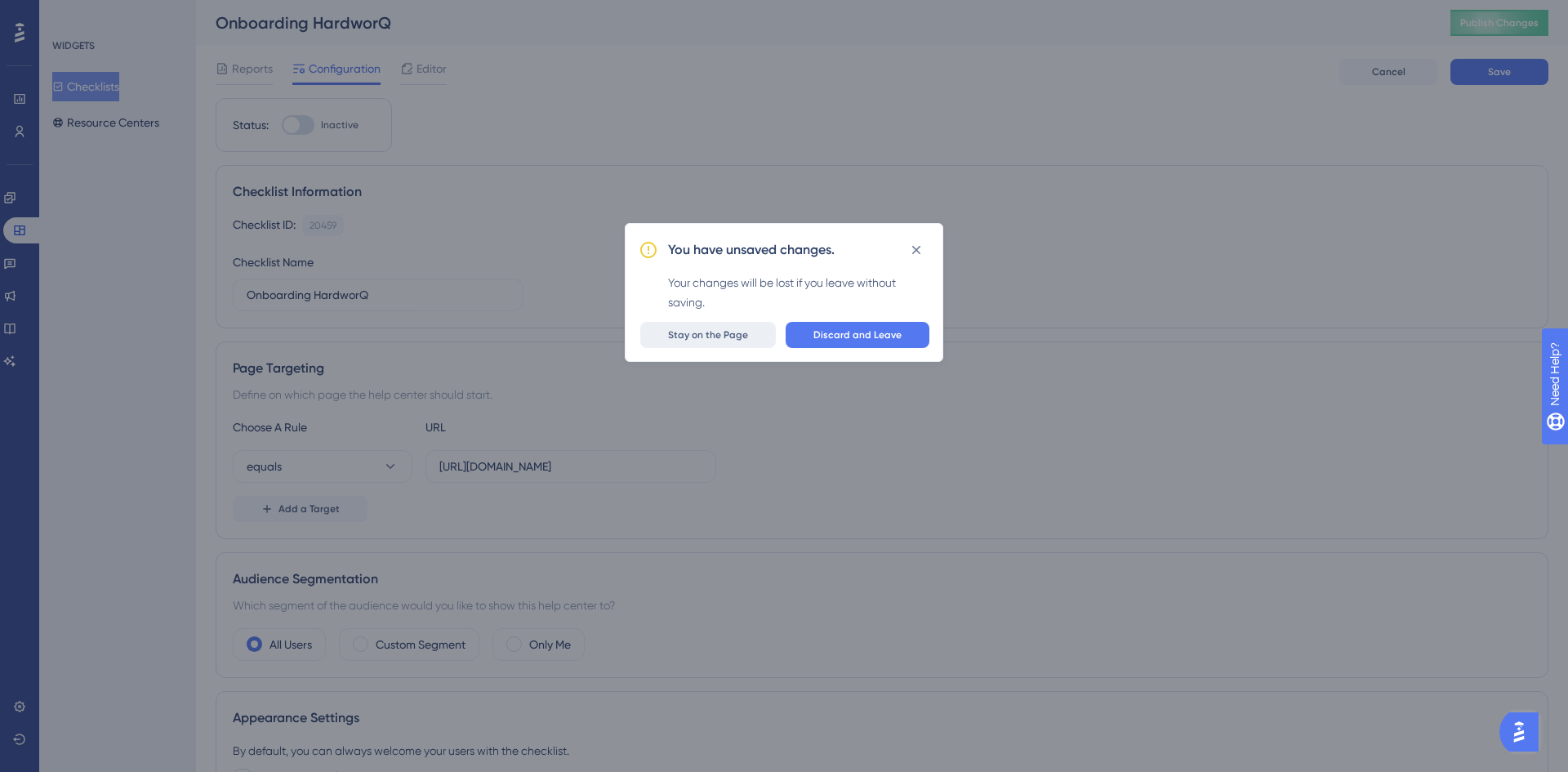
click at [723, 340] on span "Stay on the Page" at bounding box center [708, 334] width 80 height 13
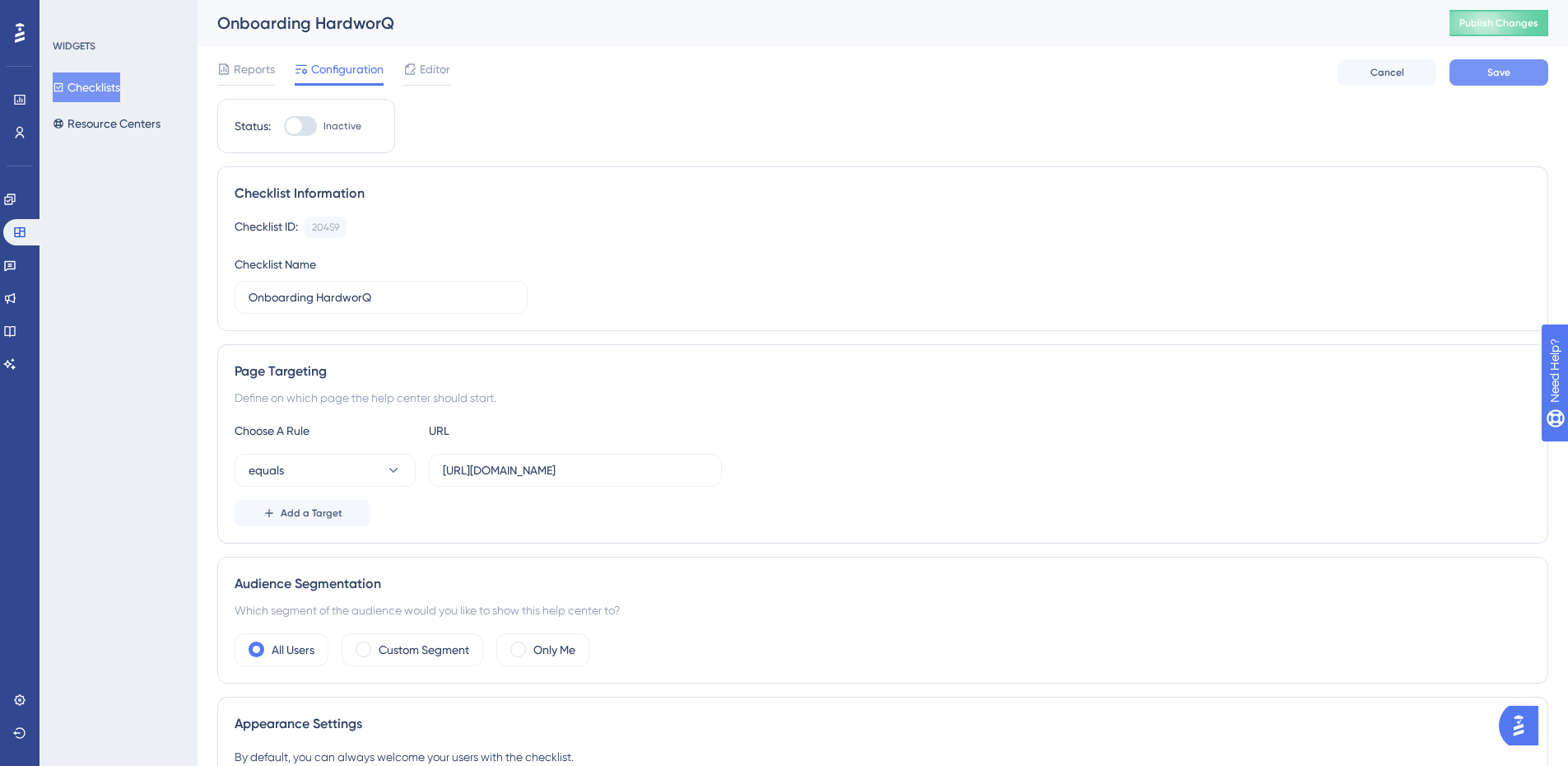
click at [1504, 72] on span "Save" at bounding box center [1499, 72] width 23 height 13
click at [424, 74] on span "Editor" at bounding box center [435, 69] width 31 height 20
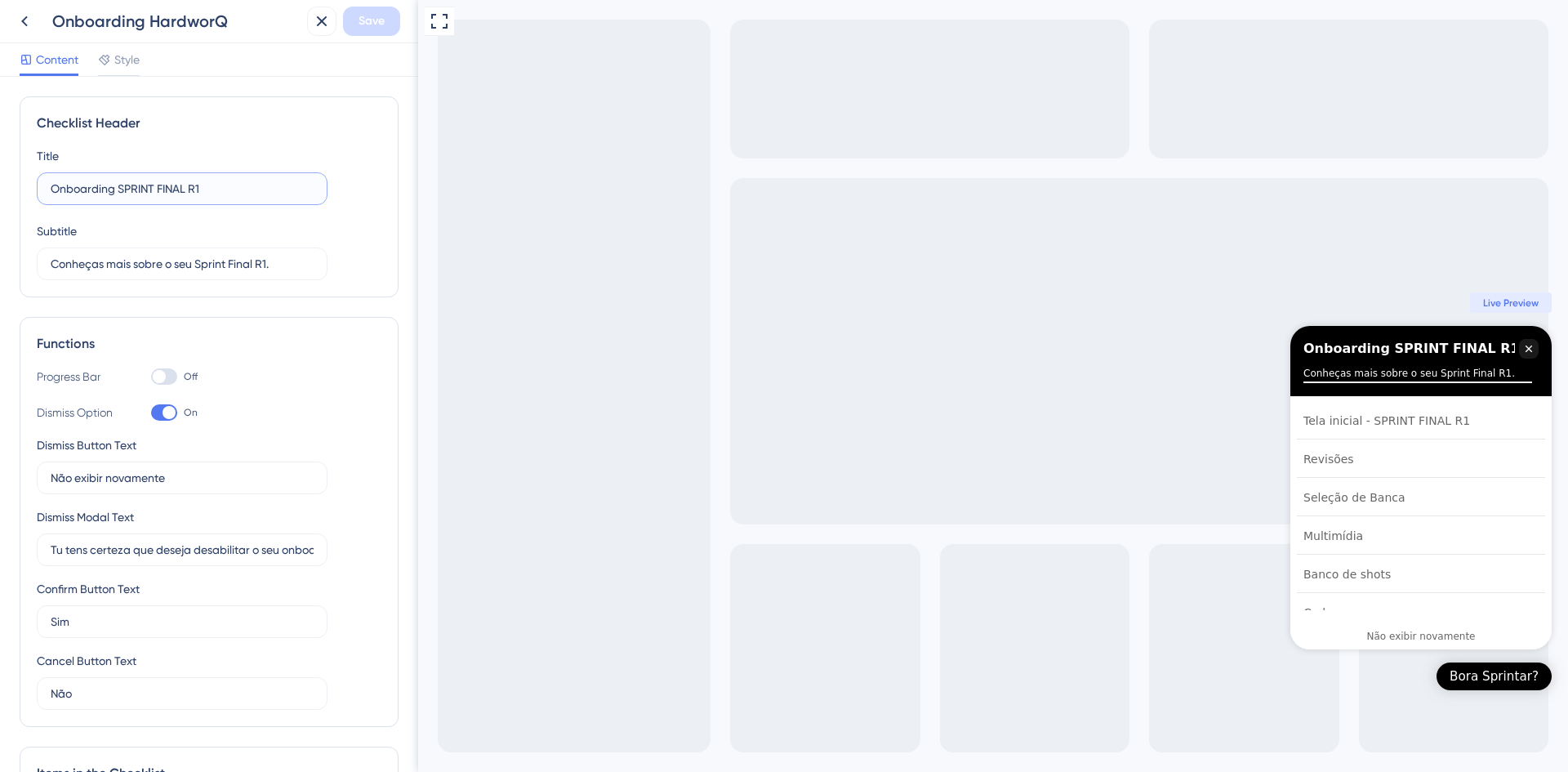
drag, startPoint x: 238, startPoint y: 188, endPoint x: 119, endPoint y: 199, distance: 119.5
click at [119, 199] on label "Onboarding SPRINT FINAL R1" at bounding box center [182, 189] width 291 height 33
type input "Onboarding HardworQ"
click at [259, 259] on input "Conheças mais sobre o seu Sprint Final R1." at bounding box center [182, 264] width 263 height 18
drag, startPoint x: 293, startPoint y: 265, endPoint x: 198, endPoint y: 273, distance: 95.3
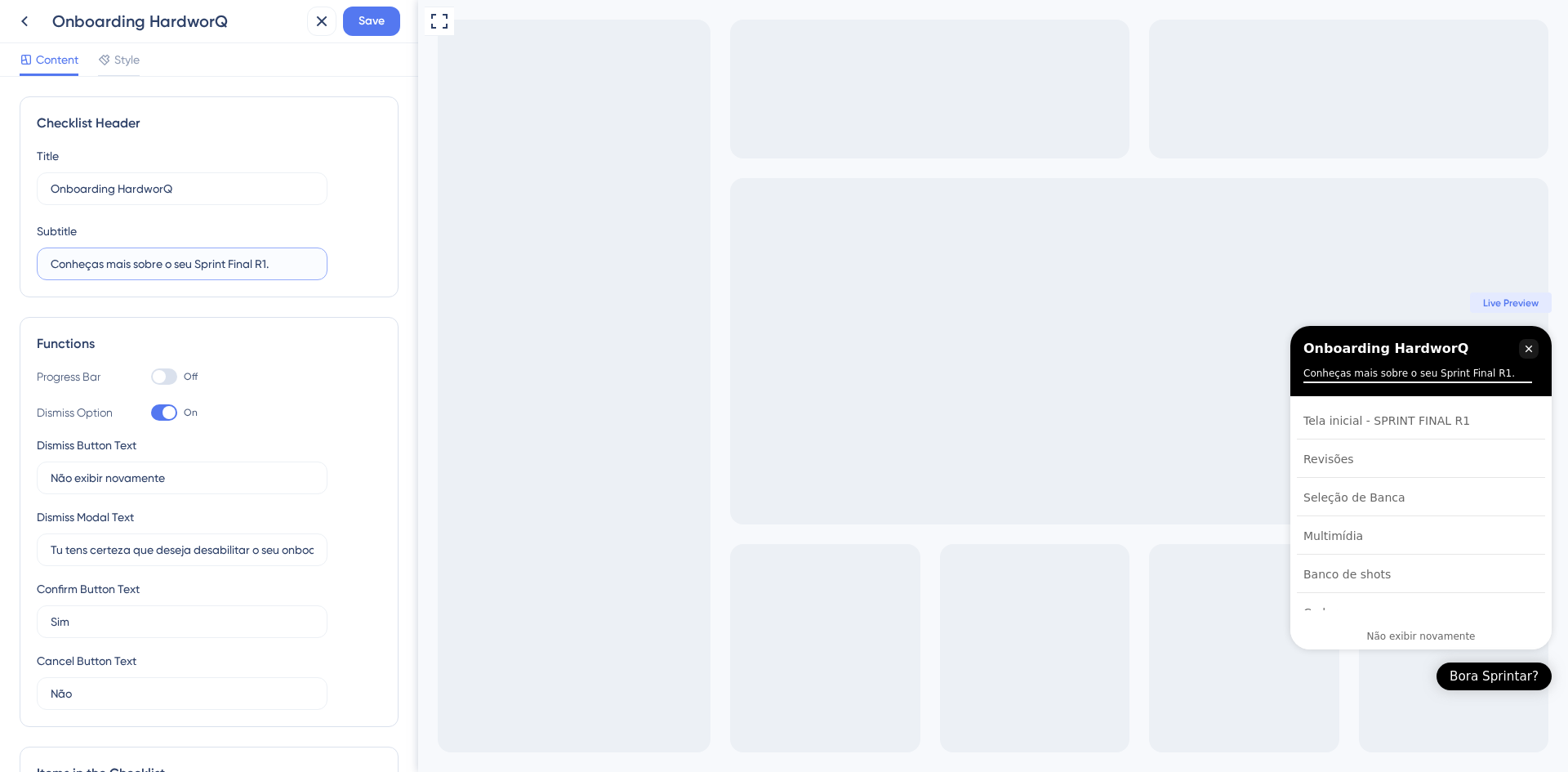
click at [198, 273] on label "Conheças mais sobre o seu Sprint Final R1." at bounding box center [182, 264] width 291 height 33
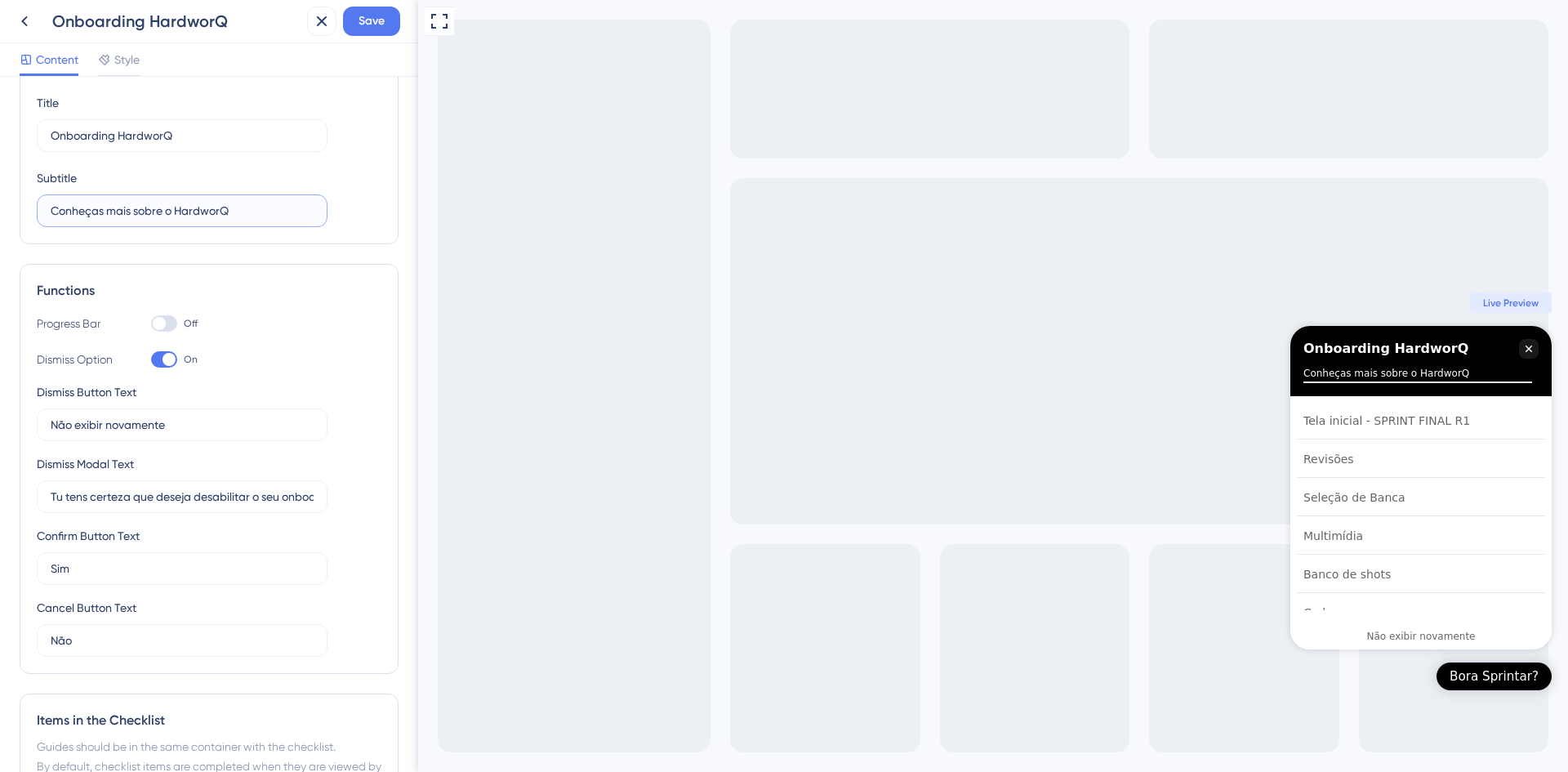
scroll to position [82, 0]
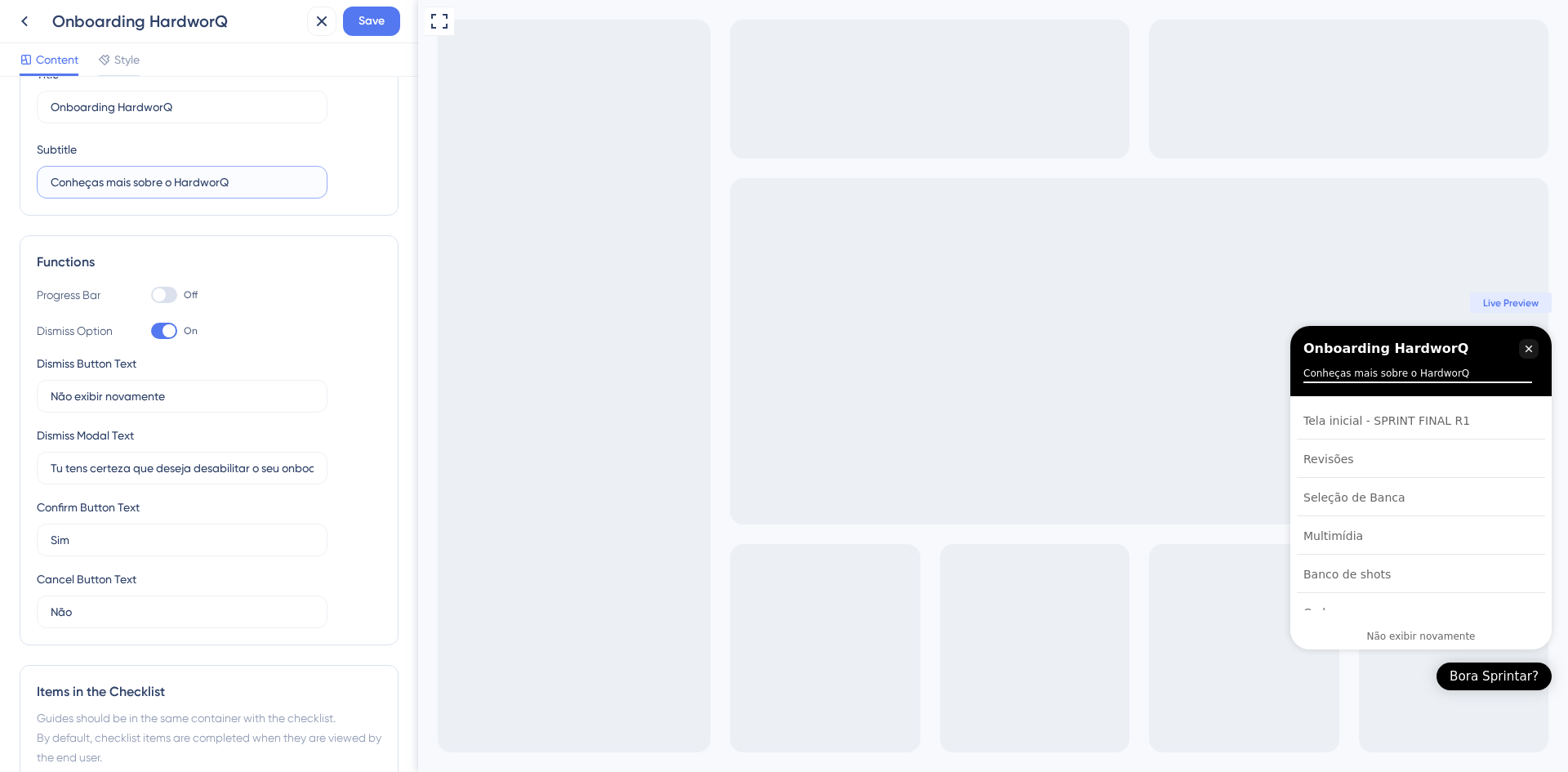
type input "Conheças mais sobre o HardworQ"
click at [158, 299] on div at bounding box center [159, 294] width 13 height 13
click at [151, 296] on input "Off" at bounding box center [151, 295] width 1 height 1
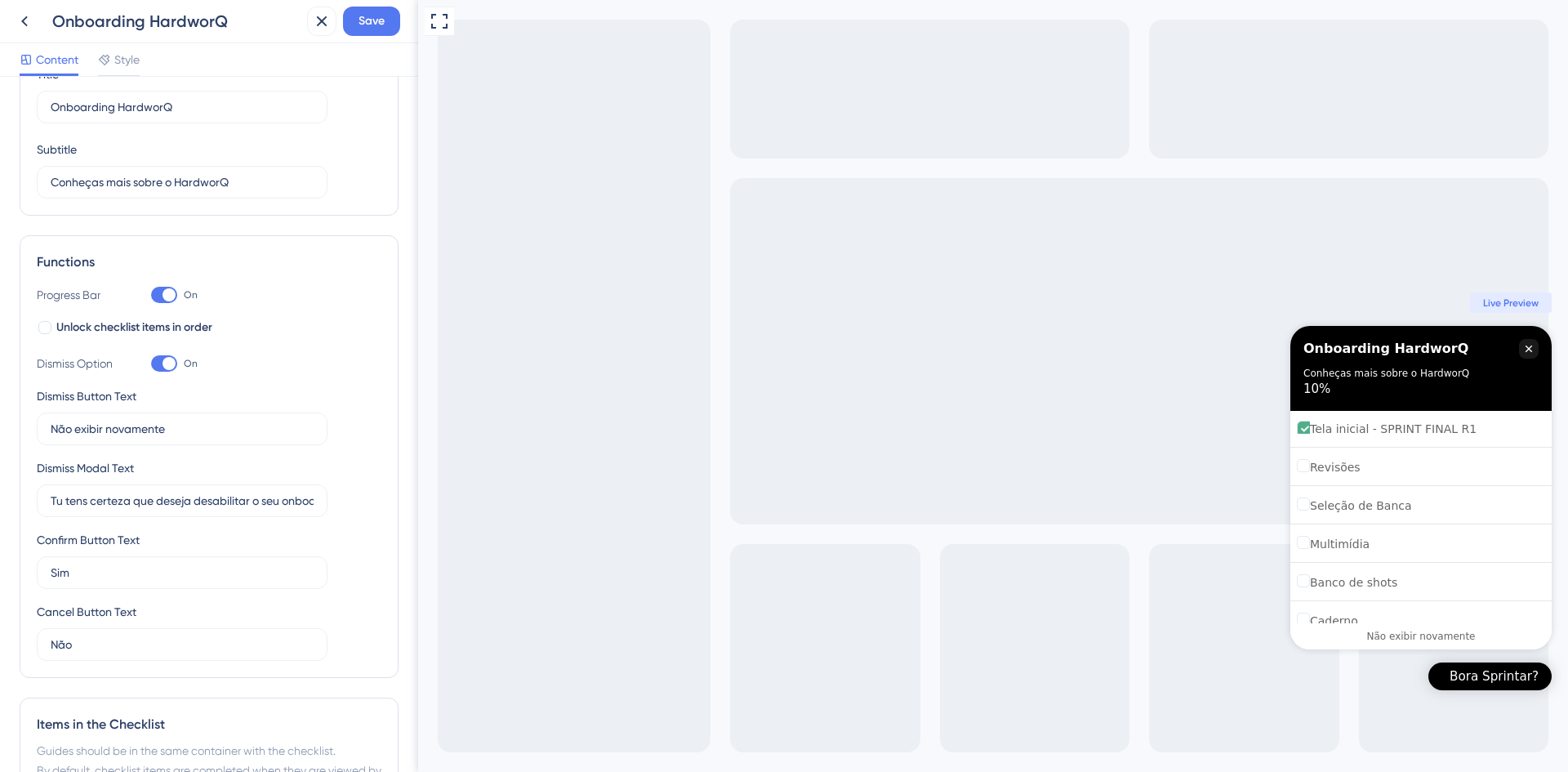
click at [158, 299] on div at bounding box center [164, 294] width 26 height 17
click at [151, 296] on input "On" at bounding box center [151, 295] width 1 height 1
checkbox input "false"
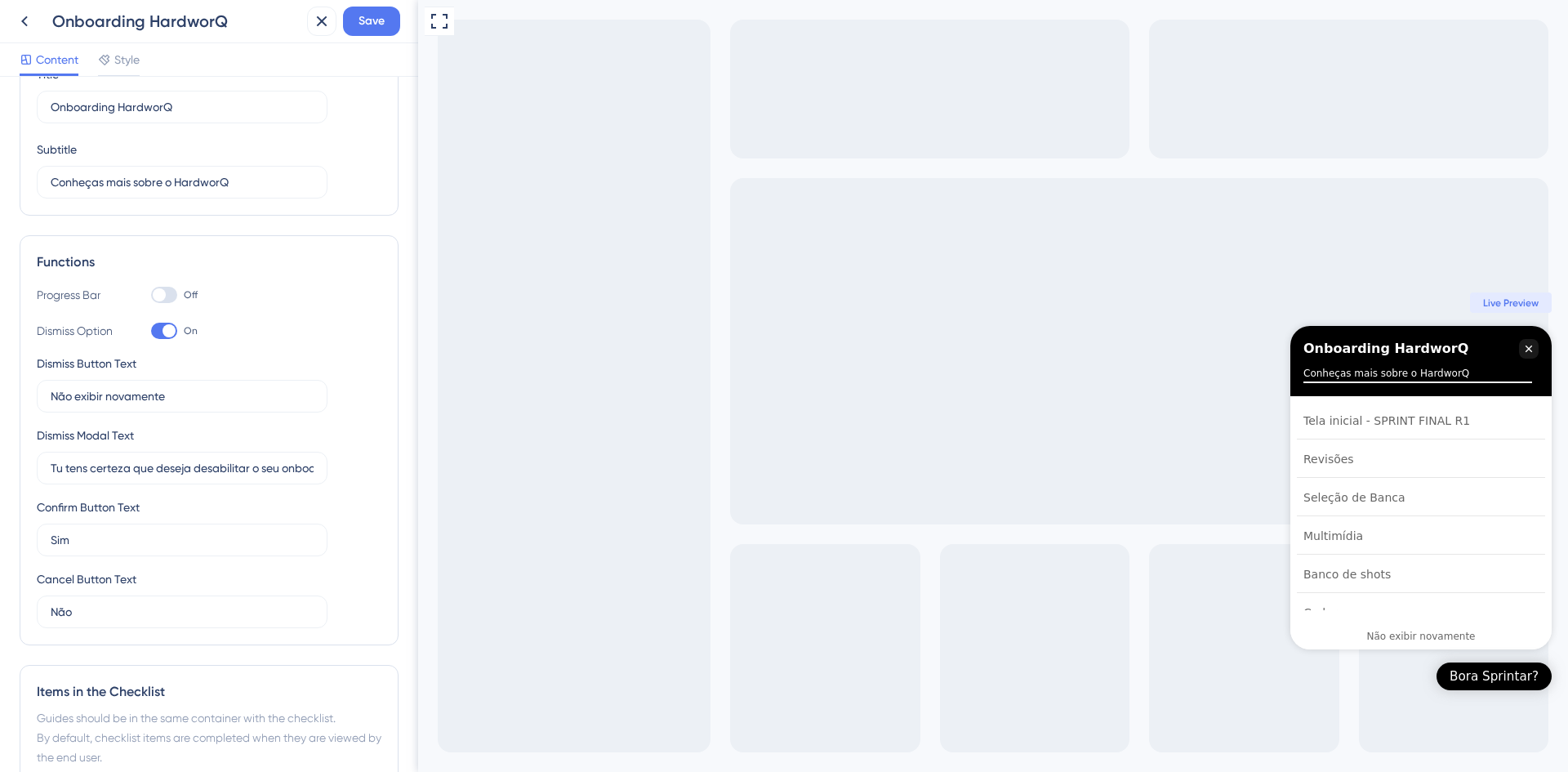
click at [165, 329] on div at bounding box center [169, 331] width 13 height 13
click at [151, 331] on input "On" at bounding box center [151, 331] width 1 height 1
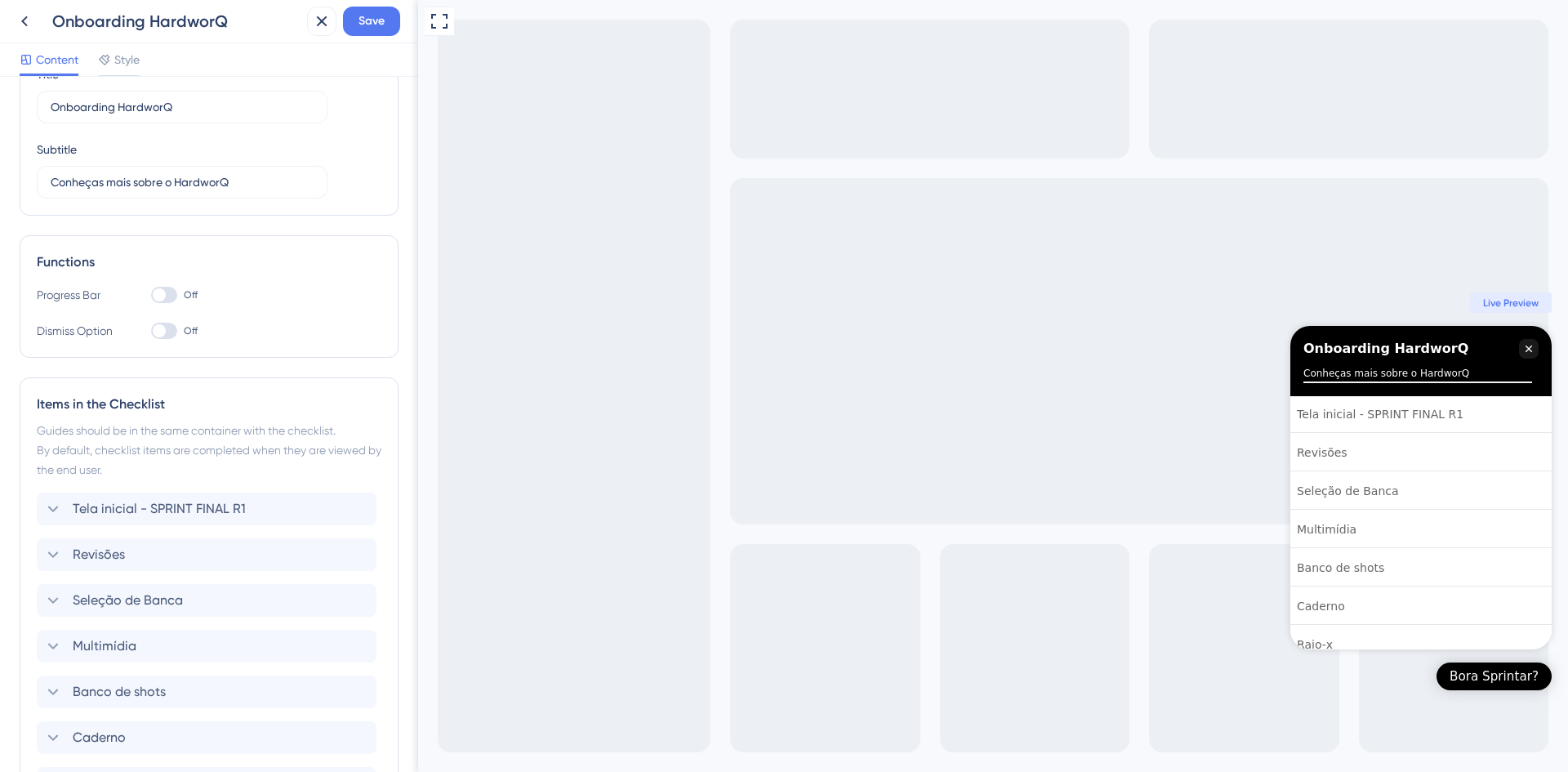
click at [165, 329] on div at bounding box center [159, 331] width 13 height 13
click at [151, 331] on input "Off" at bounding box center [151, 331] width 1 height 1
checkbox input "true"
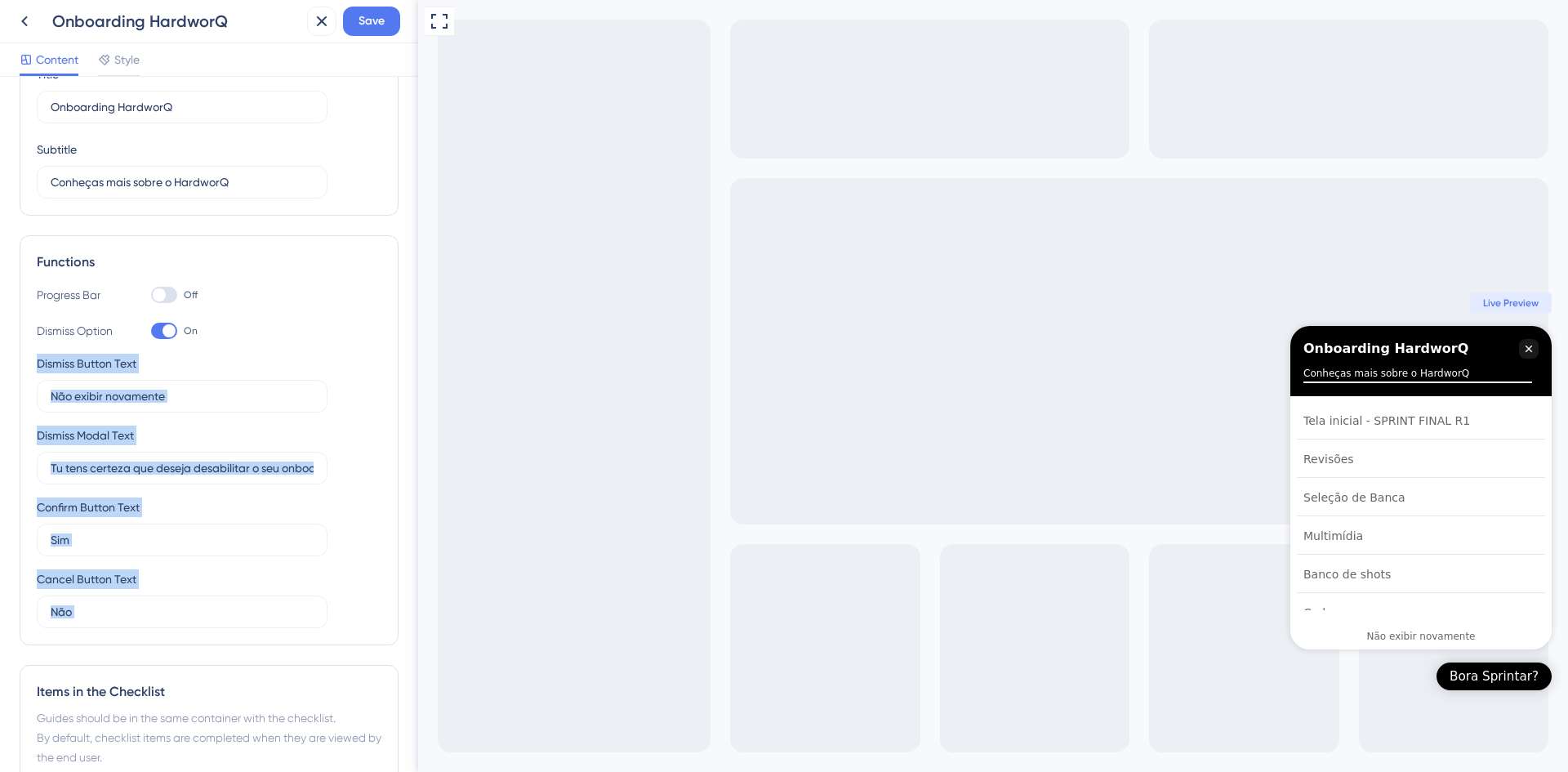
click at [339, 456] on div "Dismiss Option On Dismiss Button Text Não exibir novamente Dismiss Modal Text T…" at bounding box center [209, 474] width 345 height 307
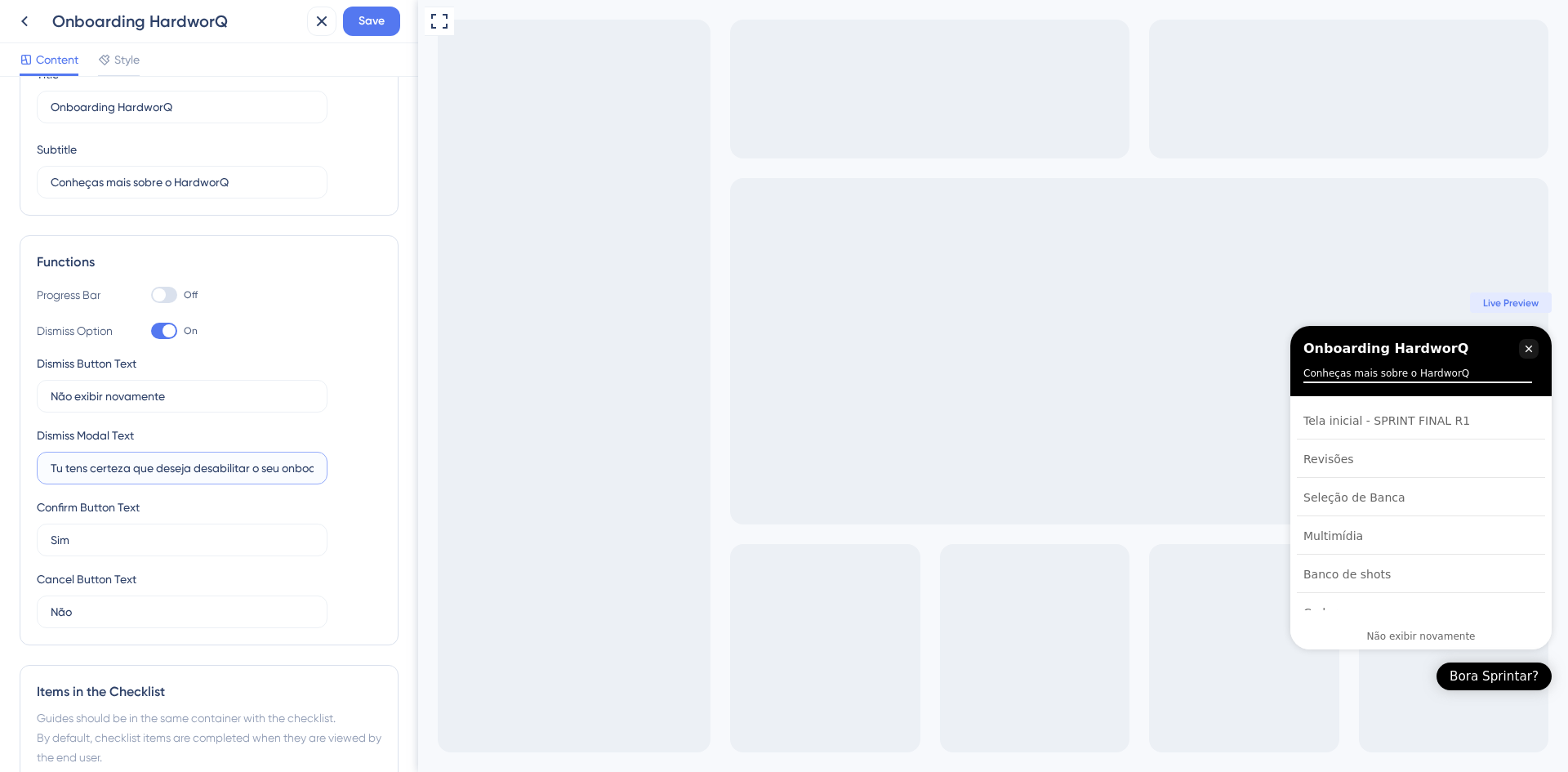
scroll to position [0, 102]
drag, startPoint x: 471, startPoint y: 462, endPoint x: 822, endPoint y: 477, distance: 351.3
click at [232, 467] on input "Tu tens certeza que deseja desabilitar o seu onboarding do Sprint R1?" at bounding box center [182, 467] width 263 height 18
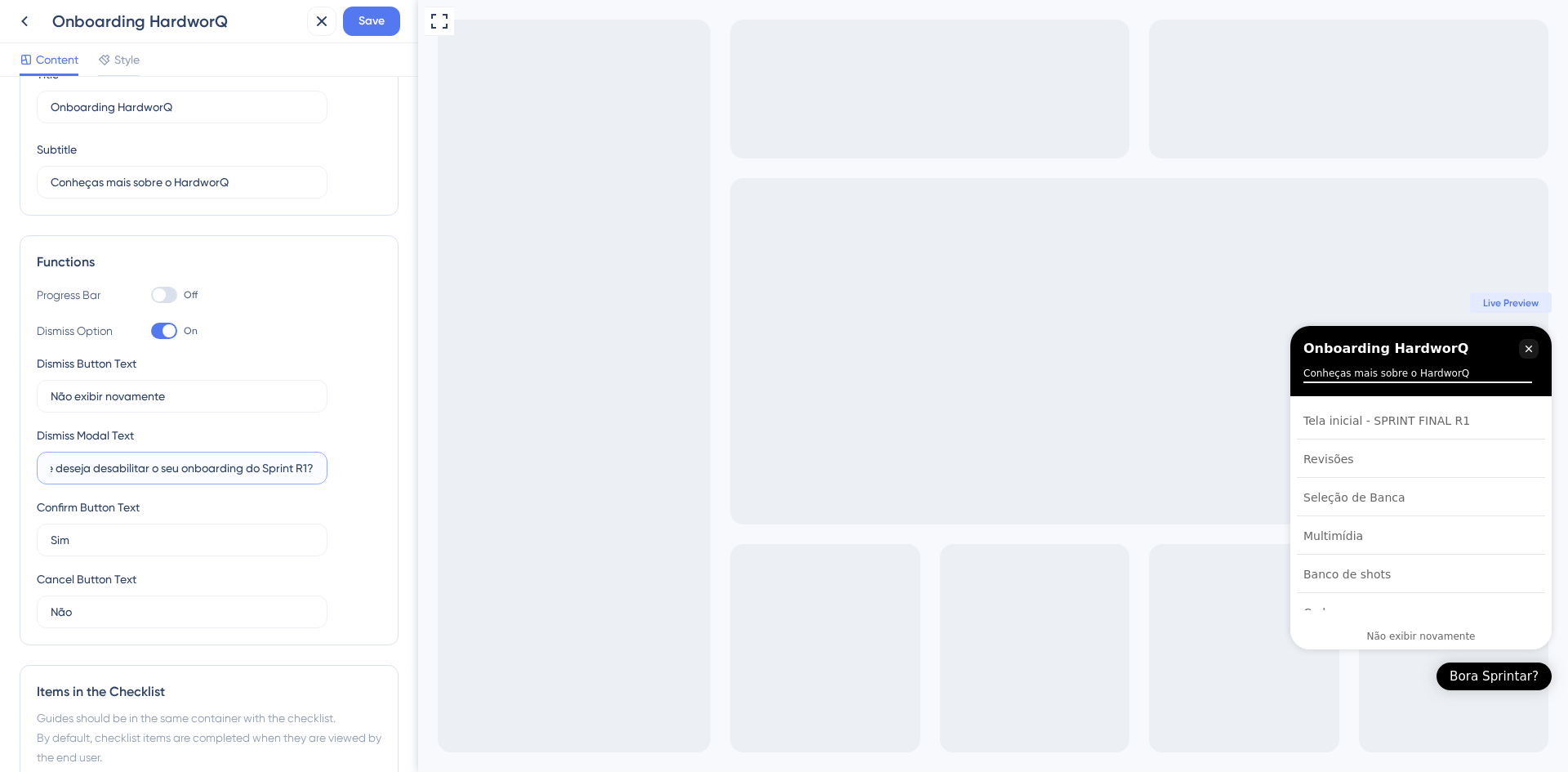
drag, startPoint x: 198, startPoint y: 478, endPoint x: 386, endPoint y: 486, distance: 188.2
click at [386, 486] on div "Checklist Header Title Onboarding HardworQ Subtitle Conheças mais sobre o Hardw…" at bounding box center [209, 424] width 419 height 695
click at [201, 459] on input "Tu tens certeza que deseja desabilitar o seu onboarding do Sprint R1?" at bounding box center [182, 467] width 263 height 18
drag, startPoint x: 126, startPoint y: 469, endPoint x: 0, endPoint y: 471, distance: 126.0
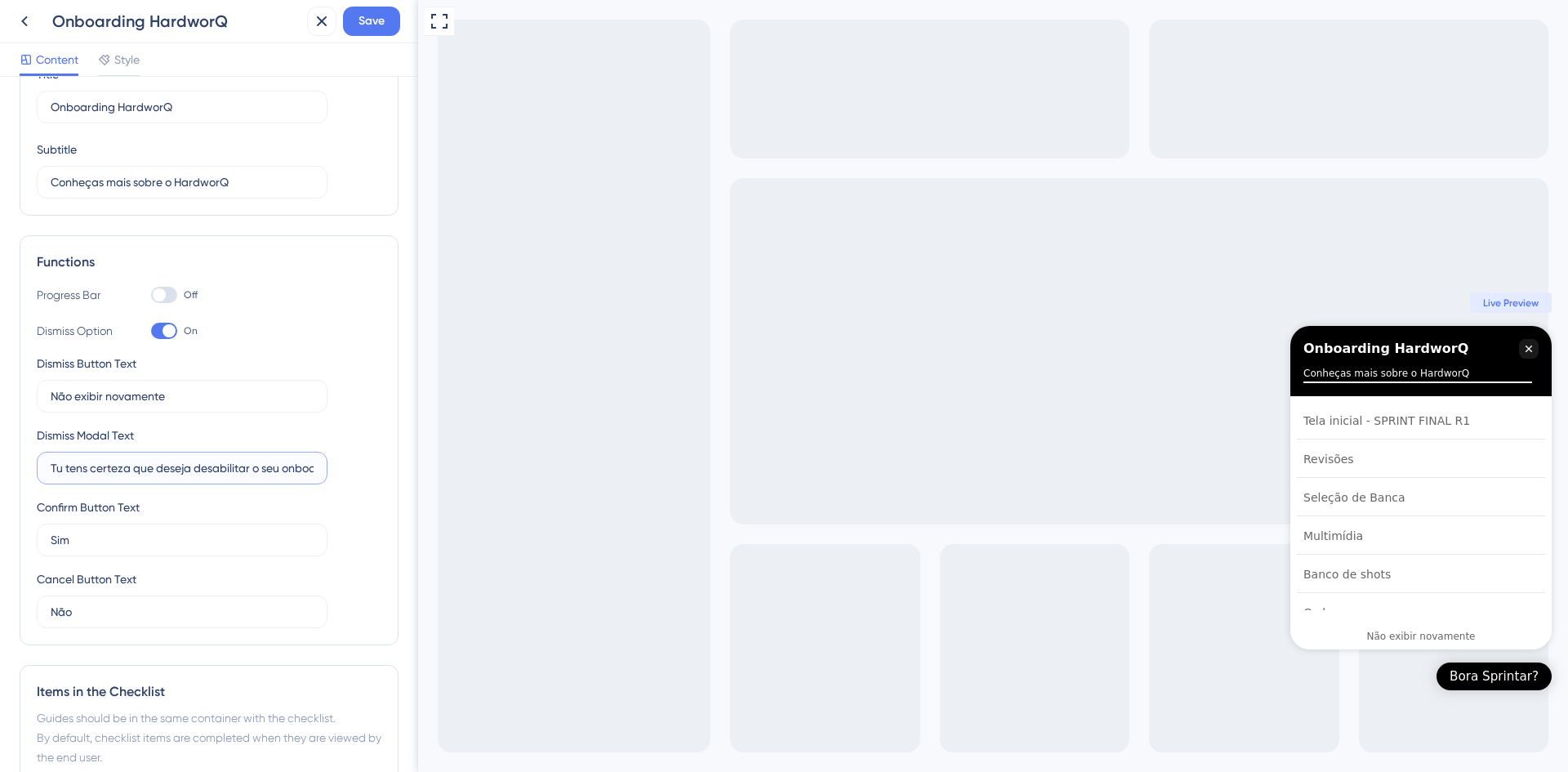
click at [0, 471] on div "Checklist Header Title Onboarding HardworQ Subtitle Conheças mais sobre o Hardw…" at bounding box center [209, 424] width 419 height 695
click at [158, 473] on input "Tu tens certeza que deseja desabilitar o seu onboarding do Sprint R1?" at bounding box center [182, 467] width 263 height 18
drag, startPoint x: 632, startPoint y: 468, endPoint x: 433, endPoint y: 468, distance: 199.0
click at [255, 468] on input "Tu tens certeza que deseja desabilitar o seu onboarding do Sprint R1?" at bounding box center [182, 467] width 263 height 18
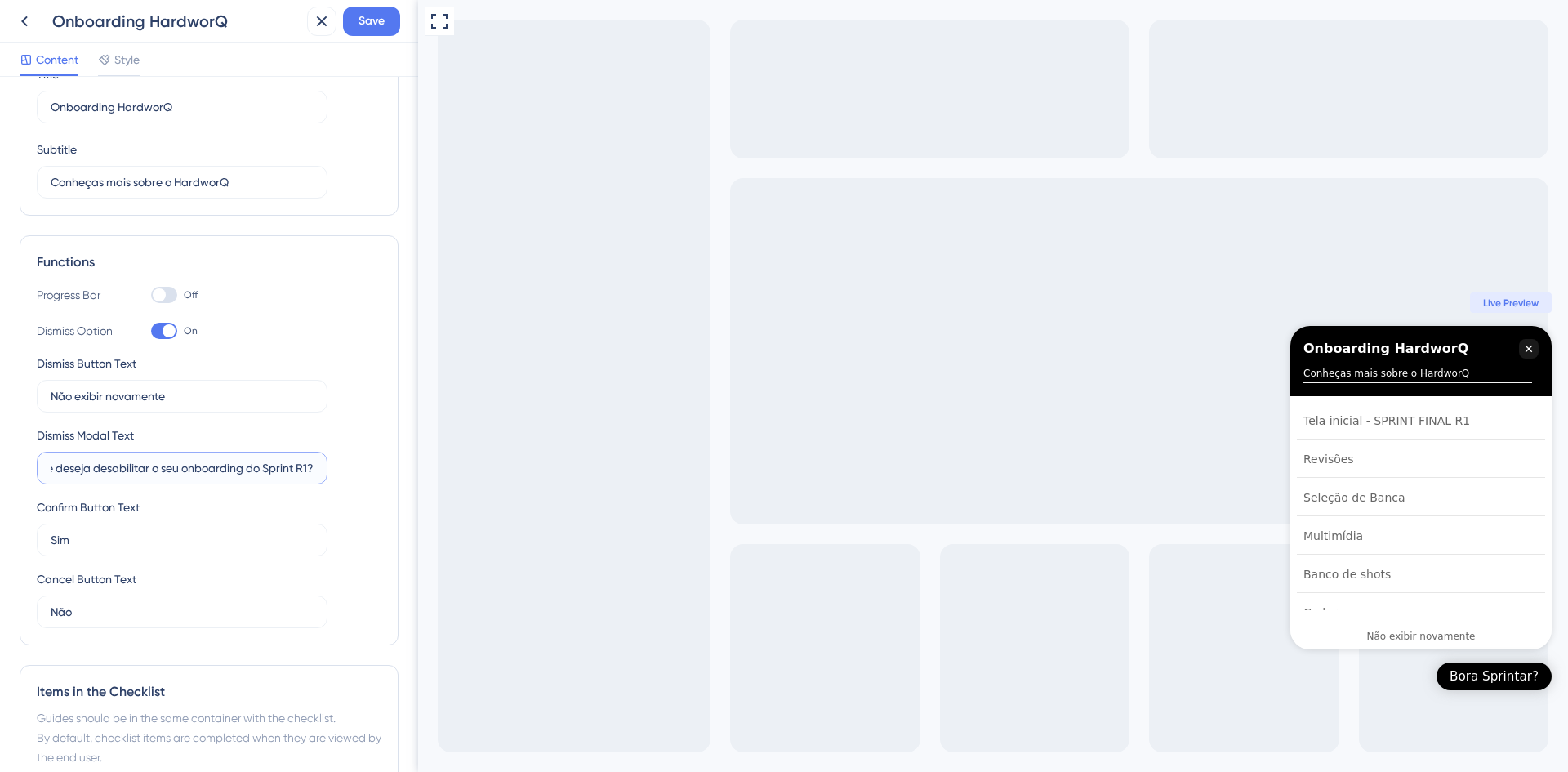
click at [200, 467] on input "Tu tens certeza que deseja desabilitar o seu onboarding do Sprint R1?" at bounding box center [182, 467] width 263 height 18
drag, startPoint x: 246, startPoint y: 466, endPoint x: 259, endPoint y: 467, distance: 13.0
click at [246, 466] on input "Tu tens certeza que deseja desabilitar o seu onboarding do Sprint R1?" at bounding box center [182, 467] width 263 height 18
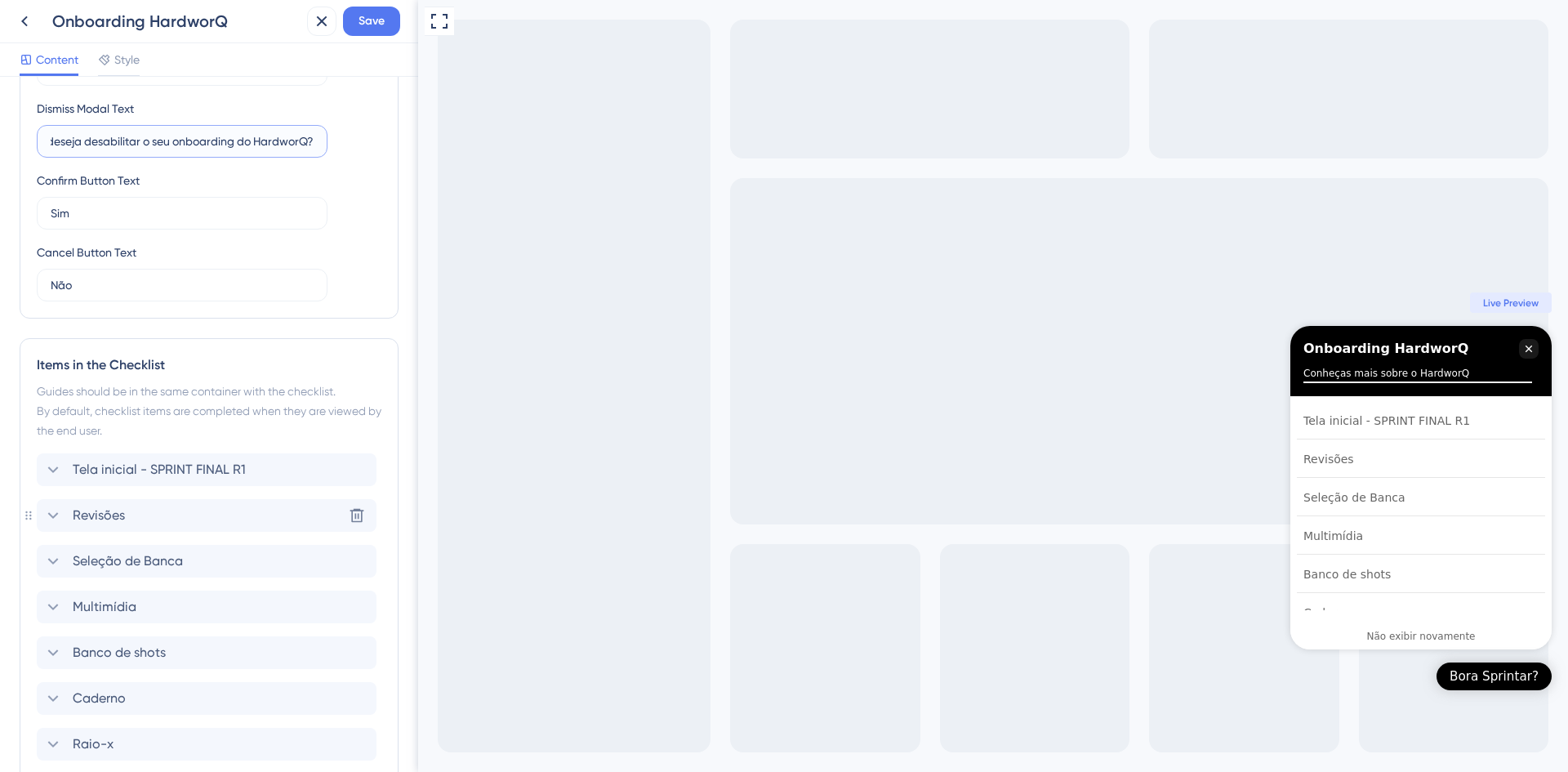
scroll to position [490, 0]
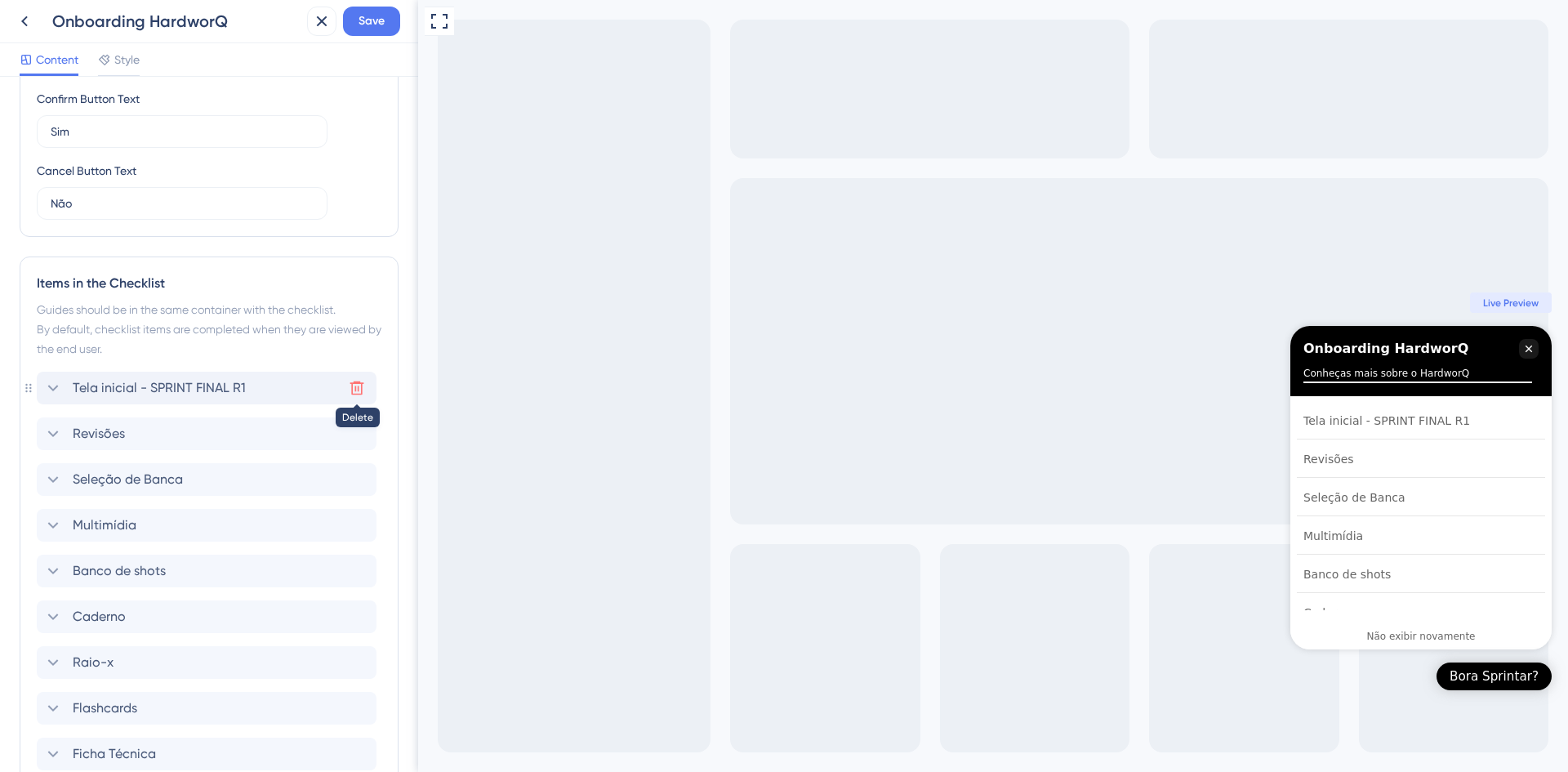
type input "Tu tens certeza que deseja desabilitar o seu onboarding do HardworQ?"
click at [354, 375] on button at bounding box center [357, 388] width 26 height 26
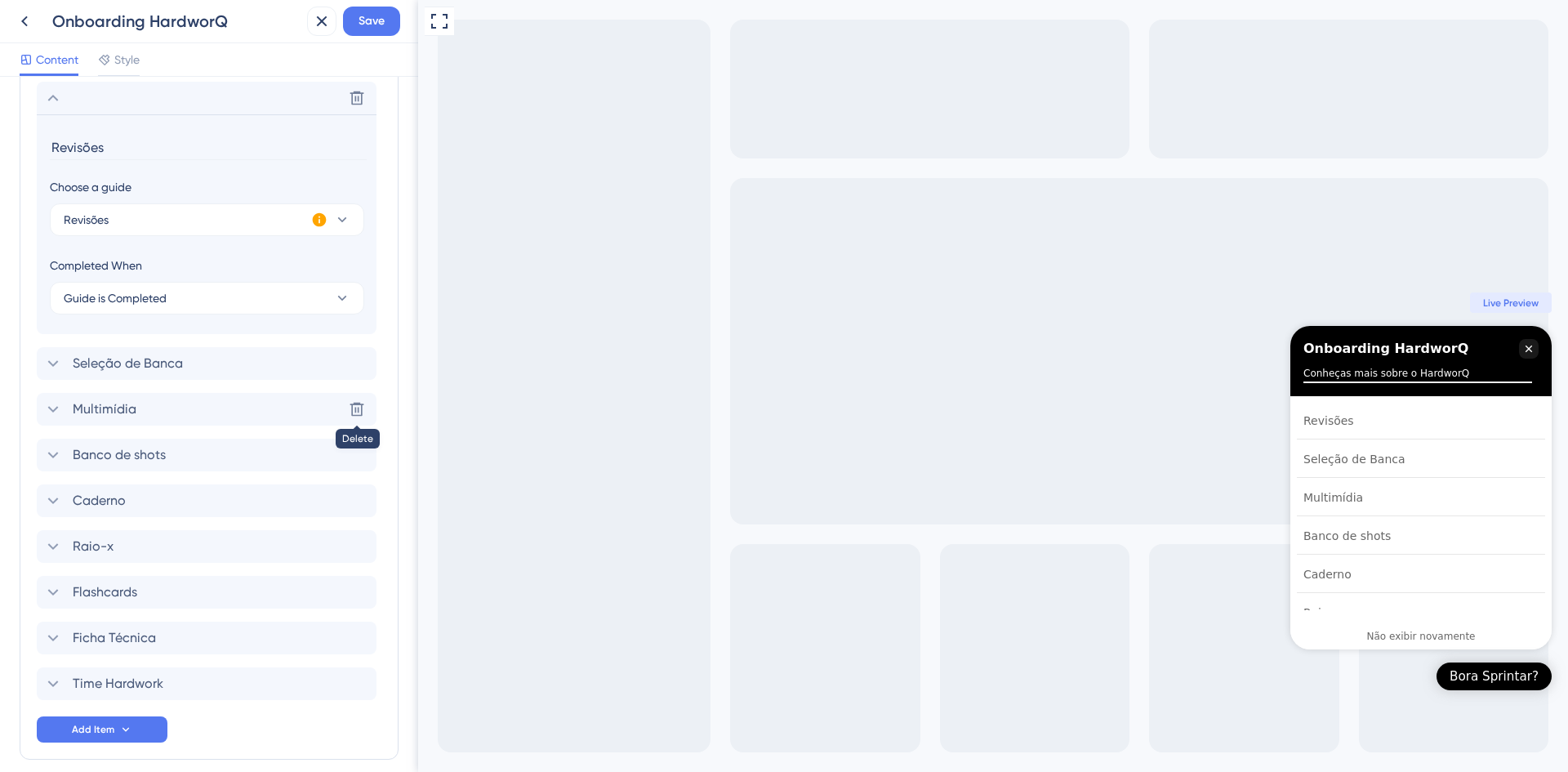
scroll to position [785, 0]
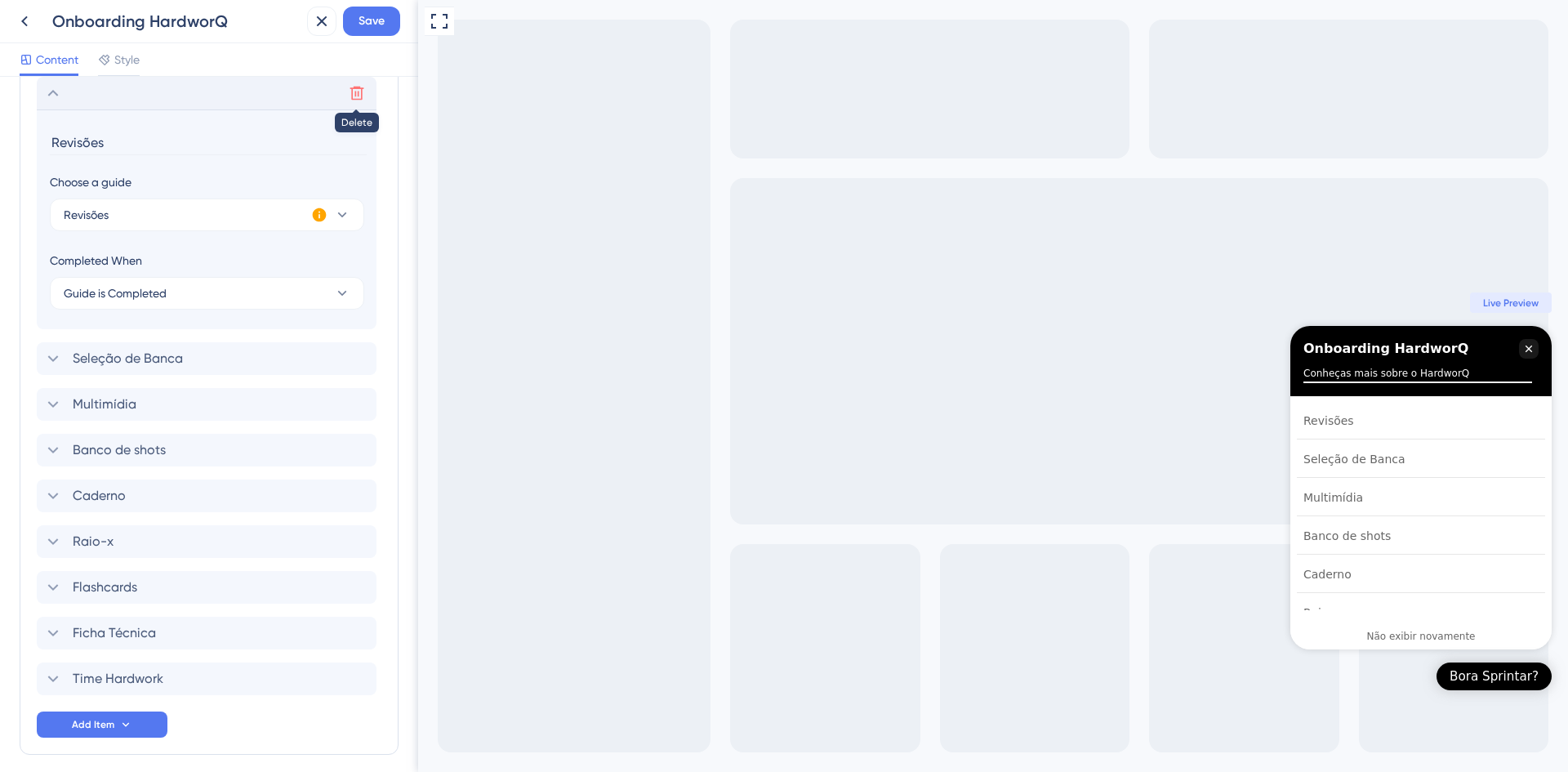
click at [363, 99] on icon at bounding box center [357, 93] width 17 height 17
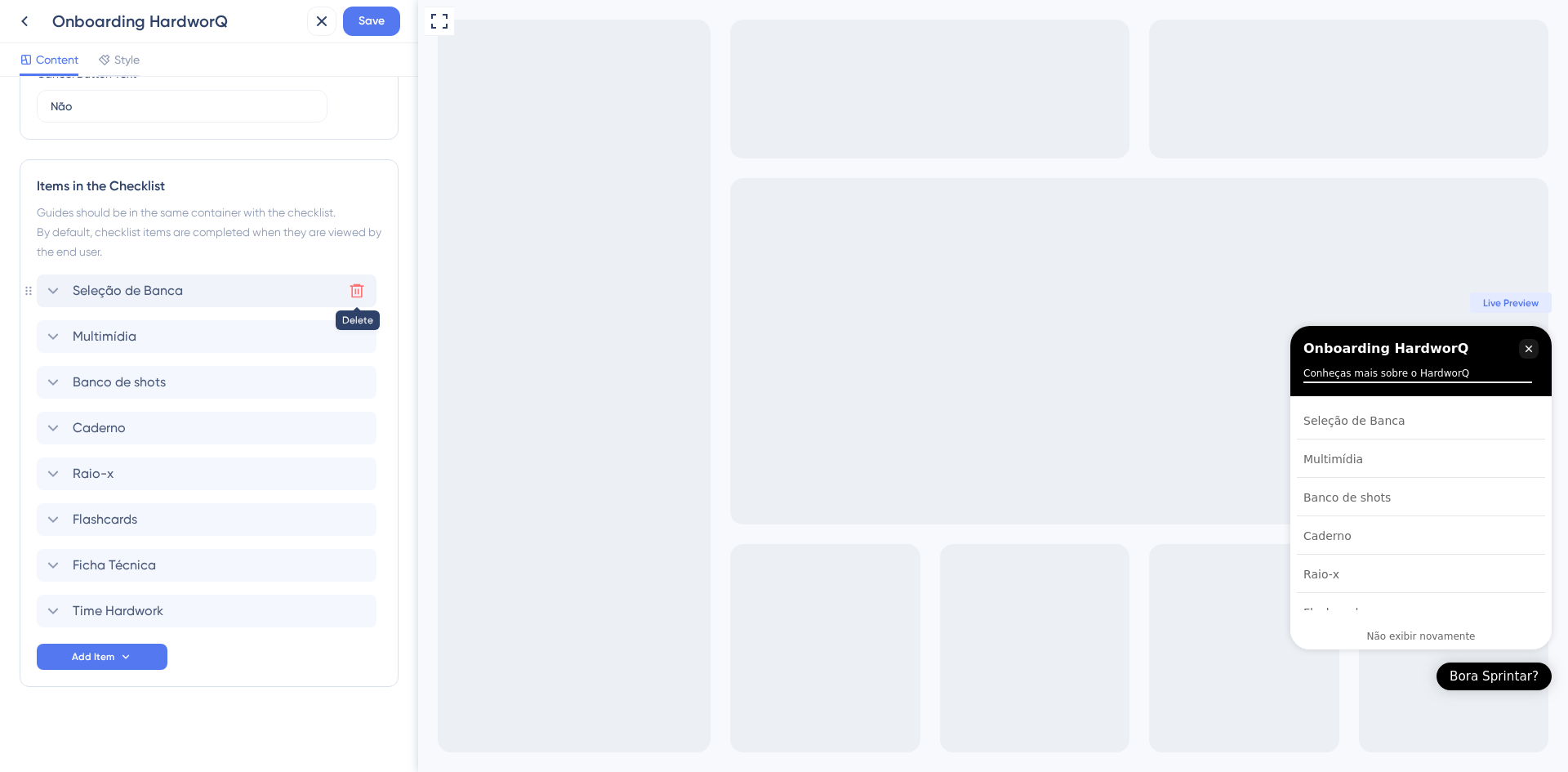
click at [354, 297] on icon at bounding box center [358, 292] width 14 height 14
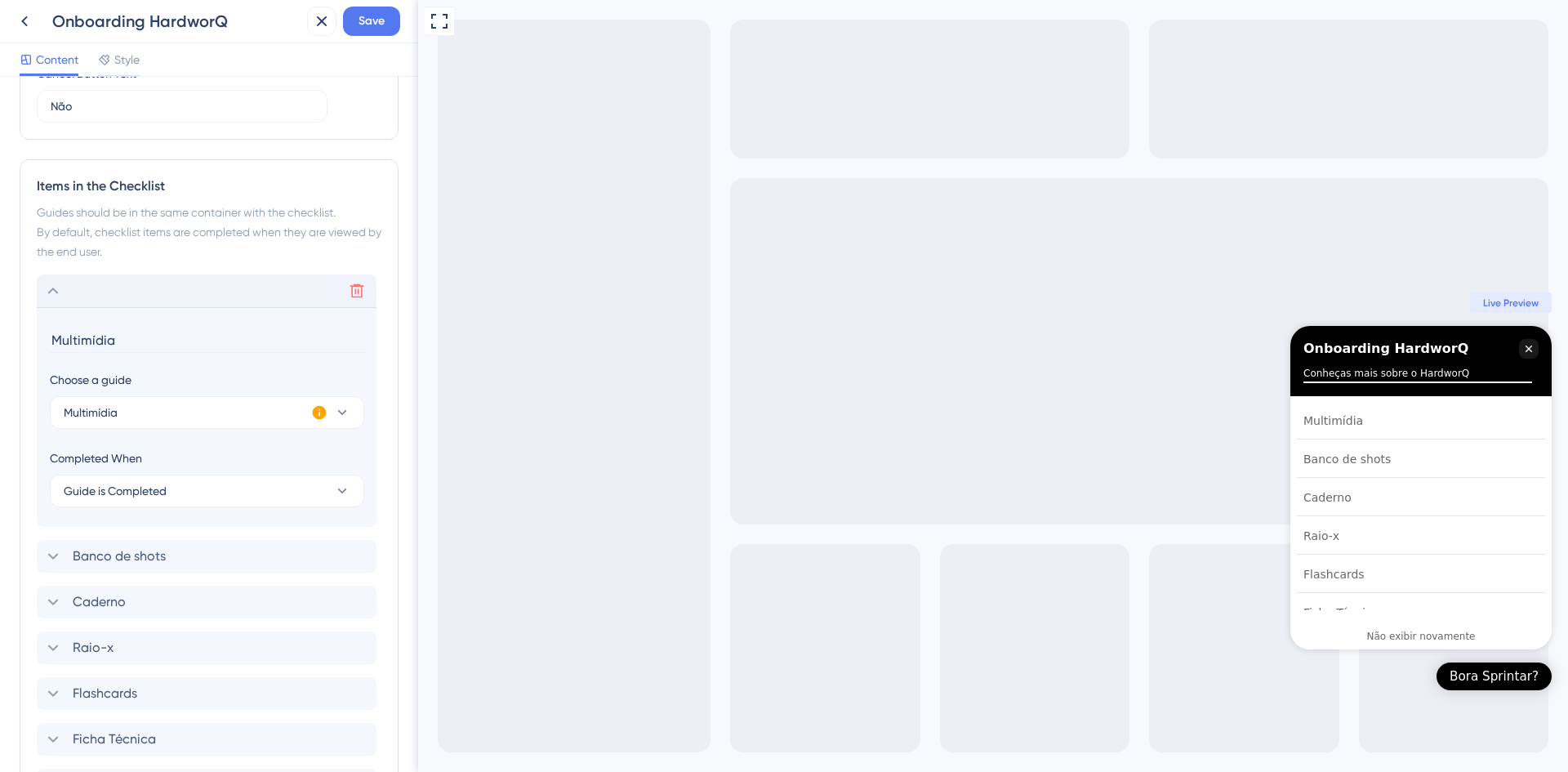
scroll to position [762, 0]
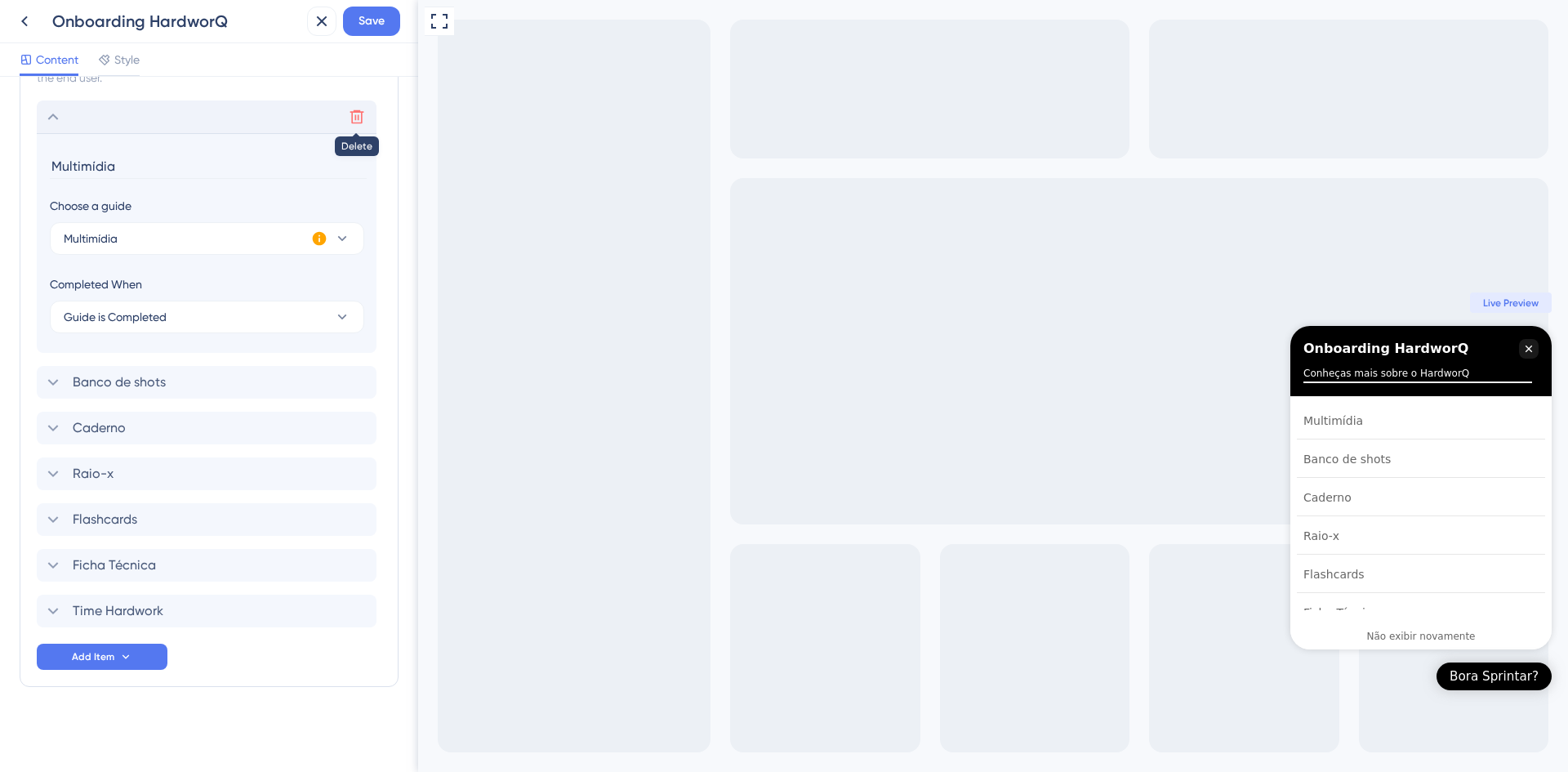
click at [353, 112] on icon at bounding box center [358, 117] width 14 height 14
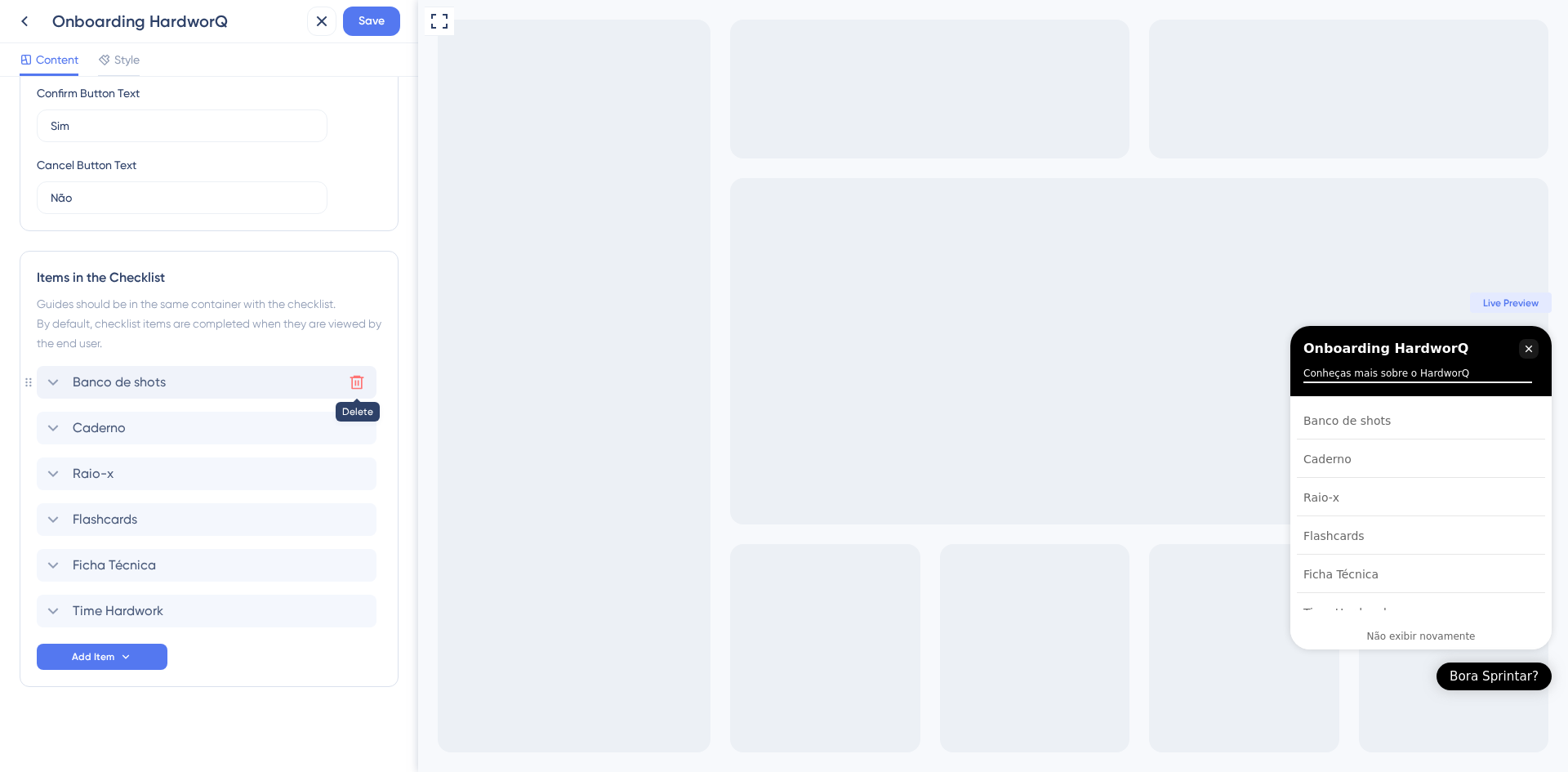
click at [355, 381] on icon at bounding box center [358, 383] width 14 height 14
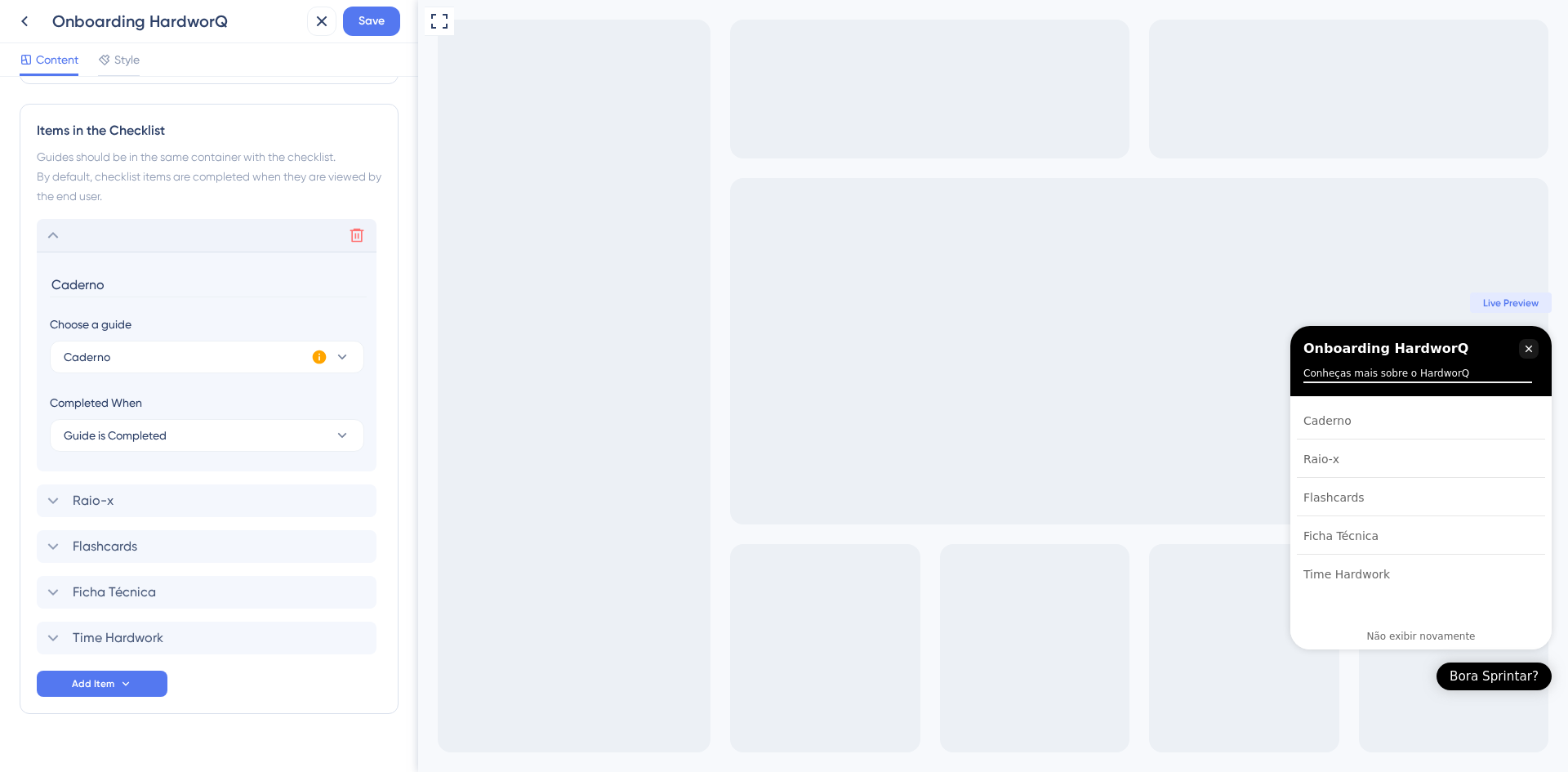
scroll to position [670, 0]
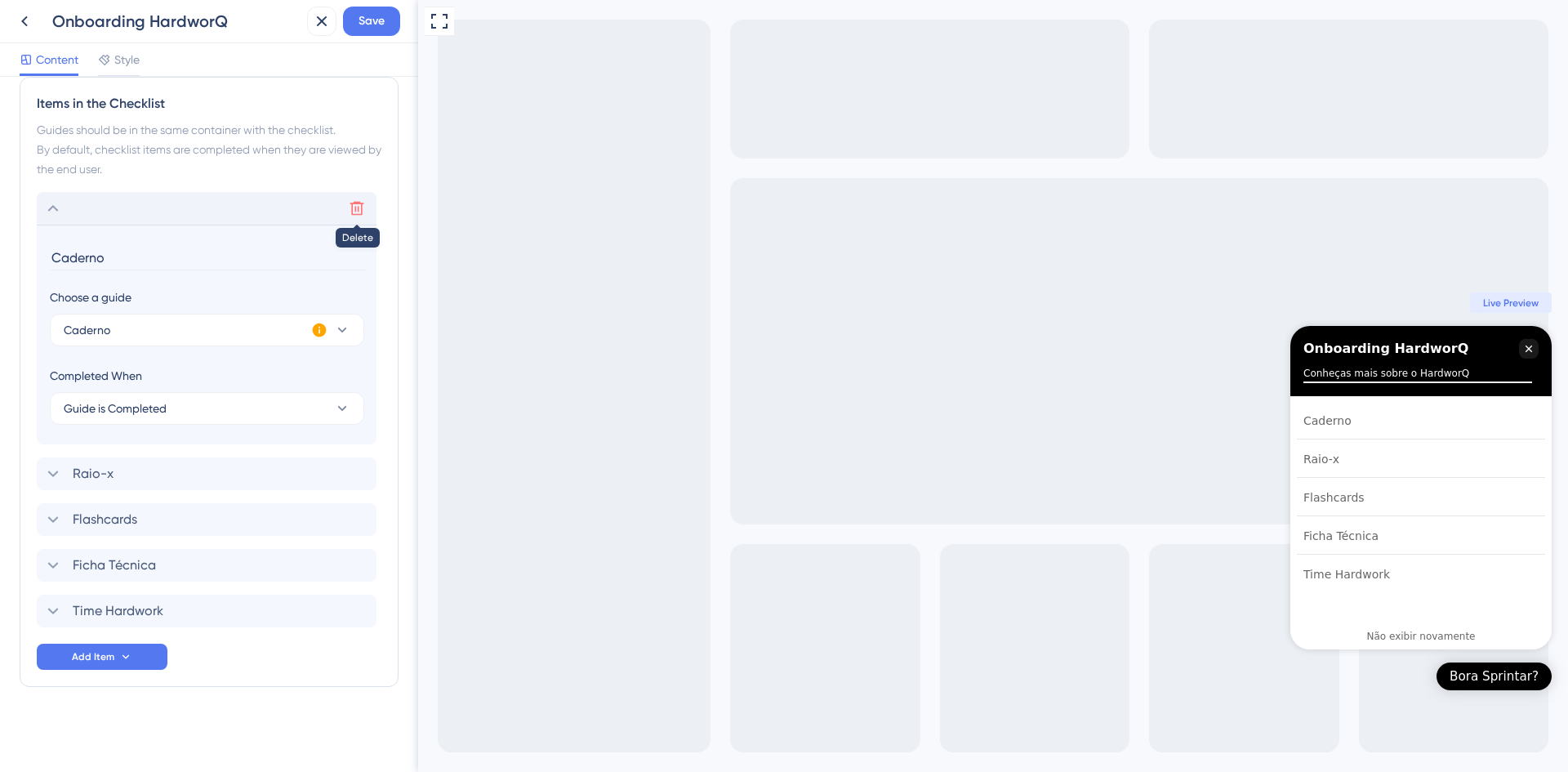
click at [357, 199] on button at bounding box center [357, 208] width 26 height 26
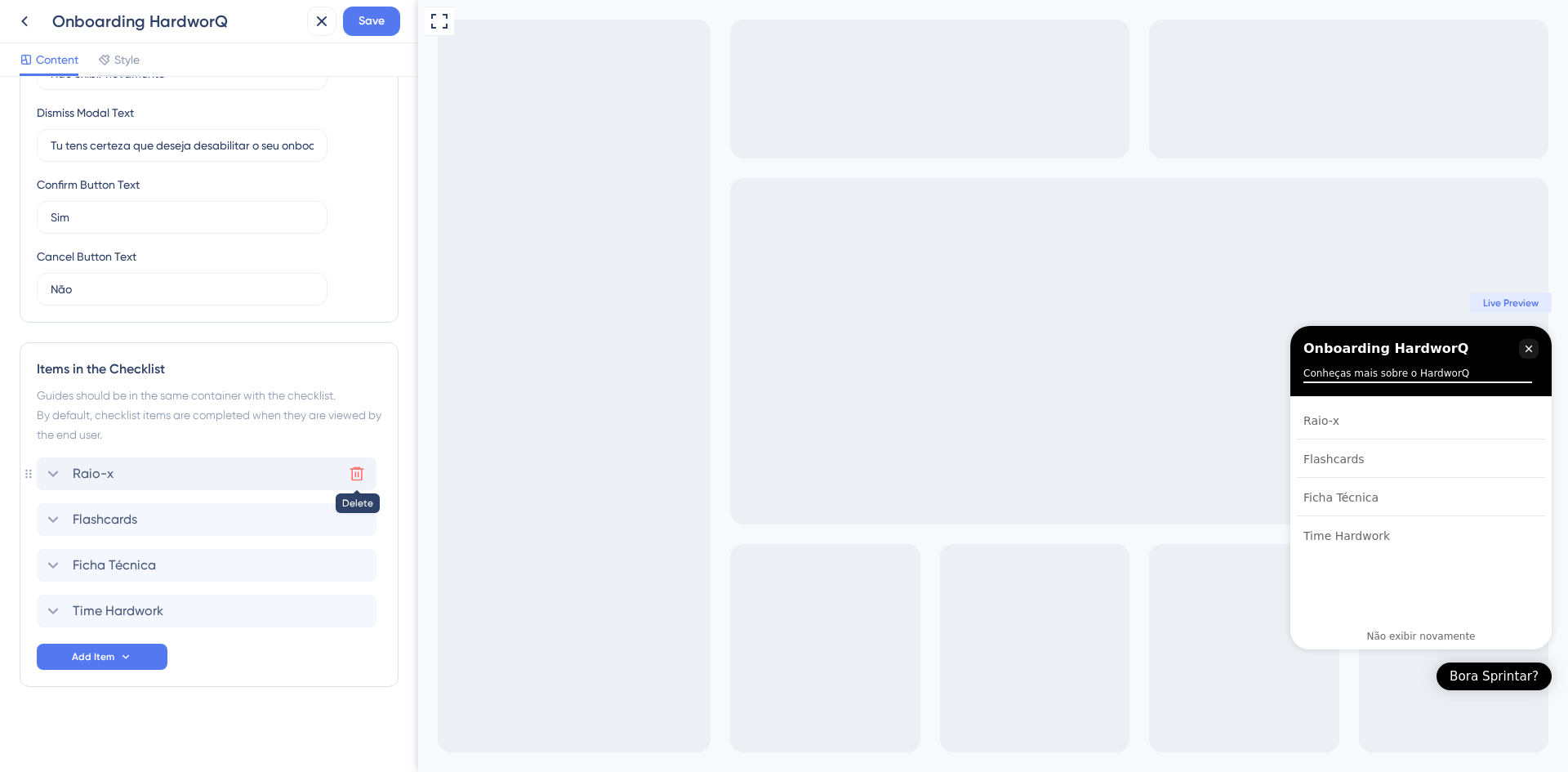
click at [358, 466] on icon at bounding box center [357, 473] width 17 height 17
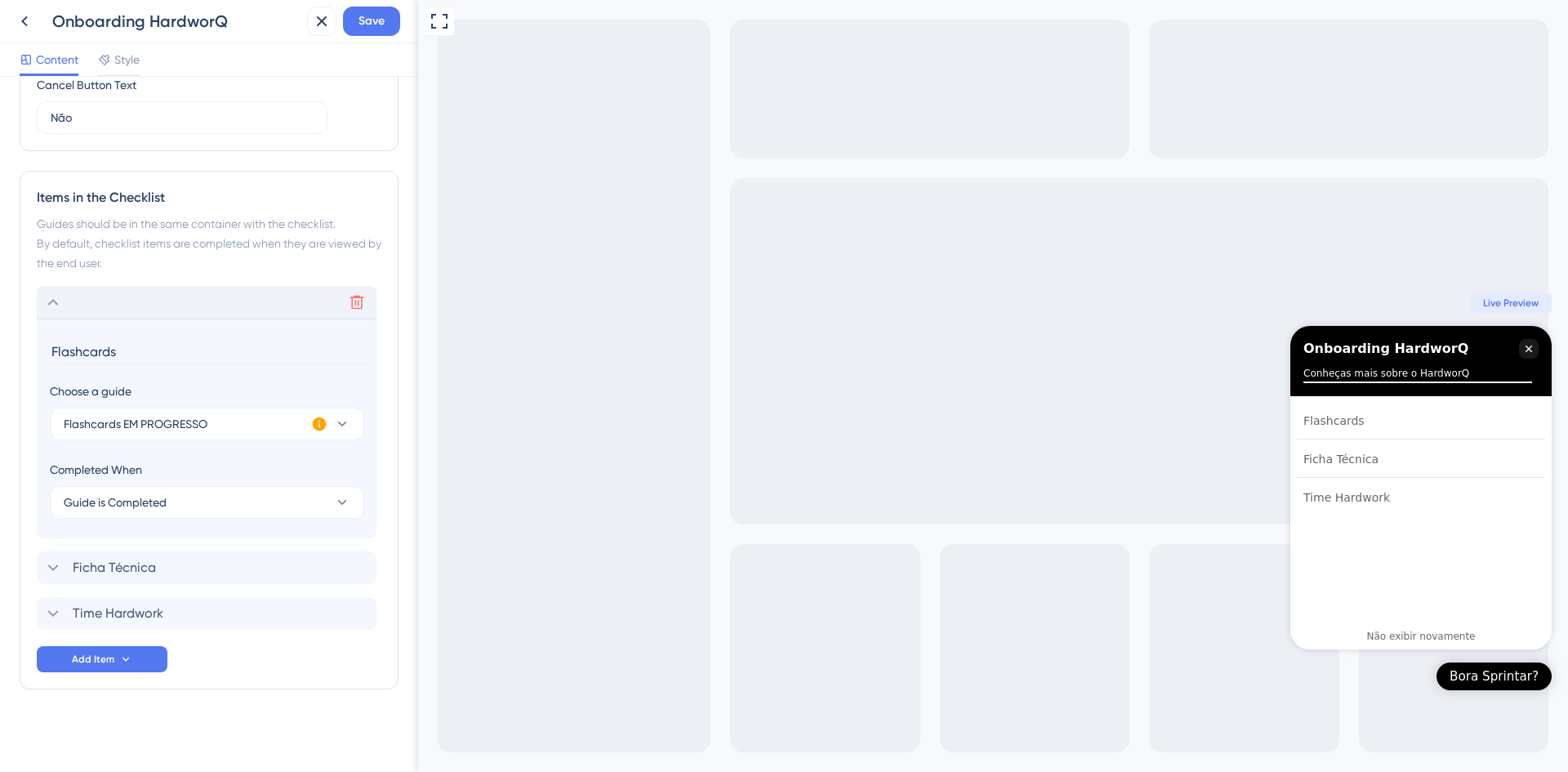
scroll to position [579, 0]
click at [358, 294] on icon at bounding box center [358, 300] width 14 height 14
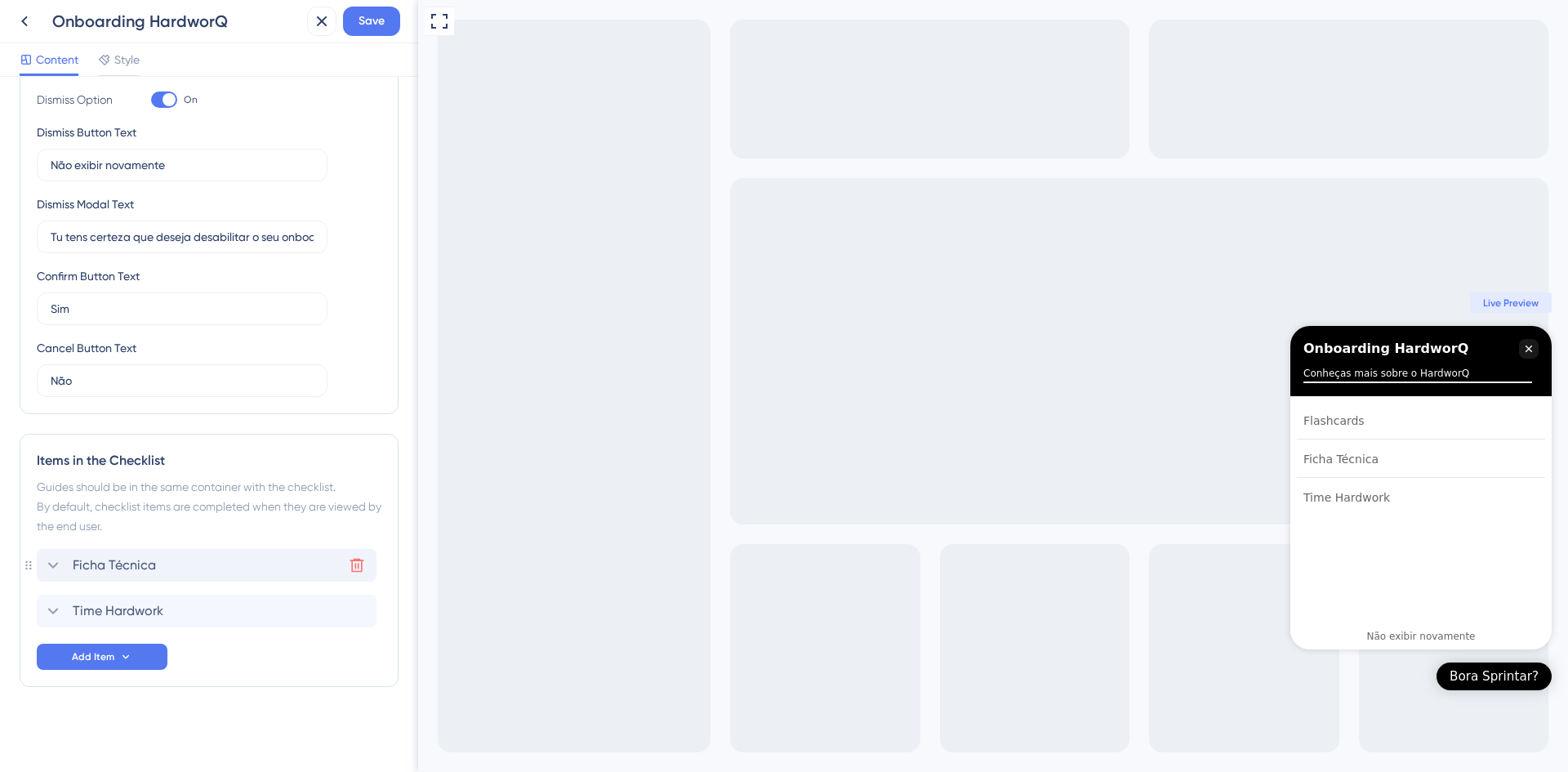
scroll to position [312, 0]
click at [357, 563] on icon at bounding box center [357, 565] width 17 height 17
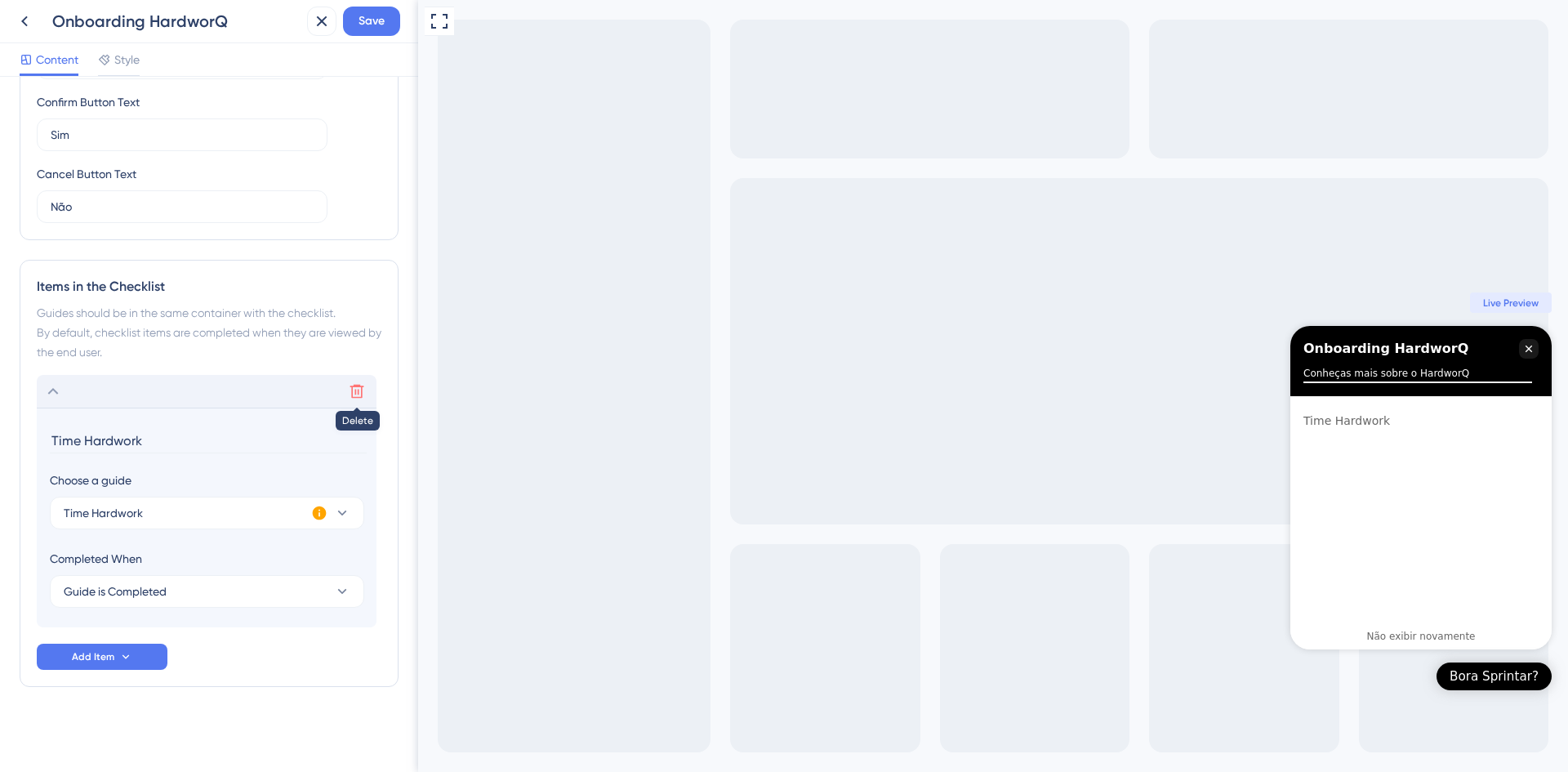
click at [355, 384] on icon at bounding box center [357, 391] width 17 height 17
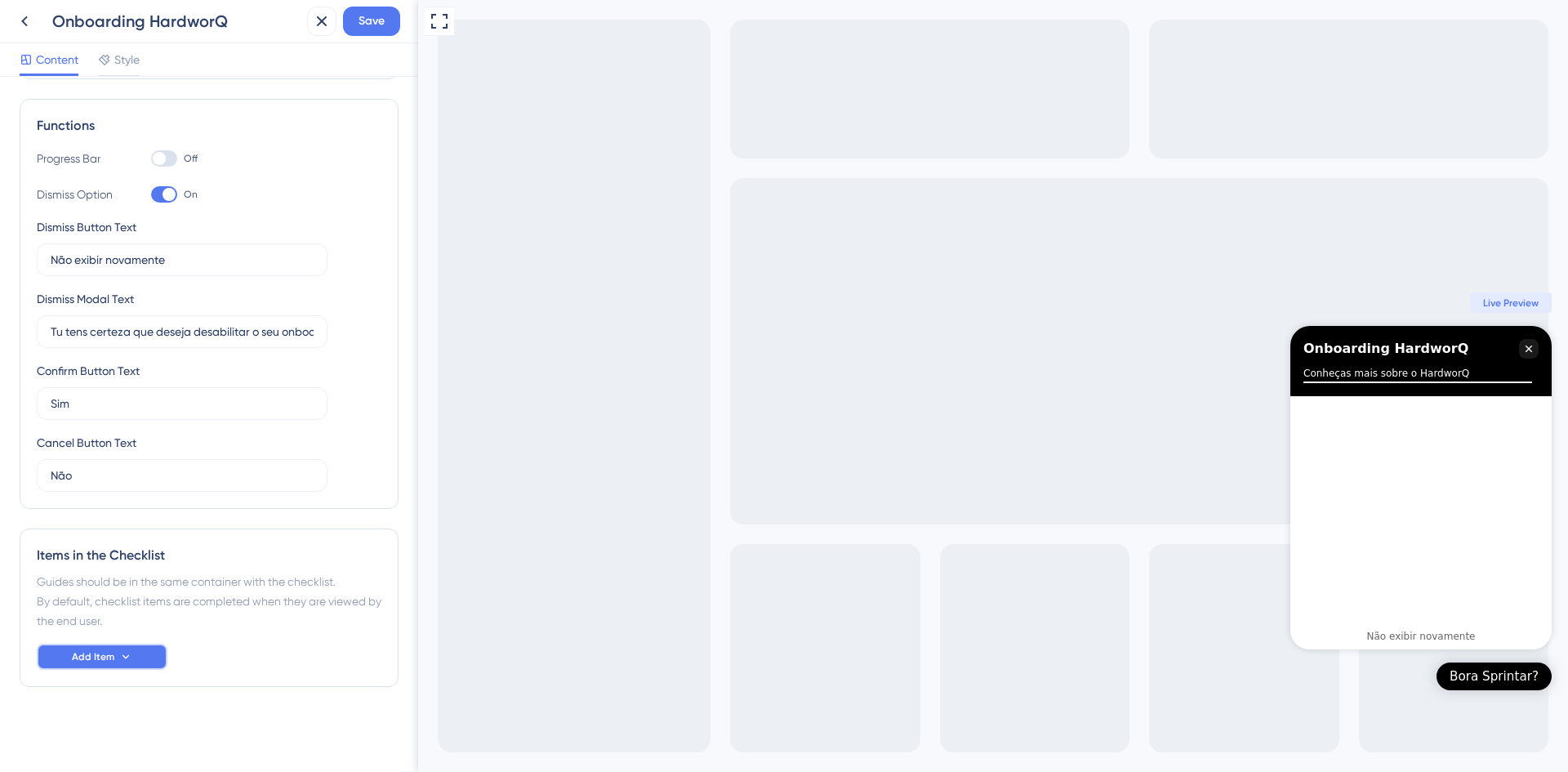
click at [114, 654] on button "Add Item" at bounding box center [102, 657] width 131 height 26
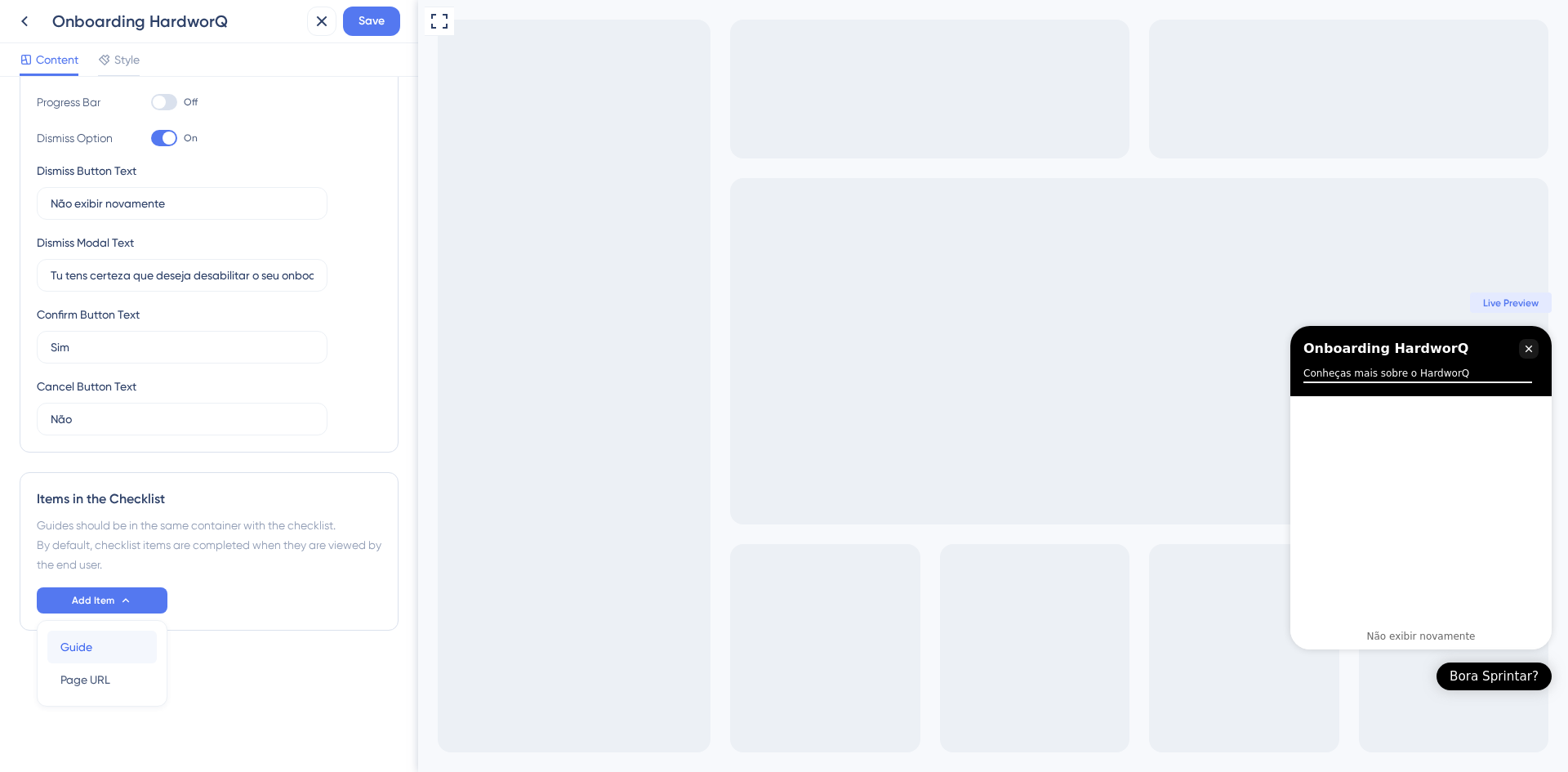
click at [103, 645] on div "Guide Guide" at bounding box center [102, 648] width 84 height 33
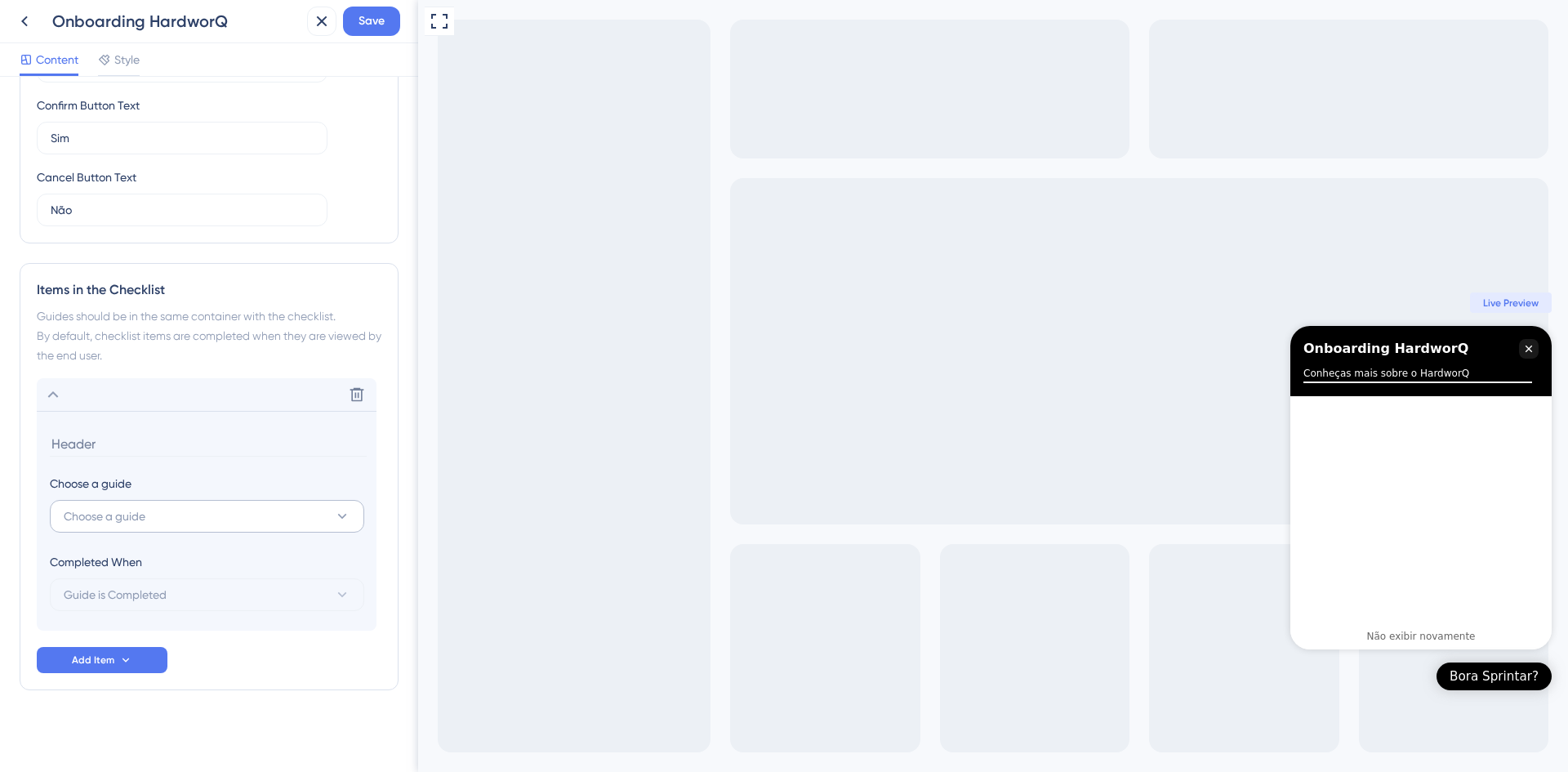
scroll to position [487, 0]
click at [208, 514] on button "Choose a guide" at bounding box center [206, 514] width 314 height 33
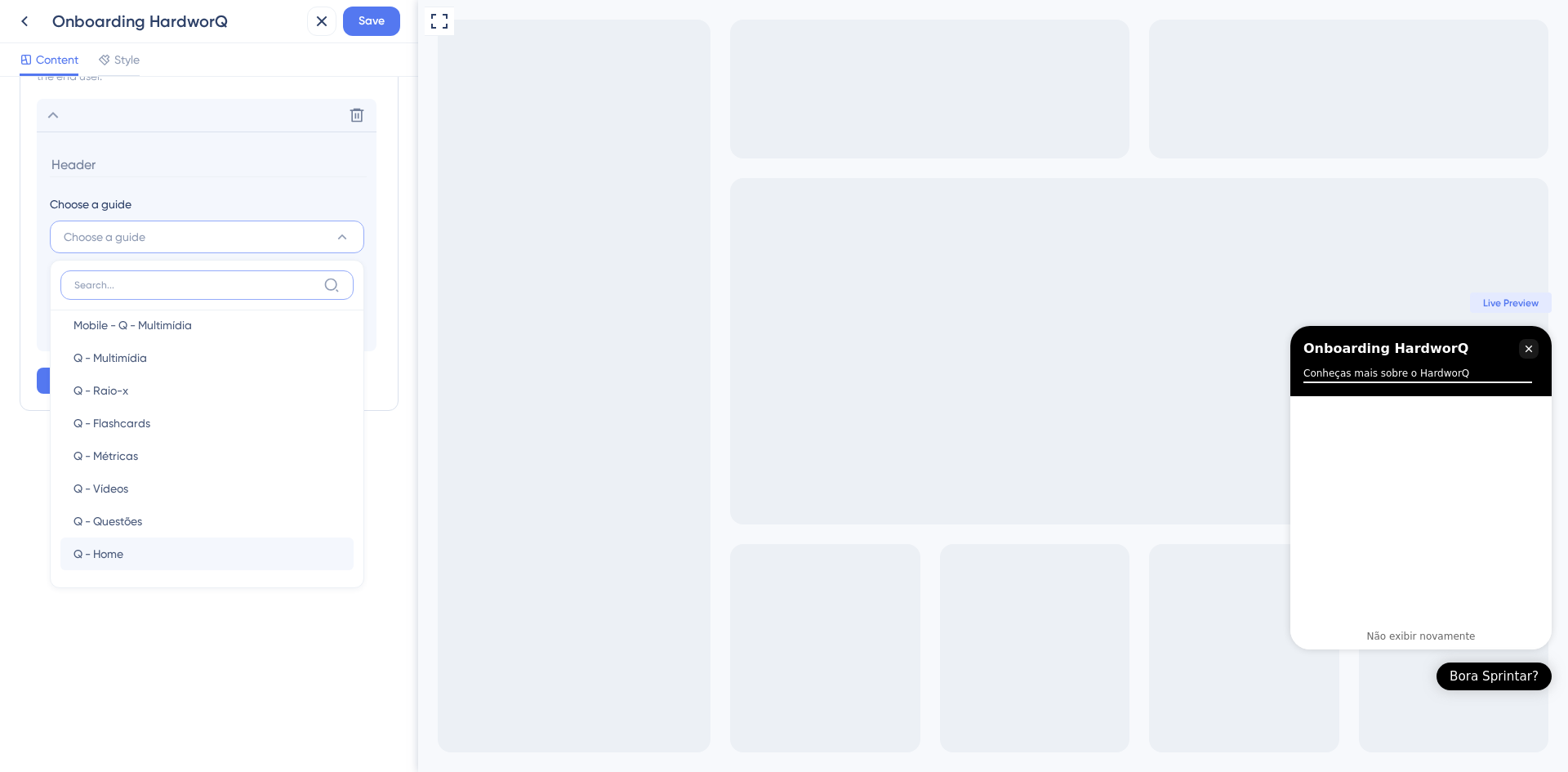
scroll to position [245, 0]
click at [181, 486] on div "Q - Questões Q - Questões" at bounding box center [206, 484] width 267 height 33
type input "Q - Questões"
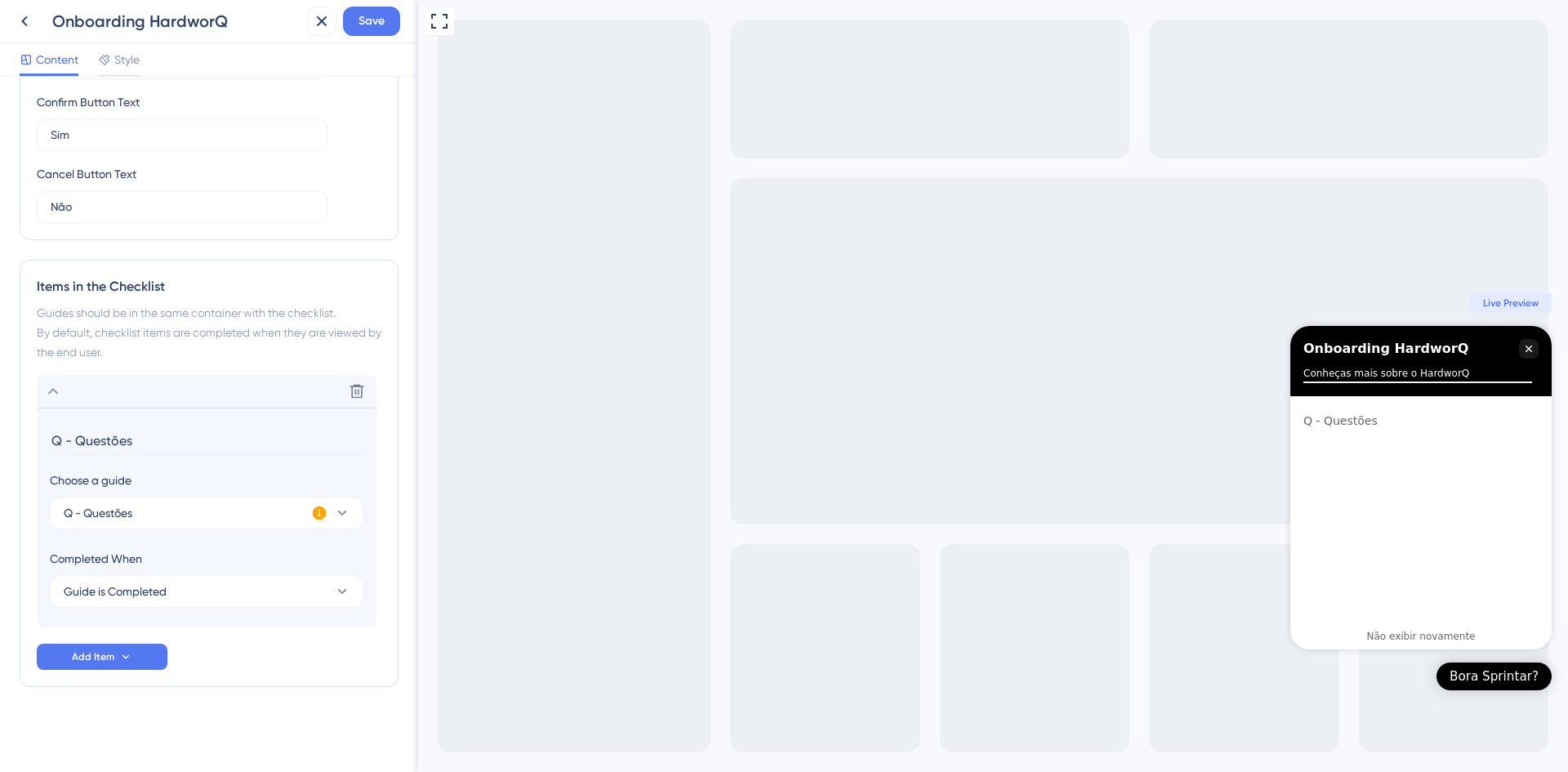
click at [315, 512] on icon at bounding box center [319, 514] width 14 height 14
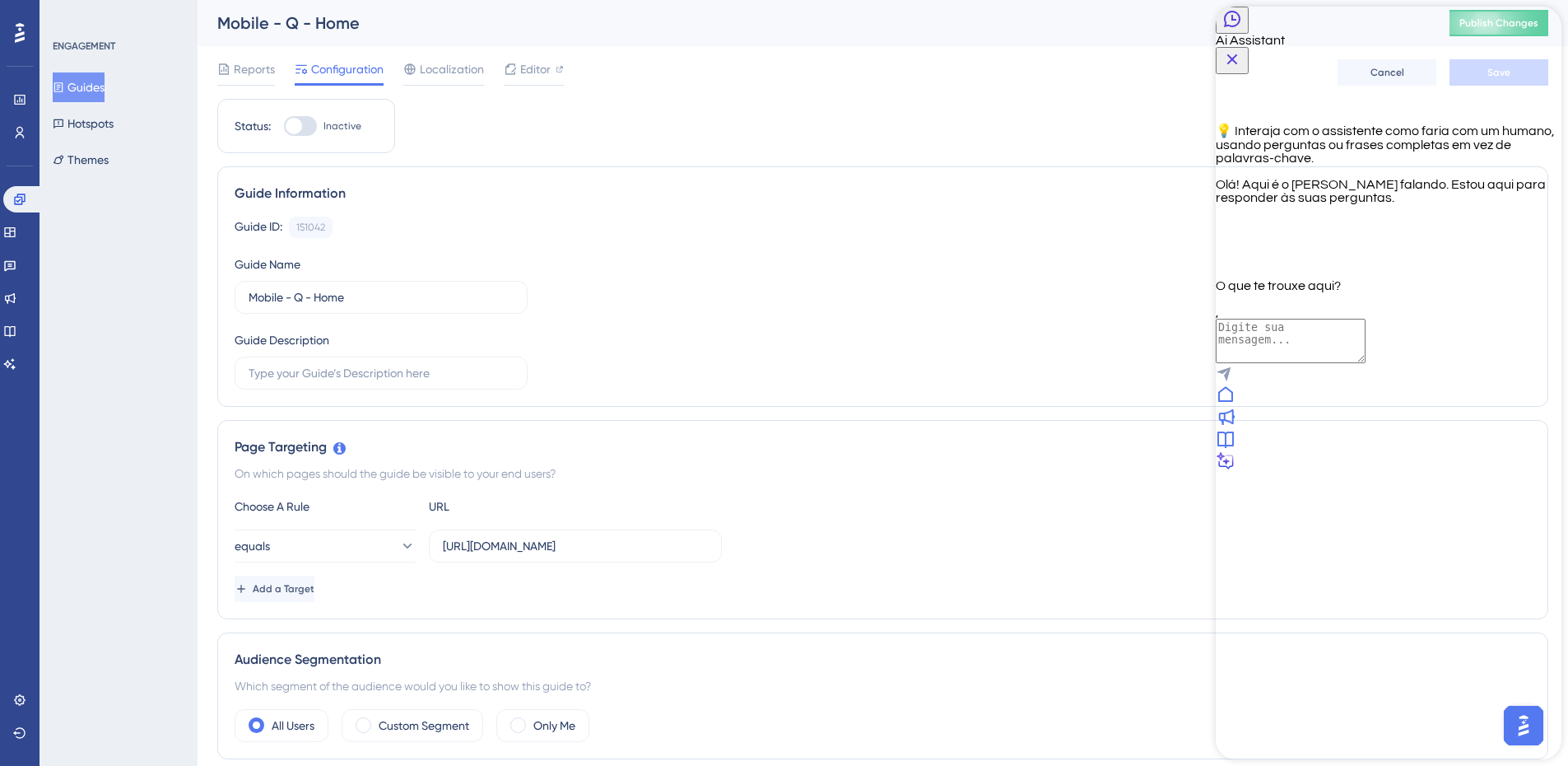
click at [1242, 49] on icon "Close Button" at bounding box center [1232, 59] width 20 height 20
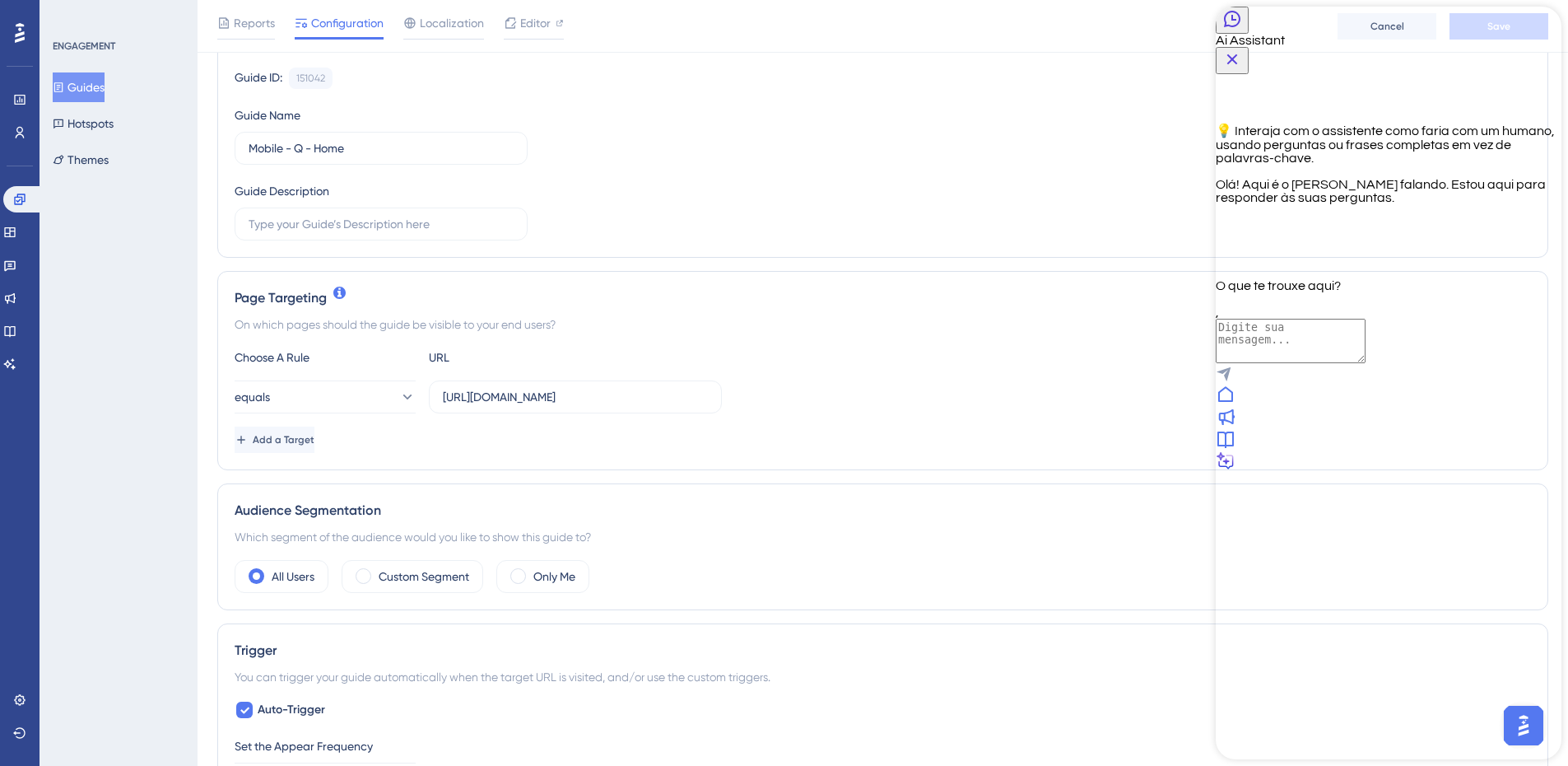
scroll to position [329, 0]
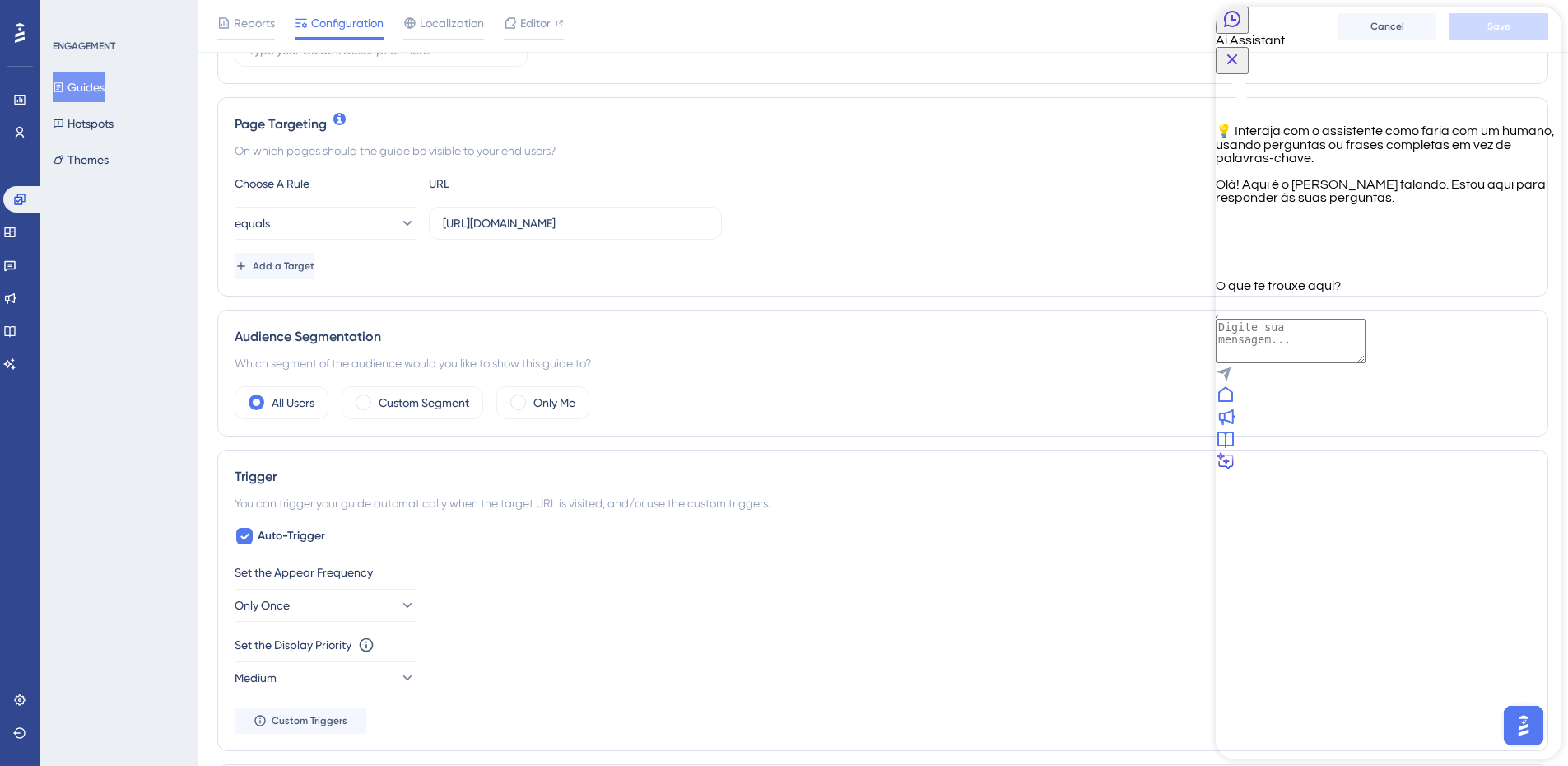
click at [1365, 363] on textarea "AI Assistant Text Input" at bounding box center [1290, 340] width 150 height 45
type textarea "falar com alguém"
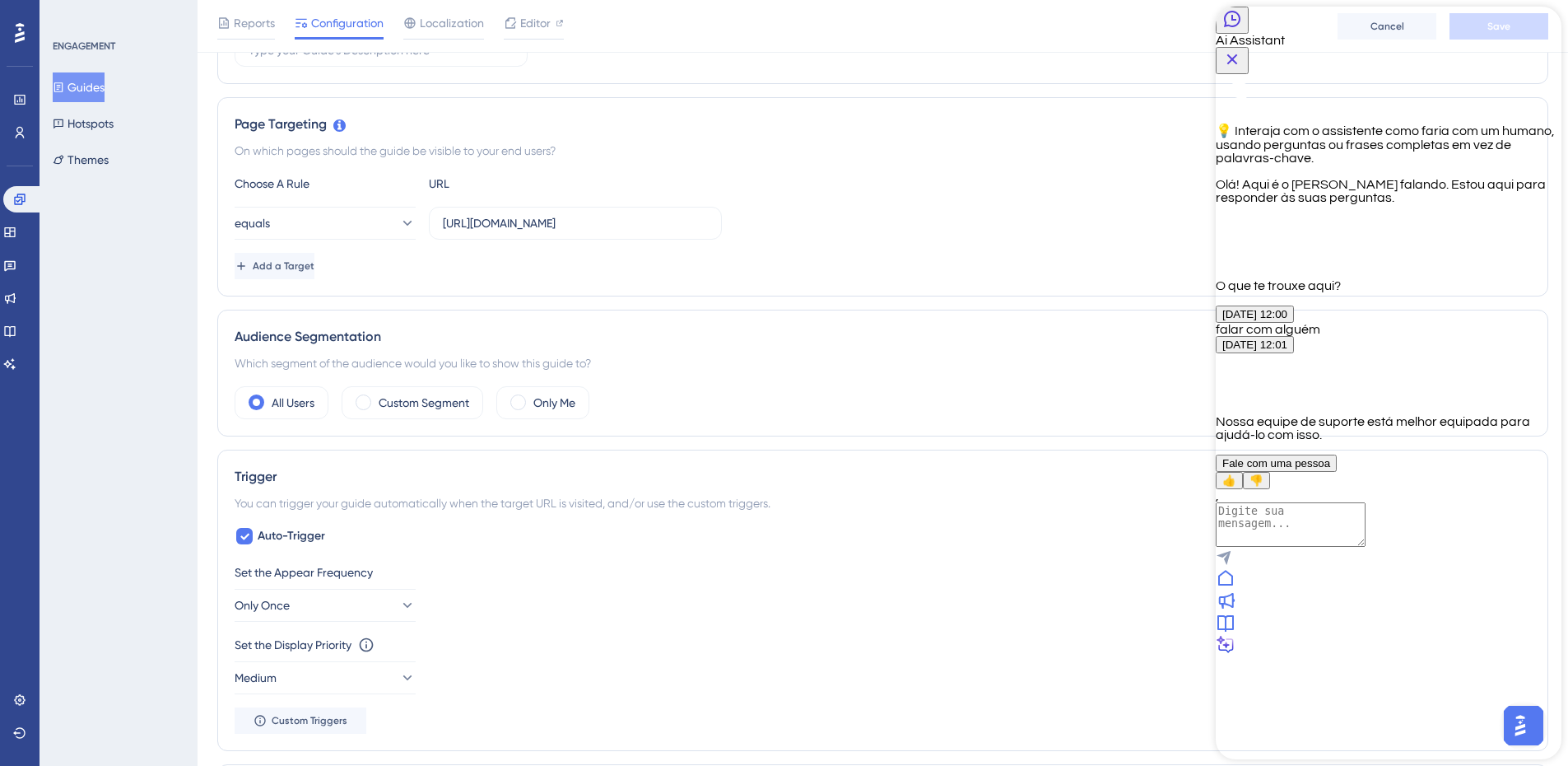
click at [1365, 547] on textarea "AI Assistant Text Input" at bounding box center [1290, 525] width 150 height 45
type textarea "no caso de alguns guides estarem com trigger de hotspot, e a exibição destes gu…"
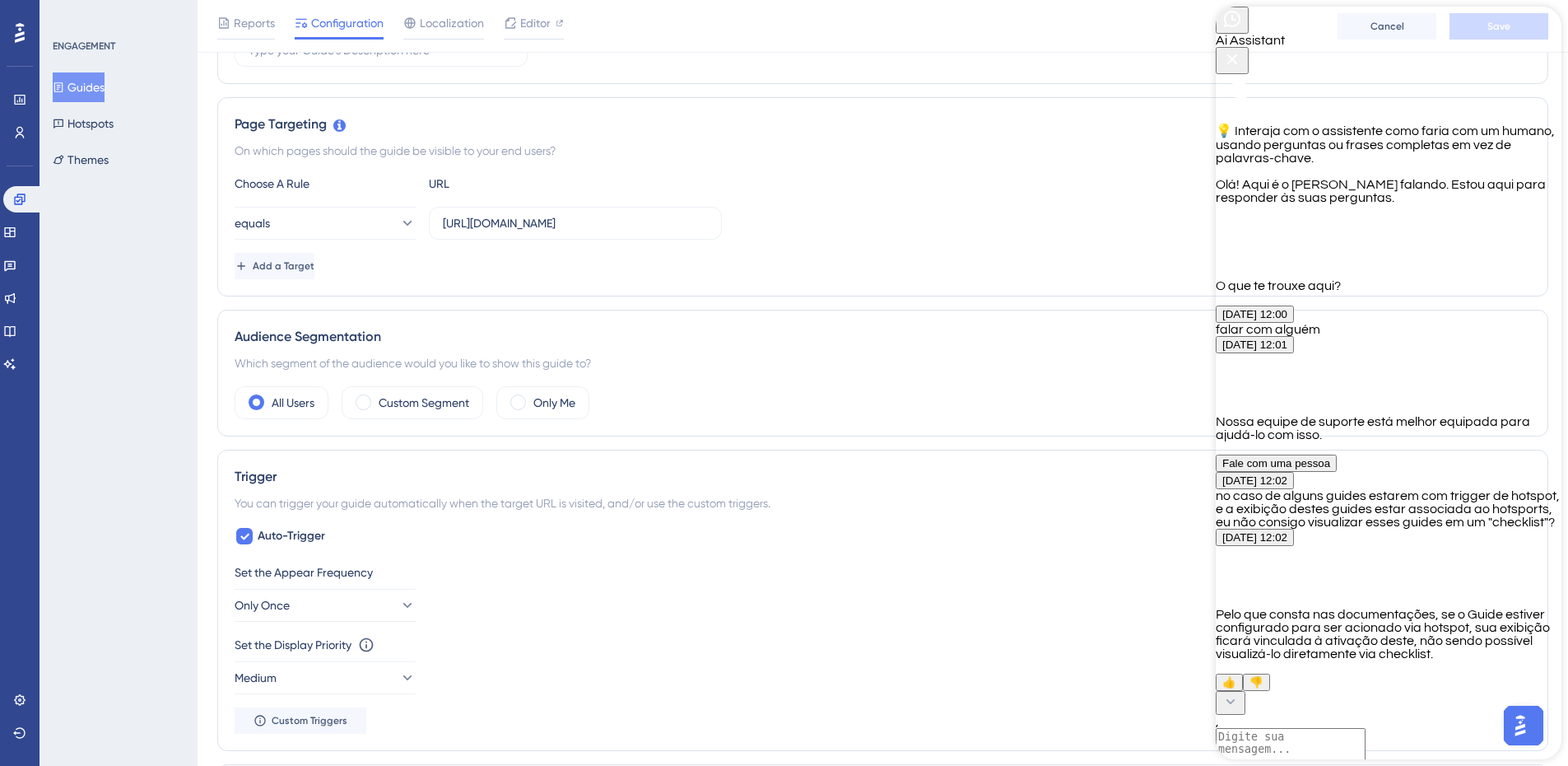
scroll to position [353, 0]
click at [1365, 704] on textarea "AI Assistant Text Input" at bounding box center [1290, 726] width 150 height 45
type textarea "ok obrigado"
